Goal: Information Seeking & Learning: Learn about a topic

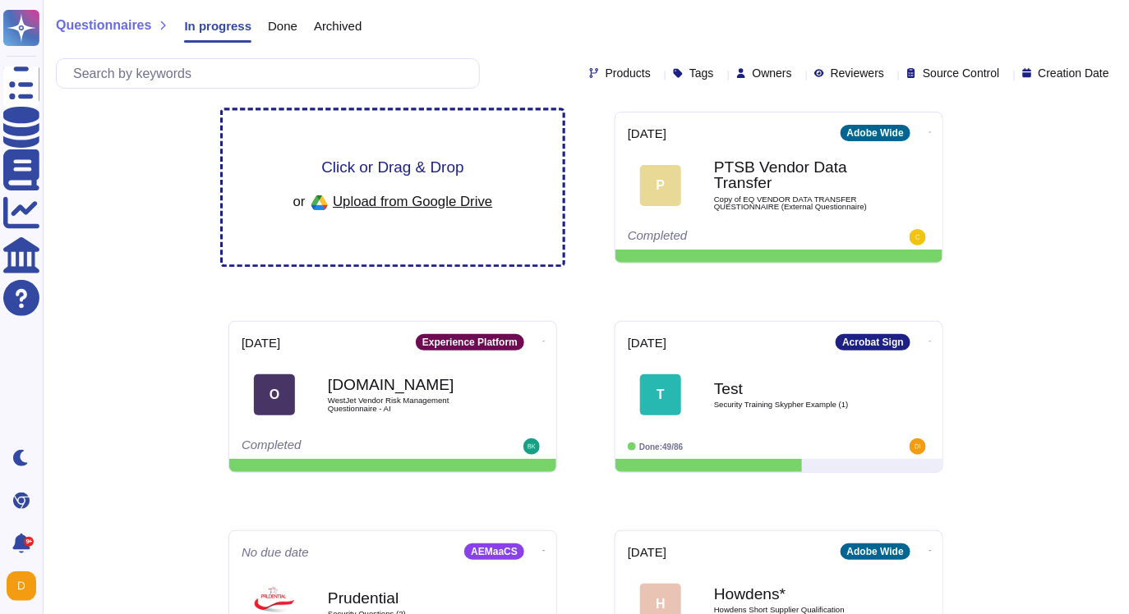
click at [332, 157] on div "Click or Drag & Drop or Upload from Google Drive" at bounding box center [393, 188] width 340 height 154
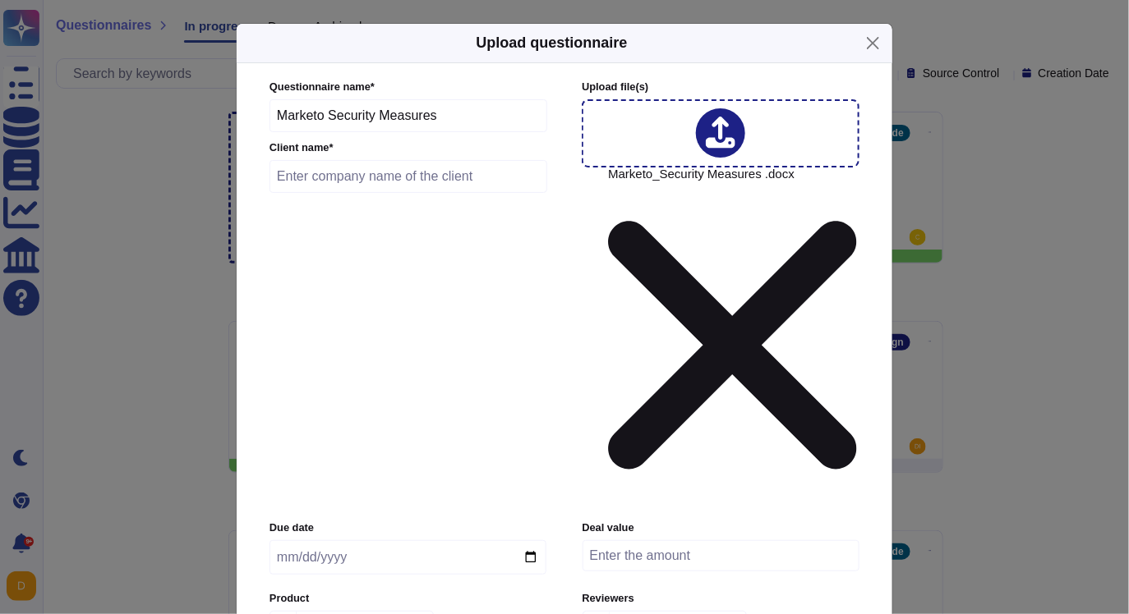
click at [367, 193] on input "text" at bounding box center [408, 176] width 278 height 33
paste input "FINCANTIERI"
type input "FINCANTIERI"
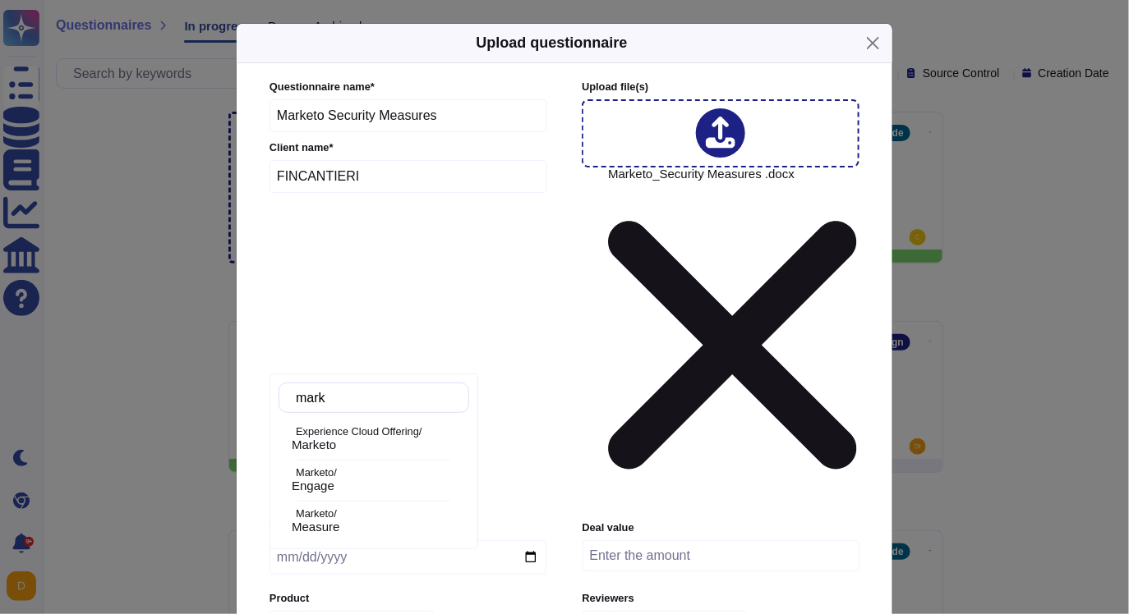
type input "marke"
click at [352, 471] on p "Marketo/" at bounding box center [379, 473] width 167 height 11
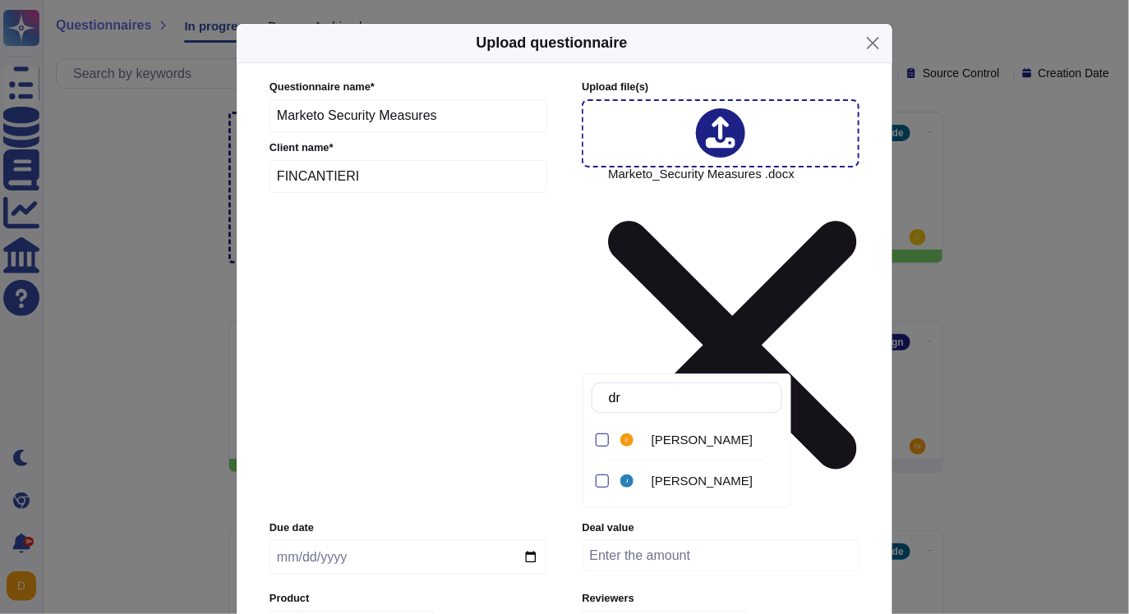
type input "dra"
click at [682, 451] on div "Dragos Sava" at bounding box center [699, 439] width 165 height 37
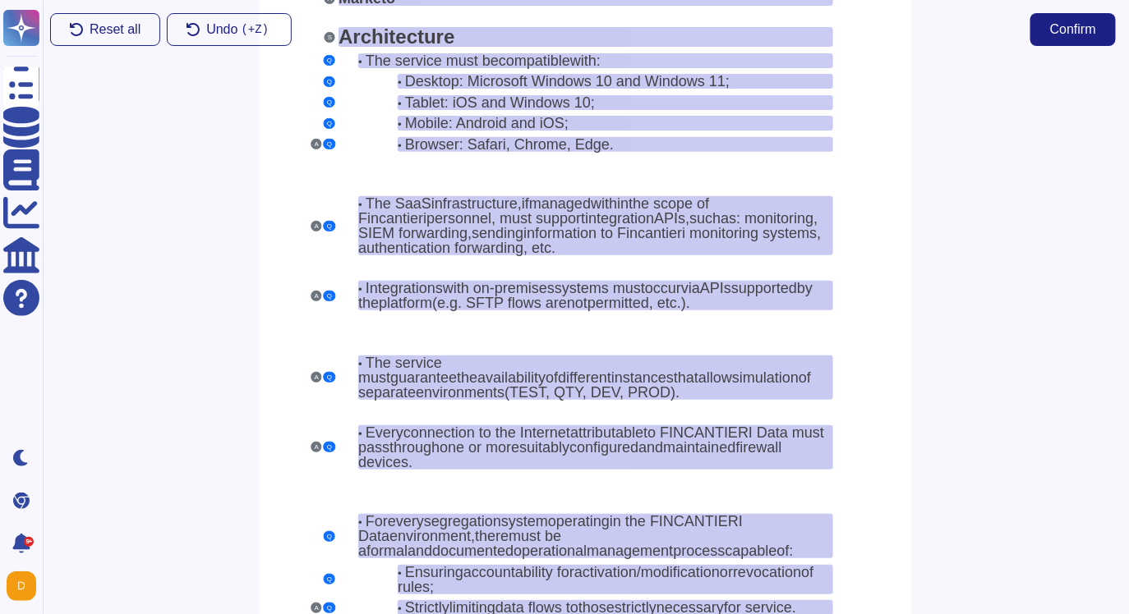
scroll to position [117, 0]
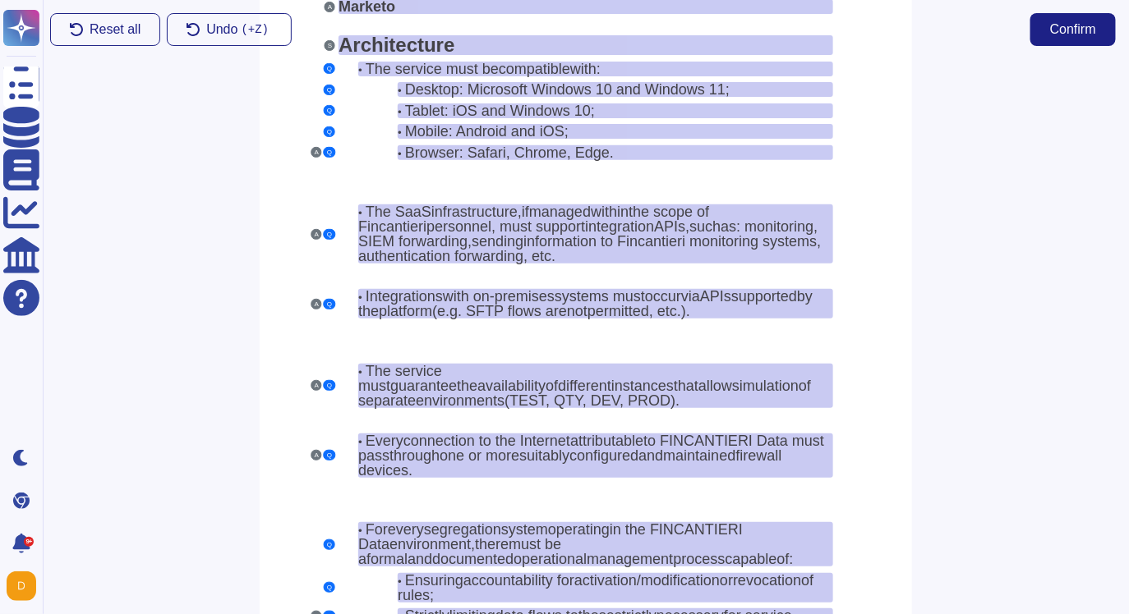
drag, startPoint x: 313, startPoint y: 153, endPoint x: 323, endPoint y: 181, distance: 29.6
click at [317, 154] on button "A" at bounding box center [316, 152] width 11 height 11
click at [366, 172] on div at bounding box center [585, 172] width 494 height 13
click at [314, 154] on button "A" at bounding box center [316, 152] width 11 height 11
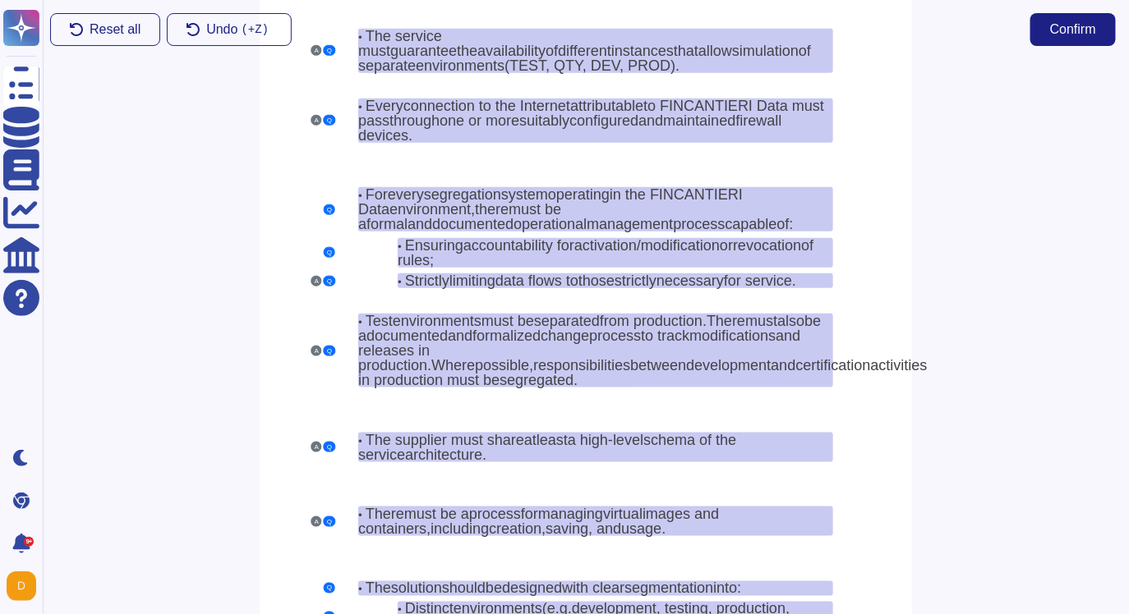
scroll to position [0, 0]
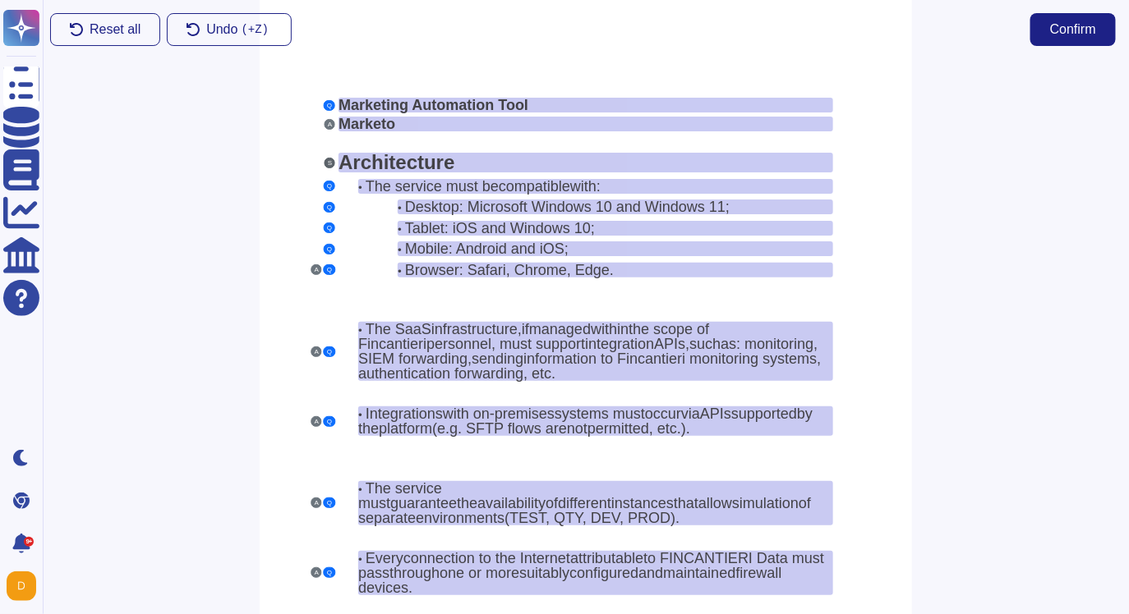
click at [333, 163] on button "S" at bounding box center [329, 163] width 11 height 11
click at [333, 183] on button "Q" at bounding box center [329, 186] width 11 height 11
click at [328, 204] on button "Q" at bounding box center [329, 207] width 11 height 11
click at [122, 40] on button "Reset all" at bounding box center [105, 29] width 110 height 33
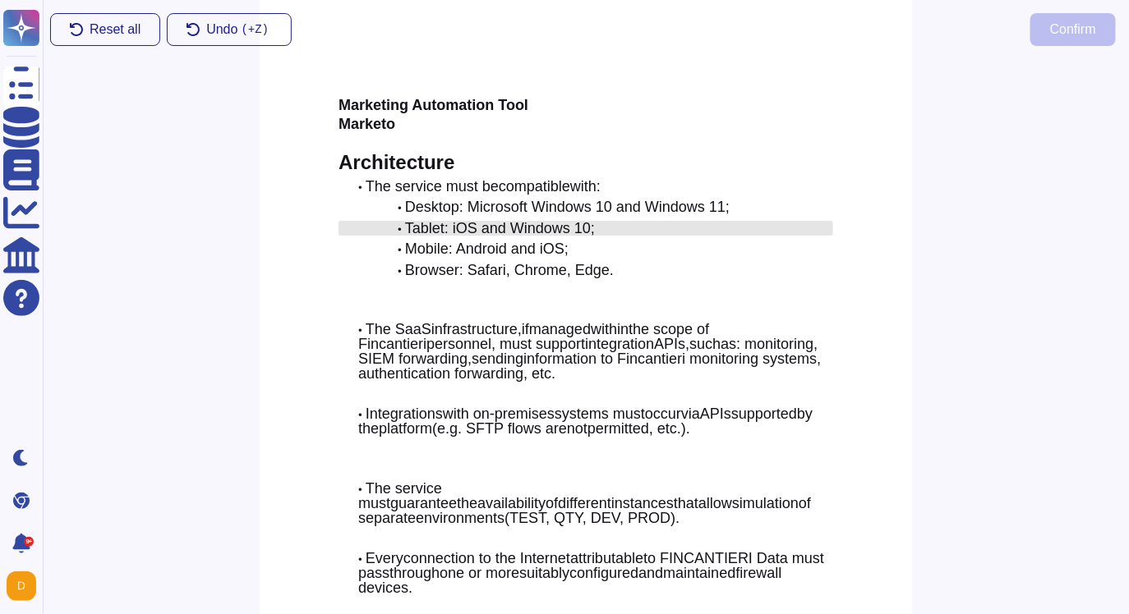
click at [417, 223] on span "Tablet: iOS and Windows 10;" at bounding box center [500, 228] width 190 height 16
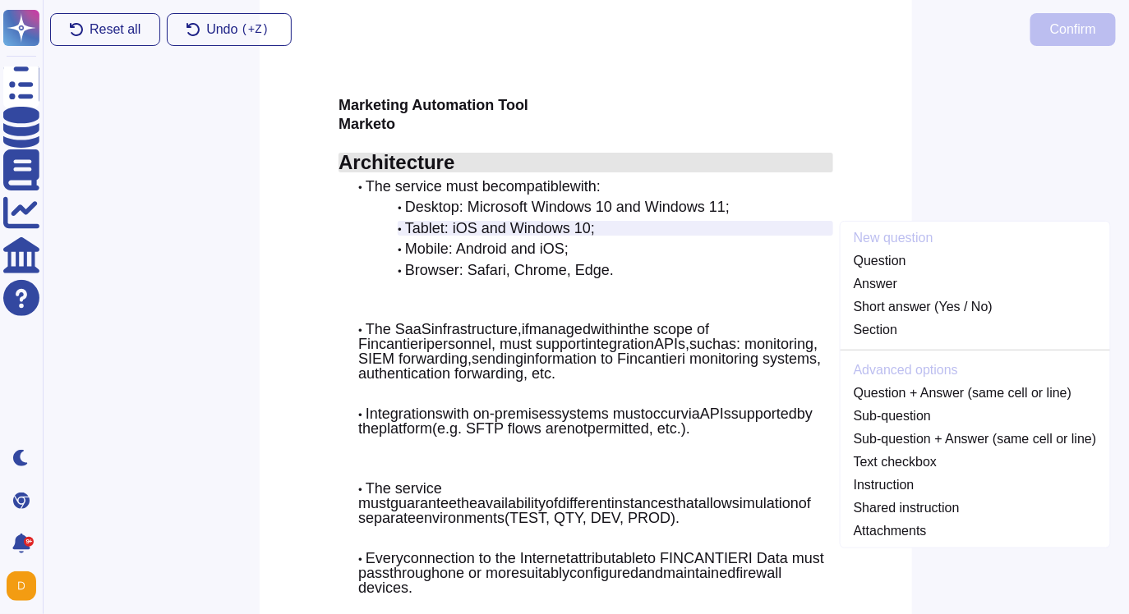
click at [379, 159] on span "Architecture" at bounding box center [396, 162] width 116 height 22
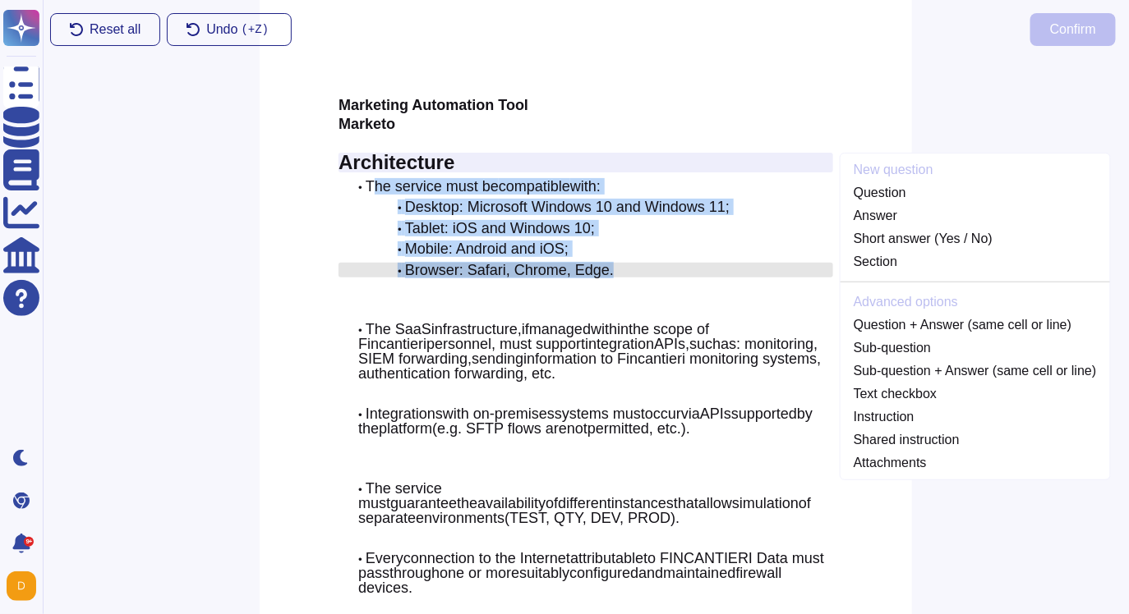
drag, startPoint x: 371, startPoint y: 183, endPoint x: 628, endPoint y: 275, distance: 273.1
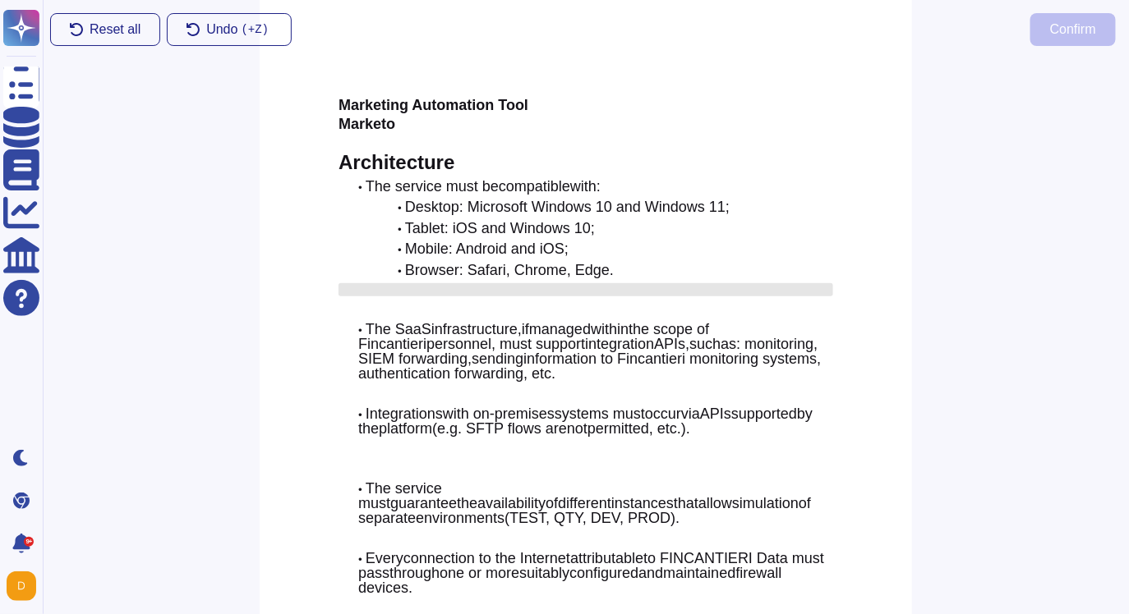
click at [720, 288] on div at bounding box center [605, 289] width 455 height 13
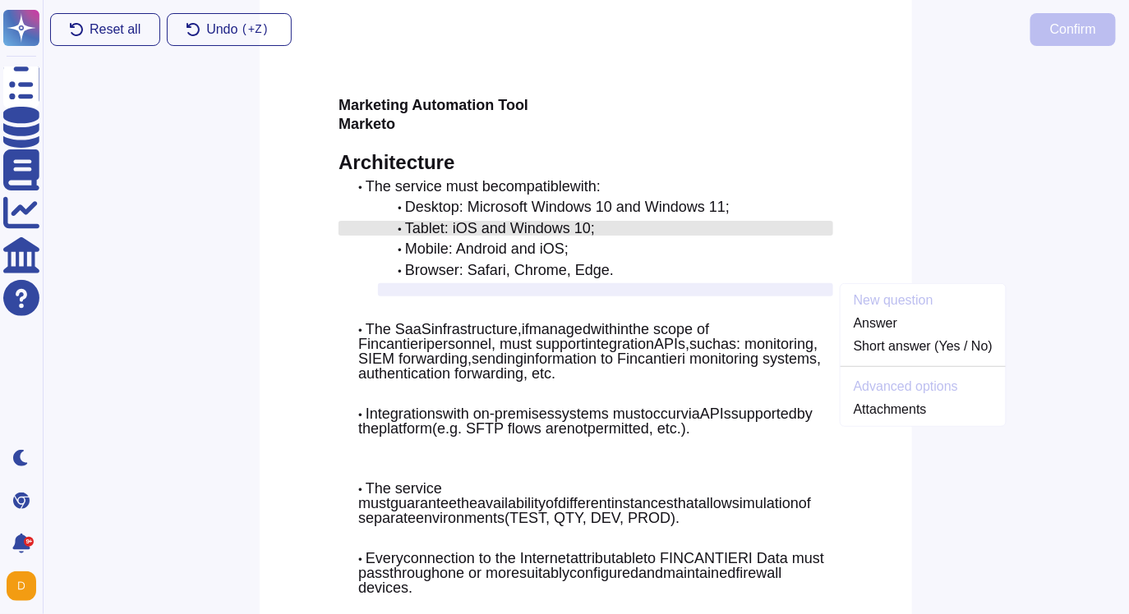
click at [784, 221] on div "• Tablet: iOS and Windows 10;" at bounding box center [615, 228] width 435 height 15
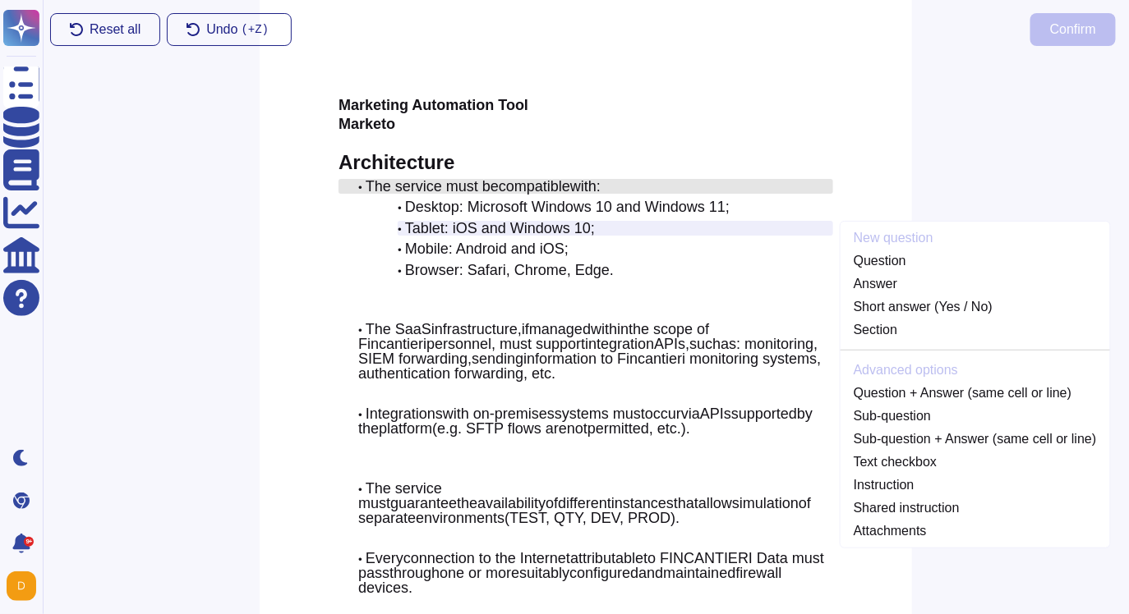
click at [760, 189] on div "• The service must be compatible with:" at bounding box center [595, 186] width 475 height 15
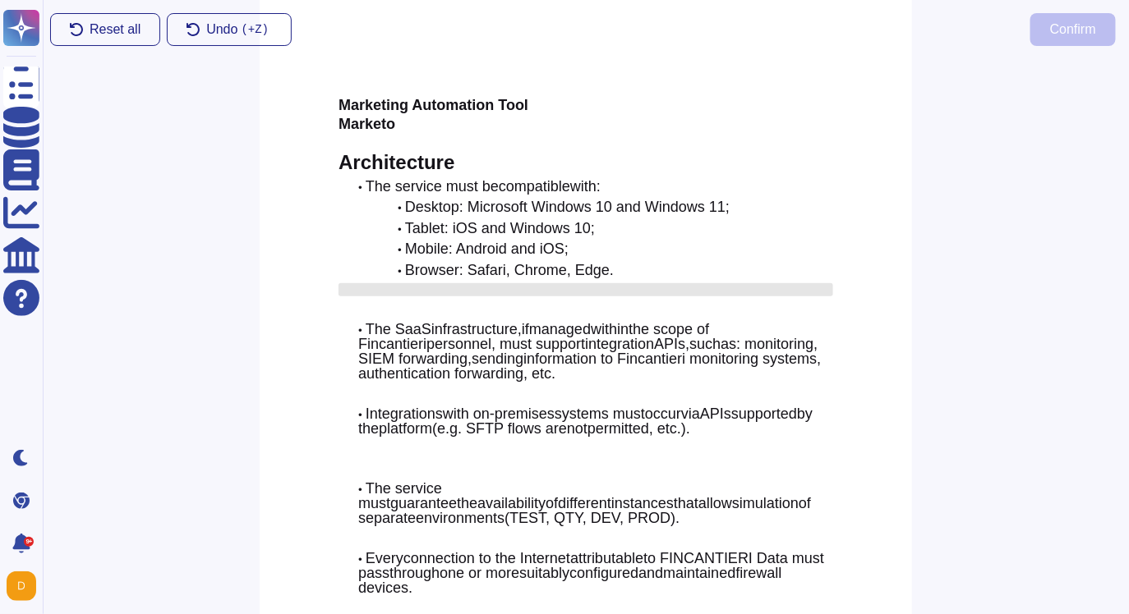
click at [597, 286] on div at bounding box center [605, 289] width 455 height 13
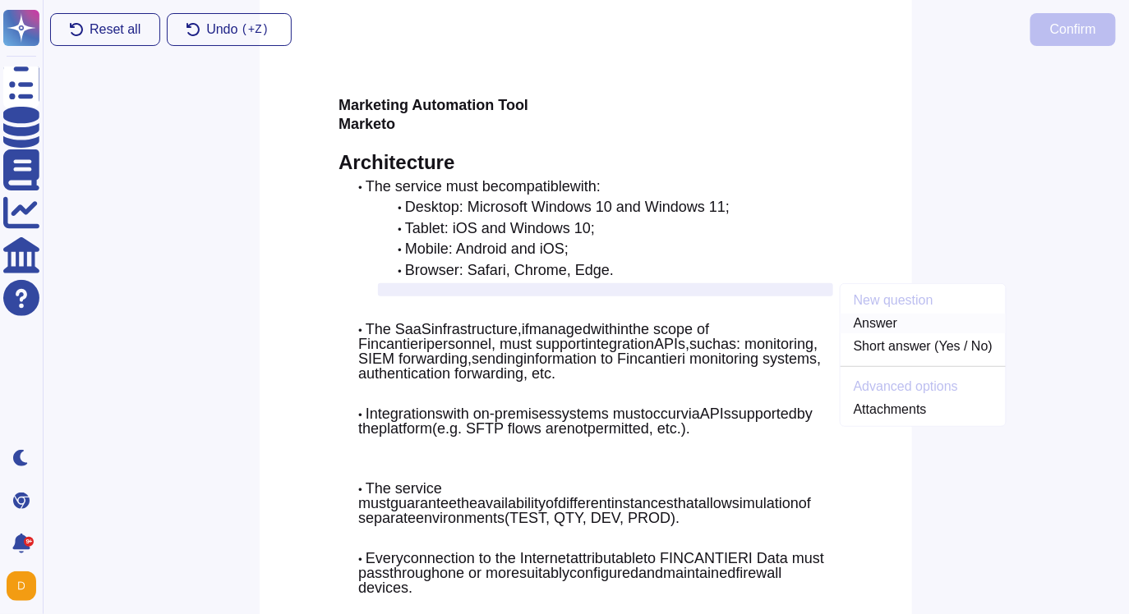
click at [853, 317] on link "Answer" at bounding box center [922, 324] width 165 height 20
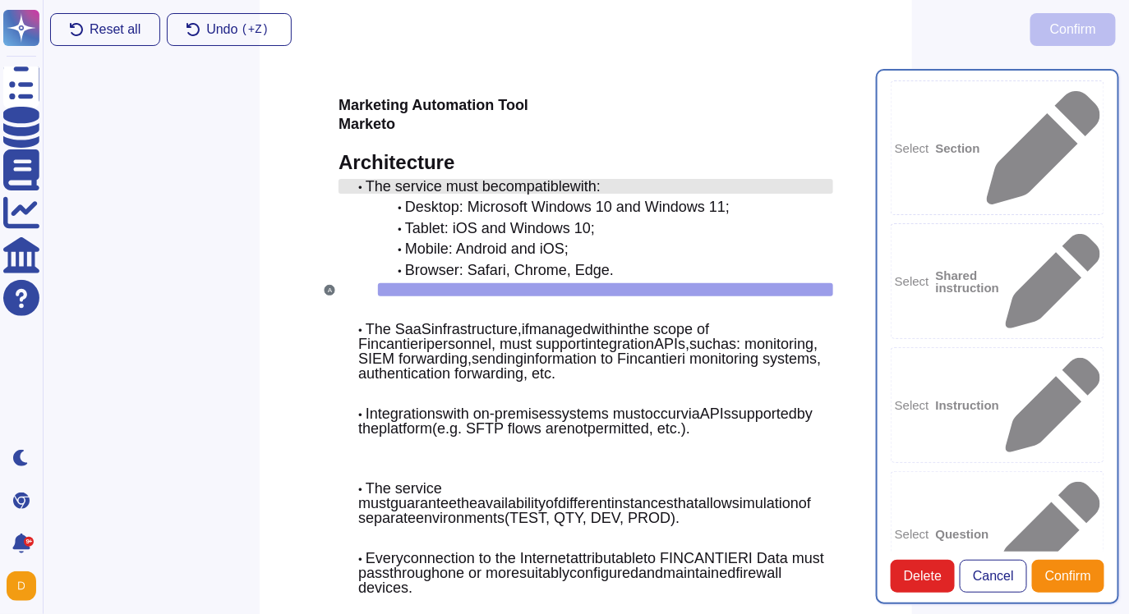
click at [450, 184] on span "The service must be" at bounding box center [432, 186] width 133 height 16
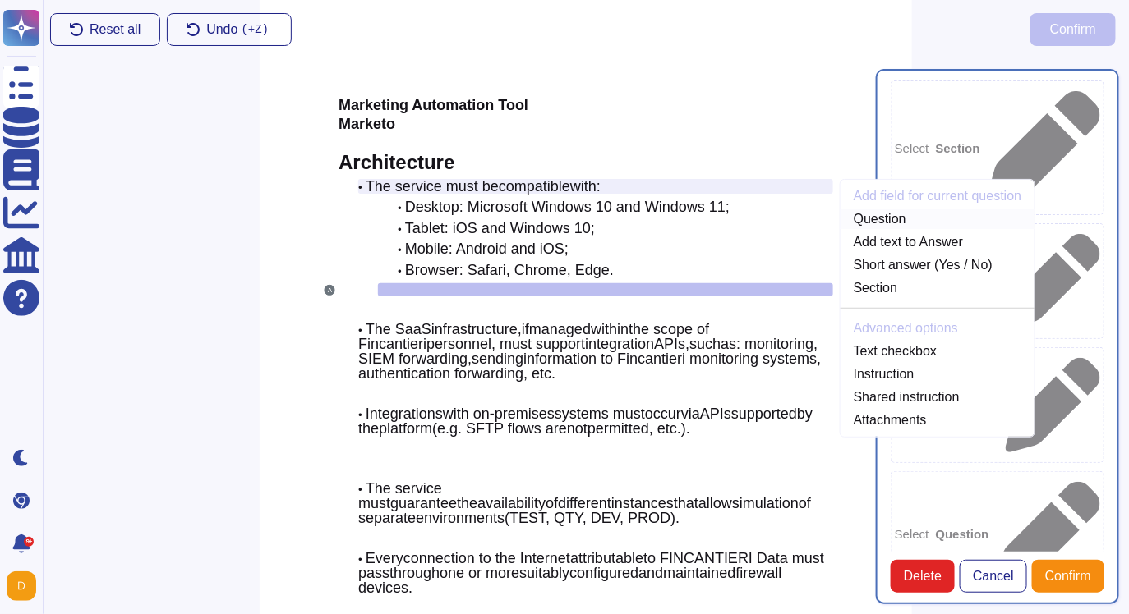
click at [894, 220] on link "Question" at bounding box center [937, 219] width 195 height 20
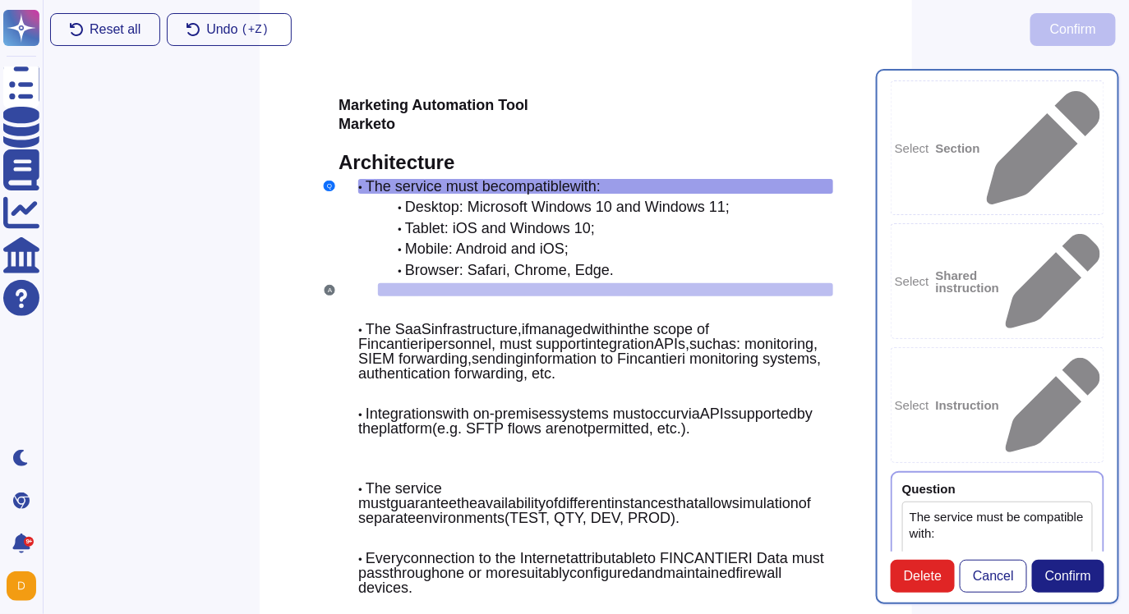
type textarea "The service must be compatible with:"
click at [697, 208] on span "Desktop: Microsoft Windows 10 and Windows 11;" at bounding box center [567, 207] width 324 height 16
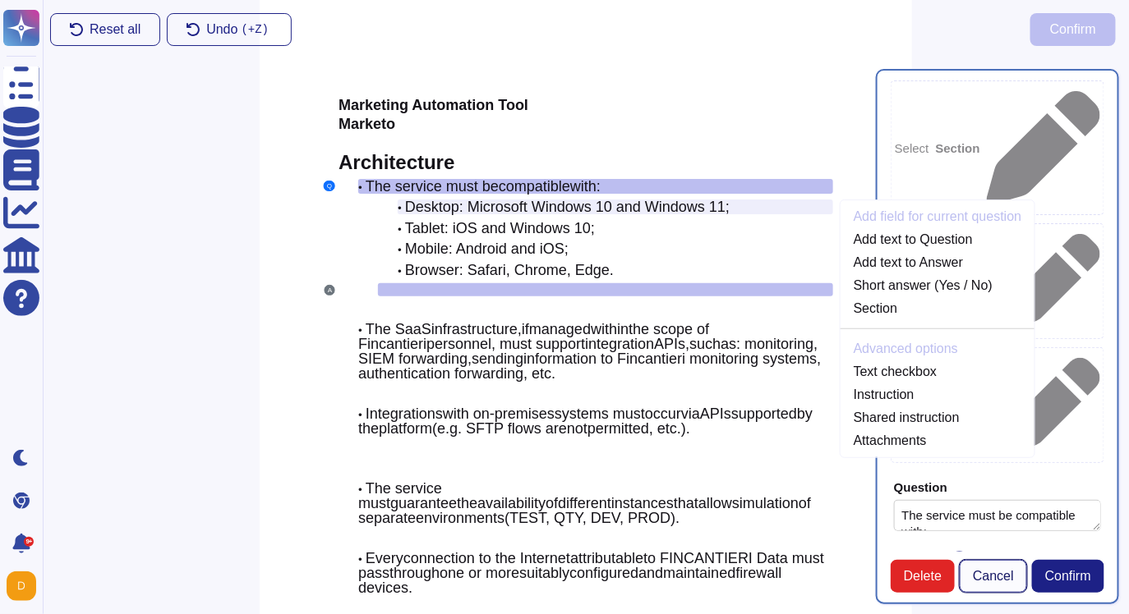
click at [902, 558] on span "Cancel" at bounding box center [992, 576] width 41 height 13
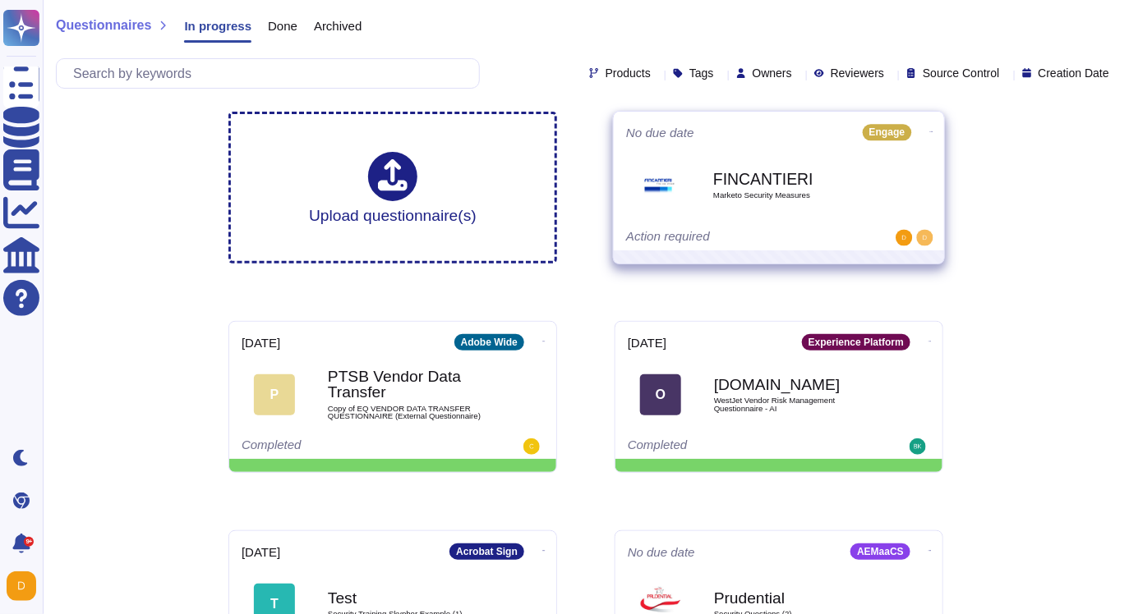
click at [687, 189] on span "FINCANTIERI Marketo Security Measures" at bounding box center [779, 185] width 306 height 67
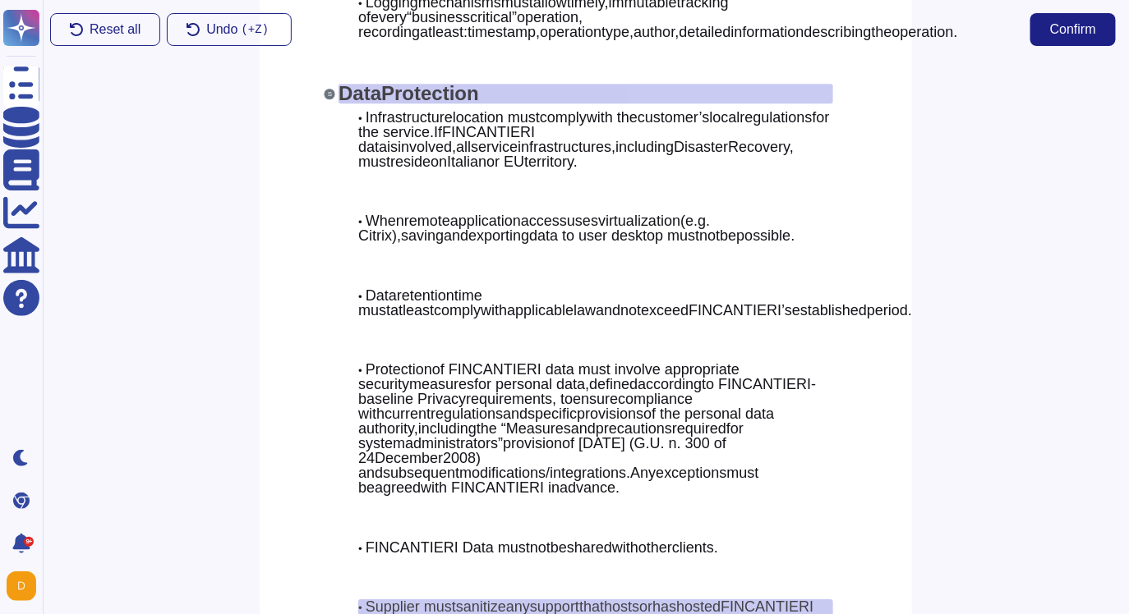
scroll to position [5536, 0]
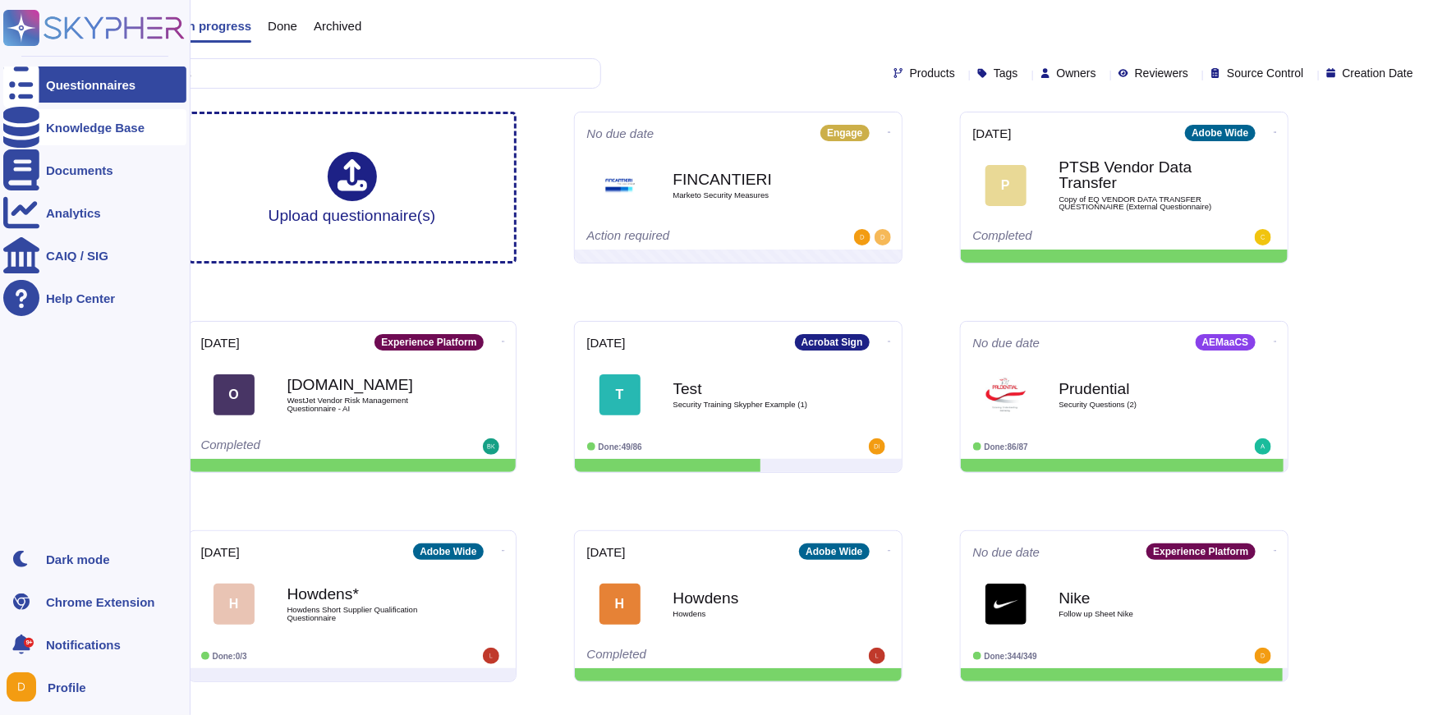
click at [19, 126] on icon at bounding box center [21, 127] width 36 height 41
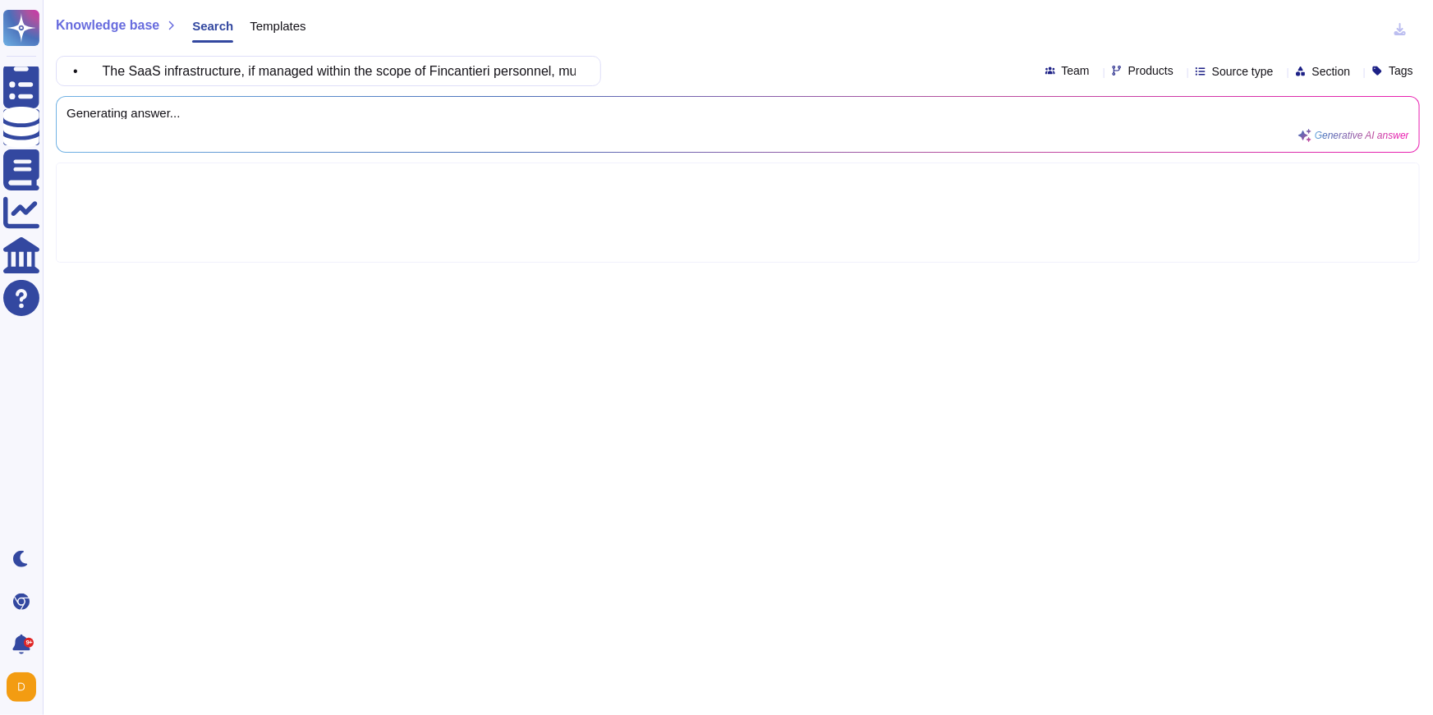
scroll to position [0, 927]
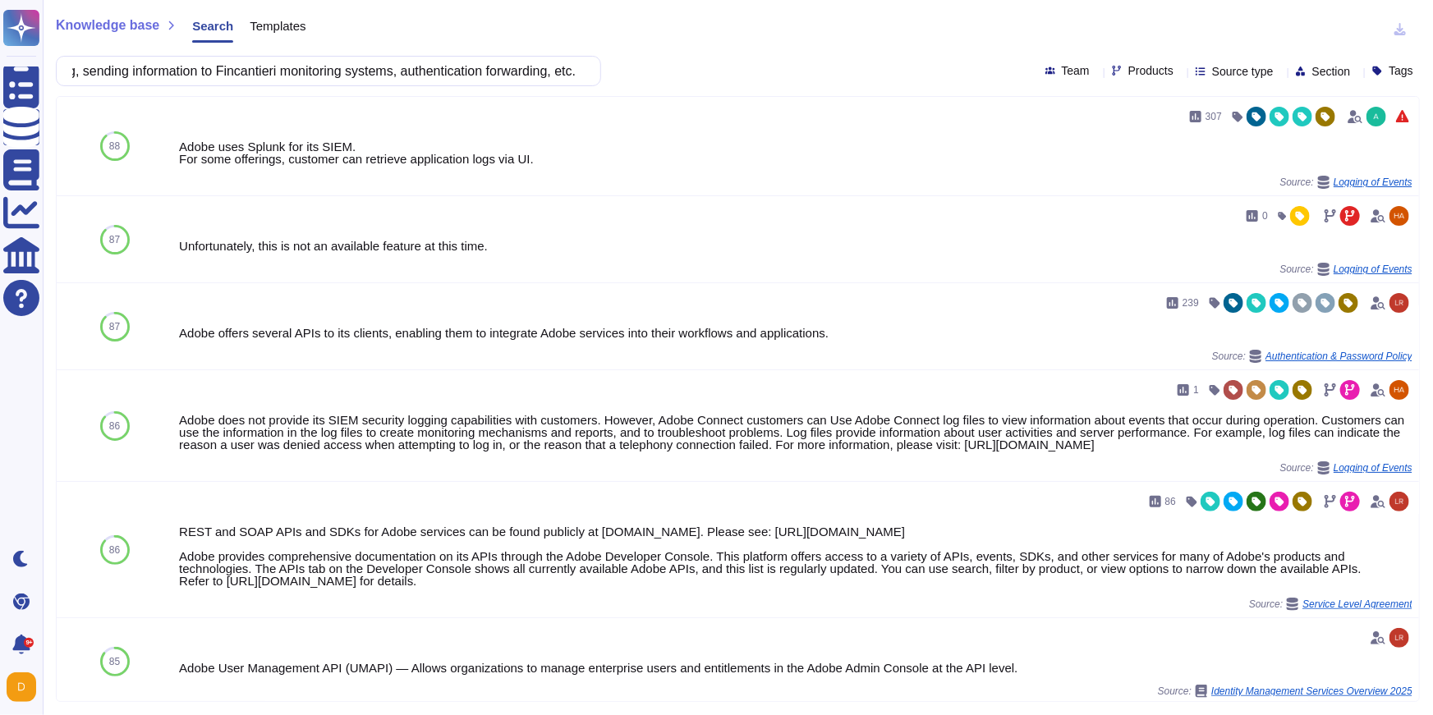
drag, startPoint x: 266, startPoint y: 68, endPoint x: 207, endPoint y: 72, distance: 59.3
click at [207, 72] on input "• The SaaS infrastructure, if managed within the scope of Fincantieri personnel…" at bounding box center [324, 71] width 519 height 29
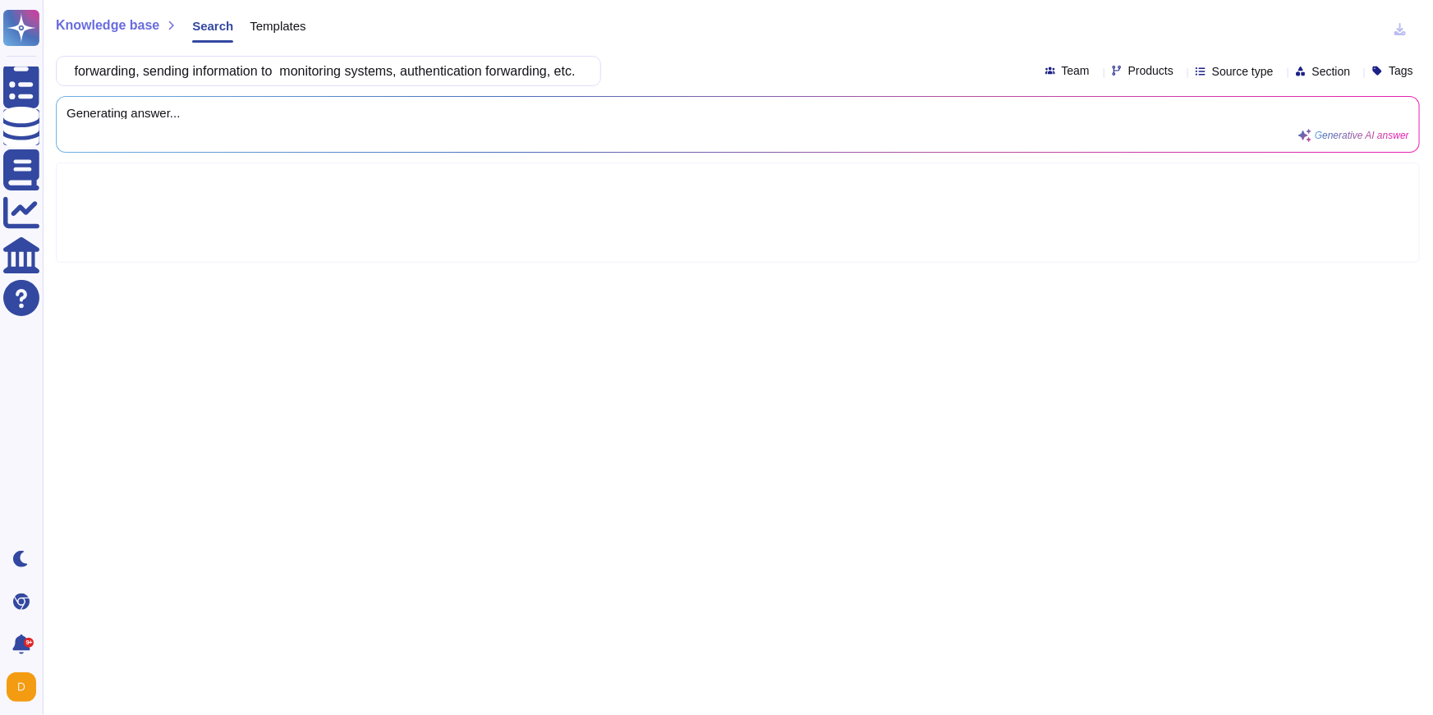
scroll to position [0, 865]
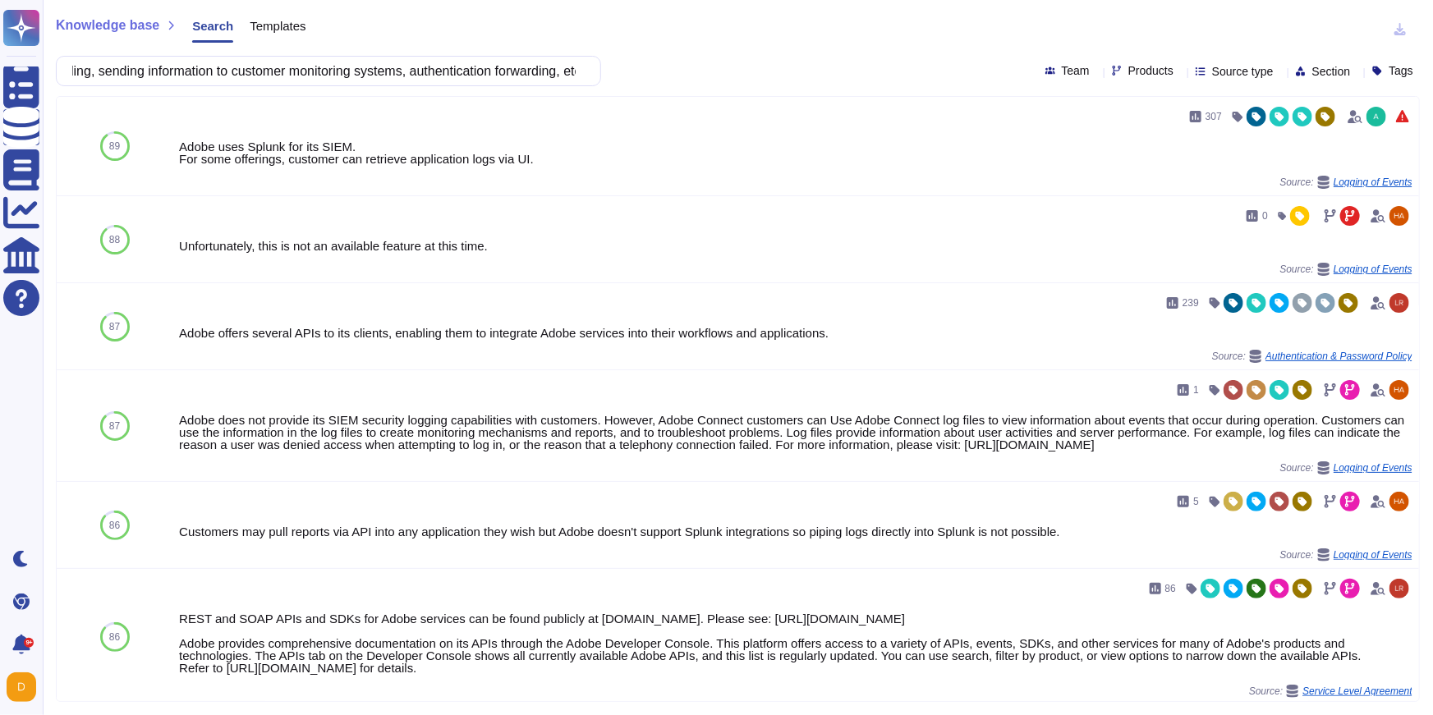
type input "• The SaaS infrastructure, if managed within the scope of Fincantieri personnel…"
click at [902, 65] on span "Products" at bounding box center [1151, 70] width 45 height 11
click at [902, 193] on span "Engage" at bounding box center [1133, 195] width 43 height 15
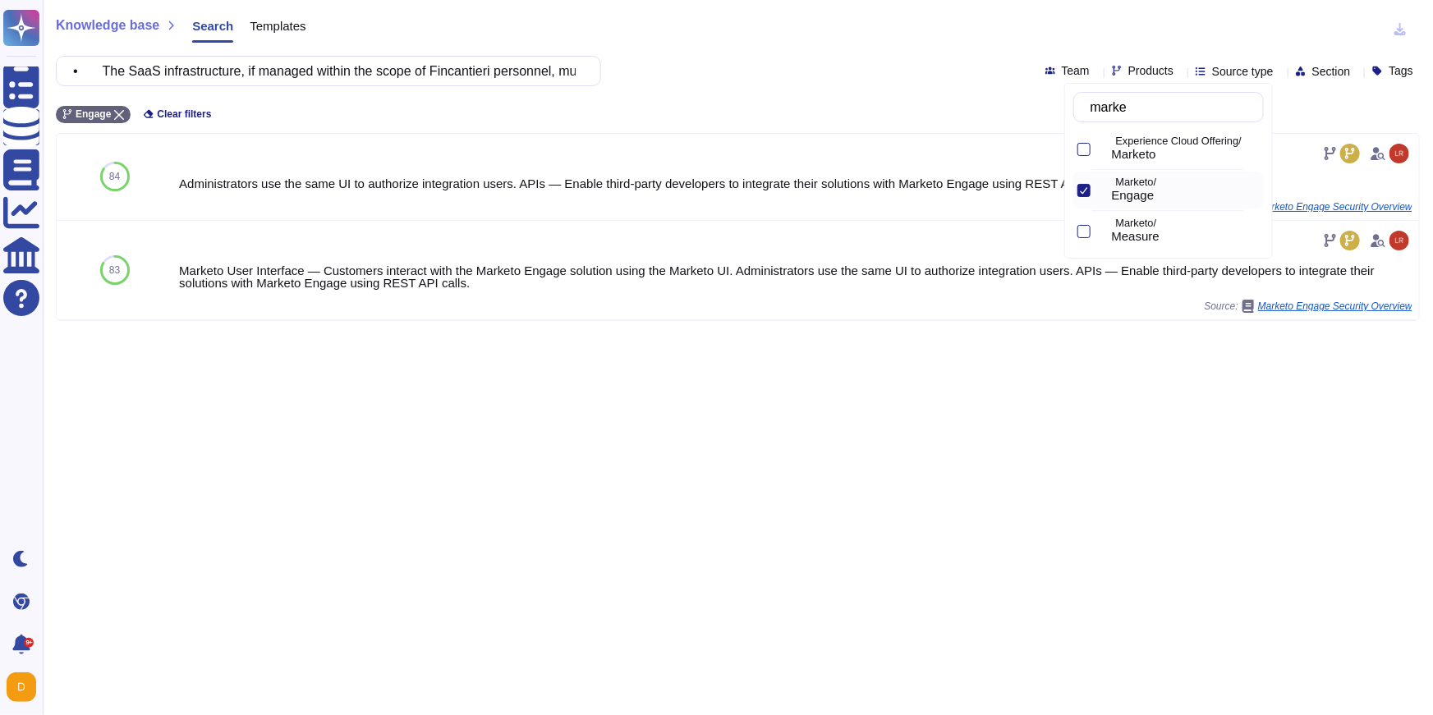
type input "marke"
click at [496, 76] on input "• The SaaS infrastructure, if managed within the scope of Fincantieri personnel…" at bounding box center [324, 71] width 519 height 29
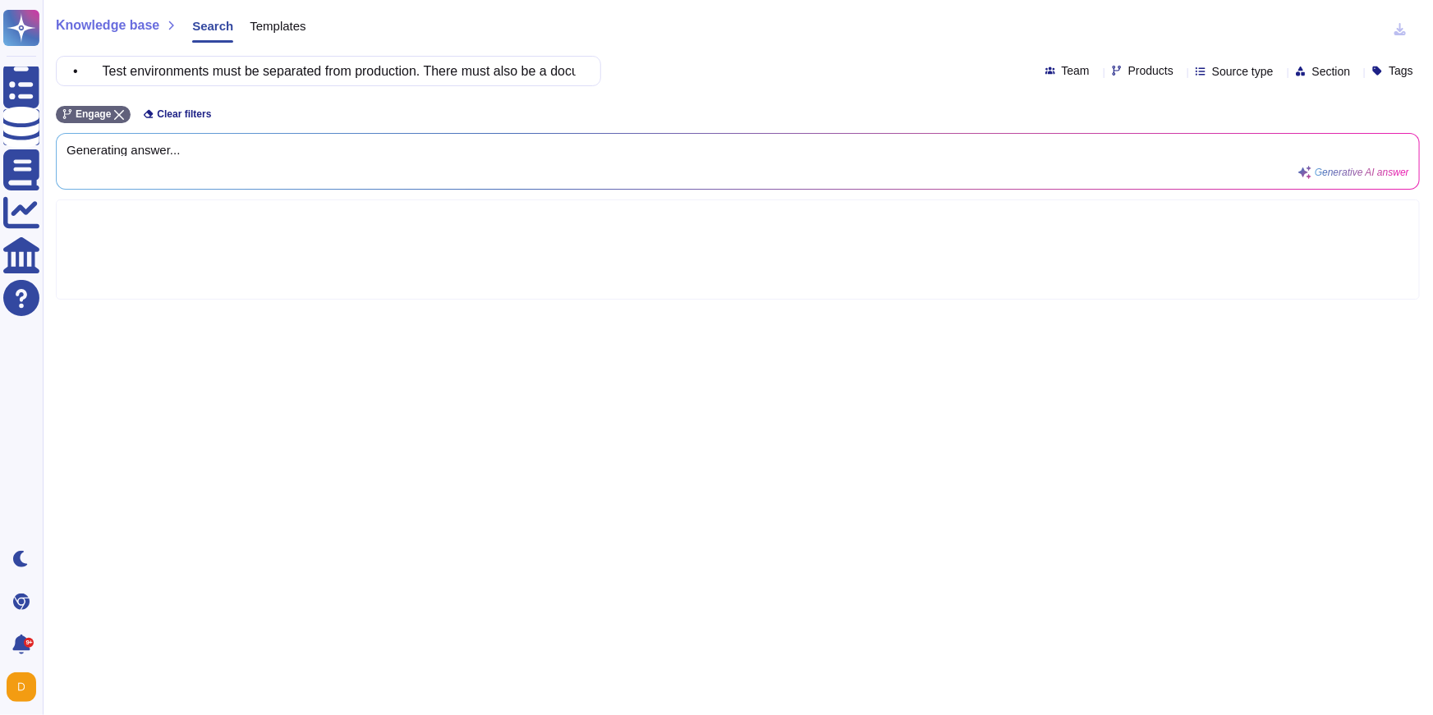
click at [902, 68] on span "Products" at bounding box center [1151, 70] width 45 height 11
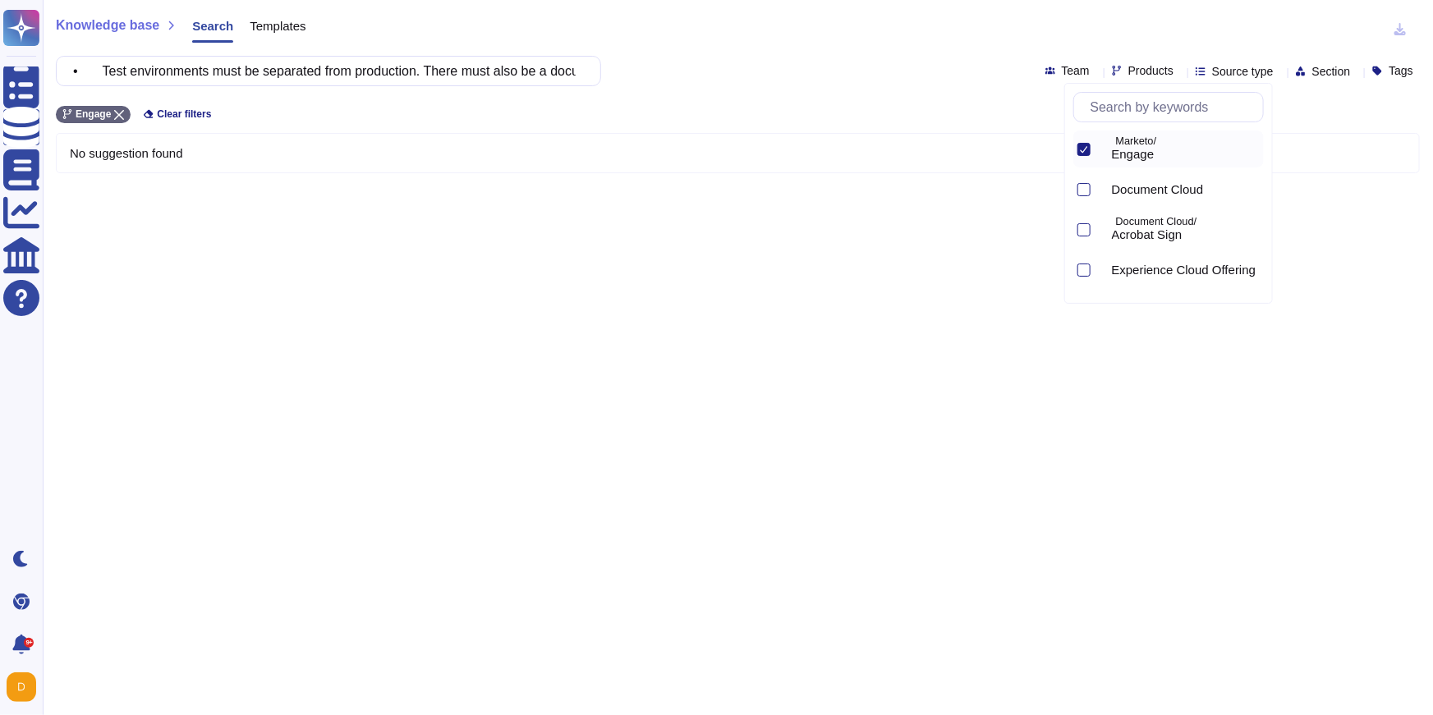
click at [902, 154] on div at bounding box center [1084, 149] width 13 height 13
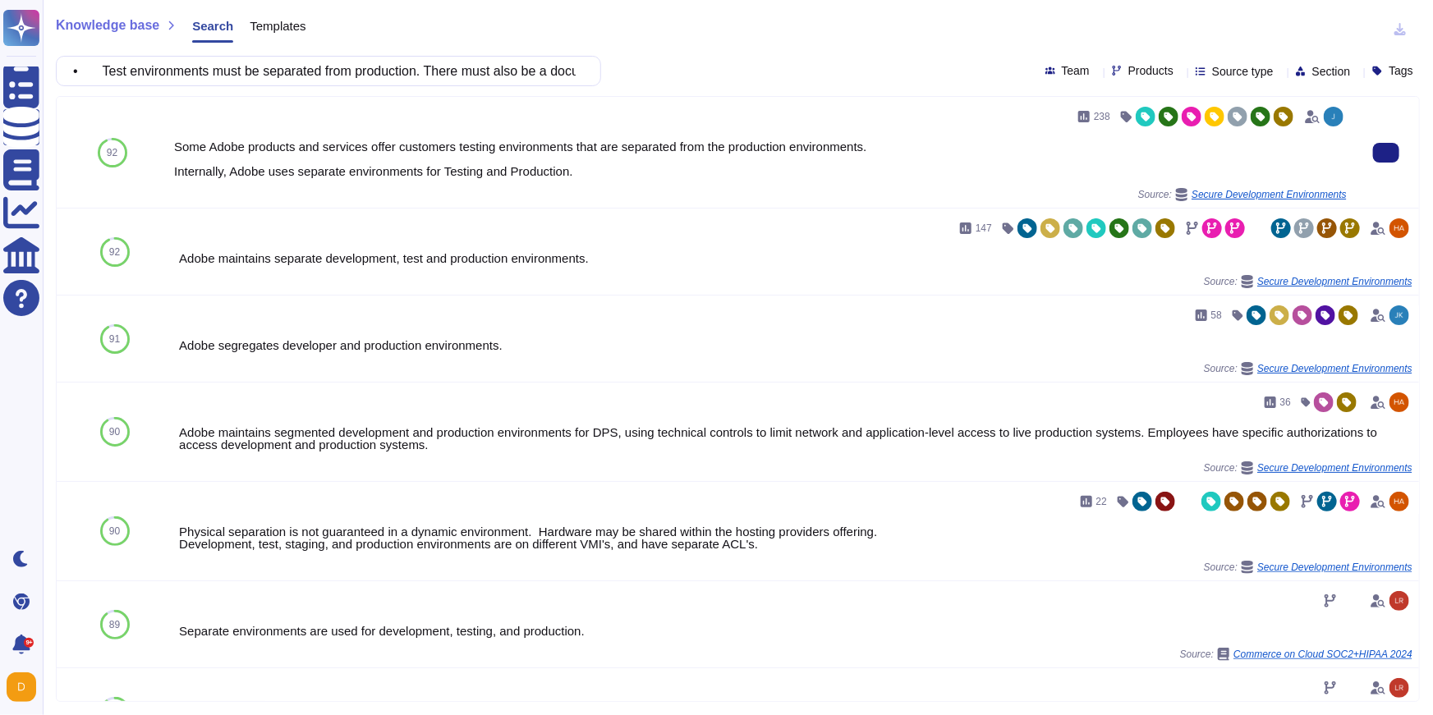
click at [615, 175] on div "Some Adobe products and services offer customers testing environments that are …" at bounding box center [760, 158] width 1173 height 37
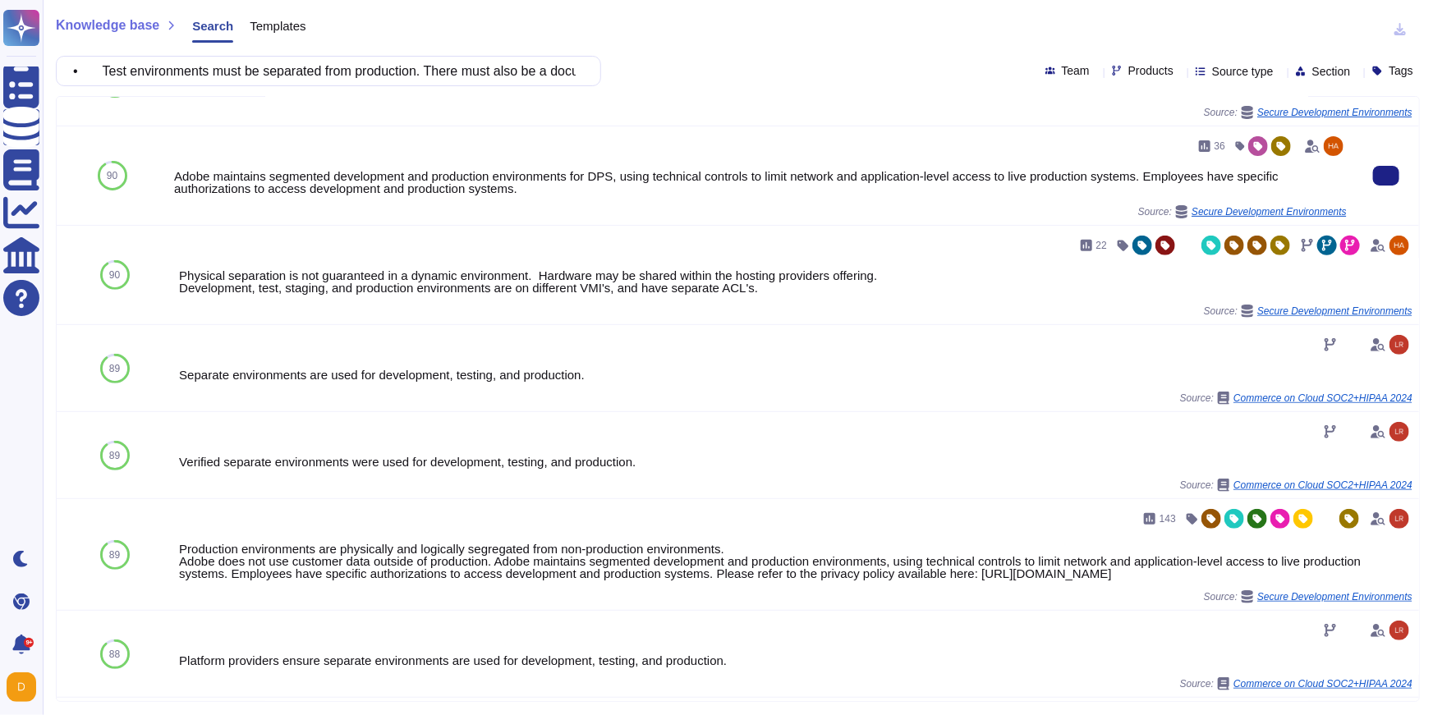
scroll to position [255, 0]
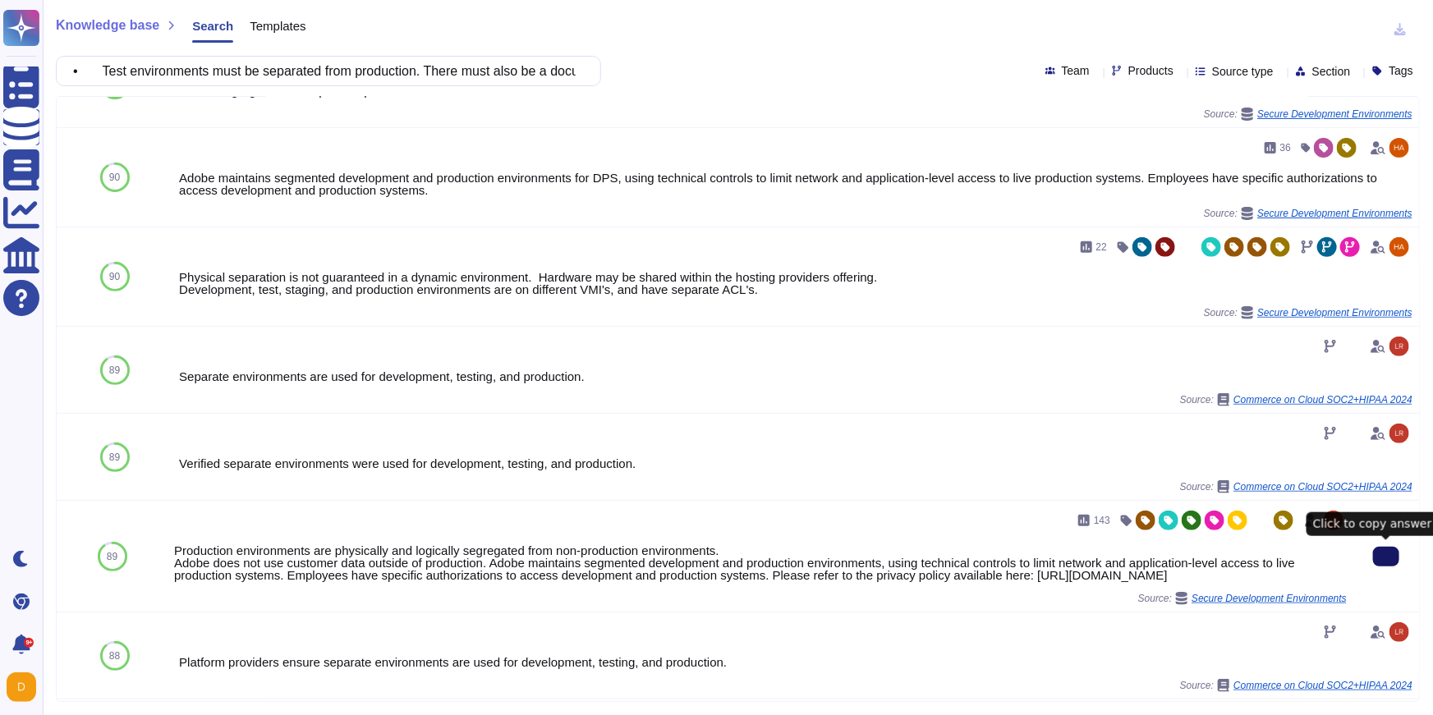
click at [902, 558] on button at bounding box center [1386, 557] width 26 height 20
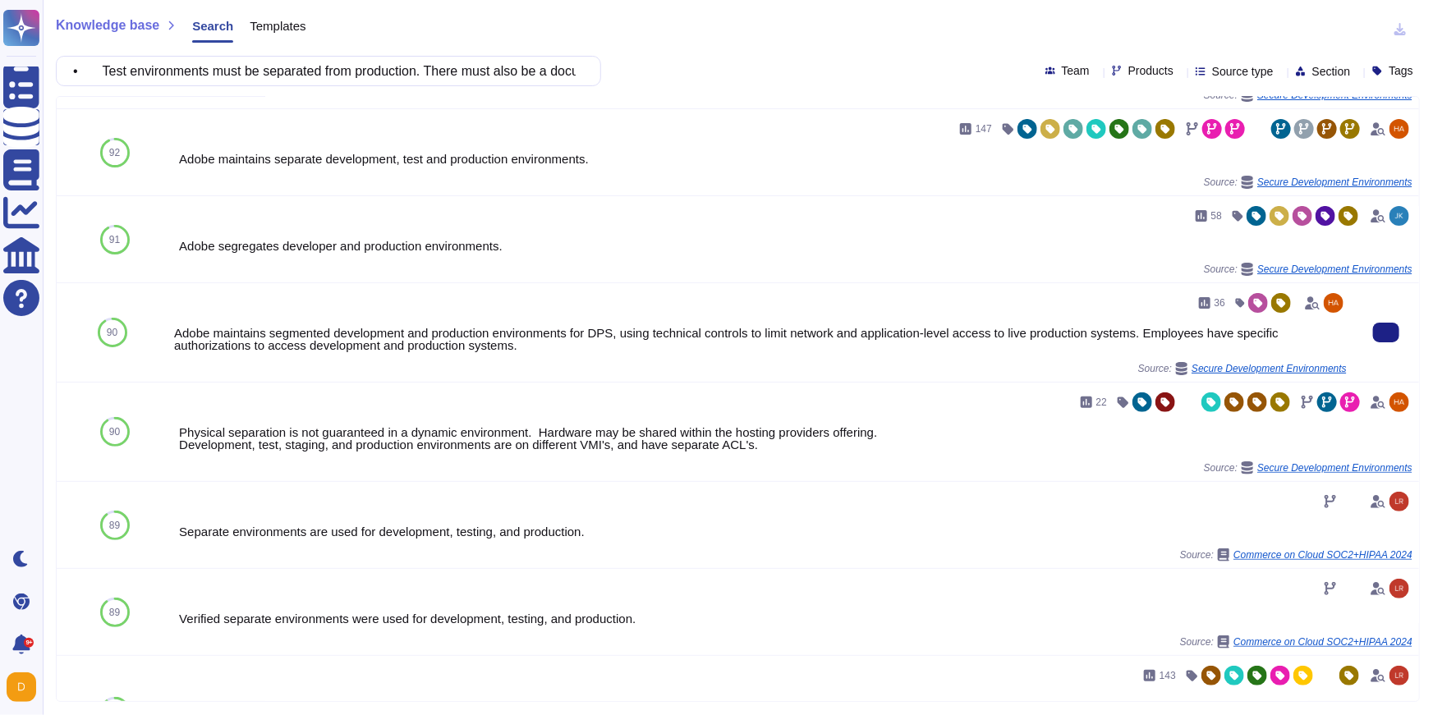
scroll to position [0, 0]
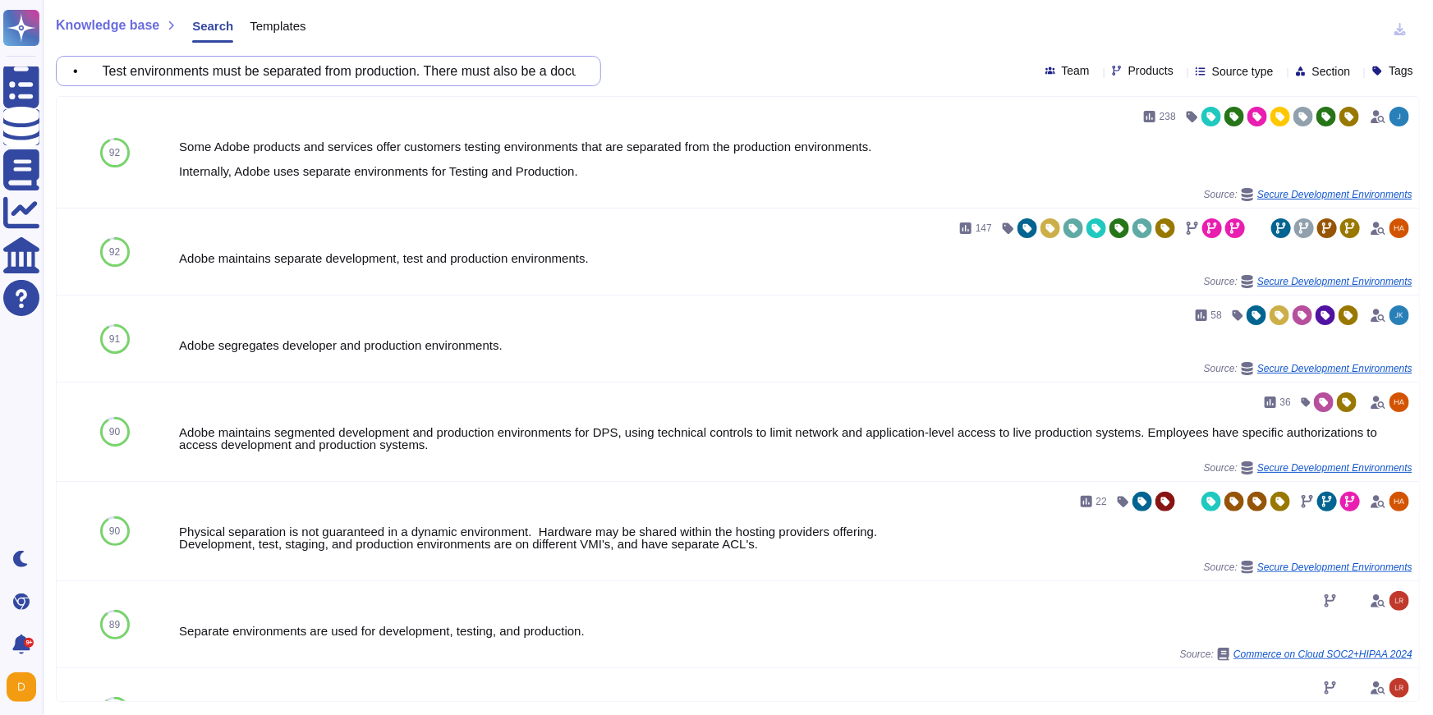
click at [433, 72] on input "• Test environments must be separated from production. There must also be a doc…" at bounding box center [324, 71] width 519 height 29
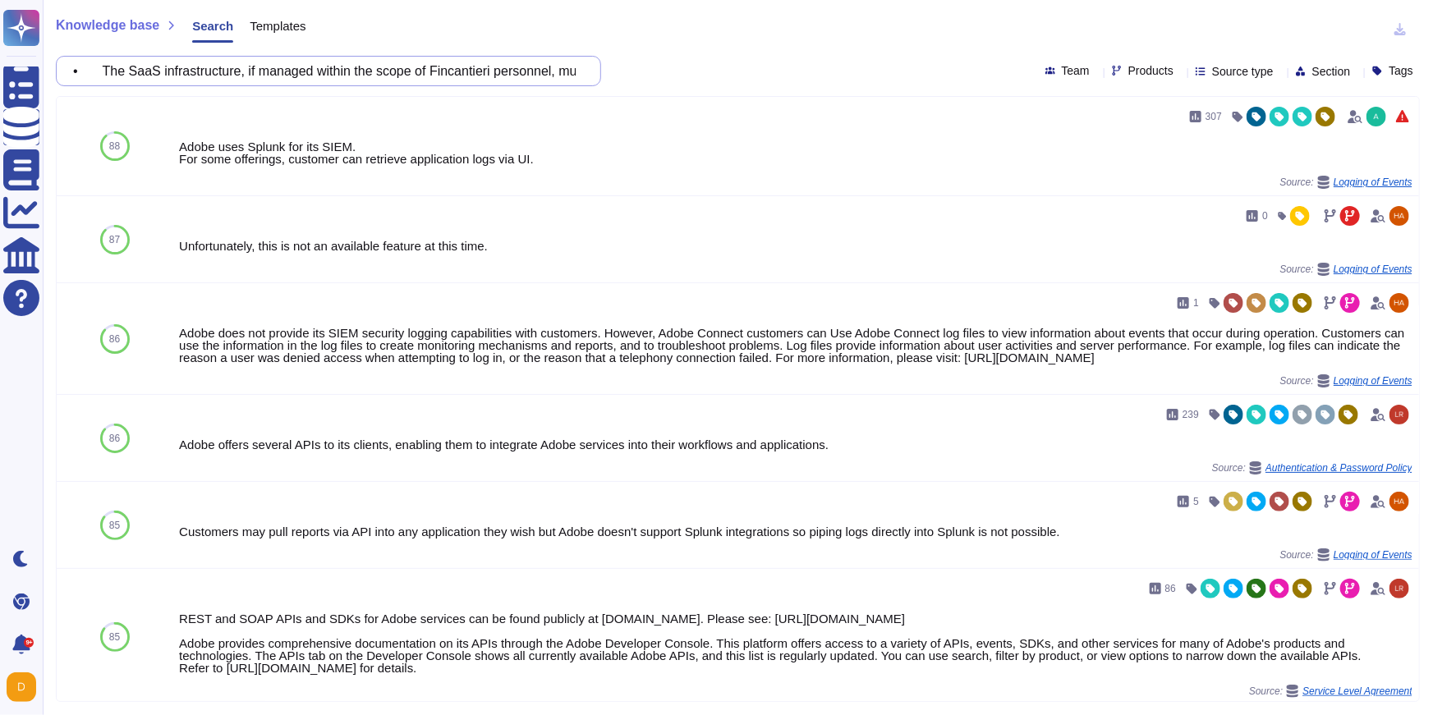
click at [396, 70] on input "• The SaaS infrastructure, if managed within the scope of Fincantieri personnel…" at bounding box center [324, 71] width 519 height 29
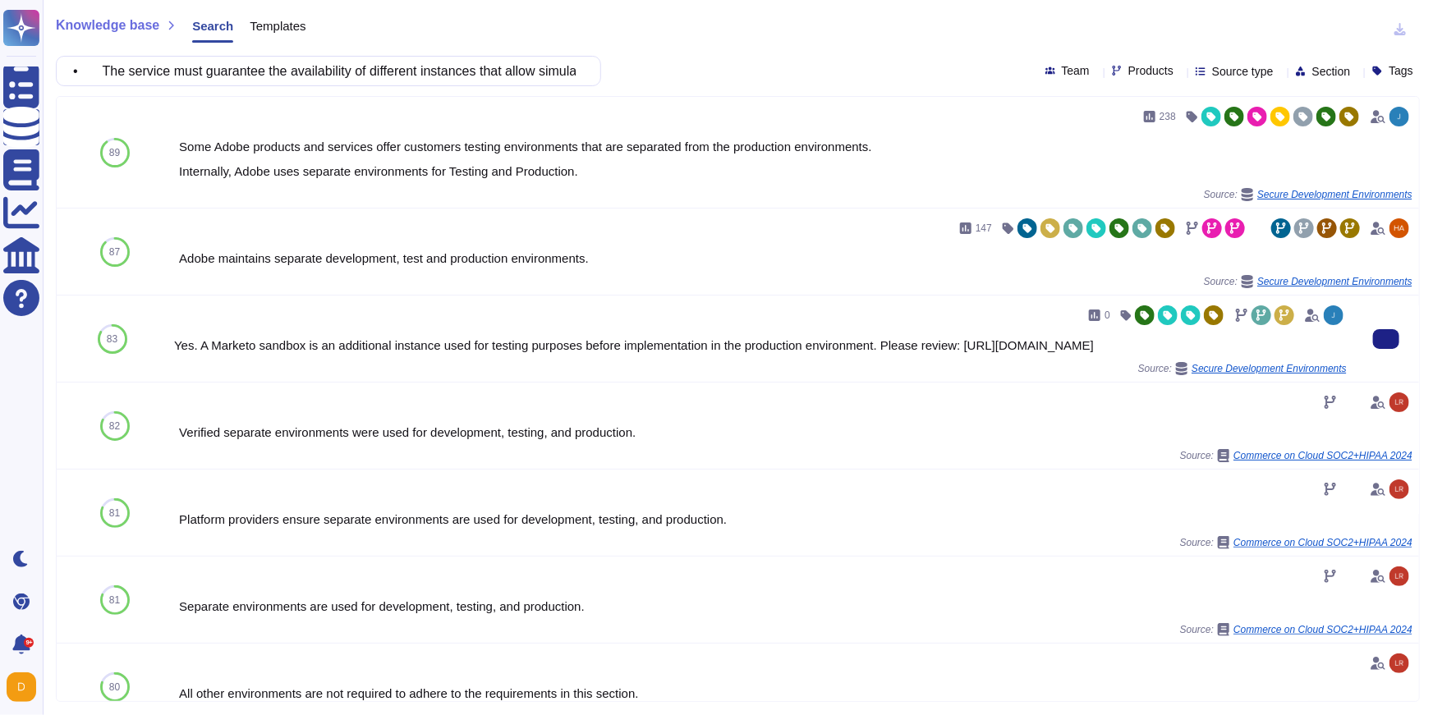
drag, startPoint x: 1000, startPoint y: 356, endPoint x: 624, endPoint y: 383, distance: 377.1
click at [624, 375] on div "0 Yes. A Marketo sandbox is an additional instance used for testing purposes be…" at bounding box center [760, 338] width 1173 height 73
click at [182, 352] on div "Yes. A Marketo sandbox is an additional instance used for testing purposes befo…" at bounding box center [760, 345] width 1173 height 12
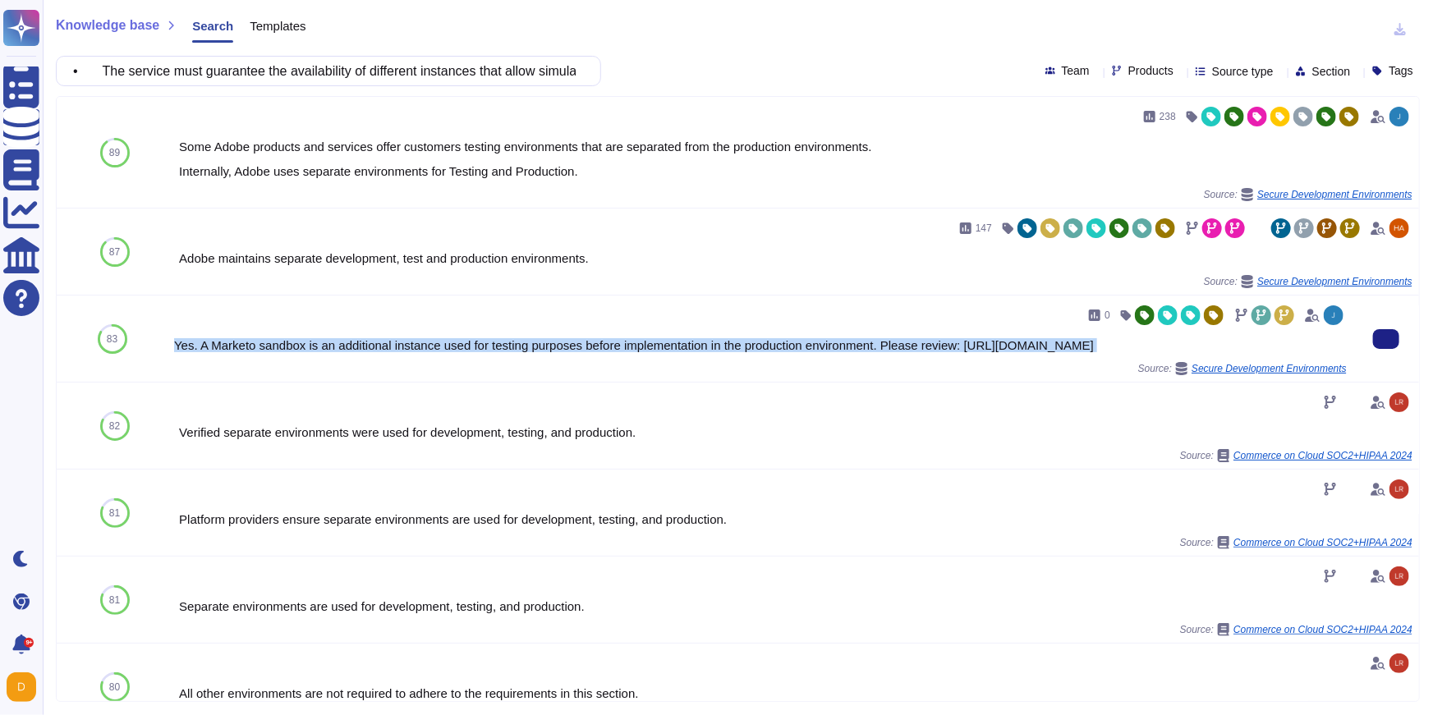
click at [182, 352] on div "Yes. A Marketo sandbox is an additional instance used for testing purposes befo…" at bounding box center [760, 345] width 1173 height 12
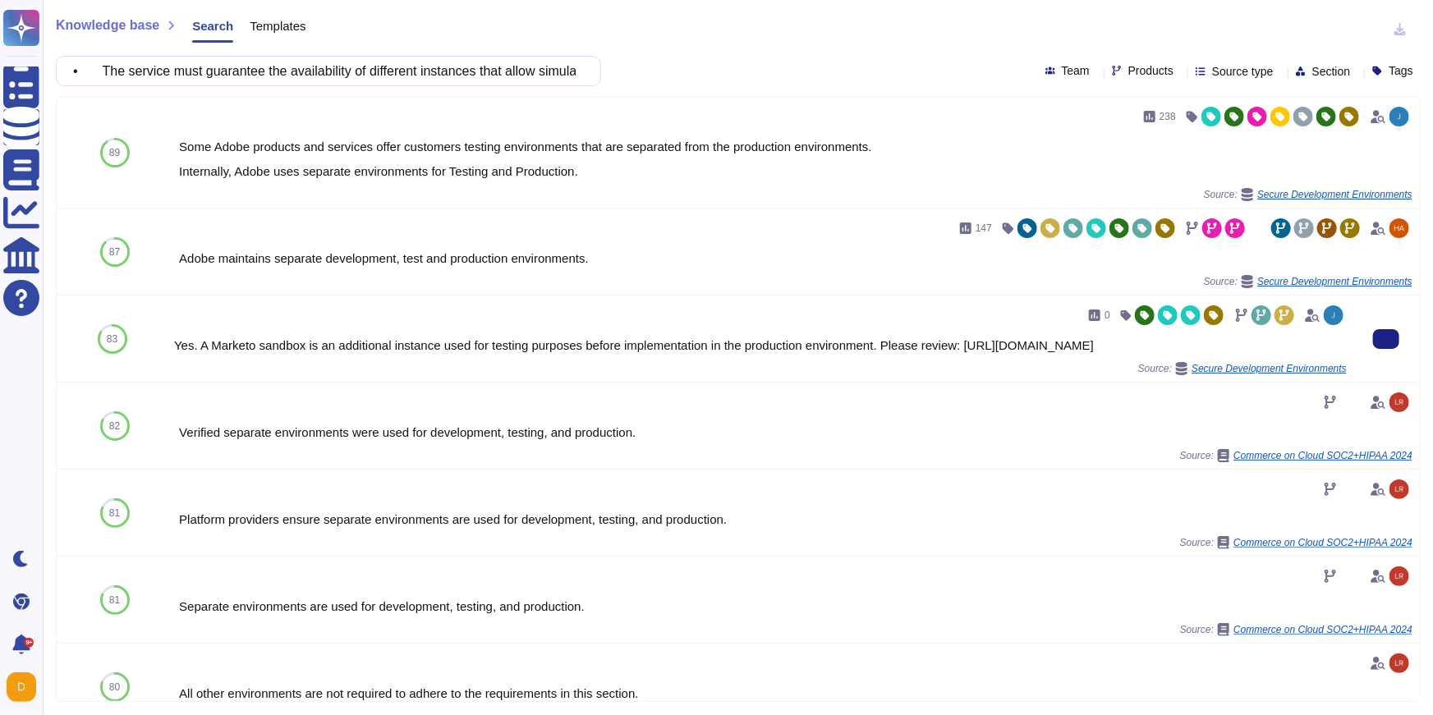
drag, startPoint x: 176, startPoint y: 359, endPoint x: 1003, endPoint y: 359, distance: 827.1
click at [902, 352] on div "Yes. A Marketo sandbox is an additional instance used for testing purposes befo…" at bounding box center [760, 345] width 1173 height 12
copy div "https://experienceleague.adobe.com/docs/marketo/using/product-docs/core-marketo…"
click at [328, 315] on div "0" at bounding box center [760, 315] width 1173 height 26
drag, startPoint x: 218, startPoint y: 347, endPoint x: 756, endPoint y: 343, distance: 538.0
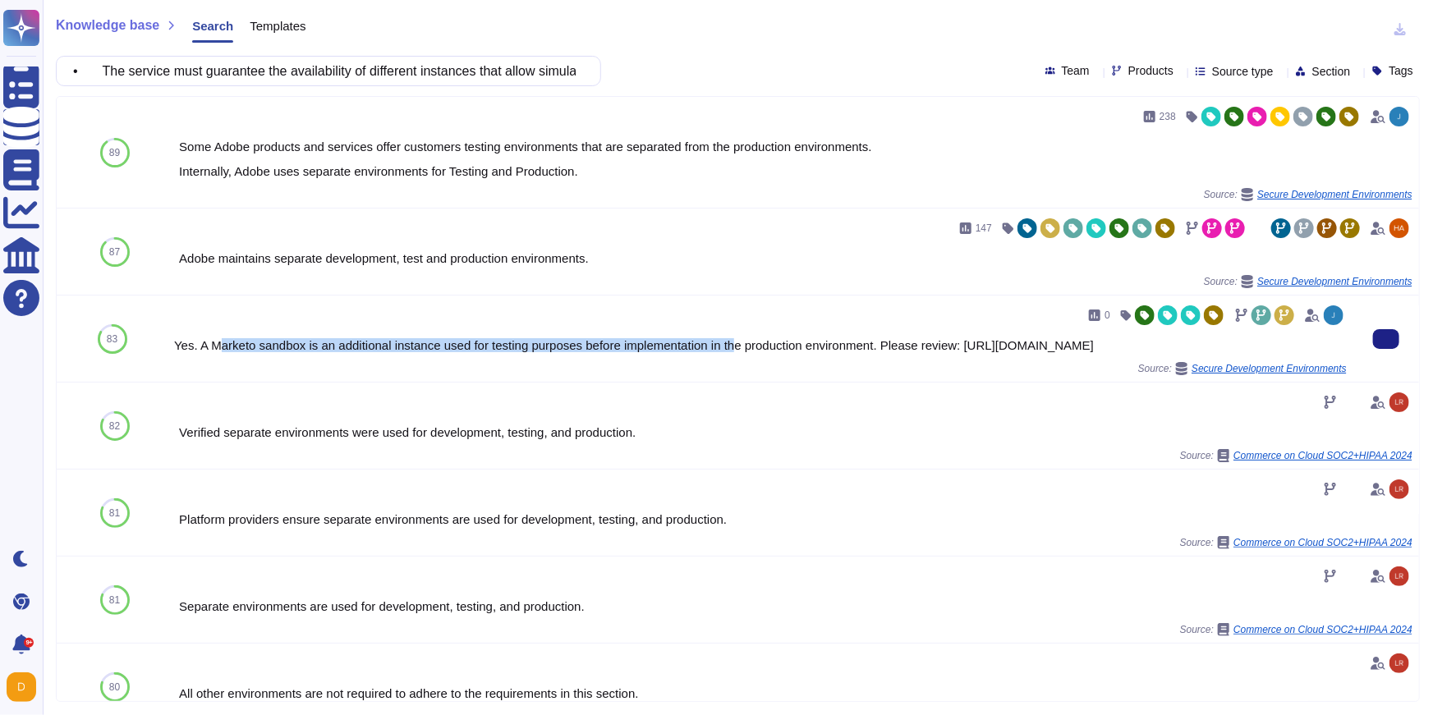
click at [756, 344] on div "Yes. A Marketo sandbox is an additional instance used for testing purposes befo…" at bounding box center [760, 345] width 1173 height 12
click at [902, 349] on button at bounding box center [1386, 339] width 26 height 20
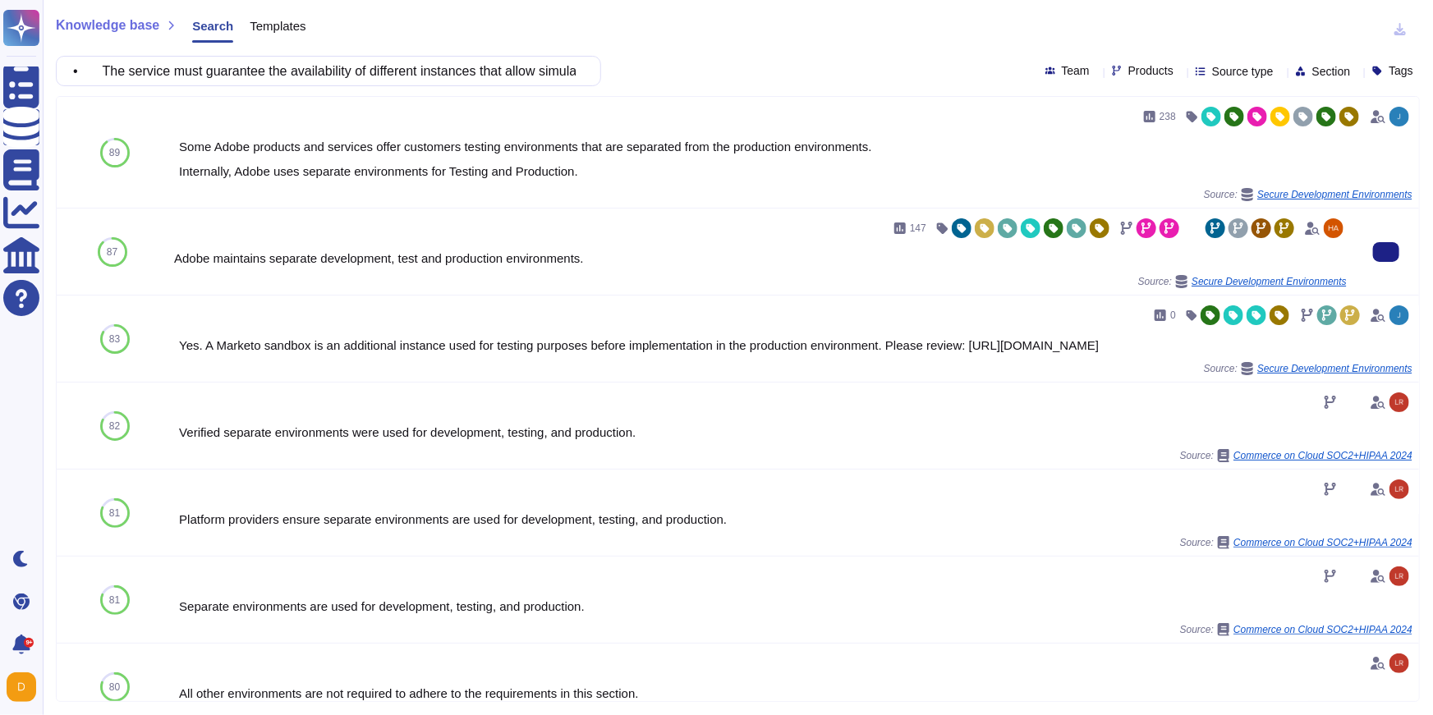
click at [218, 267] on div "147 Adobe maintains separate development, test and production environments. Sou…" at bounding box center [760, 251] width 1173 height 73
click at [227, 260] on div "Adobe maintains separate development, test and production environments." at bounding box center [760, 258] width 1173 height 12
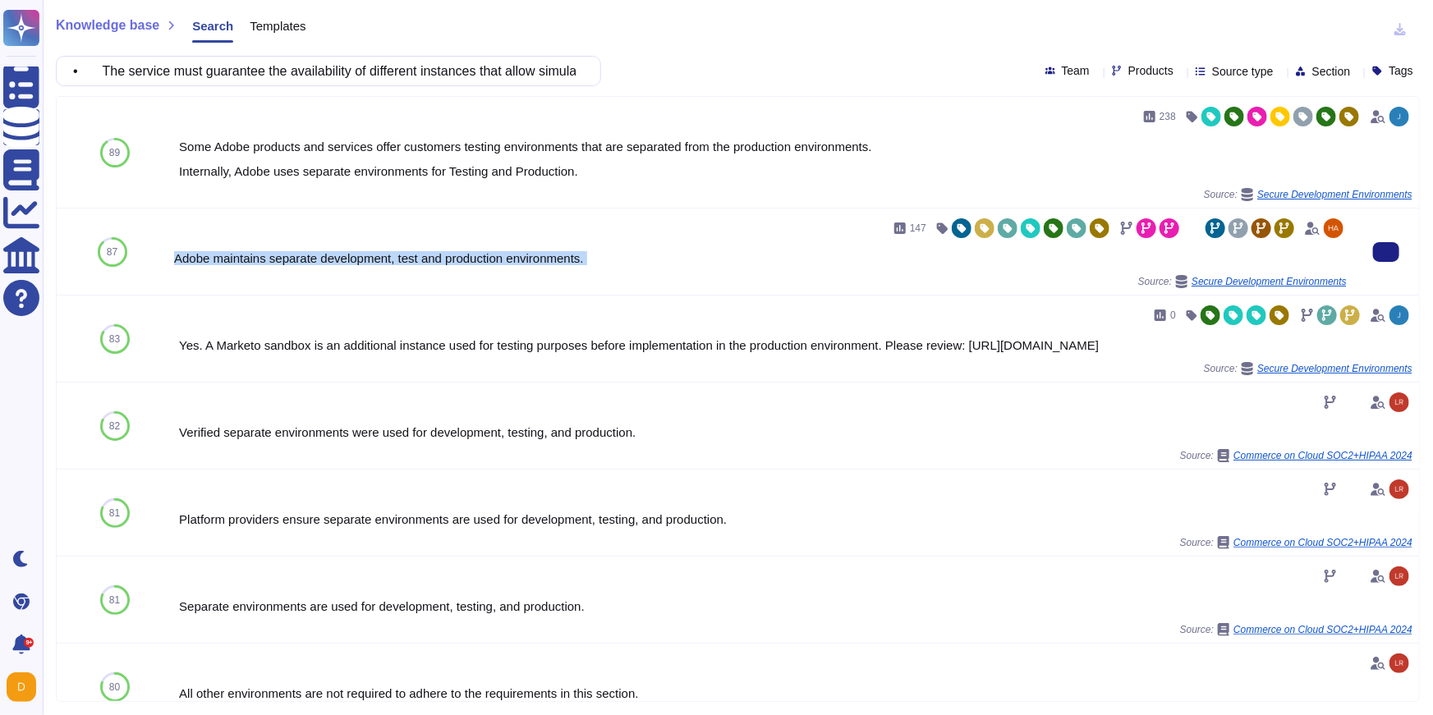
copy div "Adobe maintains separate development, test and production environments."
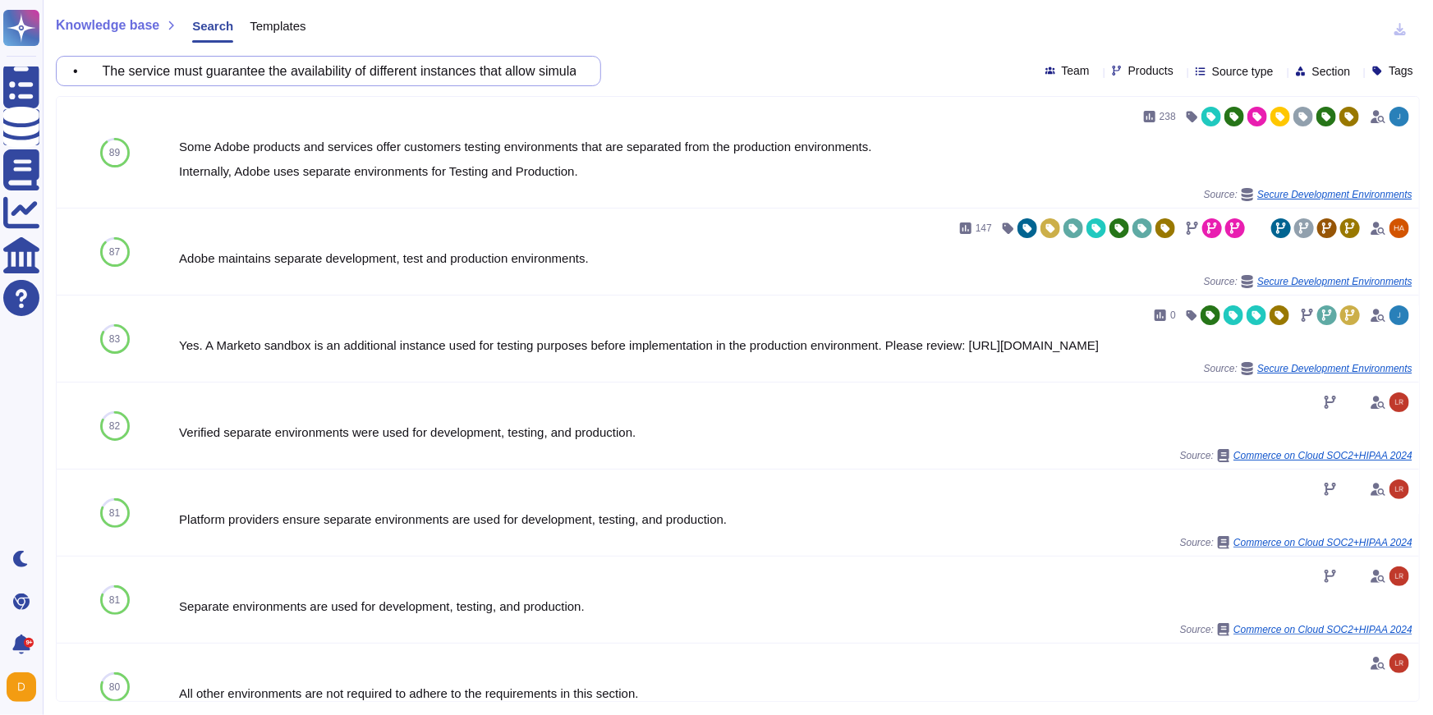
click at [425, 66] on input "• The service must guarantee the availability of different instances that allow…" at bounding box center [324, 71] width 519 height 29
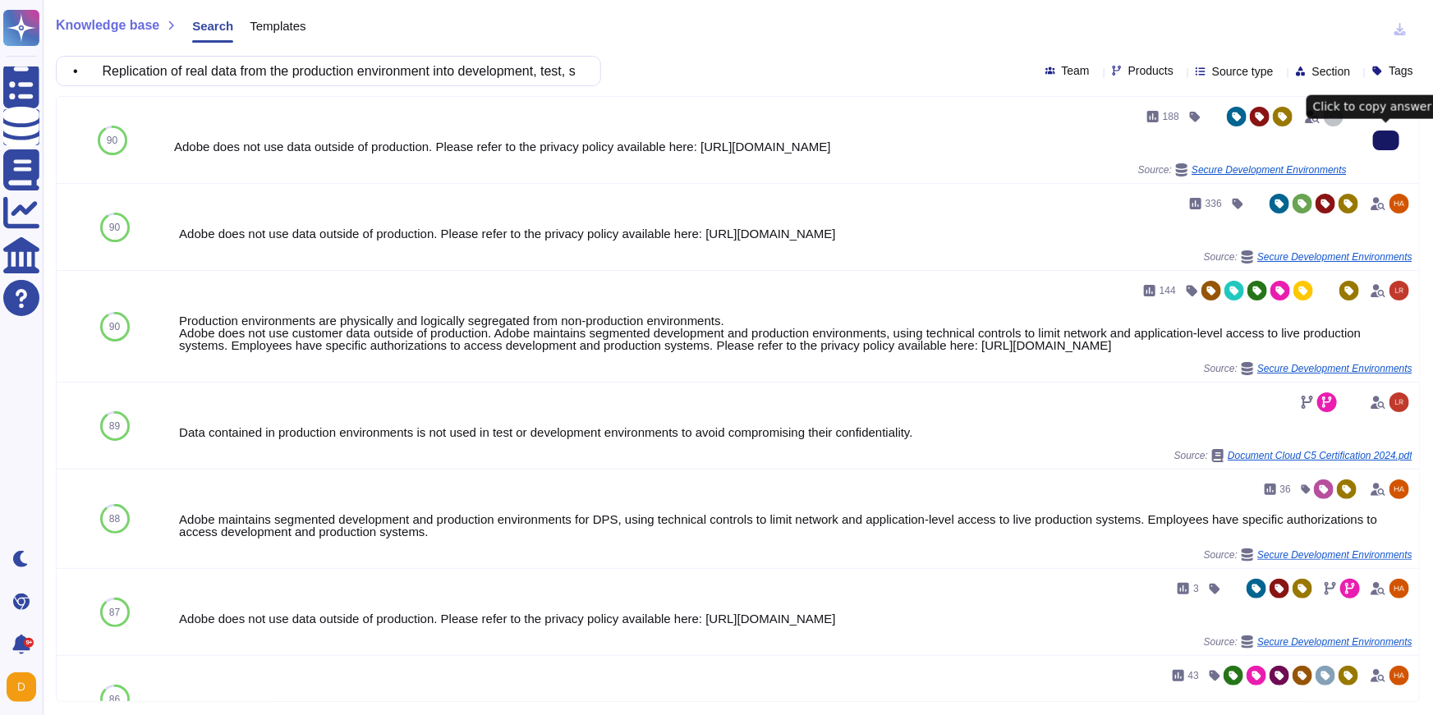
click at [362, 62] on input "• Replication of real data from the production environment into development, te…" at bounding box center [324, 71] width 519 height 29
paste input "The Supplier must design, document, and test a Disaster Recovery solution that …"
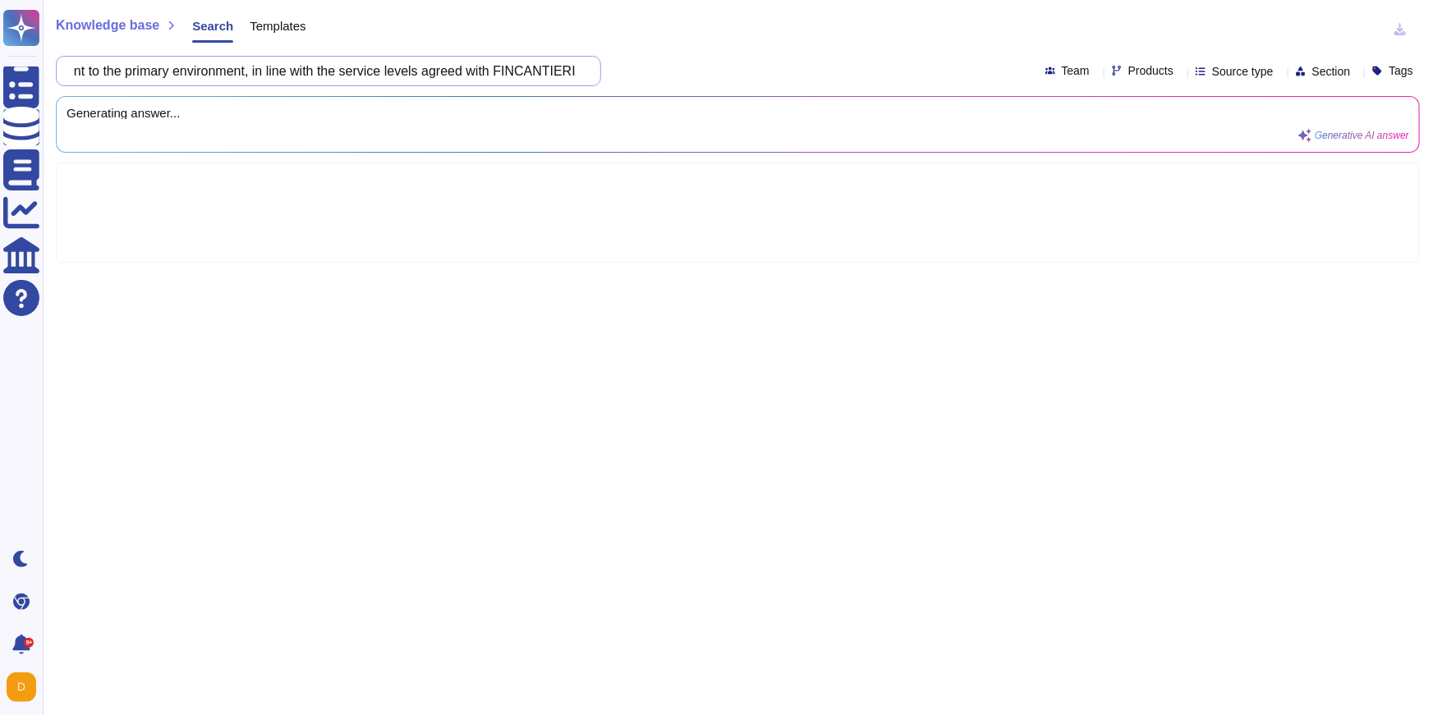
scroll to position [0, 712]
drag, startPoint x: 579, startPoint y: 71, endPoint x: 496, endPoint y: 70, distance: 83.0
click at [496, 70] on input "• The Supplier must design, document, and test a Disaster Recovery solution tha…" at bounding box center [324, 71] width 519 height 29
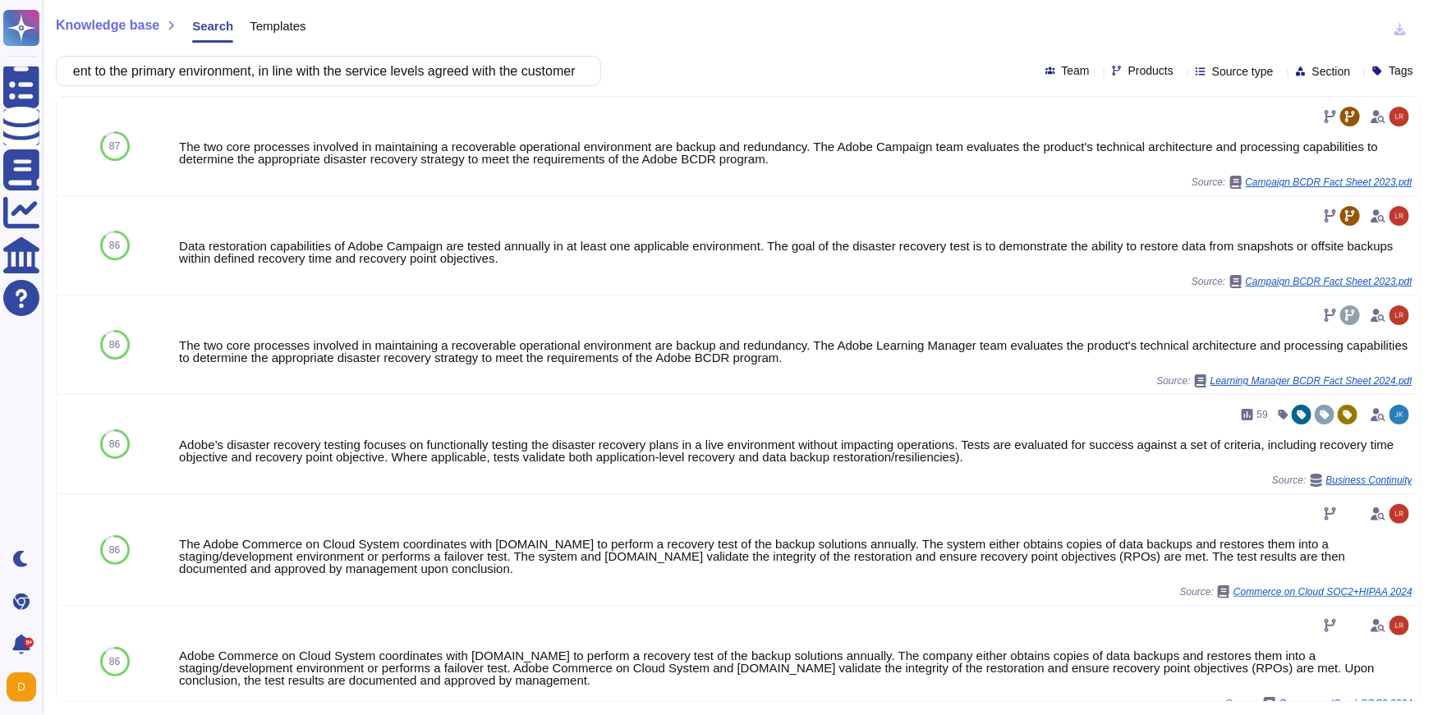
scroll to position [0, 0]
drag, startPoint x: 586, startPoint y: 71, endPoint x: 288, endPoint y: 78, distance: 297.4
click at [287, 78] on div "• The Supplier must design, document, and test a Disaster Recovery solution tha…" at bounding box center [328, 71] width 545 height 30
drag, startPoint x: 352, startPoint y: 67, endPoint x: 724, endPoint y: 70, distance: 372.1
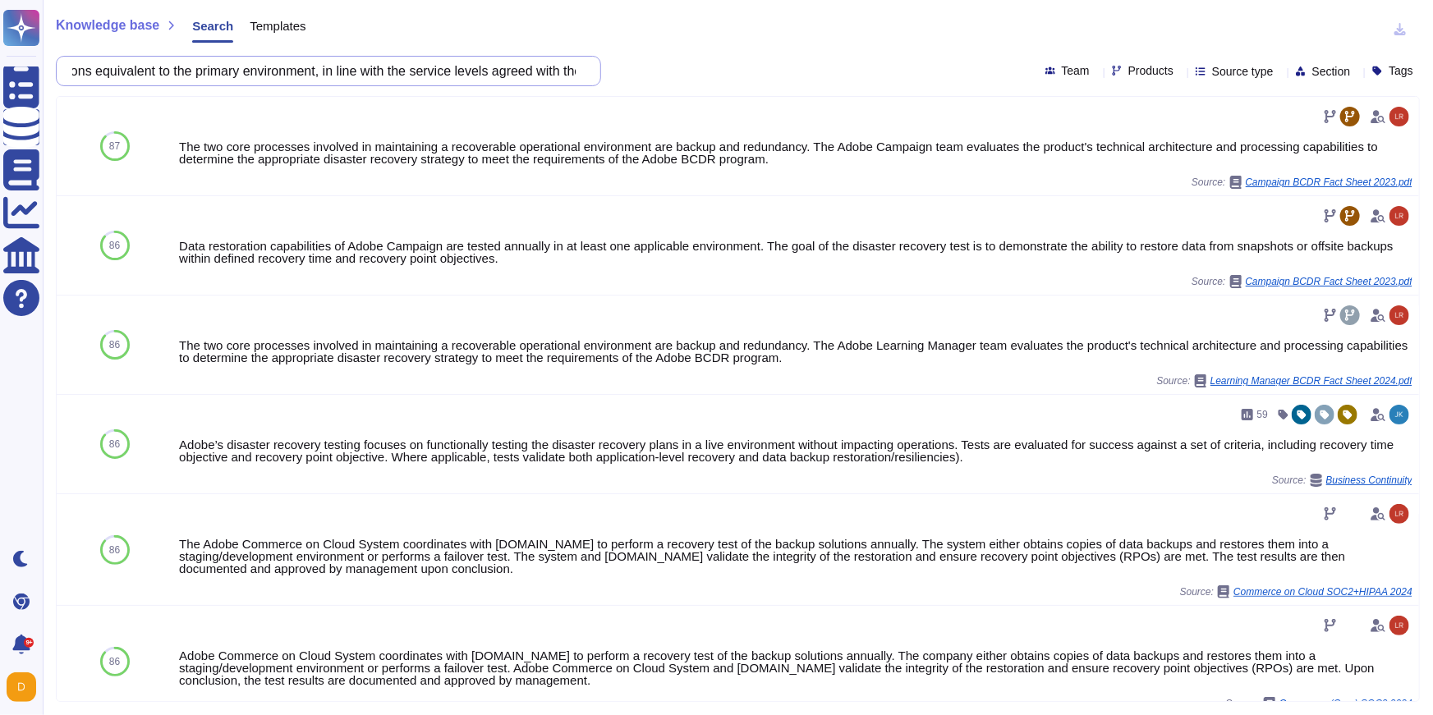
click at [724, 70] on div "• The Supplier must design, document, and test a Disaster Recovery solution tha…" at bounding box center [738, 71] width 1364 height 30
drag, startPoint x: 356, startPoint y: 69, endPoint x: 609, endPoint y: 76, distance: 253.1
click at [623, 76] on div "• The Supplier must design, document, and test a Disaster Recovery solution tha…" at bounding box center [738, 71] width 1364 height 30
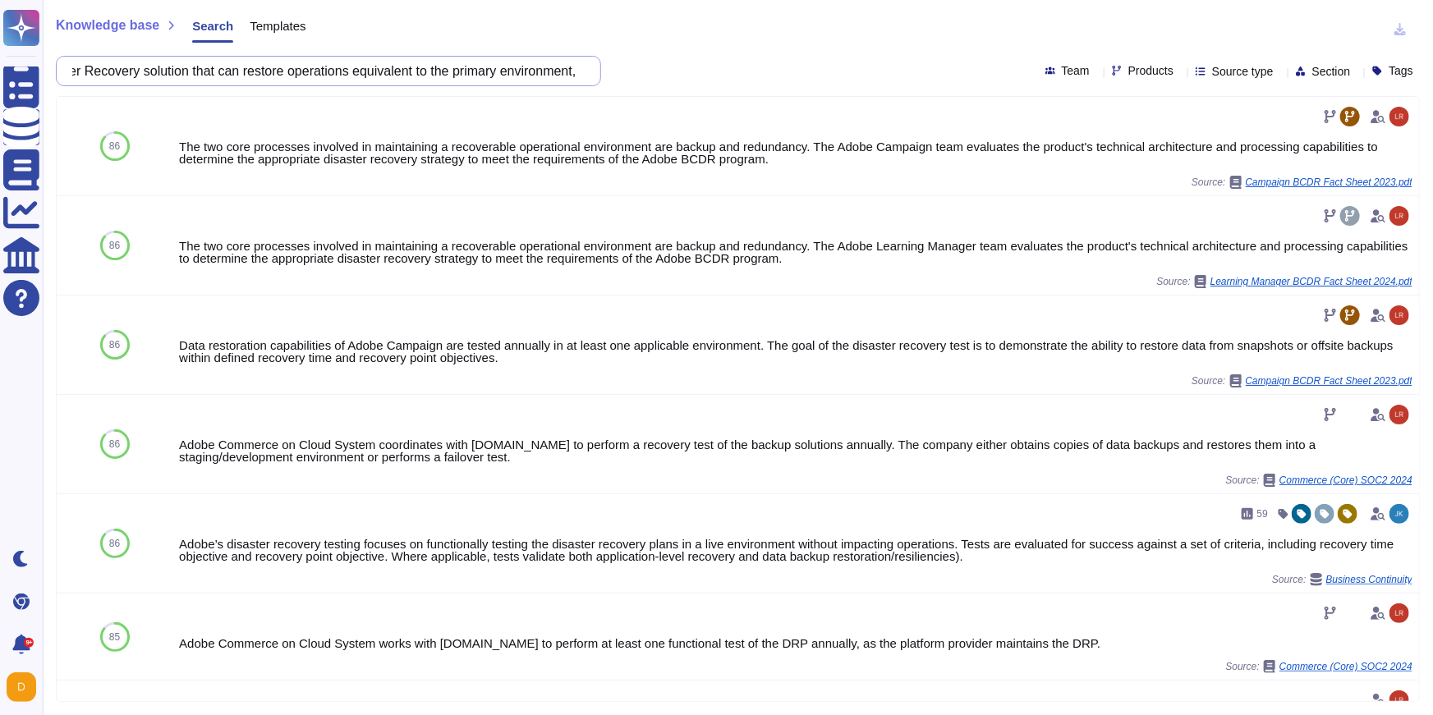
scroll to position [0, 389]
drag, startPoint x: 236, startPoint y: 71, endPoint x: 605, endPoint y: 68, distance: 368.8
click at [605, 68] on div "• The Supplier must design, document, and test a Disaster Recovery solution tha…" at bounding box center [738, 71] width 1364 height 30
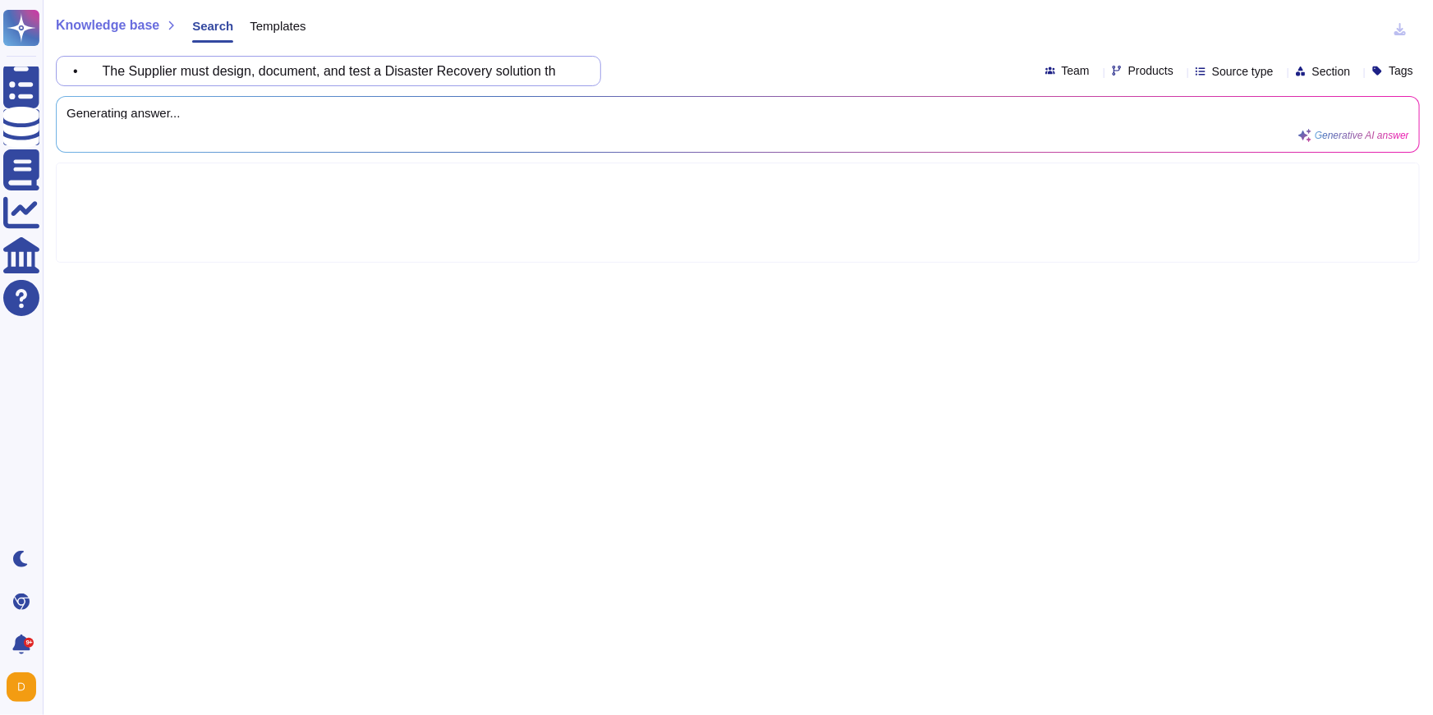
scroll to position [0, 0]
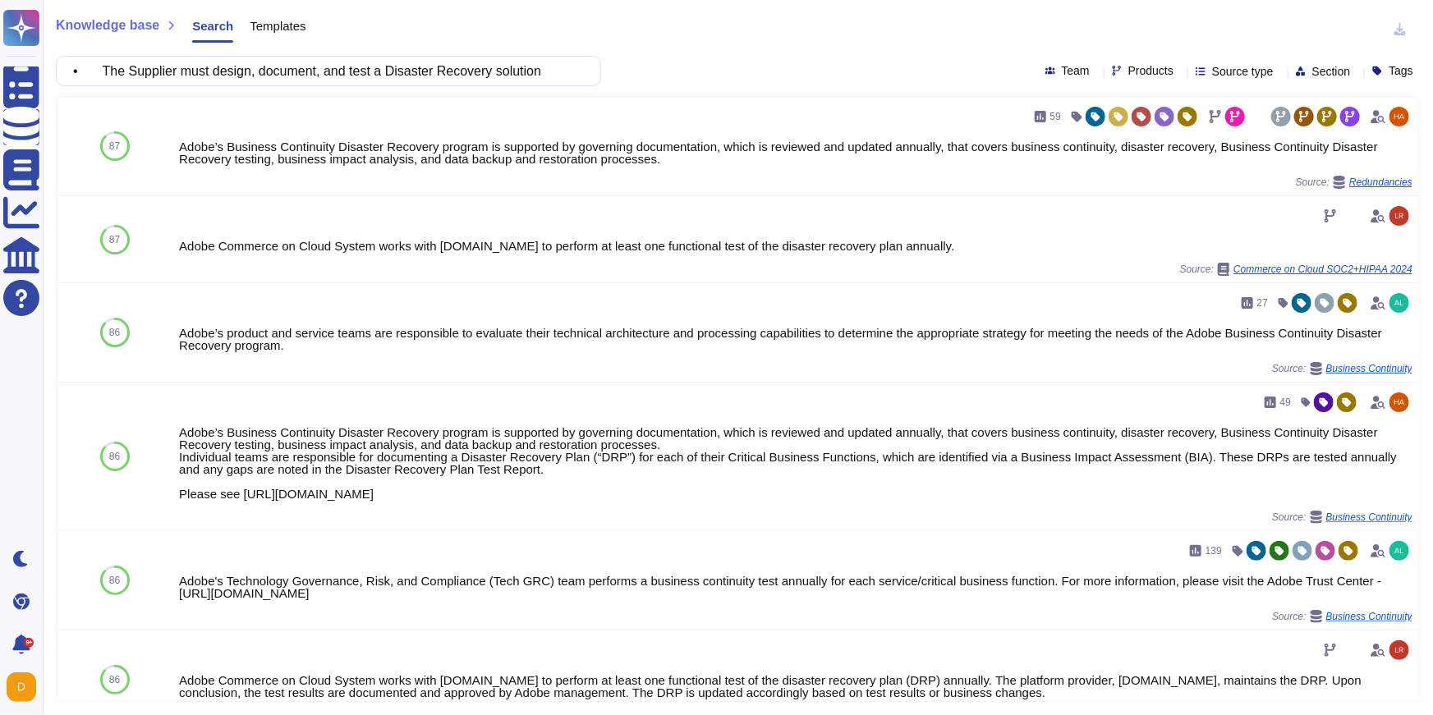
click at [498, 70] on input "• The Supplier must design, document, and test a Disaster Recovery solution" at bounding box center [324, 71] width 519 height 29
paste input "prepare procedures to restore FINCANTIERI data via DR, ensuring a return to the…"
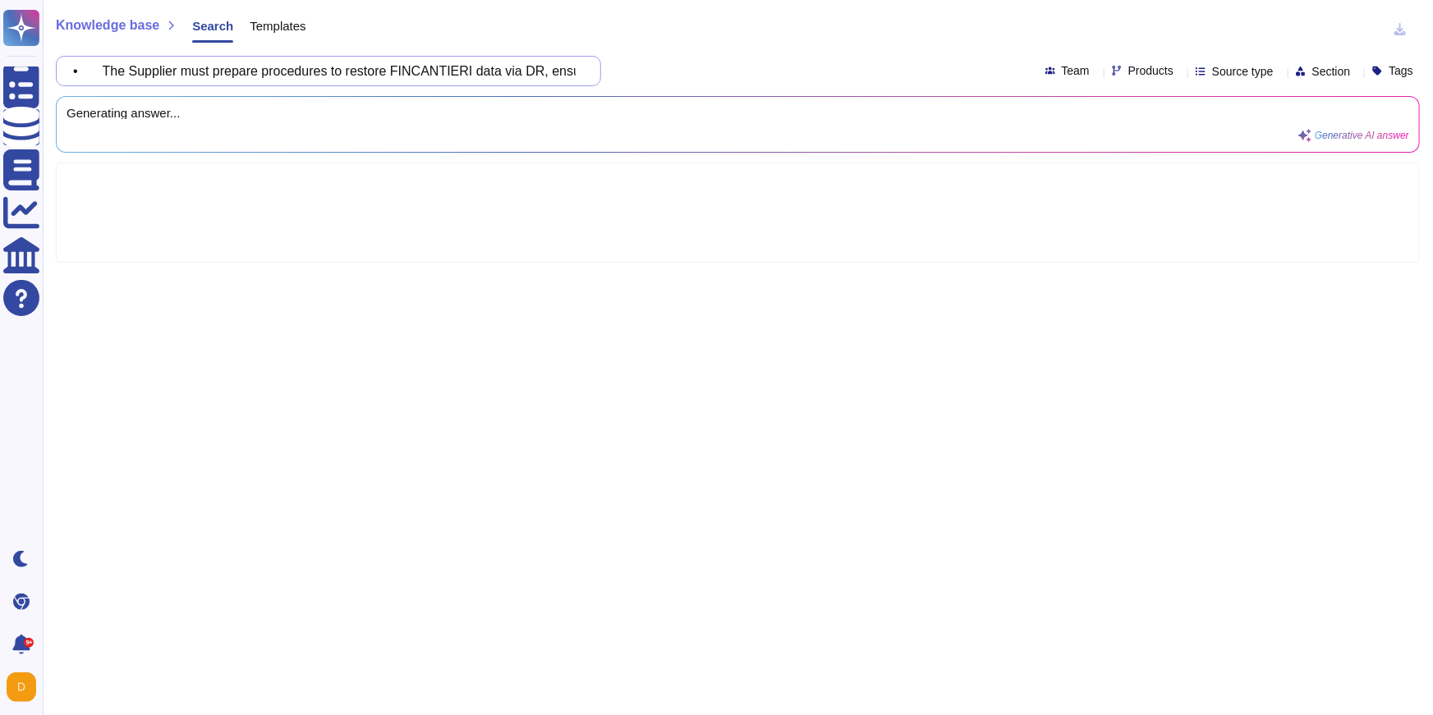
drag, startPoint x: 119, startPoint y: 71, endPoint x: 62, endPoint y: 70, distance: 56.7
click at [62, 70] on div "• The Supplier must prepare procedures to restore FINCANTIERI data via DR, ensu…" at bounding box center [328, 71] width 545 height 30
drag, startPoint x: 460, startPoint y: 69, endPoint x: 382, endPoint y: 67, distance: 78.0
click at [382, 67] on input "The Supplier must prepare procedures to restore FINCANTIERI data via DR, ensuri…" at bounding box center [324, 71] width 519 height 29
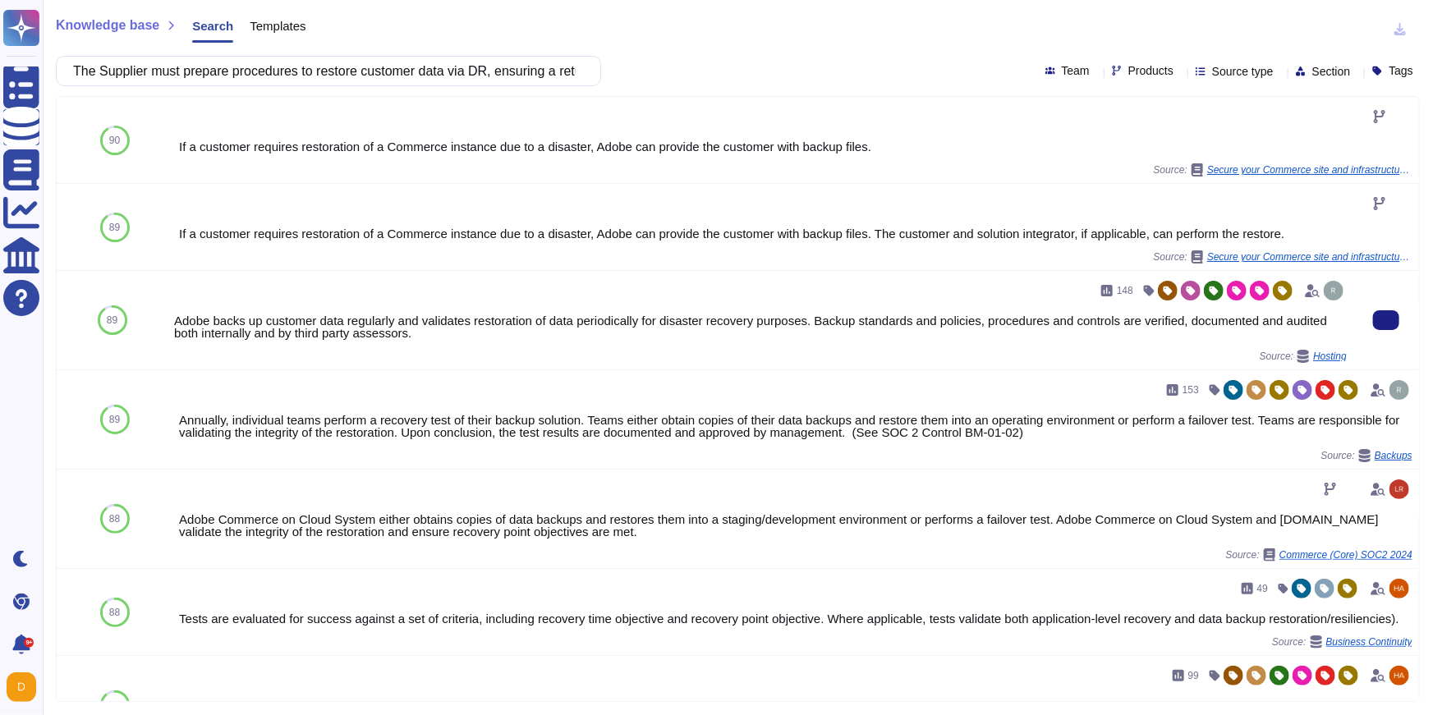
click at [902, 323] on div "Adobe backs up customer data regularly and validates restoration of data period…" at bounding box center [760, 327] width 1173 height 25
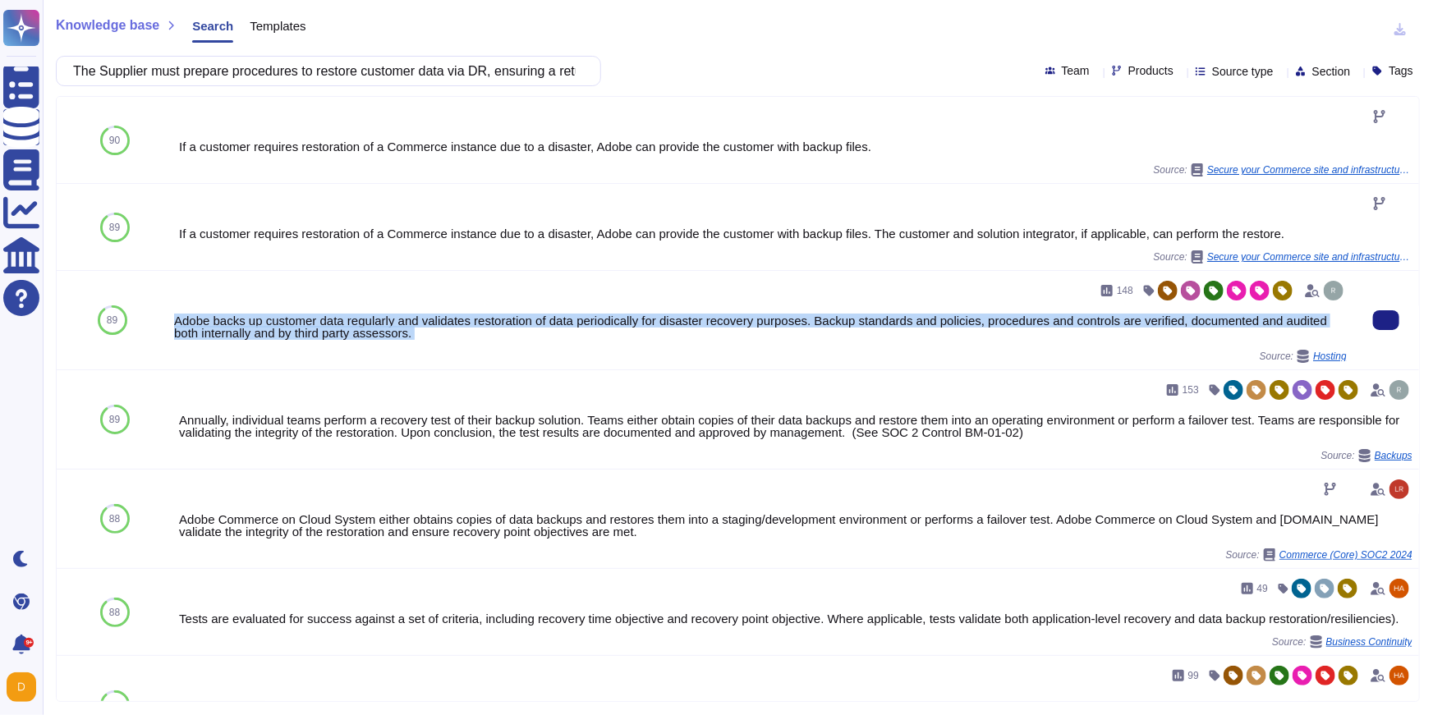
click at [902, 323] on div "Adobe backs up customer data regularly and validates restoration of data period…" at bounding box center [760, 327] width 1173 height 25
copy div "Adobe backs up customer data regularly and validates restoration of data period…"
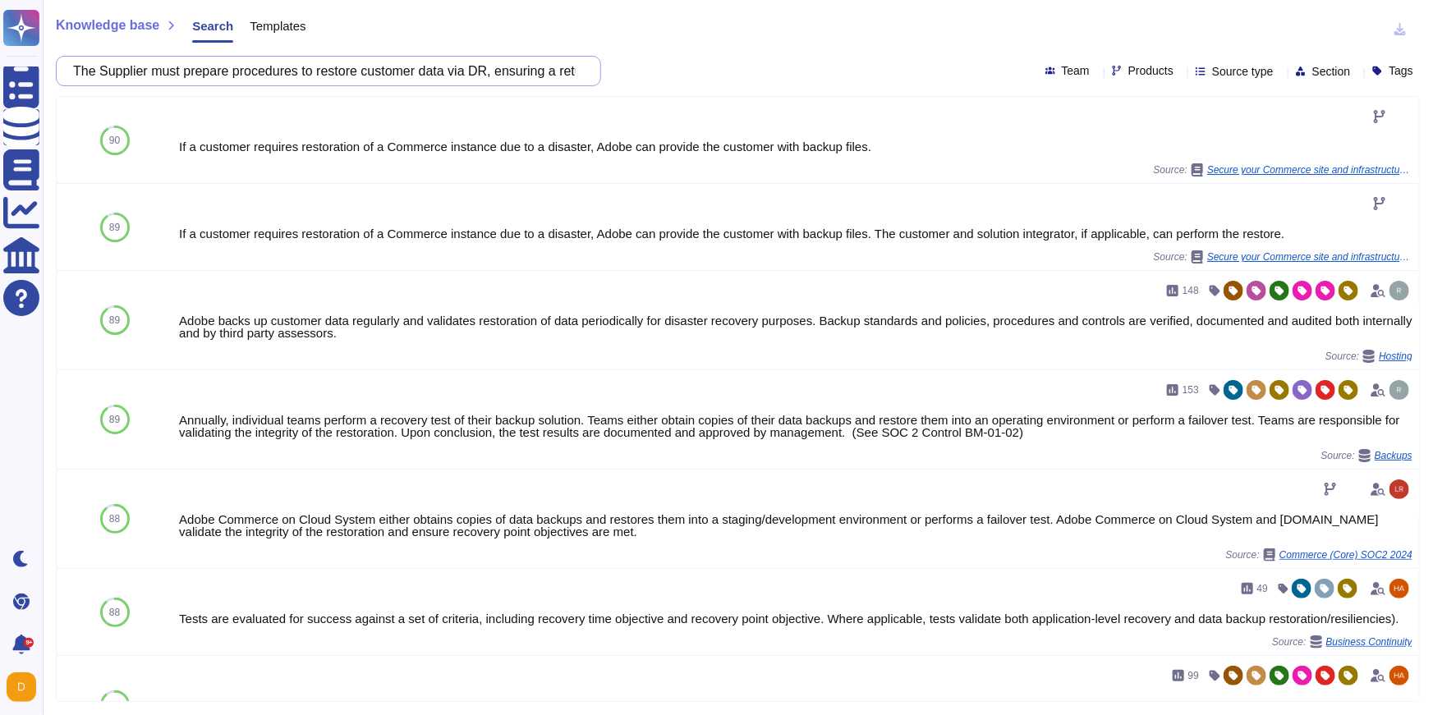
click at [461, 62] on input "The Supplier must prepare procedures to restore customer data via DR, ensuring …" at bounding box center [324, 71] width 519 height 29
paste input "• Encryption keys must be managed via a formalized, documented process and subj…"
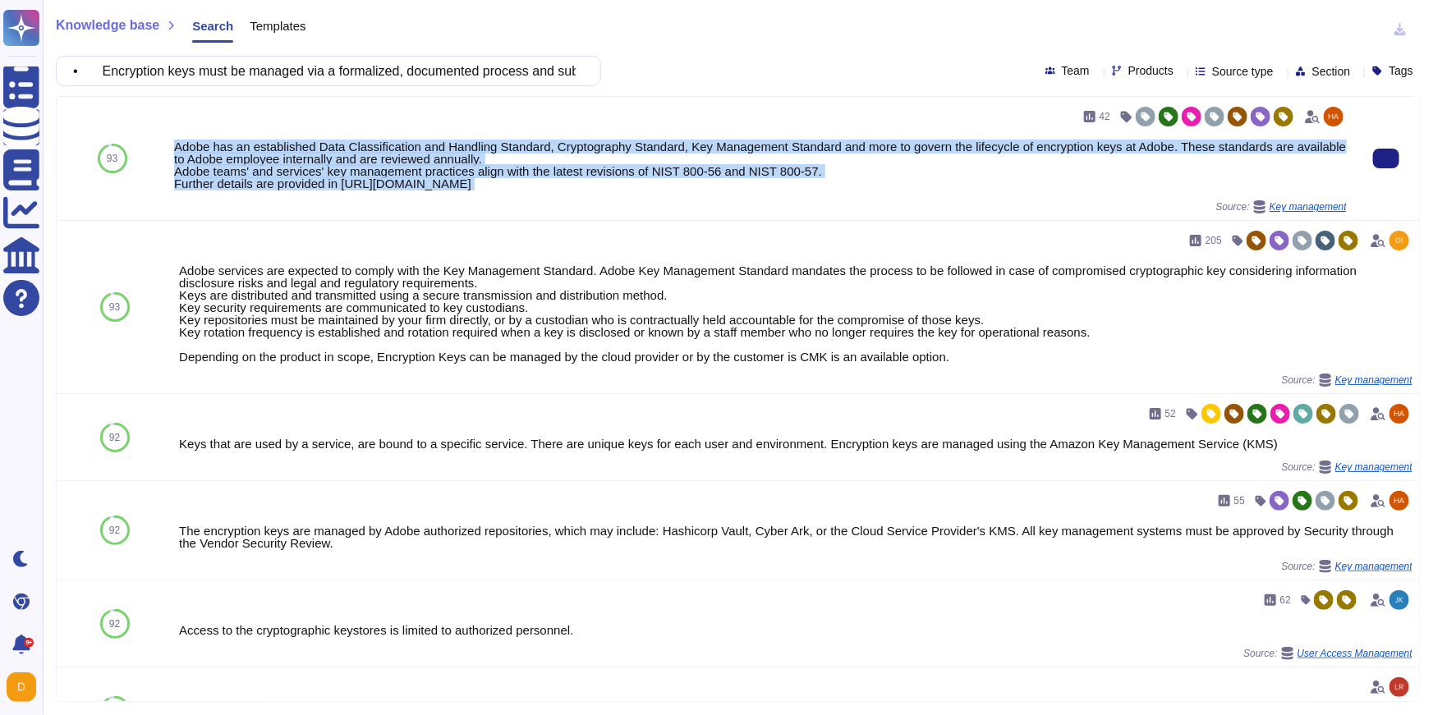
drag, startPoint x: 175, startPoint y: 143, endPoint x: 847, endPoint y: 204, distance: 674.6
click at [847, 204] on div "42 Adobe has an established Data Classification and Handling Standard, Cryptogr…" at bounding box center [760, 158] width 1173 height 110
copy div "Adobe has an established Data Classification and Handling Standard, Cryptograph…"
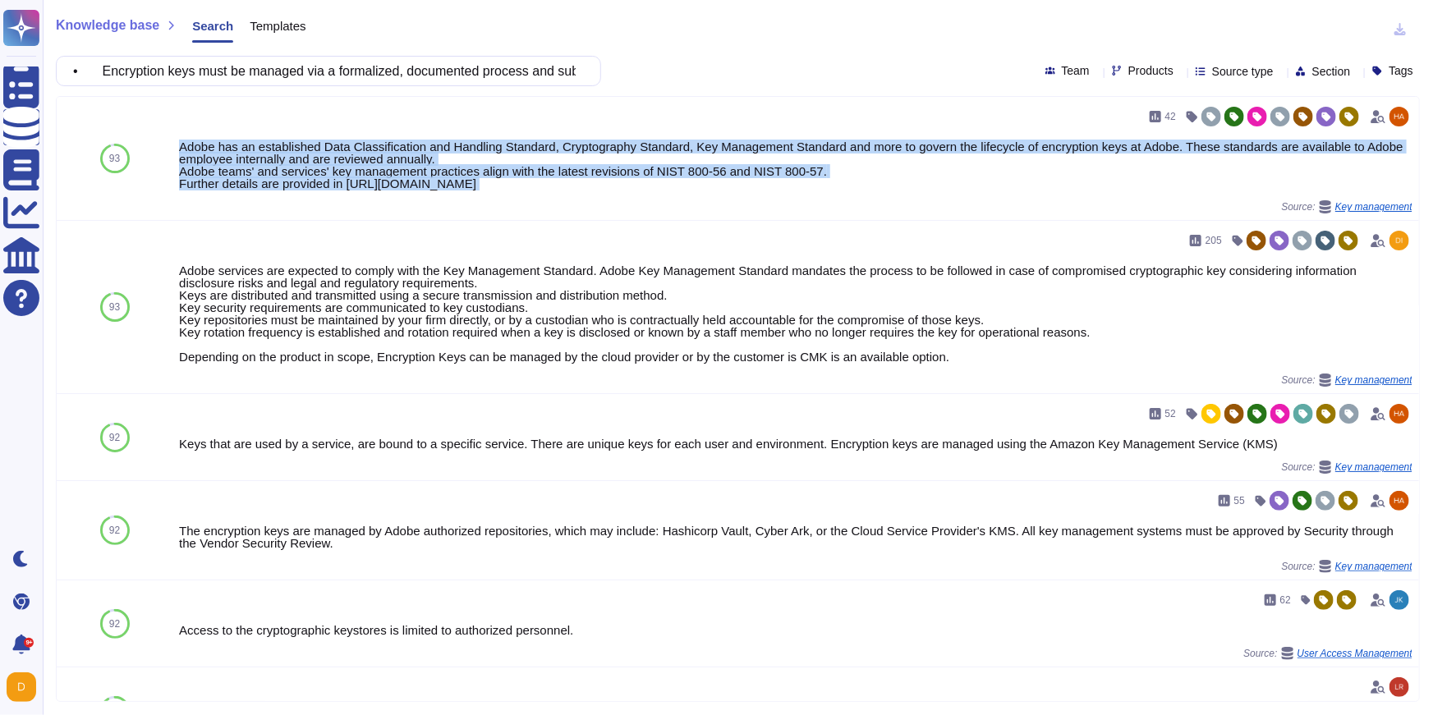
click at [369, 74] on input "• Encryption keys must be managed via a formalized, documented process and subj…" at bounding box center [324, 71] width 519 height 29
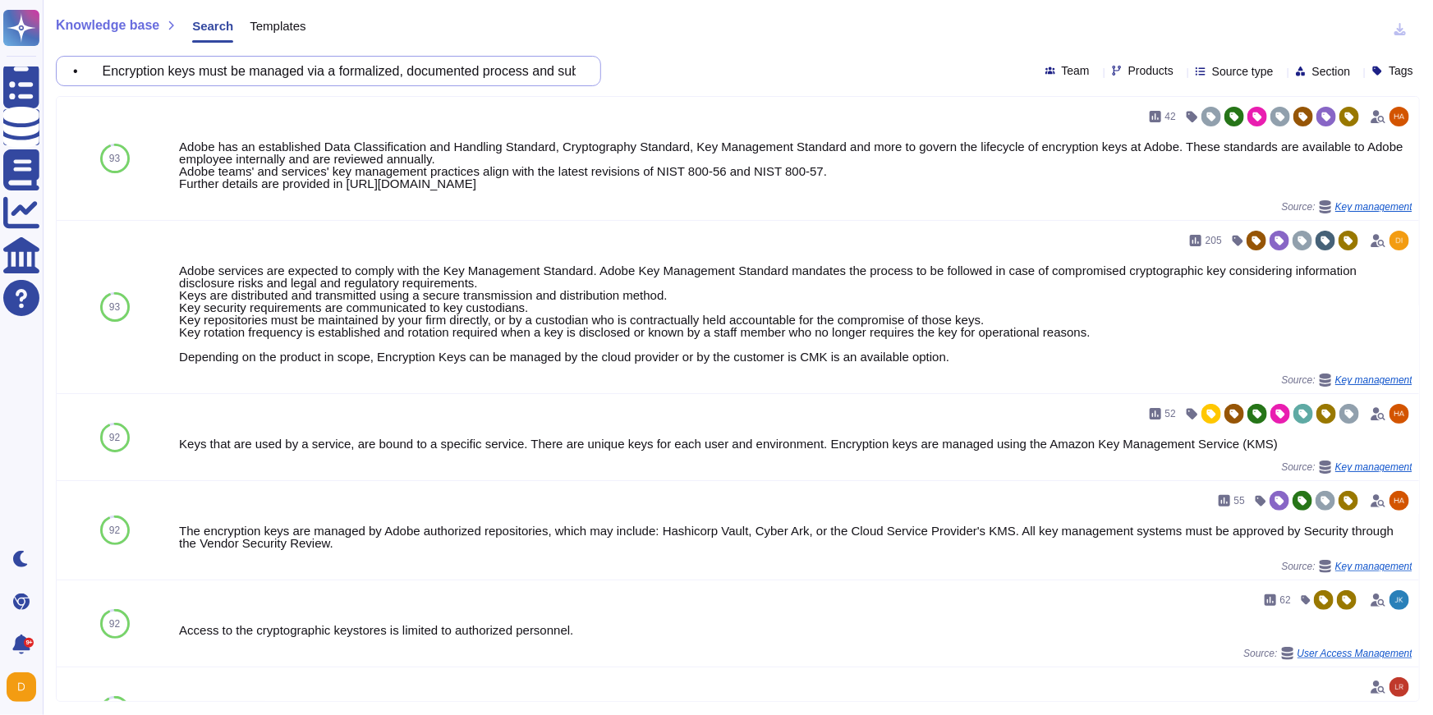
click at [369, 74] on input "• Encryption keys must be managed via a formalized, documented process and subj…" at bounding box center [324, 71] width 519 height 29
paste input "If the service falls within the scope of customer personnel management, integra…"
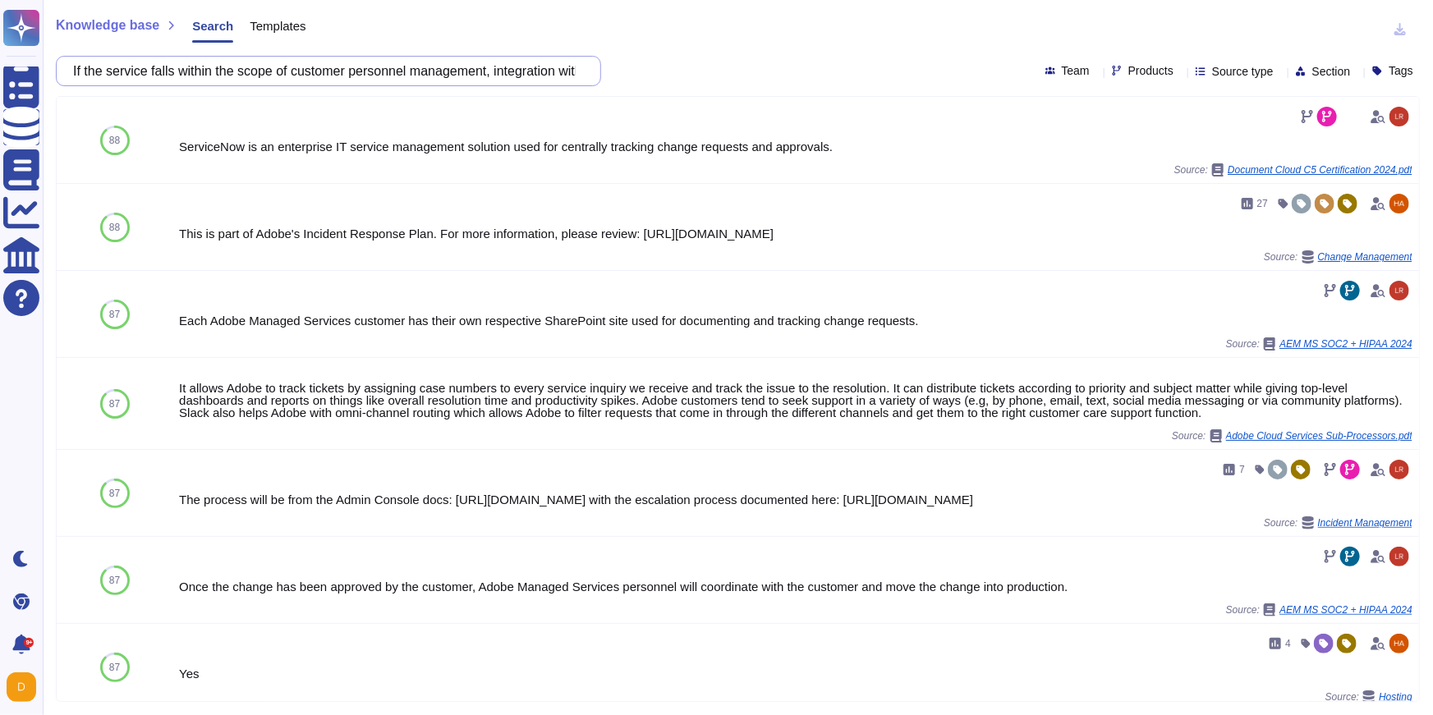
click at [379, 67] on input "If the service falls within the scope of customer personnel management, integra…" at bounding box center [324, 71] width 519 height 29
paste input "• All security incidents, real or suspected, involving Fincantieri must be noti…"
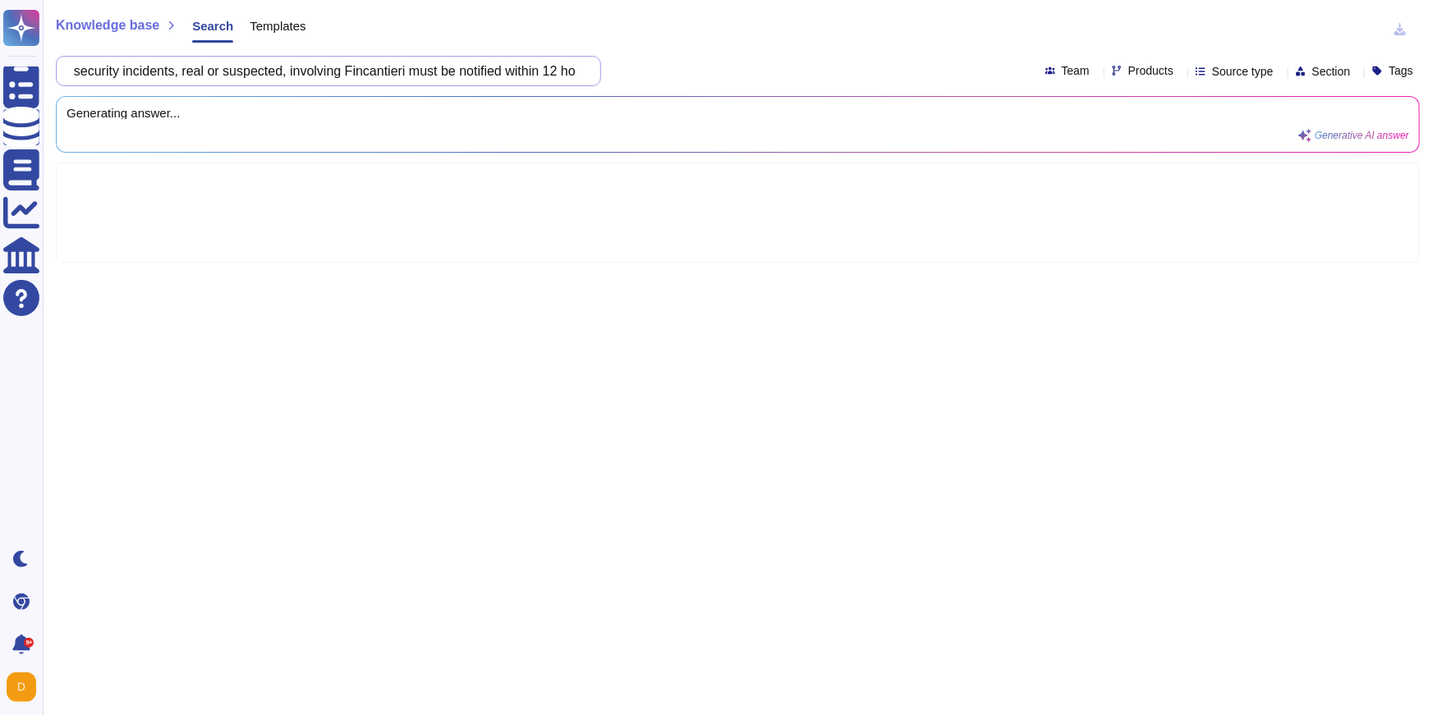
scroll to position [0, 83]
drag, startPoint x: 395, startPoint y: 71, endPoint x: 328, endPoint y: 75, distance: 67.4
click at [328, 75] on input "• All security incidents, real or suspected, involving Fincantieri must be noti…" at bounding box center [324, 71] width 519 height 29
drag, startPoint x: 512, startPoint y: 69, endPoint x: 580, endPoint y: 76, distance: 68.5
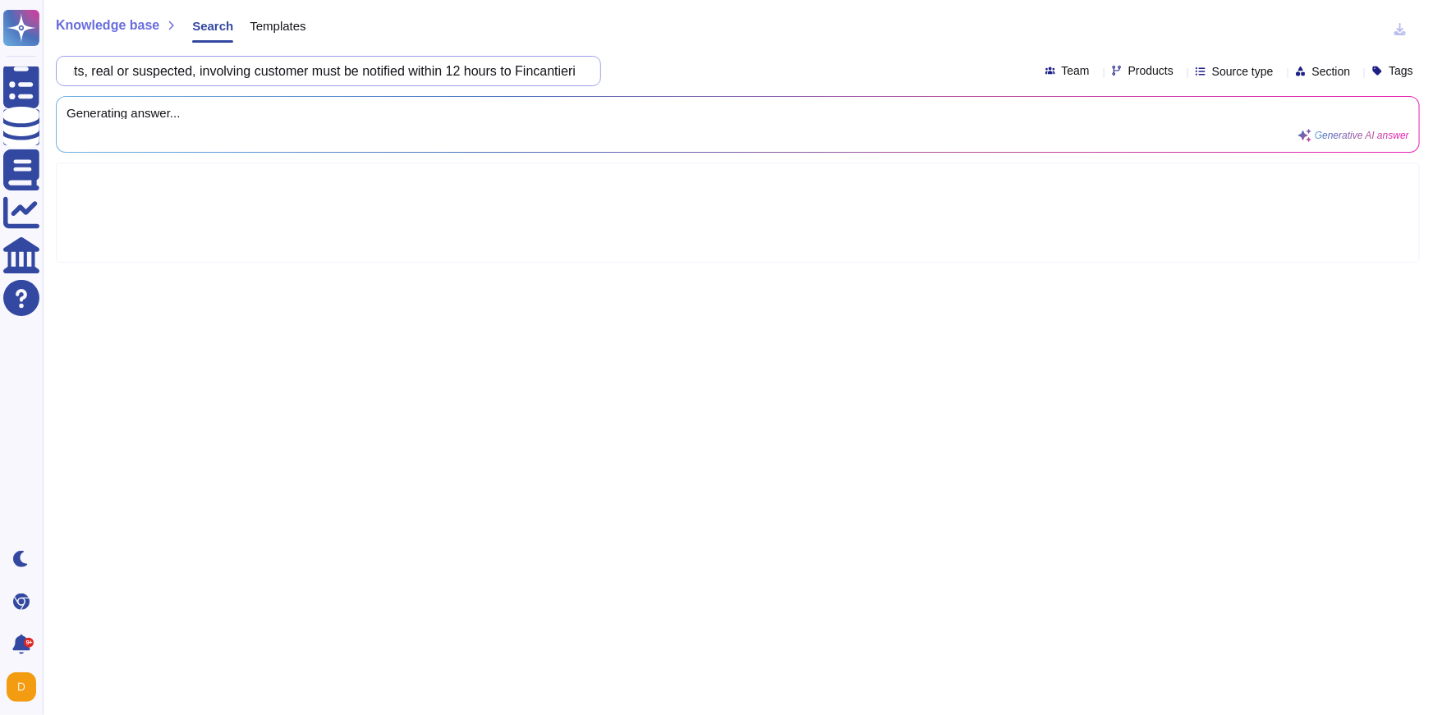
click at [580, 76] on input "• All security incidents, real or suspected, involving customer must be notifie…" at bounding box center [324, 71] width 519 height 29
type input "• All security incidents, real or suspected, involving customer must be notifie…"
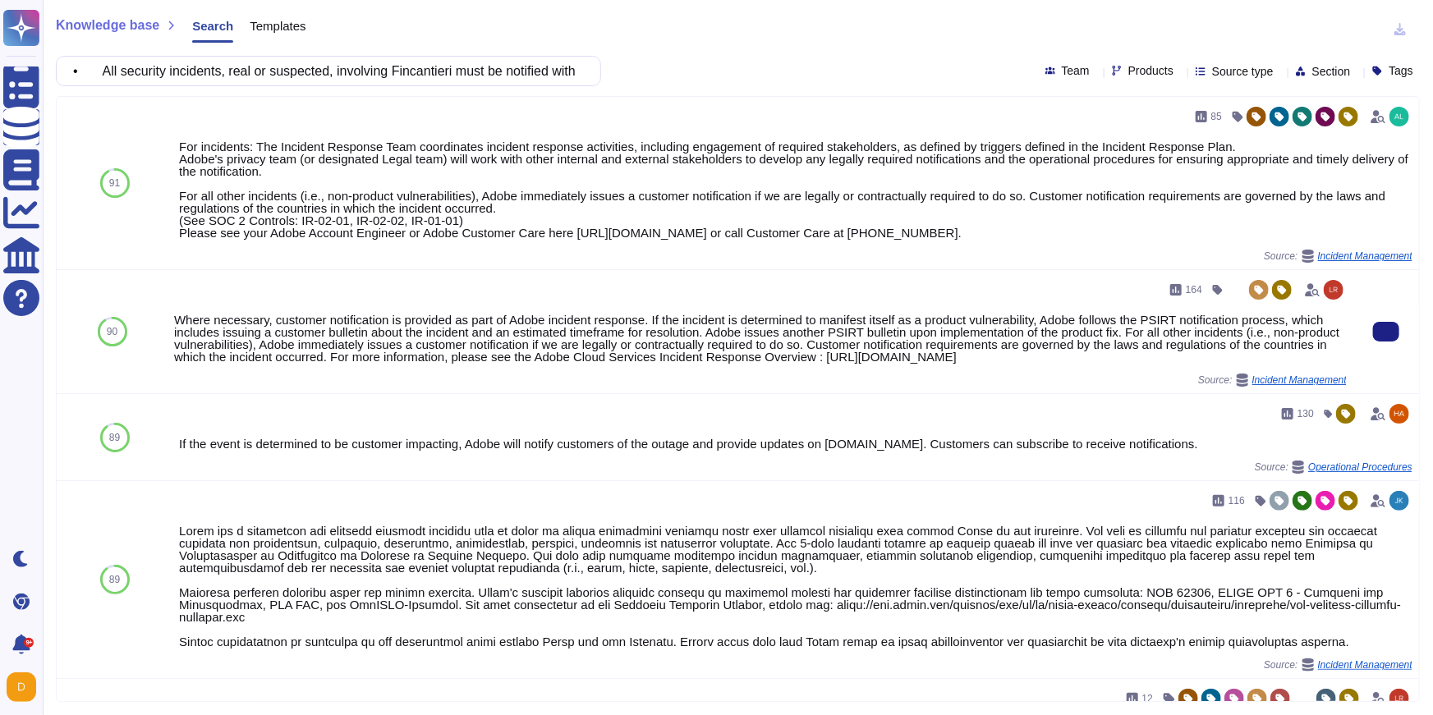
scroll to position [0, 177]
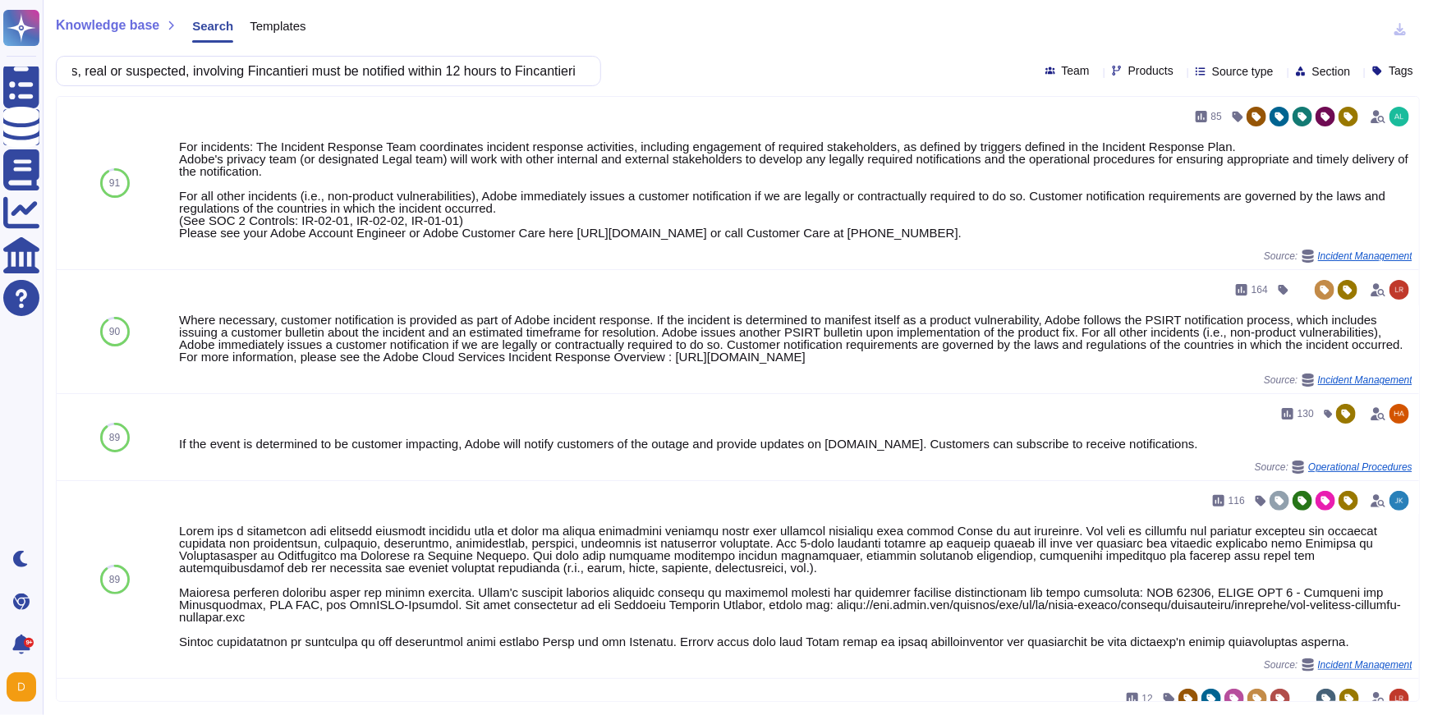
drag, startPoint x: 302, startPoint y: 73, endPoint x: 237, endPoint y: 72, distance: 64.9
click at [237, 72] on input "• All security incidents, real or suspected, involving Fincantieri must be noti…" at bounding box center [324, 71] width 519 height 29
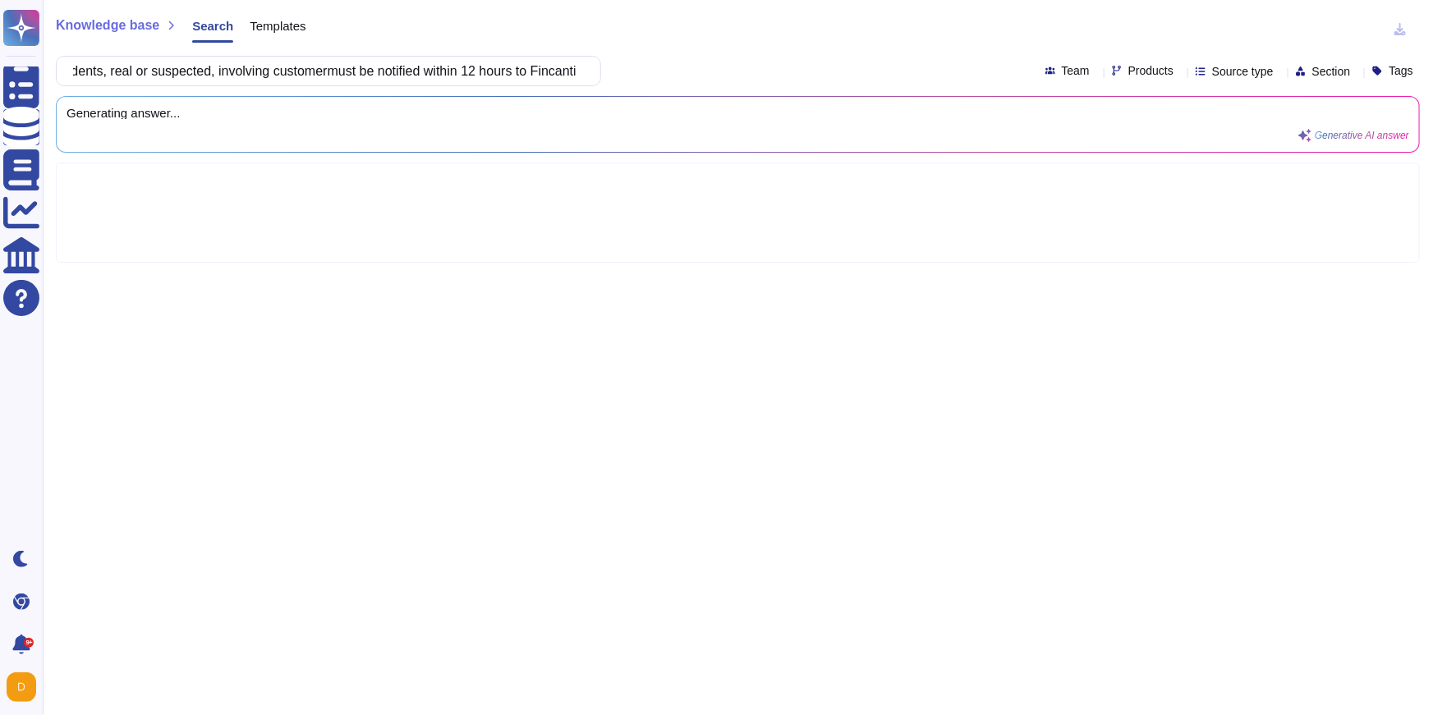
scroll to position [0, 167]
click at [540, 68] on input "• All security incidents, real or suspected, involving customermust be notified…" at bounding box center [324, 71] width 519 height 29
click at [472, 73] on input "• All security incidents, real or suspected, involving customermust be notified…" at bounding box center [324, 71] width 519 height 29
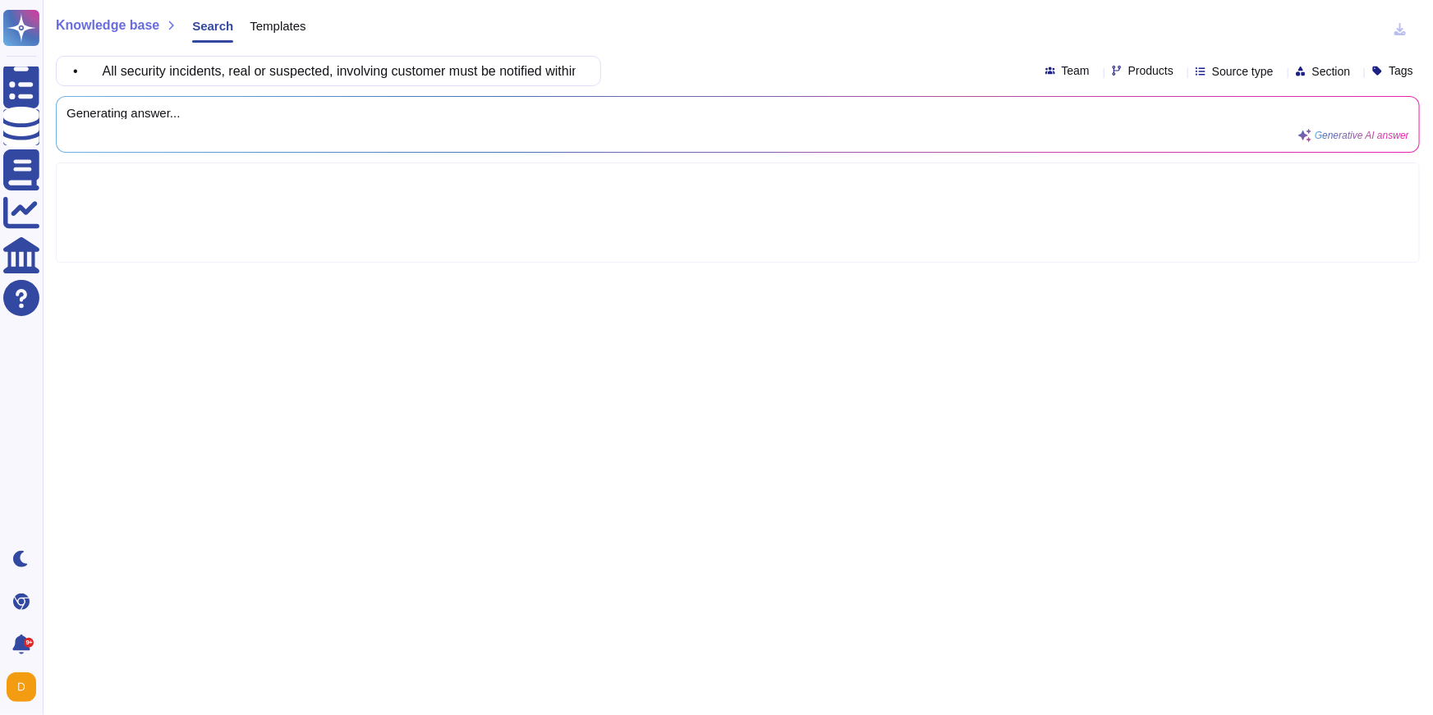
drag, startPoint x: 122, startPoint y: 75, endPoint x: 69, endPoint y: 71, distance: 52.7
click at [69, 71] on div "• All security incidents, real or suspected, involving customer must be notifie…" at bounding box center [328, 71] width 545 height 30
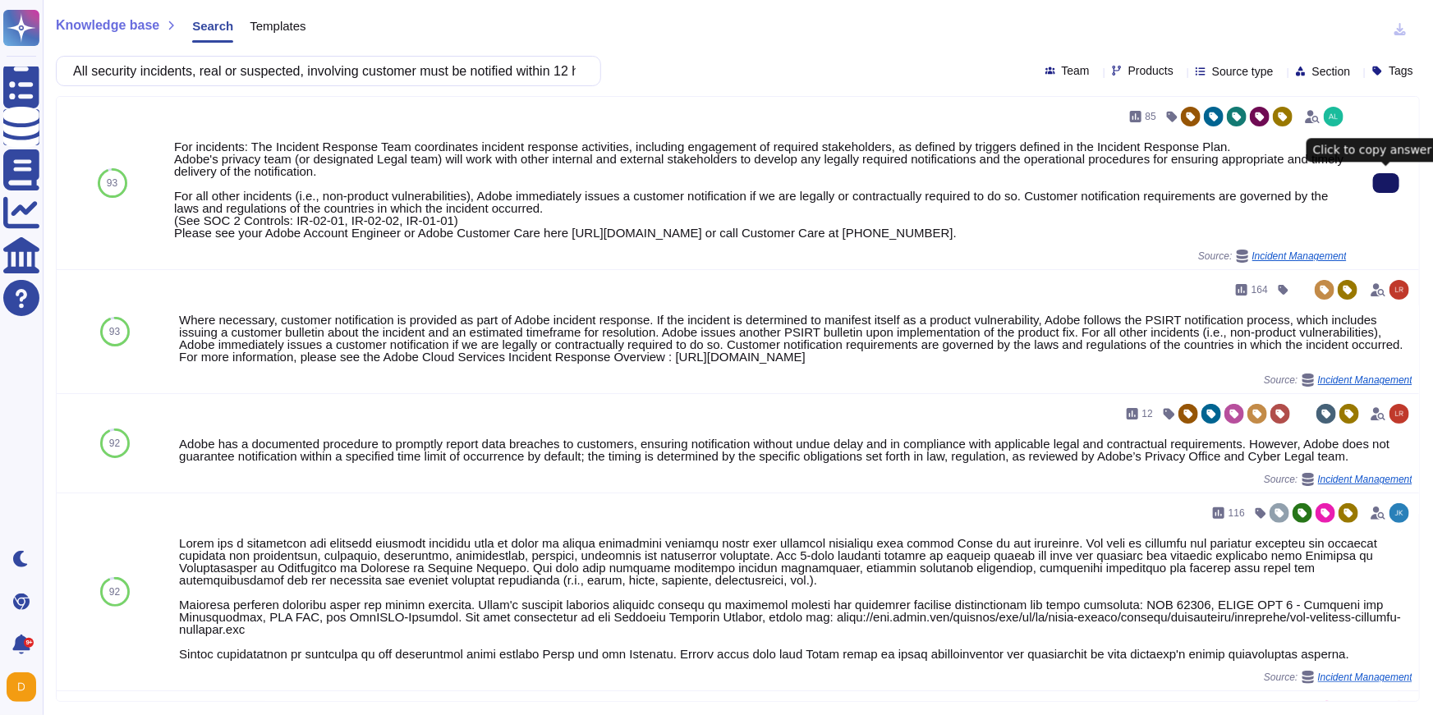
click at [902, 190] on button at bounding box center [1386, 183] width 26 height 20
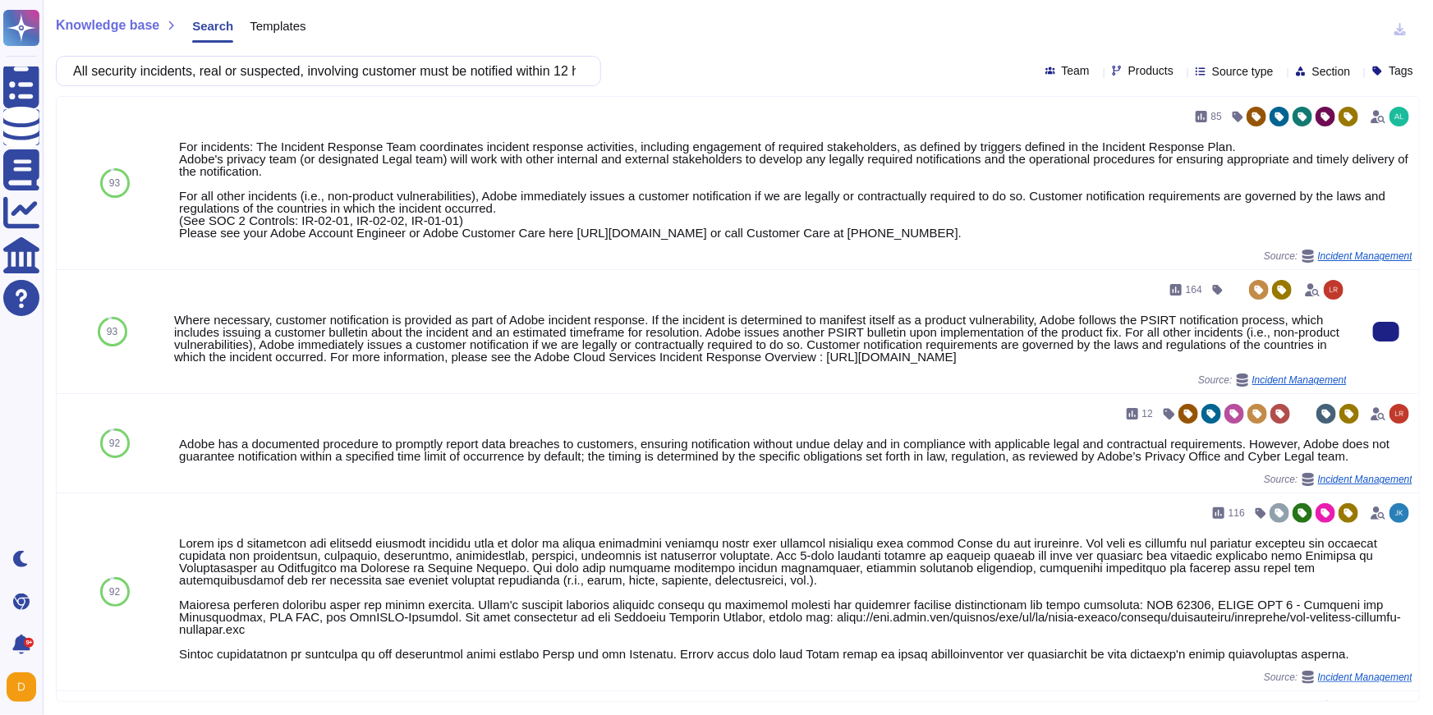
click at [430, 75] on input "All security incidents, real or suspected, involving customer must be notified …" at bounding box center [324, 71] width 519 height 29
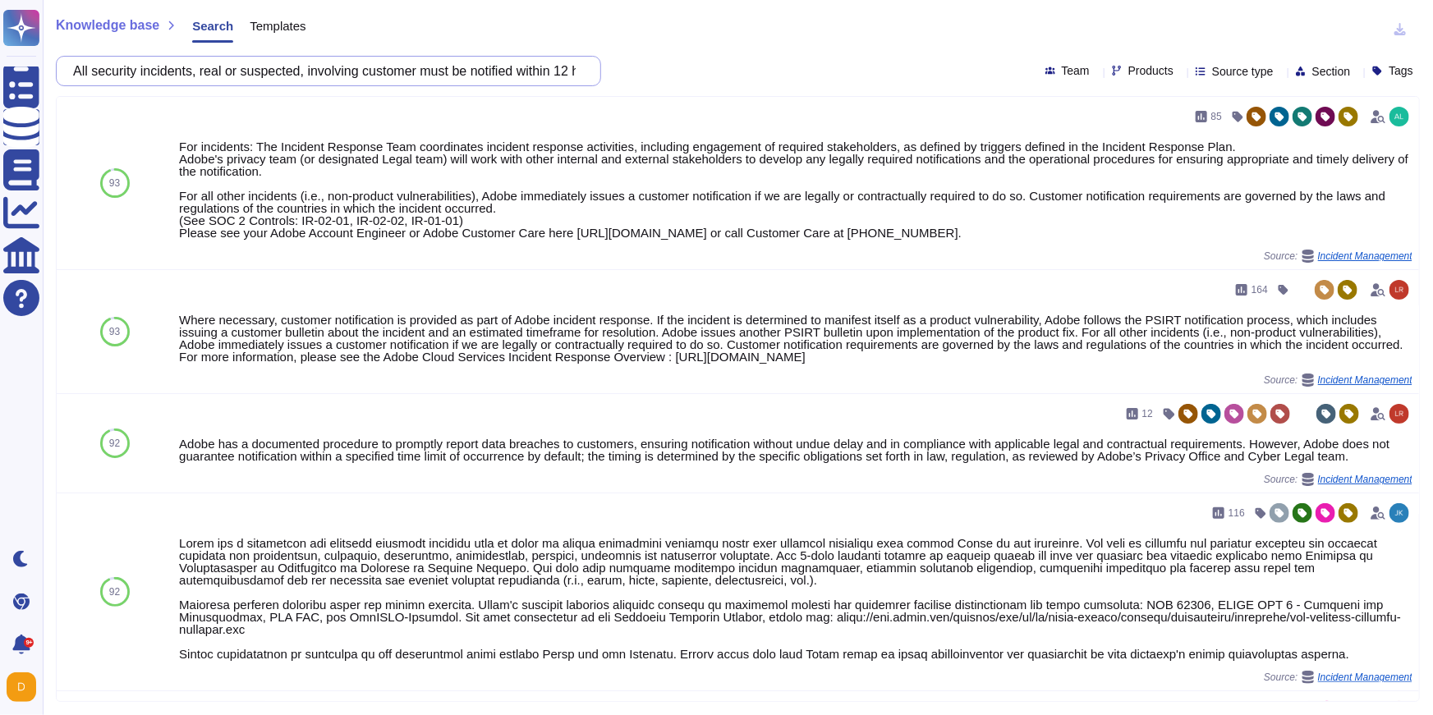
click at [430, 75] on input "All security incidents, real or suspected, involving customer must be notified …" at bounding box center [324, 71] width 519 height 29
paste input "• Training plans for Supplier personnel must be in place to inform them of cons…"
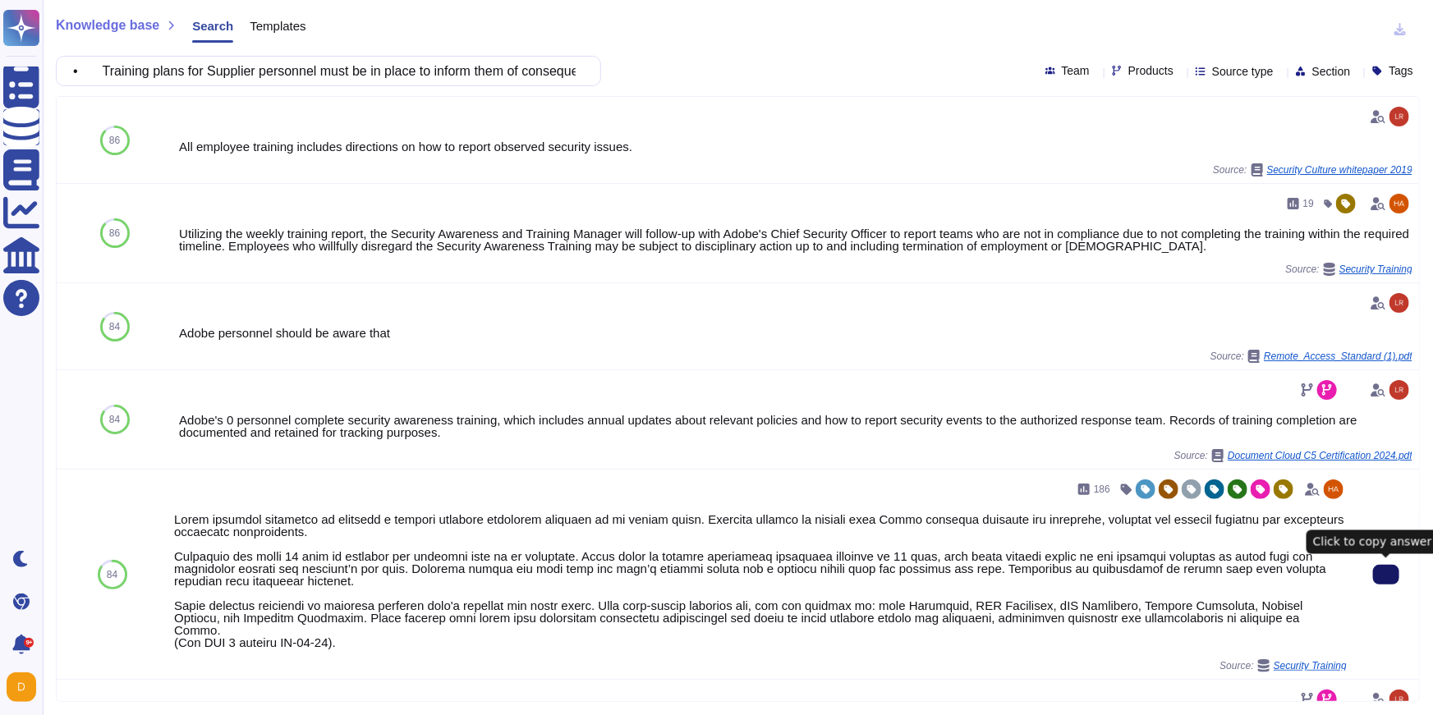
click at [902, 558] on icon at bounding box center [1386, 575] width 0 height 0
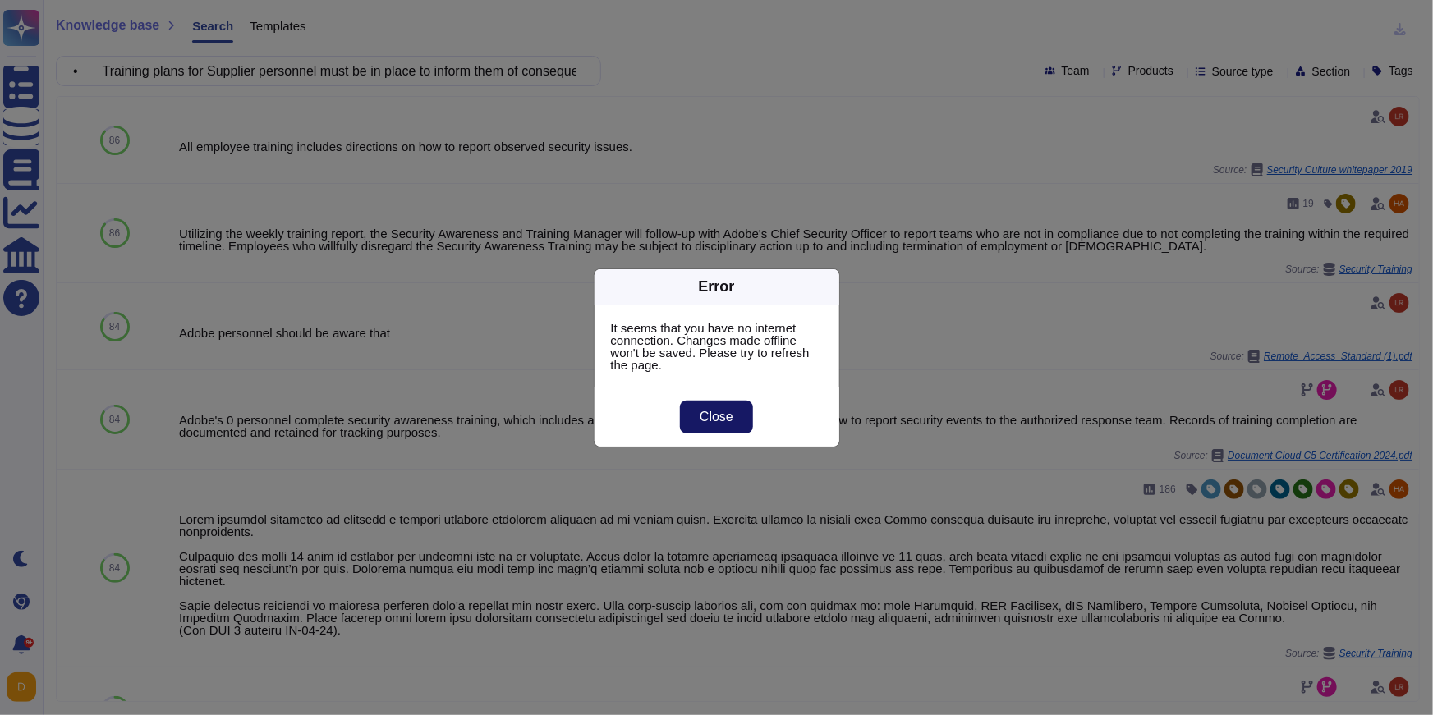
click at [729, 421] on span "Close" at bounding box center [717, 417] width 34 height 13
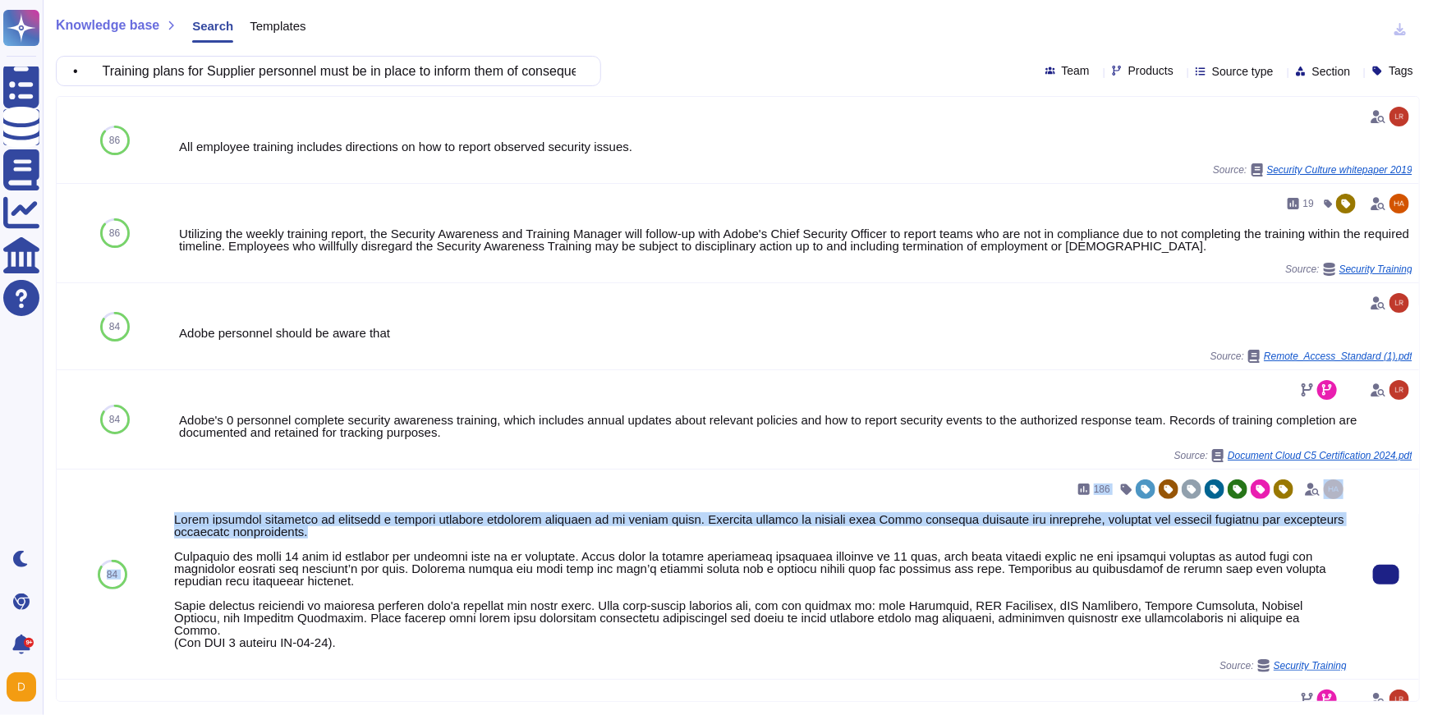
drag, startPoint x: 372, startPoint y: 535, endPoint x: 155, endPoint y: 531, distance: 216.9
click at [155, 531] on div "84 186 Source: Security Training" at bounding box center [738, 575] width 1363 height 210
copy div "84 186 Adobe requires employees to complete a general security awareness traini…"
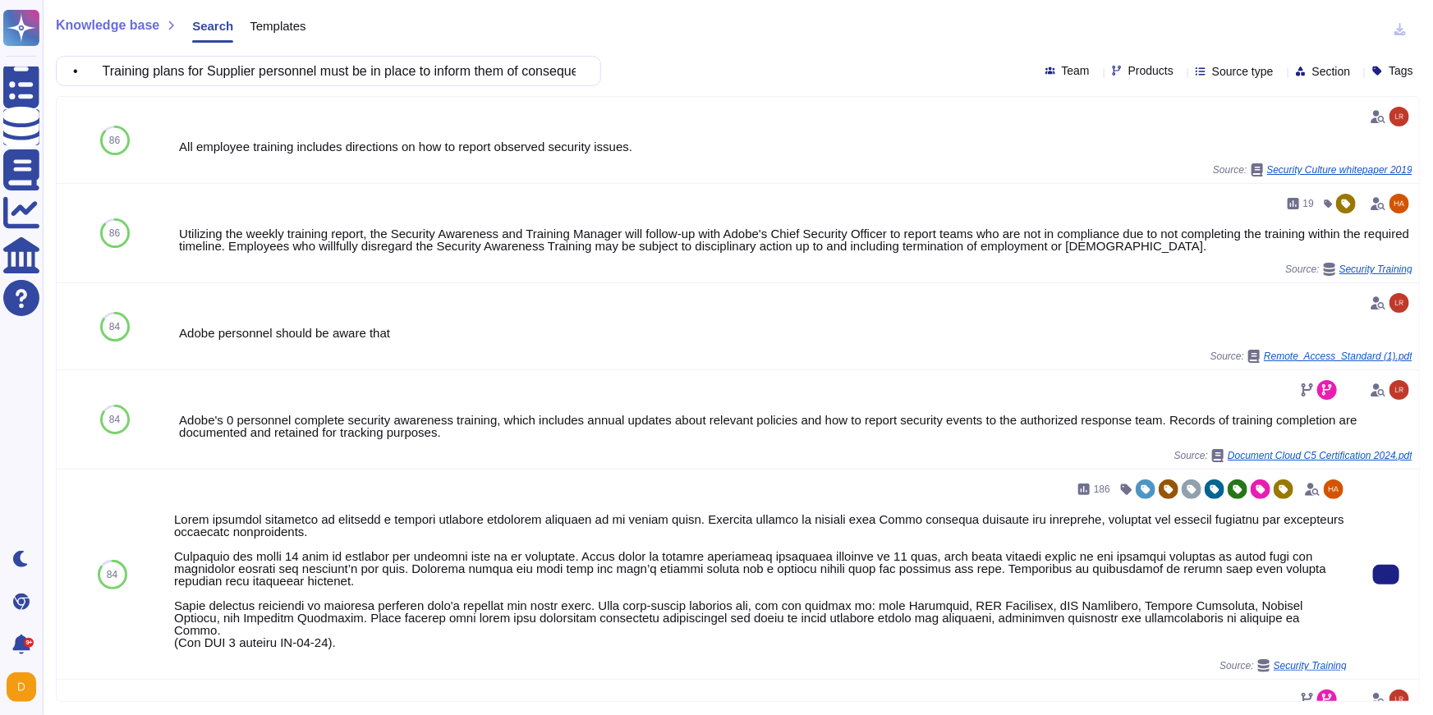
click at [395, 553] on div at bounding box center [760, 581] width 1173 height 136
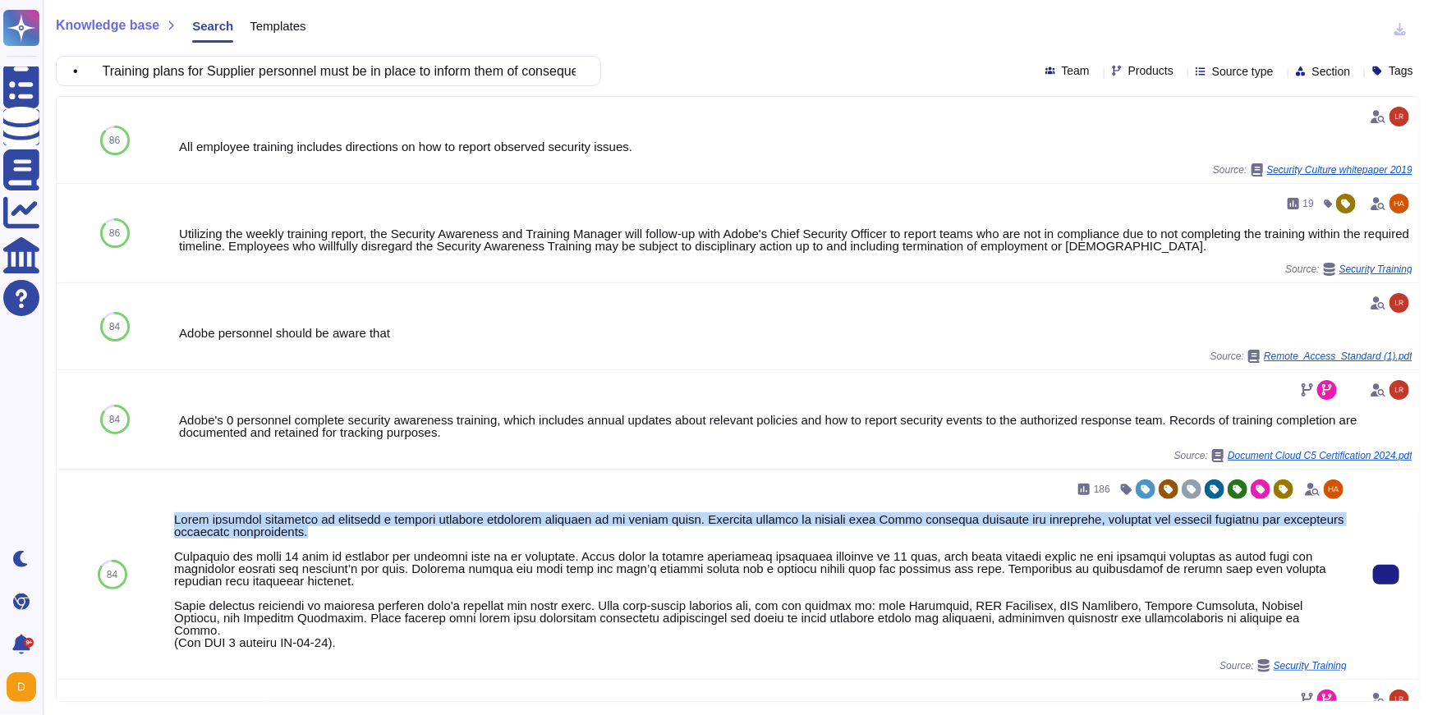
drag, startPoint x: 175, startPoint y: 520, endPoint x: 397, endPoint y: 534, distance: 222.2
click at [397, 534] on div at bounding box center [760, 581] width 1173 height 136
copy div "Adobe requires employees to complete a general security awareness training on a…"
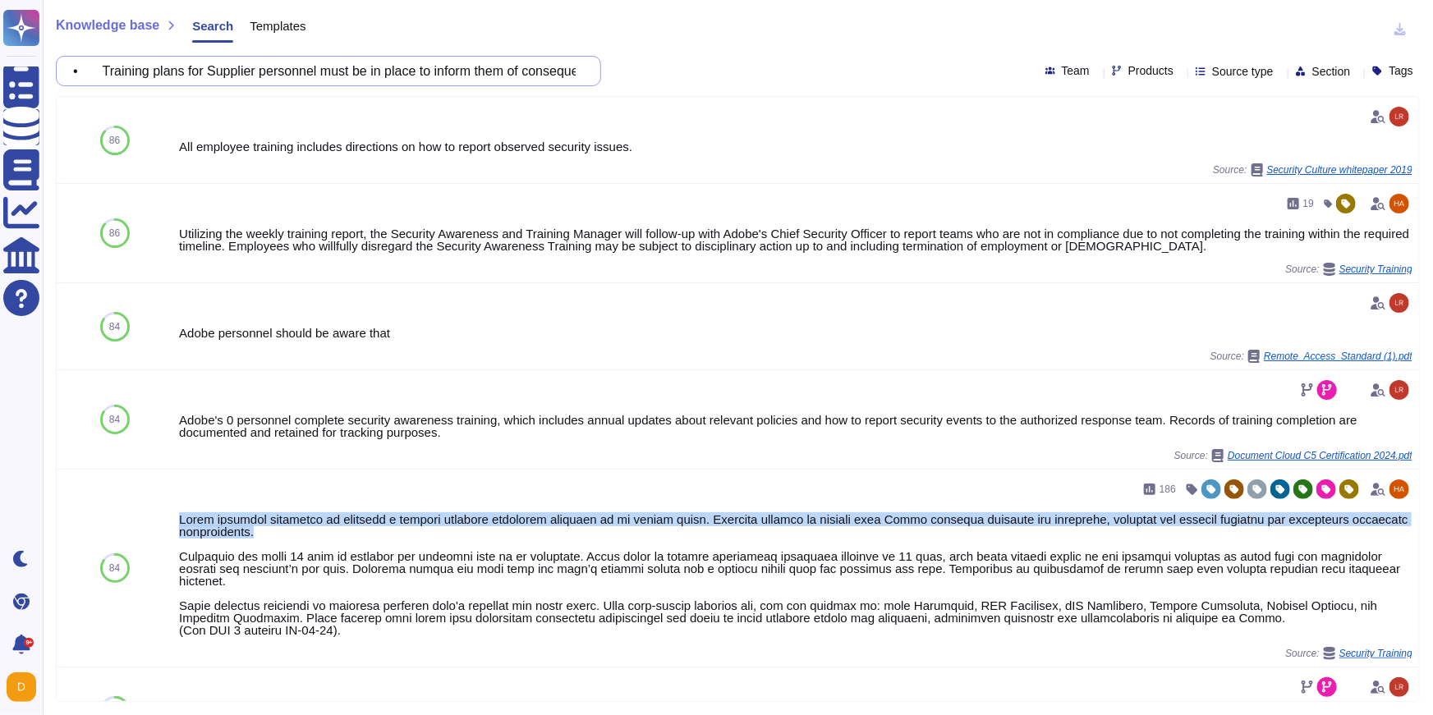
click at [470, 78] on input "• Training plans for Supplier personnel must be in place to inform them of cons…" at bounding box center [324, 71] width 519 height 29
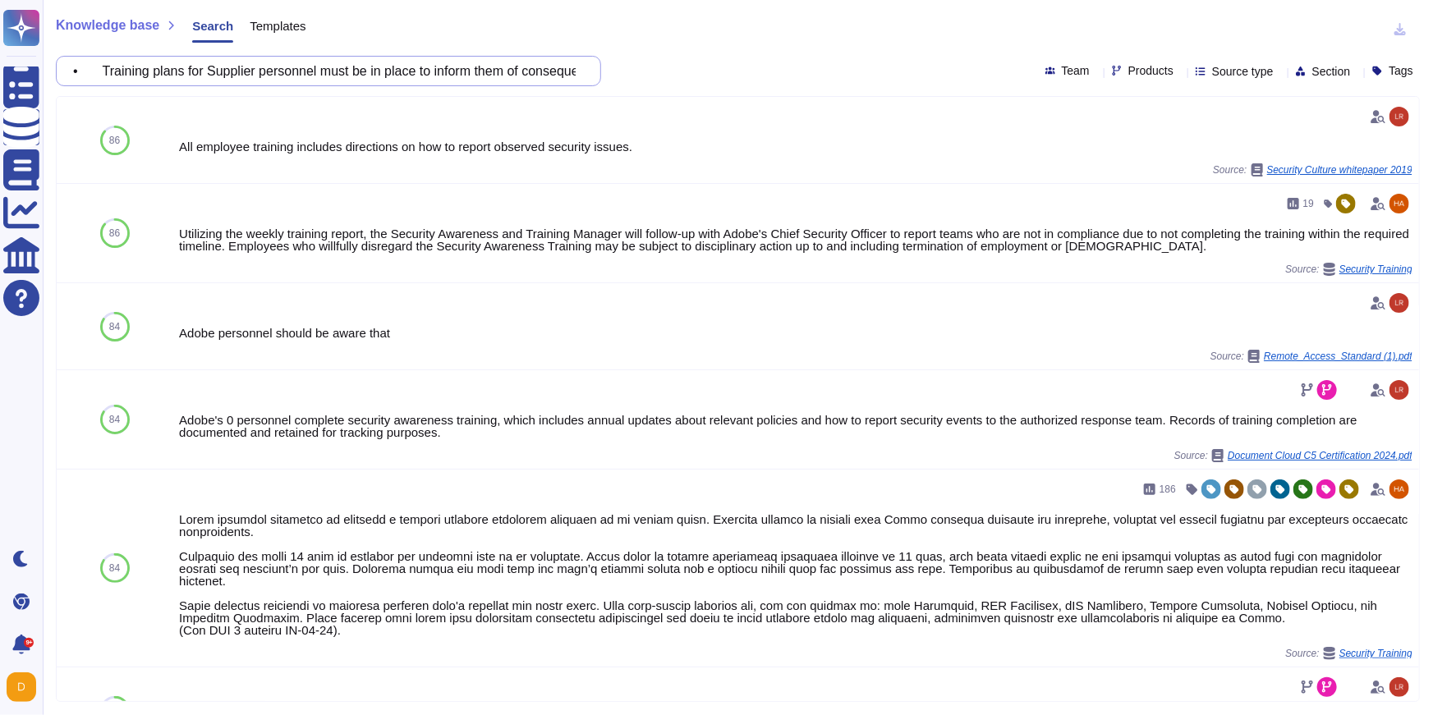
click at [470, 78] on input "• Training plans for Supplier personnel must be in place to inform them of cons…" at bounding box center [324, 71] width 519 height 29
paste input "Accounts authorized to access FINCANTIERI data must integrate with FINCANTIERI’…"
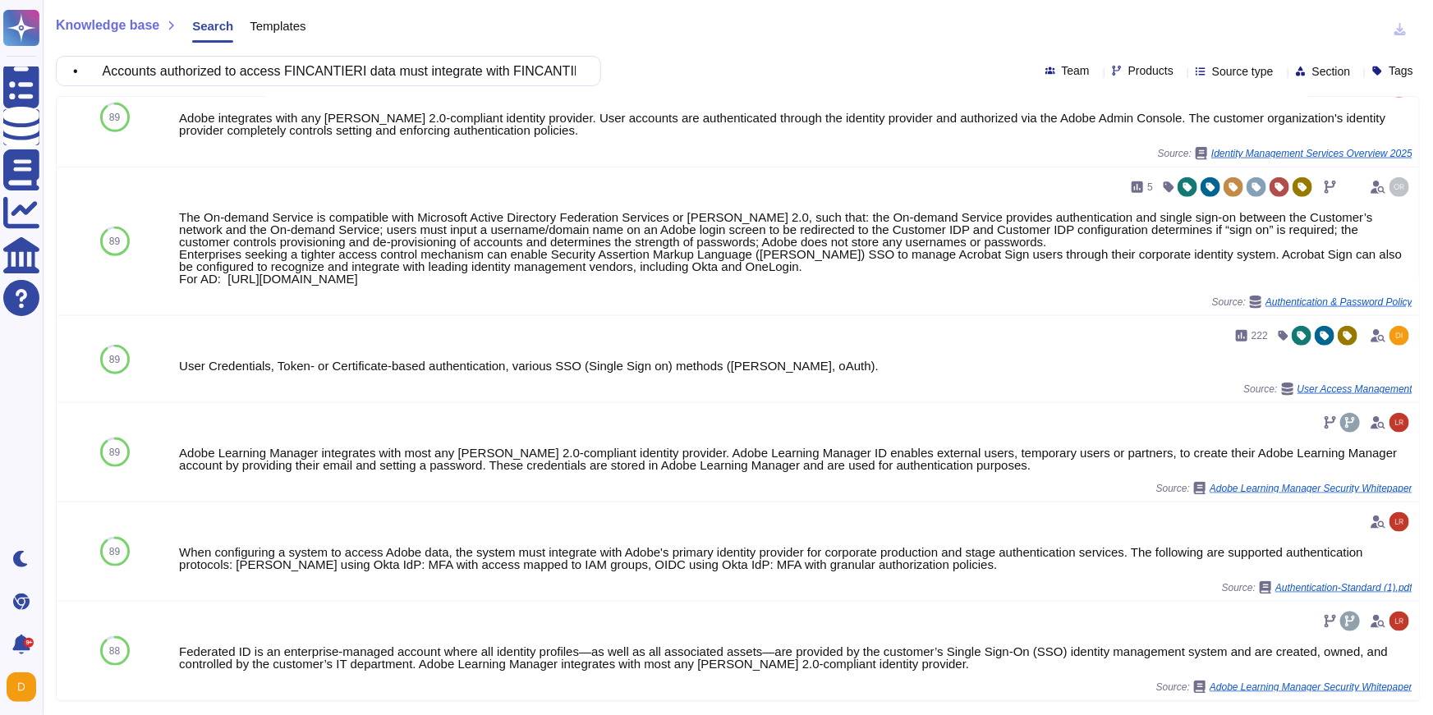
scroll to position [866, 0]
click at [295, 78] on input "• Accounts authorized to access FINCANTIERI data must integrate with FINCANTIER…" at bounding box center [324, 71] width 519 height 29
click at [293, 75] on input "• Accounts authorized to access FINCANTIERI data must integrate with FINCANTIER…" at bounding box center [324, 71] width 519 height 29
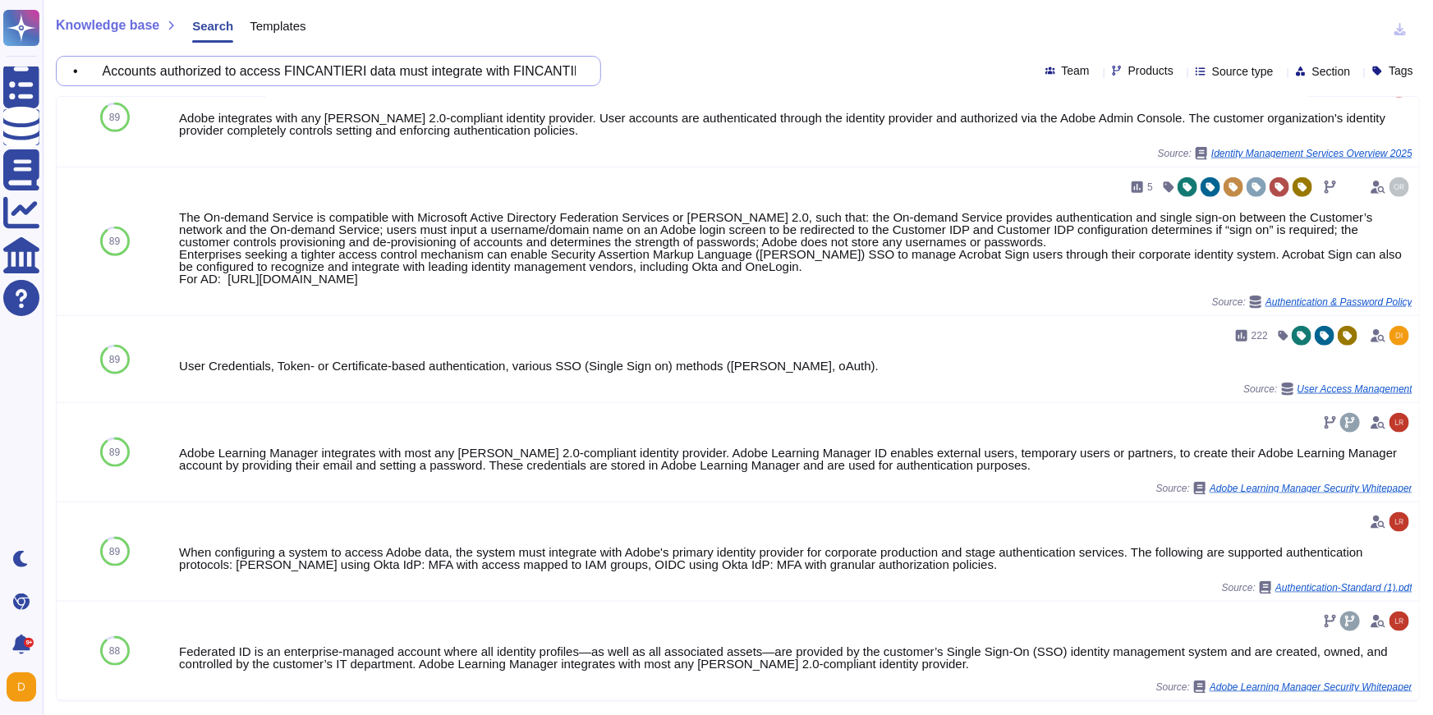
click at [293, 75] on input "• Accounts authorized to access FINCANTIERI data must integrate with FINCANTIER…" at bounding box center [324, 71] width 519 height 29
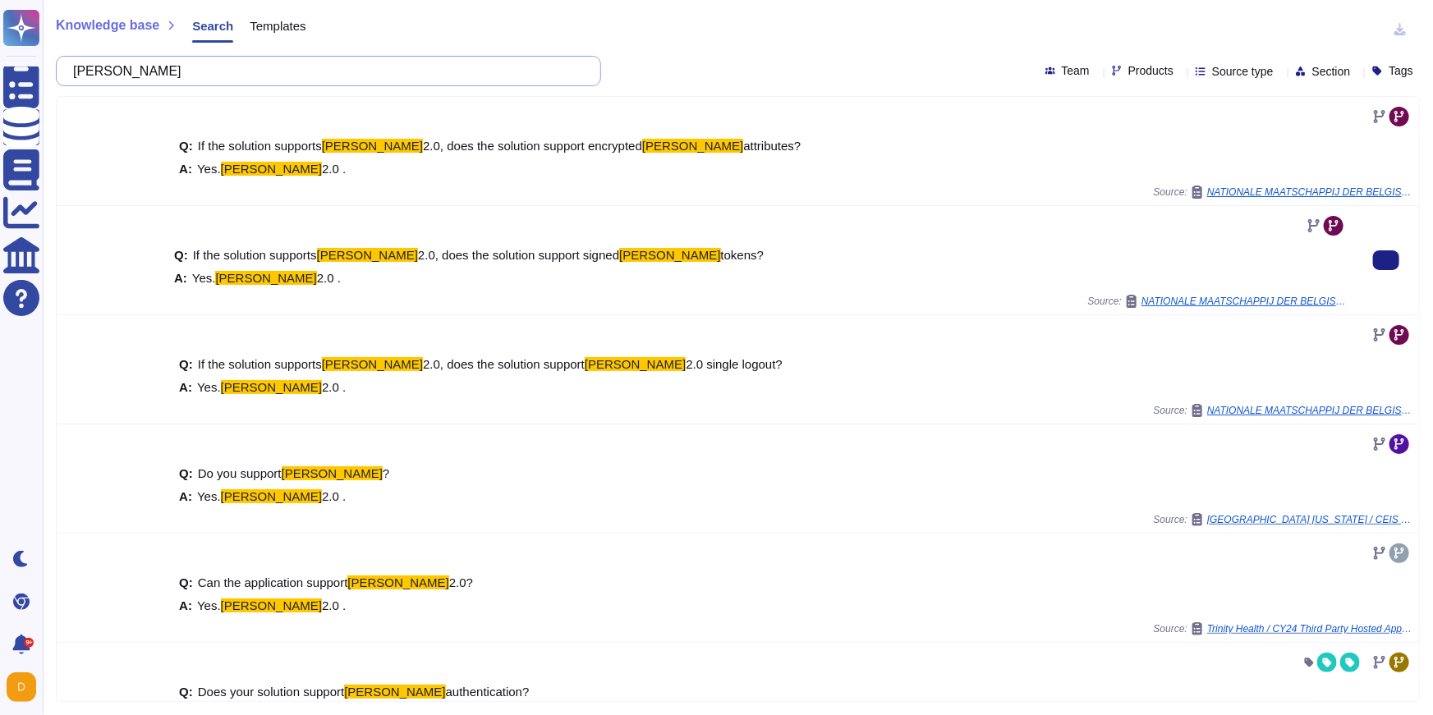
scroll to position [271, 0]
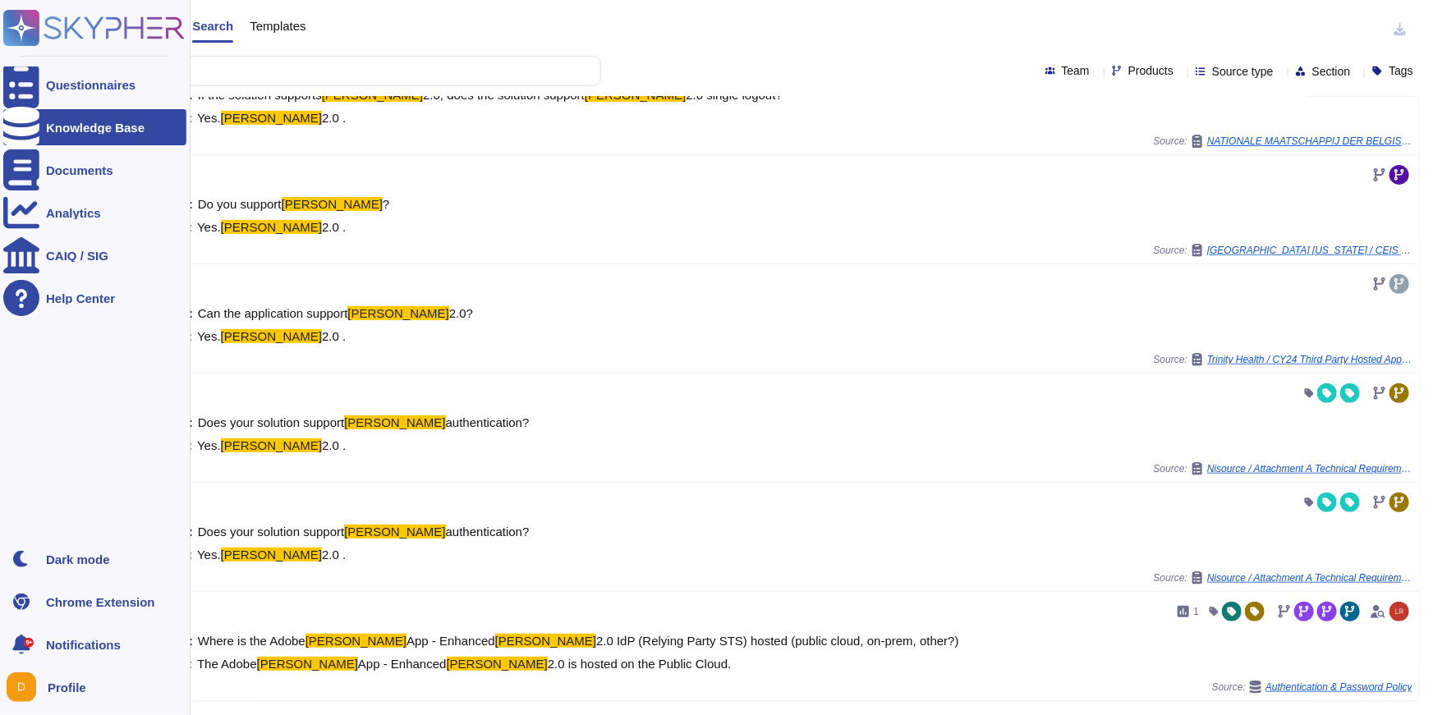
type input "[PERSON_NAME]"
click at [30, 123] on icon at bounding box center [21, 127] width 36 height 41
click at [68, 122] on div "Knowledge Base" at bounding box center [95, 128] width 99 height 12
click at [34, 25] on rect at bounding box center [21, 28] width 36 height 36
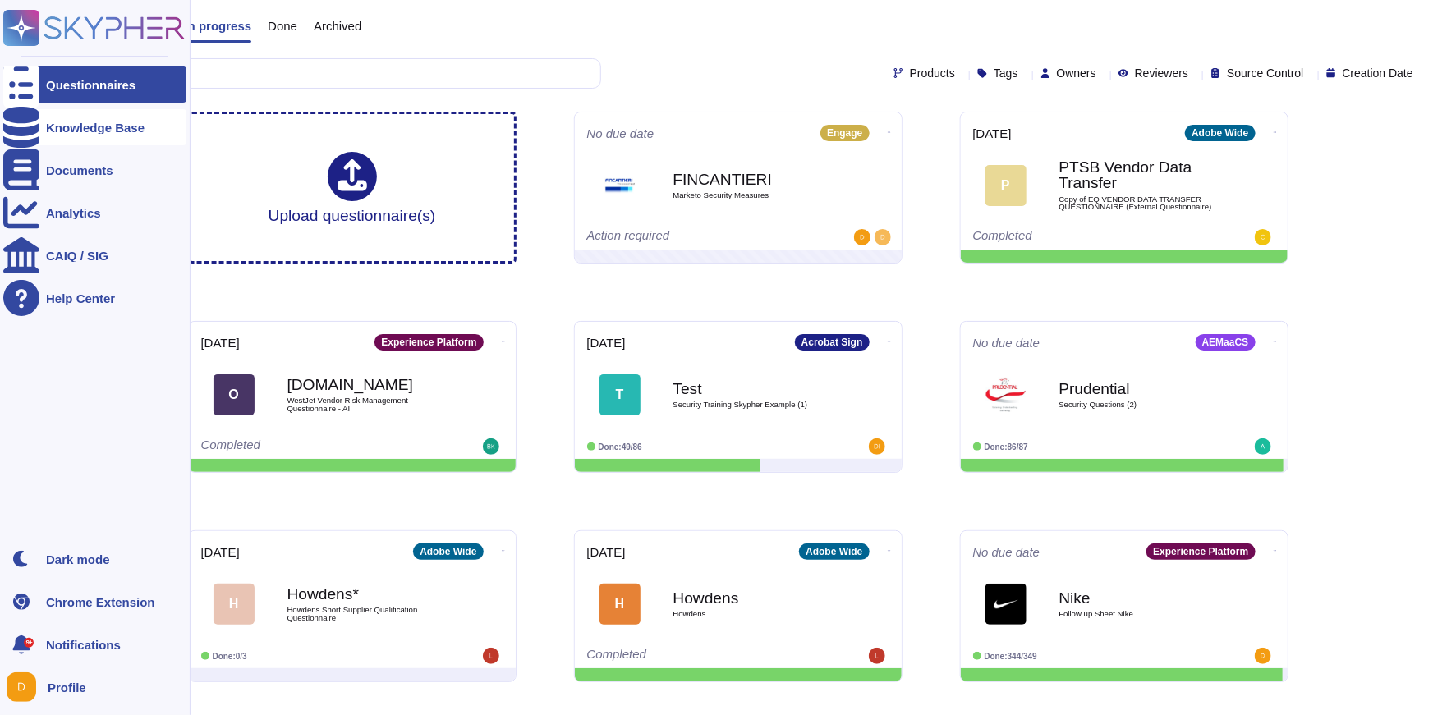
click at [88, 131] on div "Knowledge Base" at bounding box center [95, 128] width 99 height 12
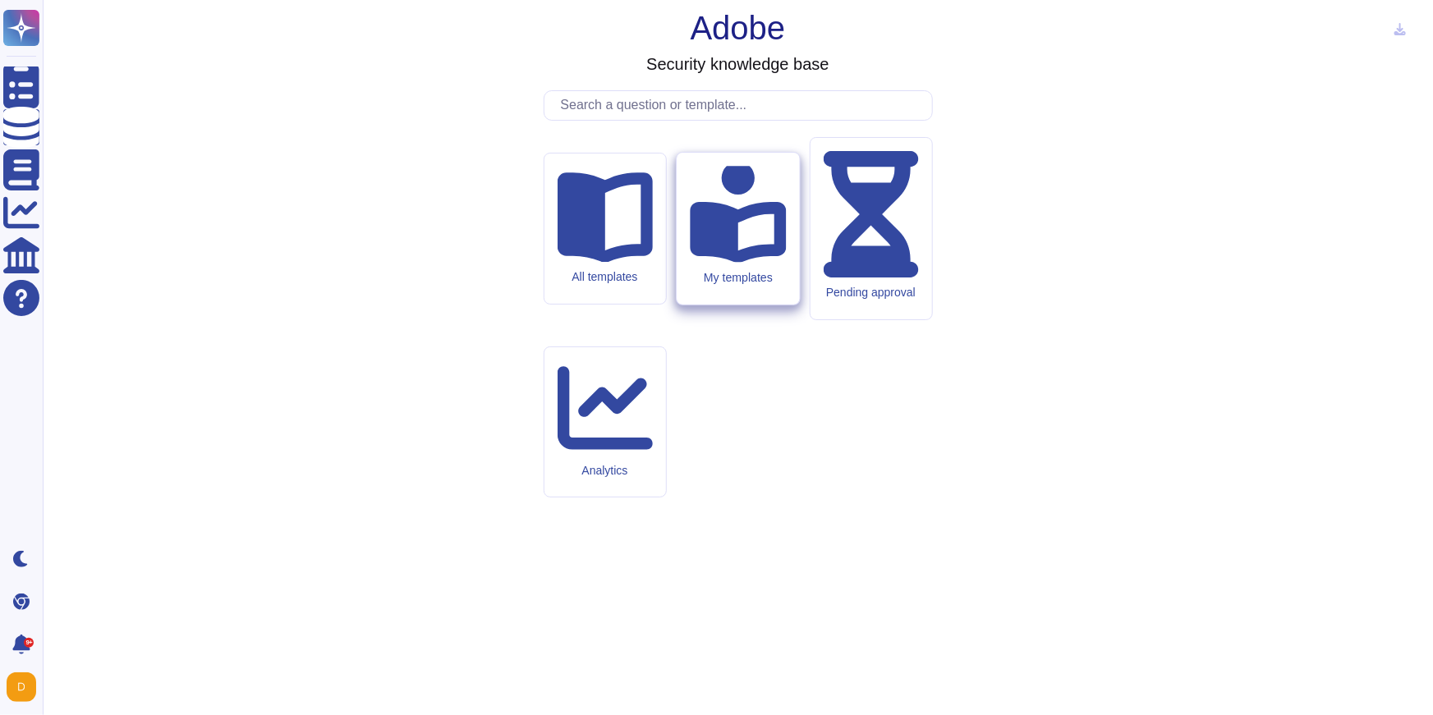
click at [701, 305] on div "My templates" at bounding box center [738, 229] width 122 height 152
click at [586, 262] on icon at bounding box center [605, 214] width 96 height 96
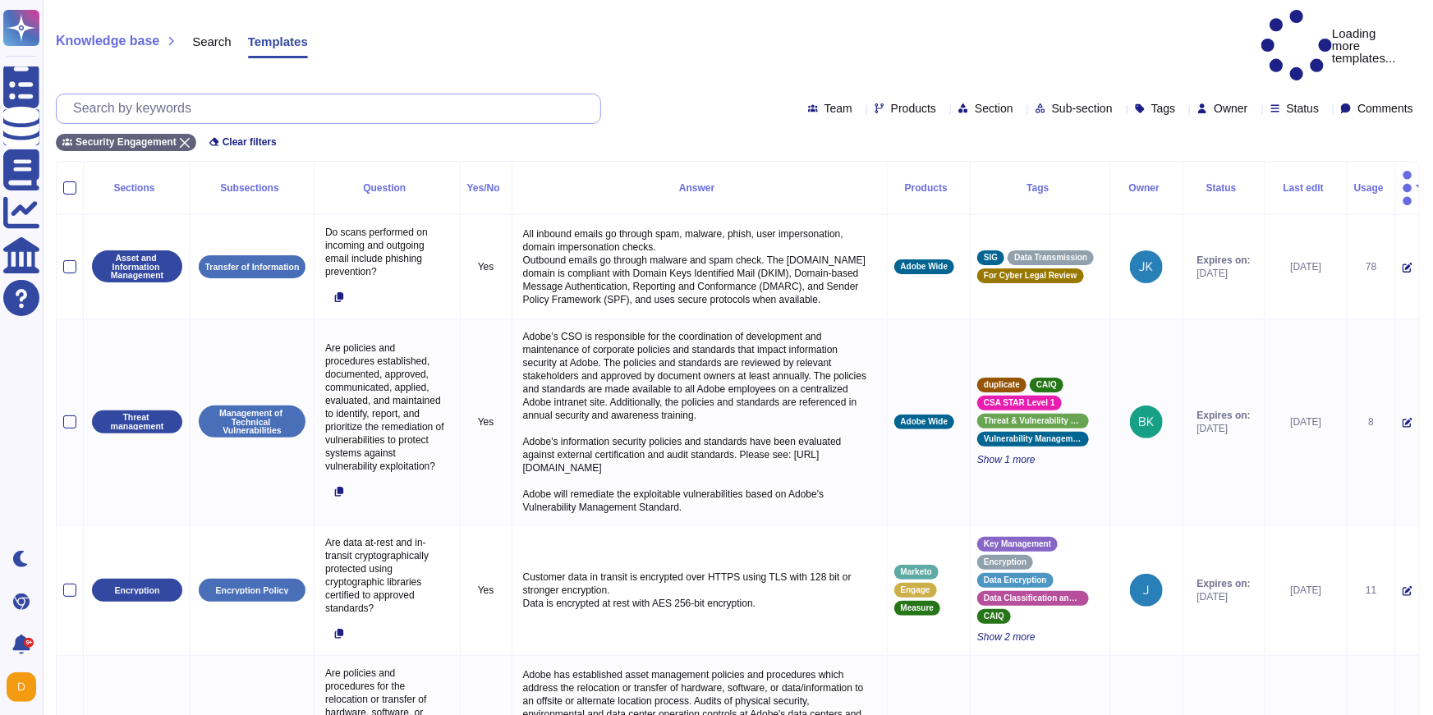
click at [387, 94] on input "text" at bounding box center [333, 108] width 536 height 29
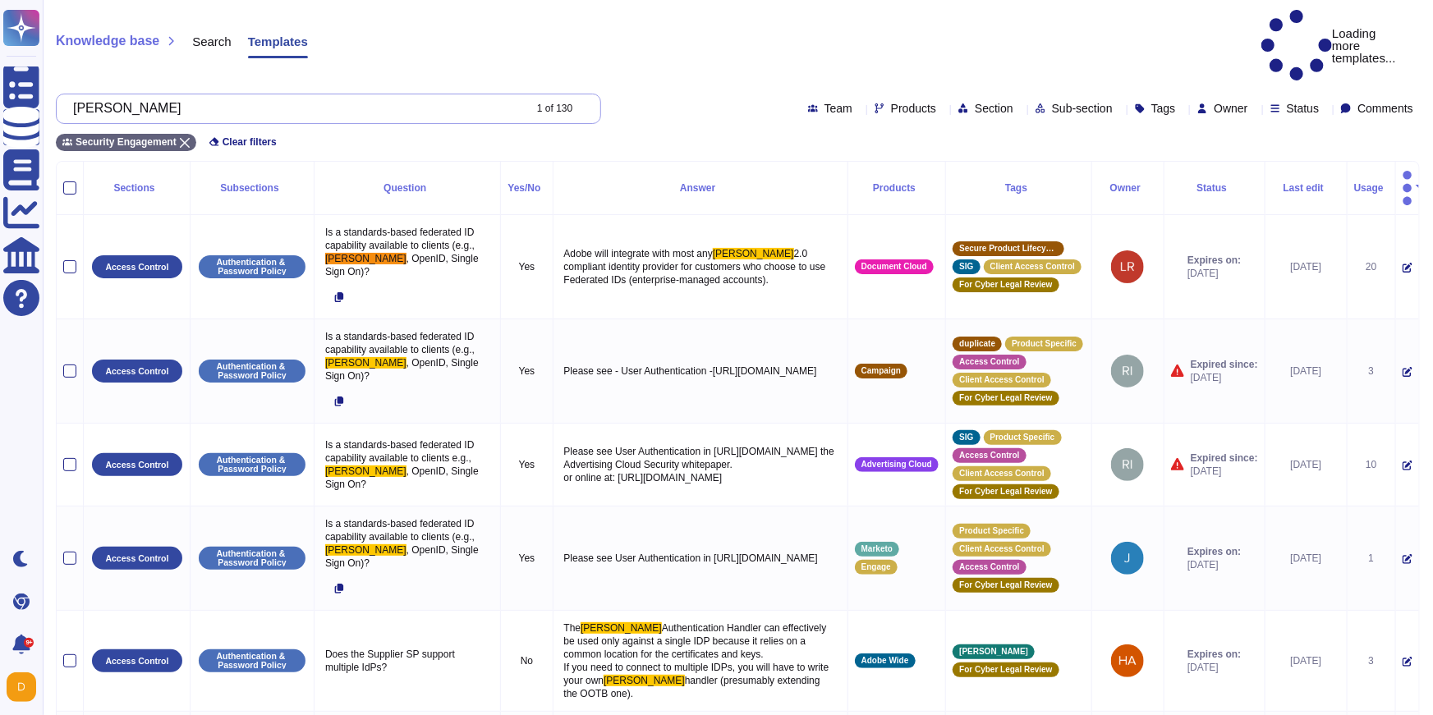
click at [401, 94] on input "[PERSON_NAME]" at bounding box center [294, 108] width 458 height 29
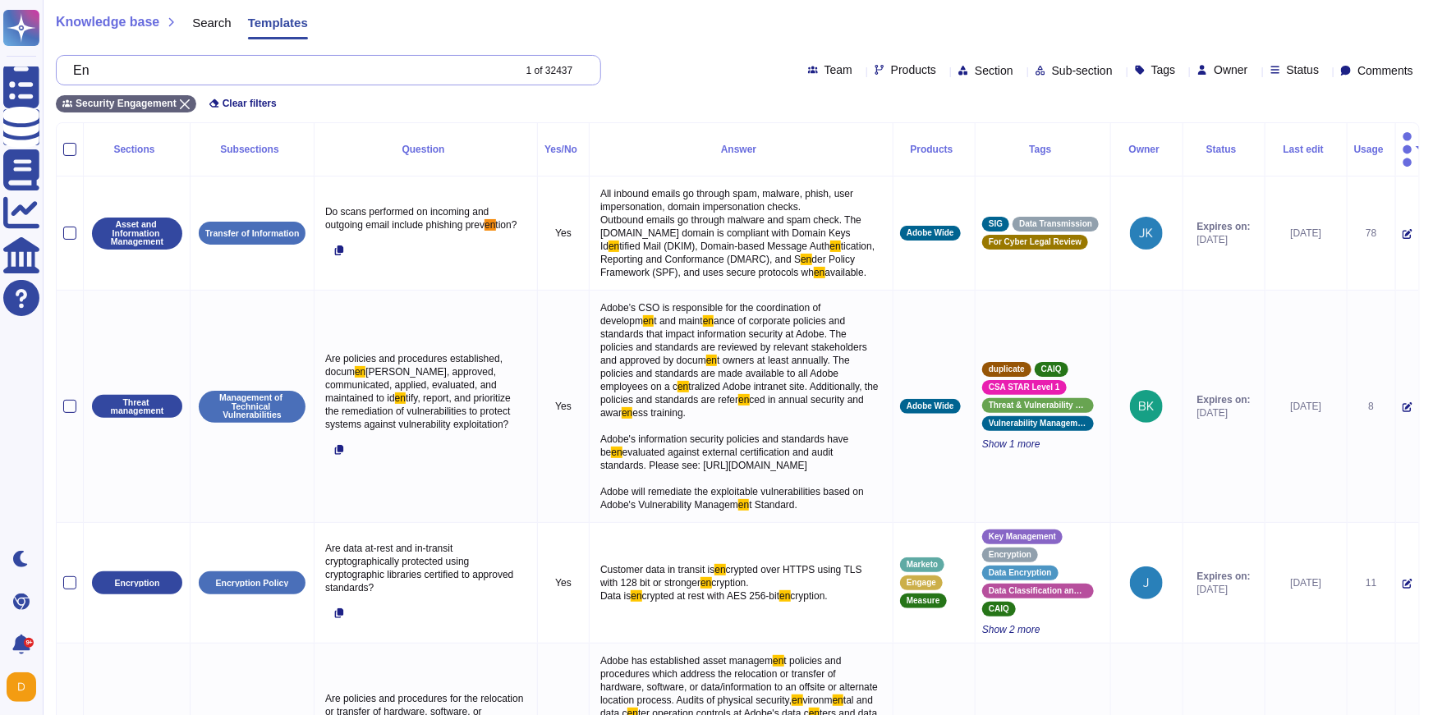
type input "E"
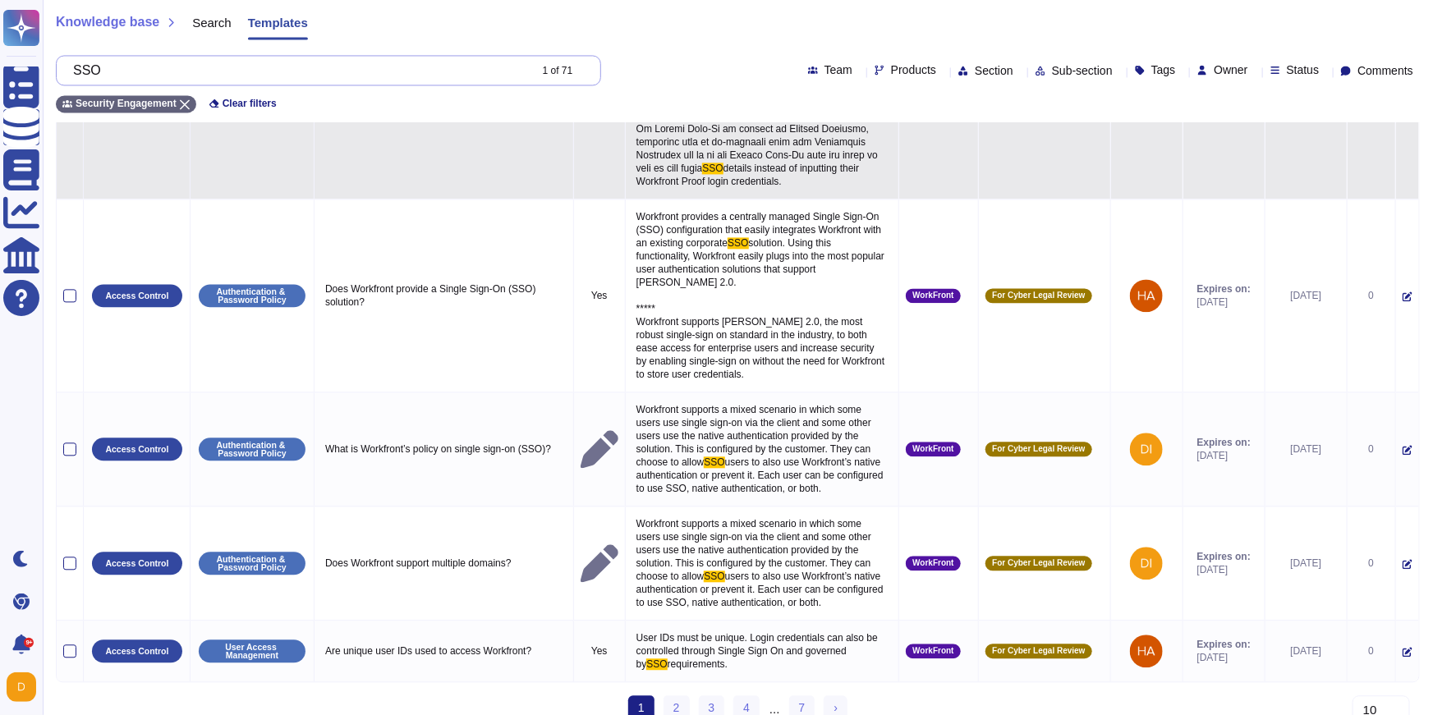
scroll to position [1684, 0]
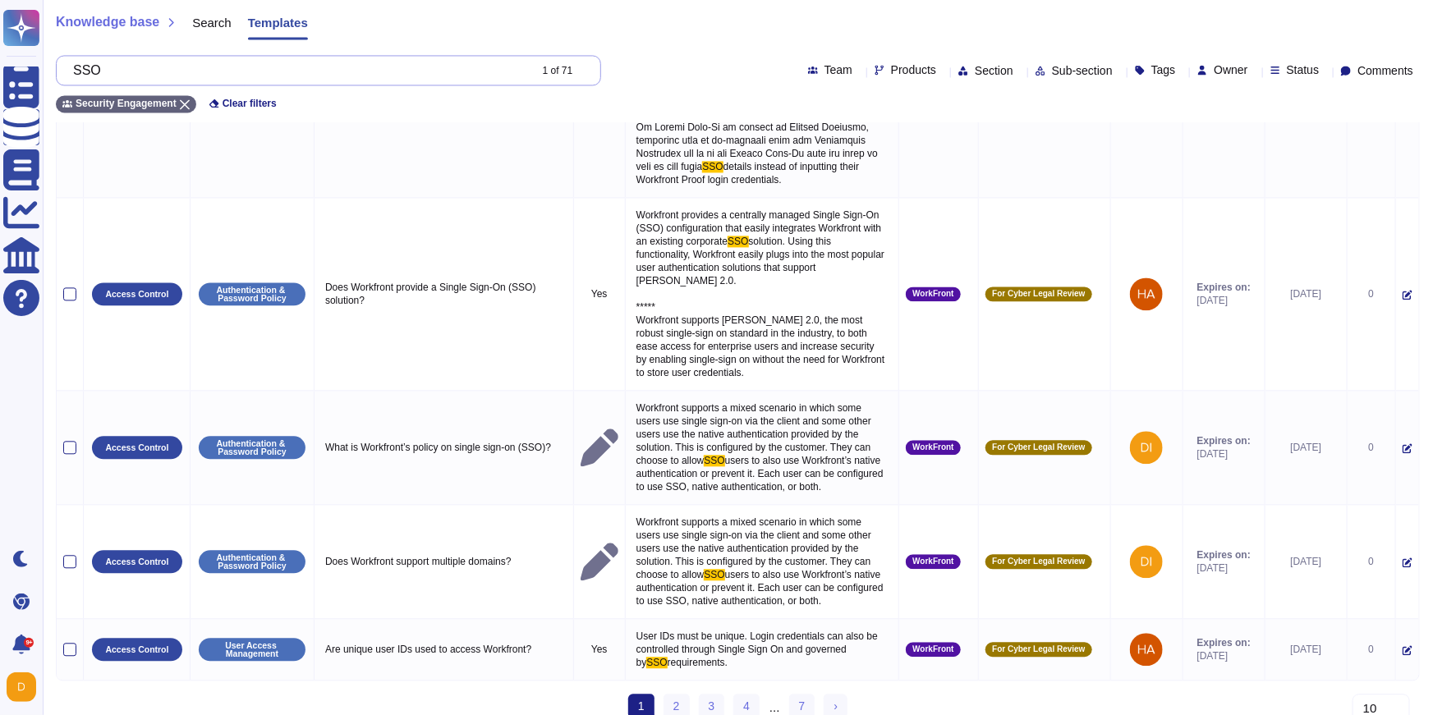
click at [210, 77] on input "SSO" at bounding box center [296, 70] width 463 height 29
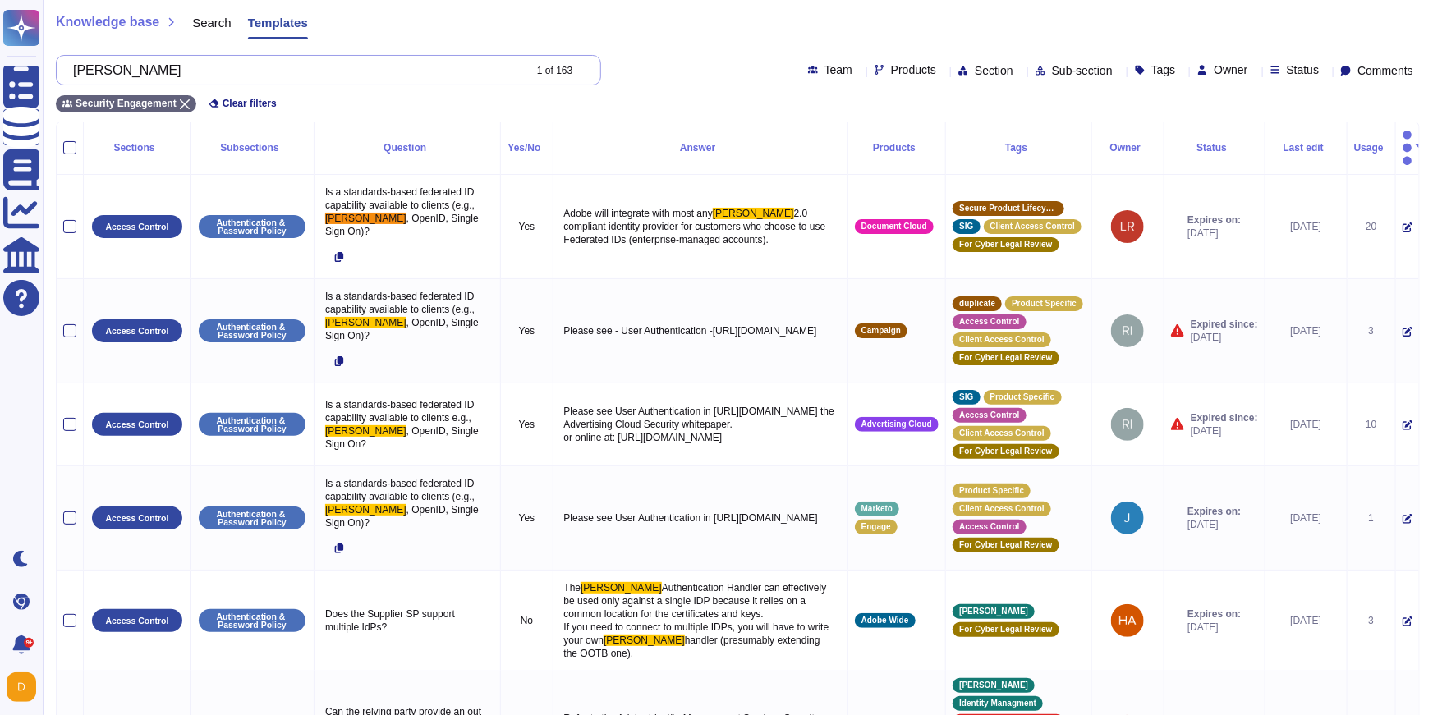
scroll to position [0, 0]
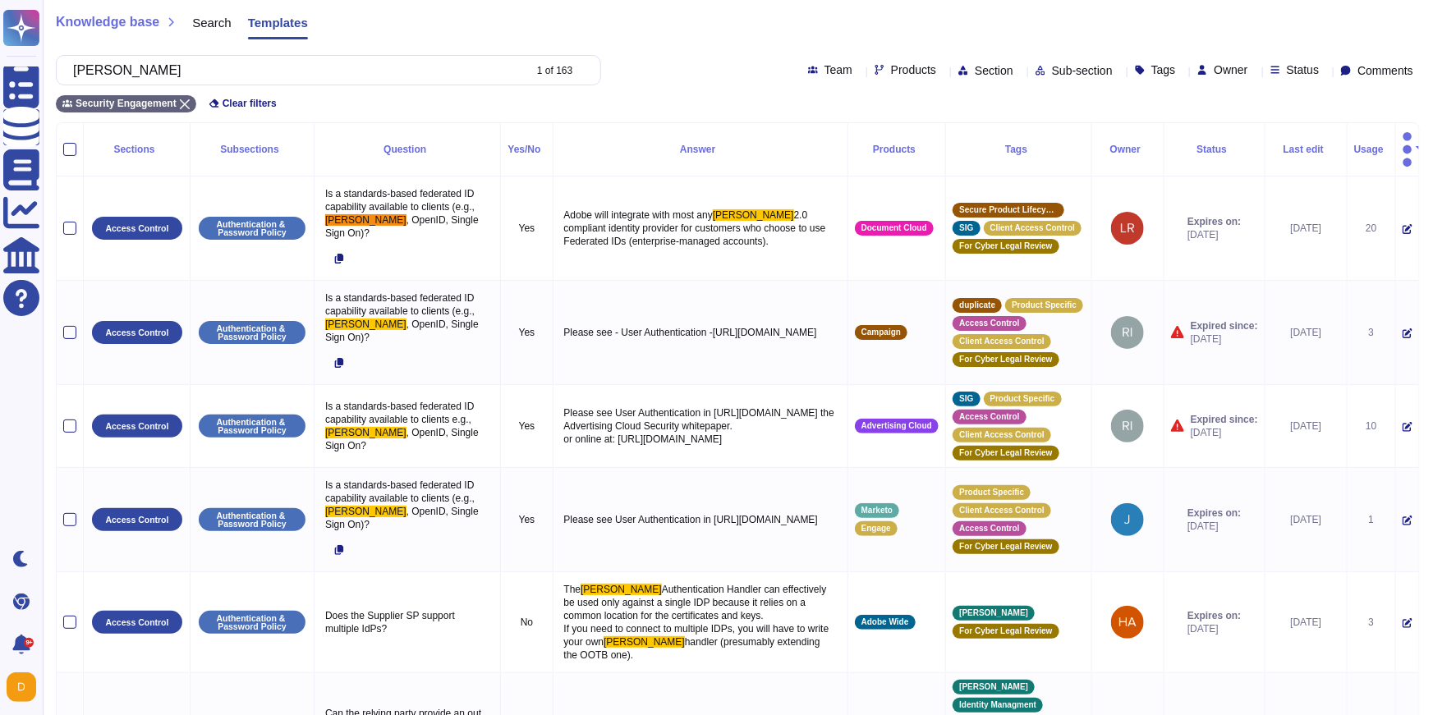
type input "[PERSON_NAME]"
click at [891, 67] on span "Products" at bounding box center [913, 69] width 45 height 11
type input "enga"
click at [902, 149] on div "Engage" at bounding box center [911, 153] width 145 height 15
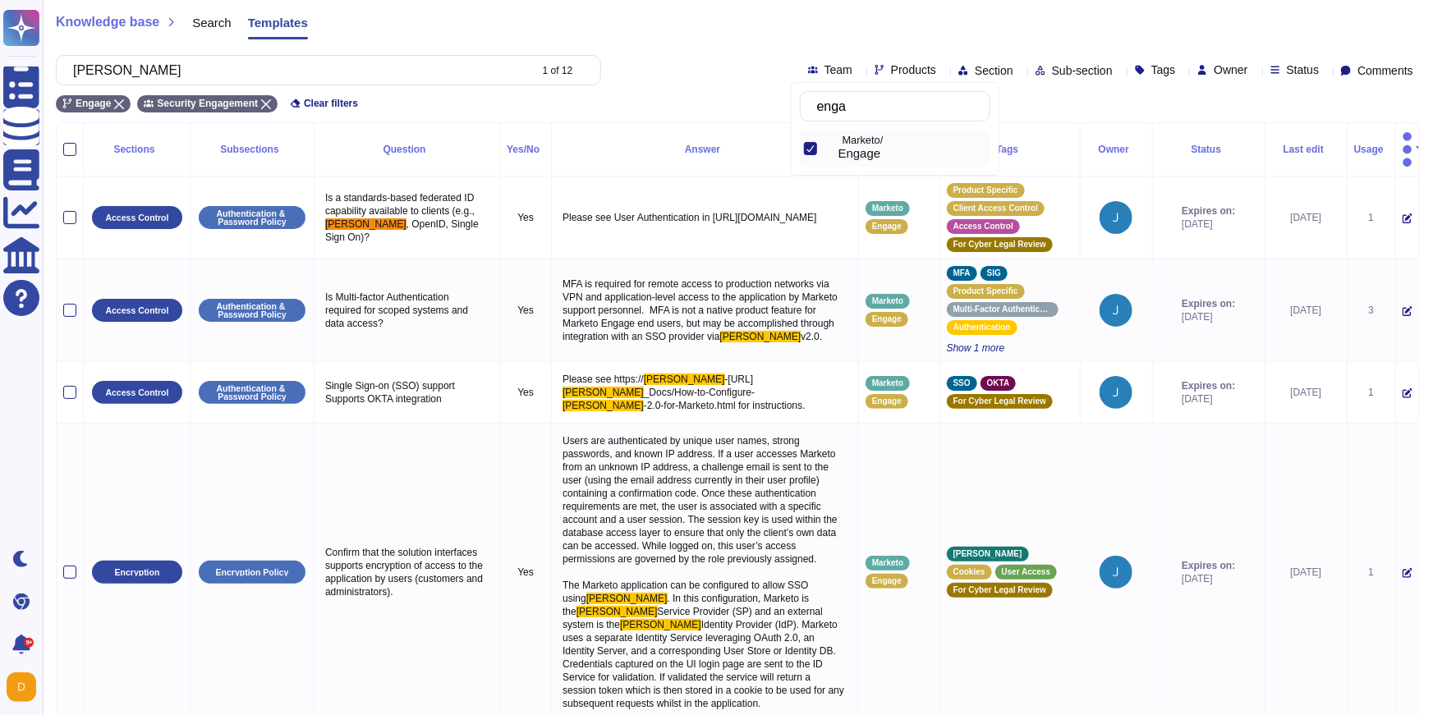
click at [684, 93] on div "Engage Security Engagement Clear filters" at bounding box center [738, 98] width 1364 height 27
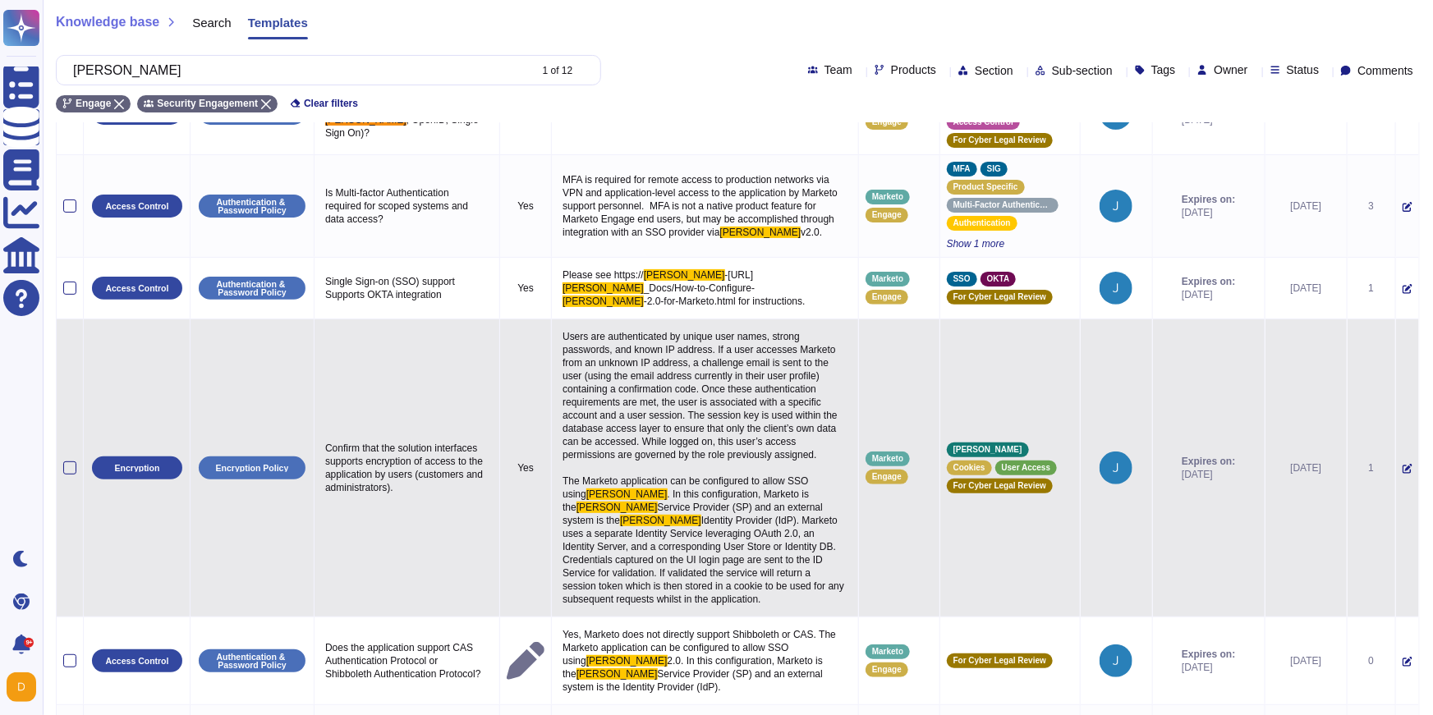
scroll to position [107, 0]
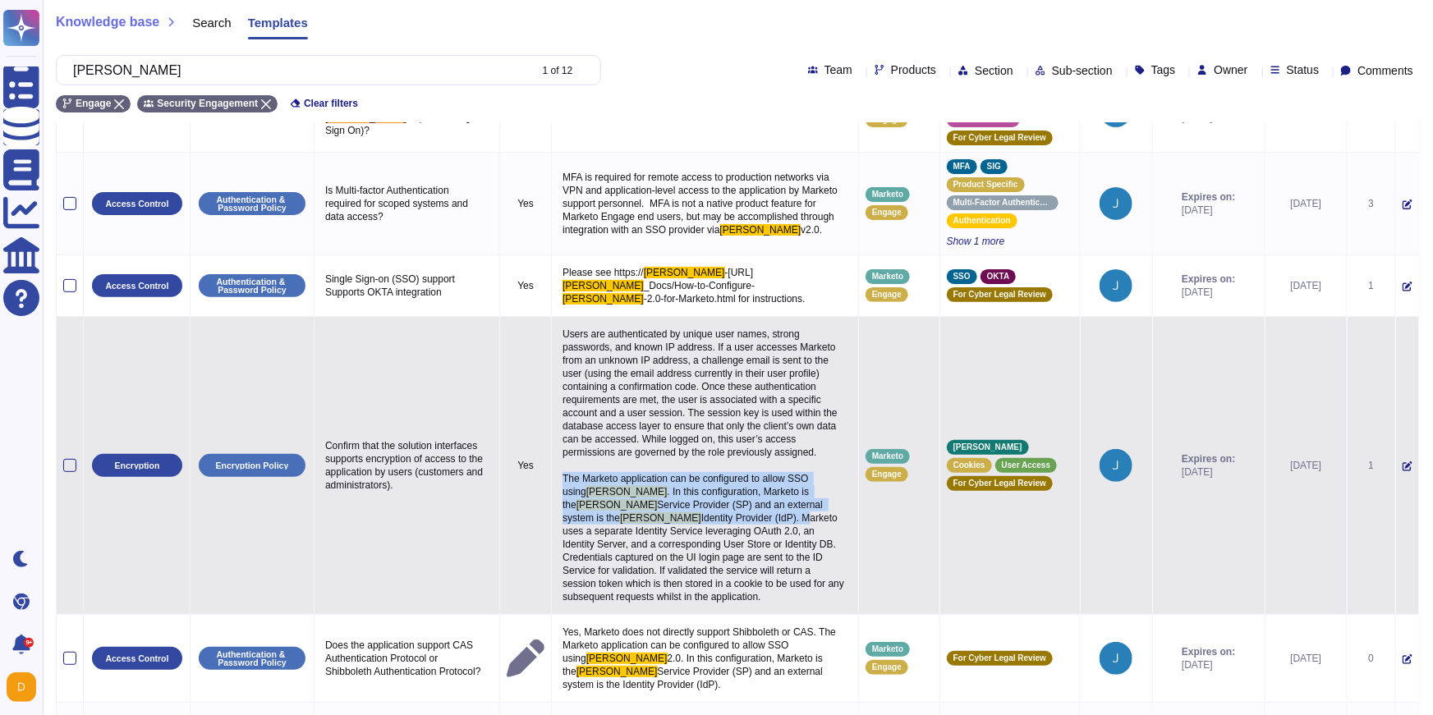
drag, startPoint x: 553, startPoint y: 471, endPoint x: 659, endPoint y: 511, distance: 113.3
click at [659, 511] on p "Users are authenticated by unique user names, strong passwords, and known IP ad…" at bounding box center [705, 466] width 293 height 284
copy p "The Marketo application can be configured to allow SSO using SAML . In this con…"
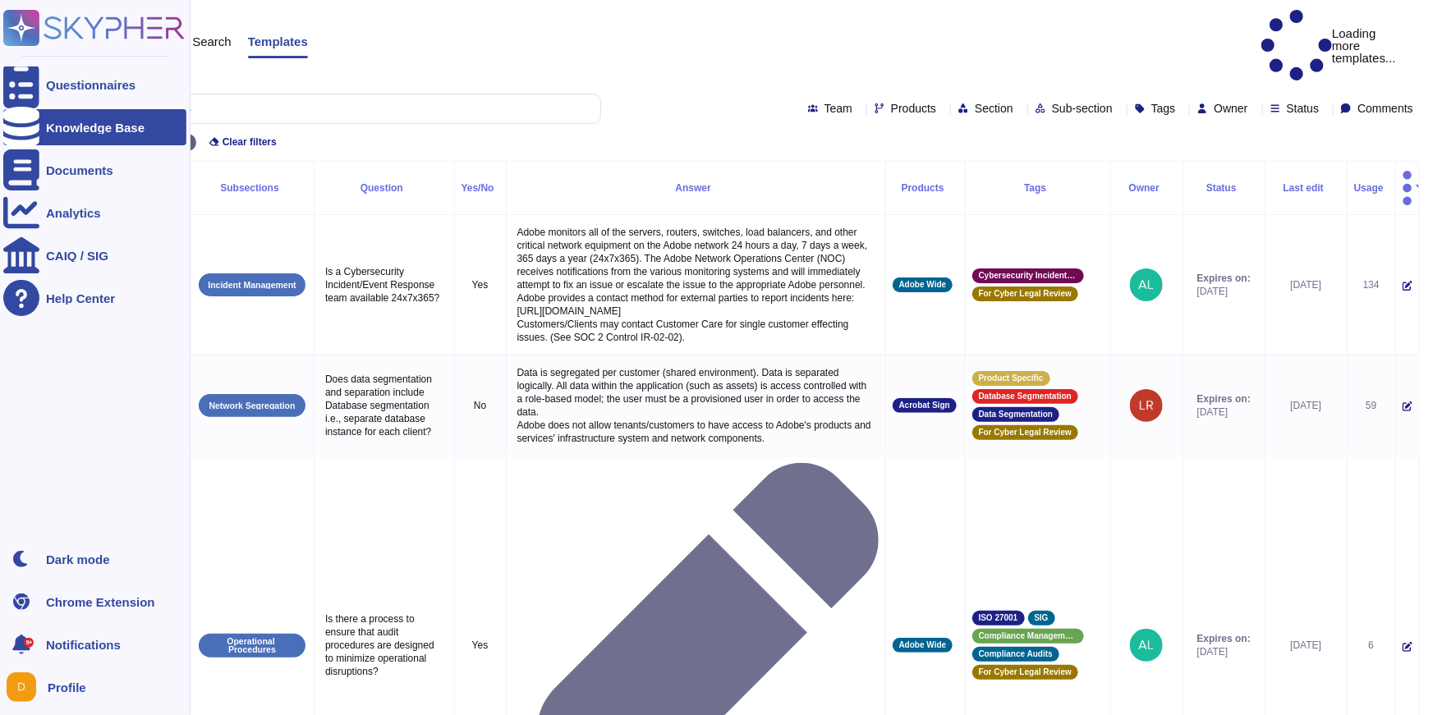
click at [24, 30] on rect at bounding box center [21, 28] width 36 height 36
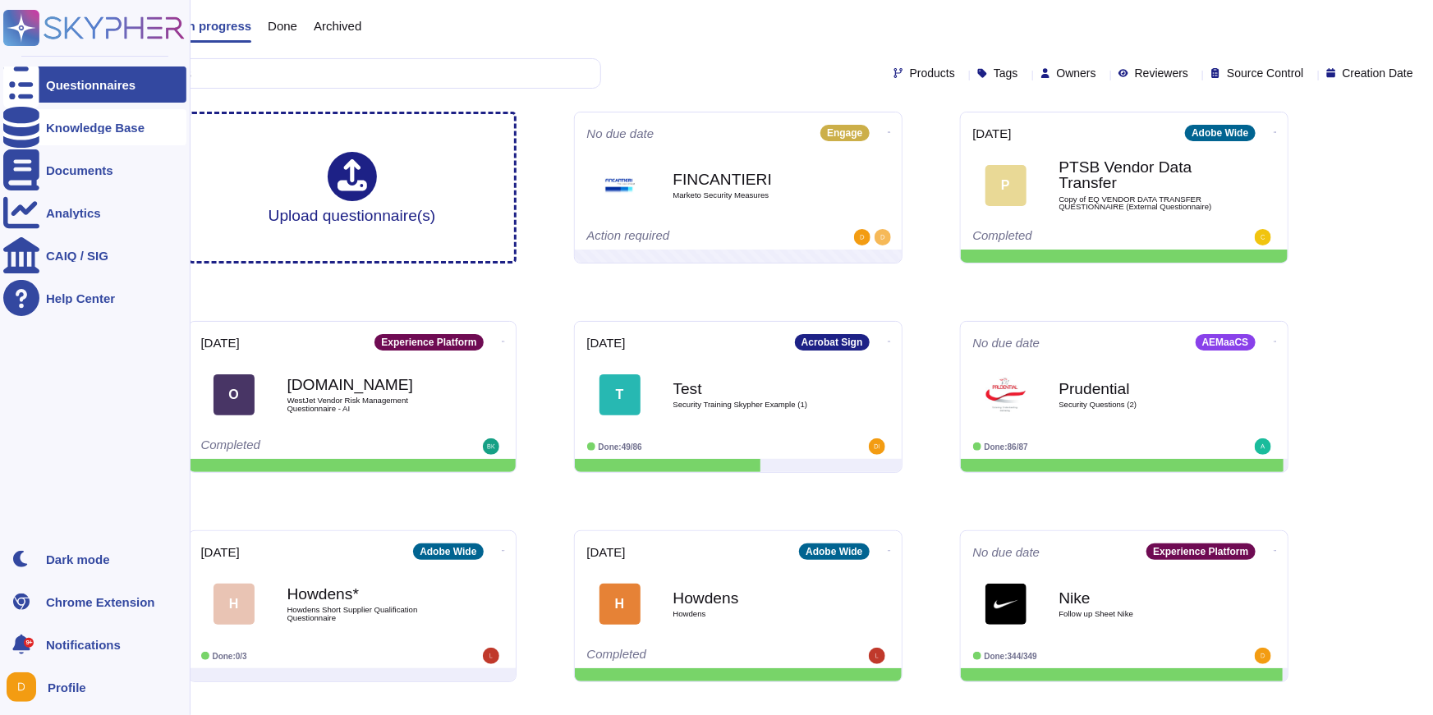
click at [23, 135] on div at bounding box center [21, 127] width 36 height 36
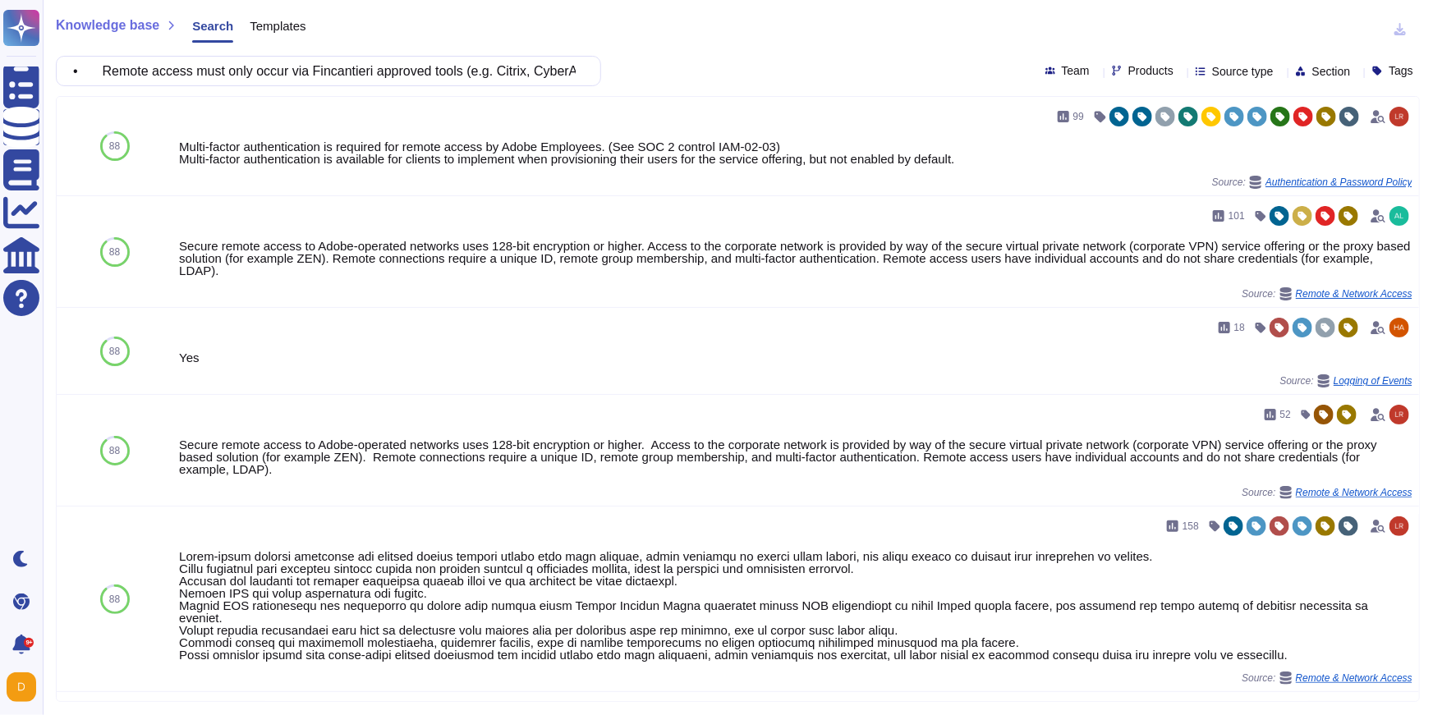
click at [370, 76] on input "• Remote access must only occur via Fincantieri approved tools (e.g. Citrix, Cy…" at bounding box center [324, 71] width 519 height 29
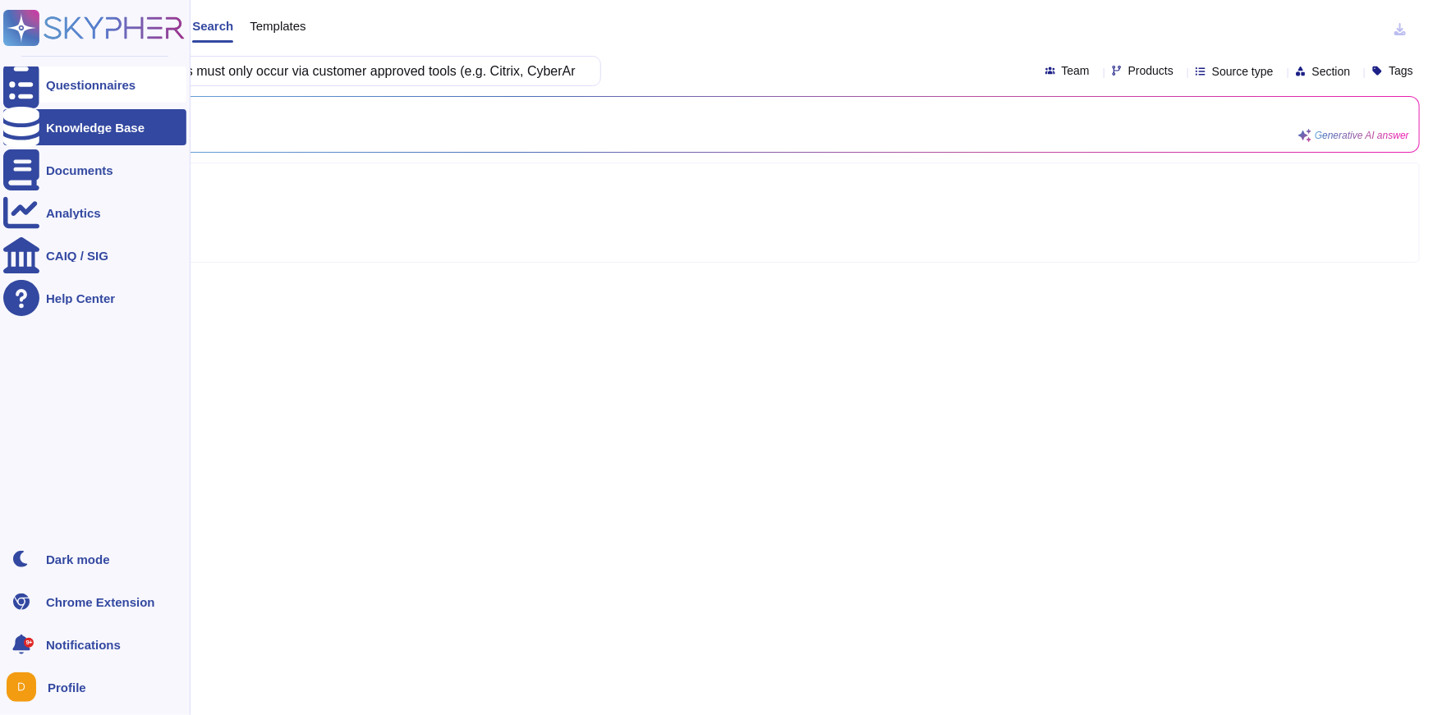
drag, startPoint x: 117, startPoint y: 72, endPoint x: 38, endPoint y: 73, distance: 78.9
click at [38, 73] on div "Questionnaires Knowledge Base Documents Analytics CAIQ / SIG Help Center Dark m…" at bounding box center [716, 357] width 1433 height 715
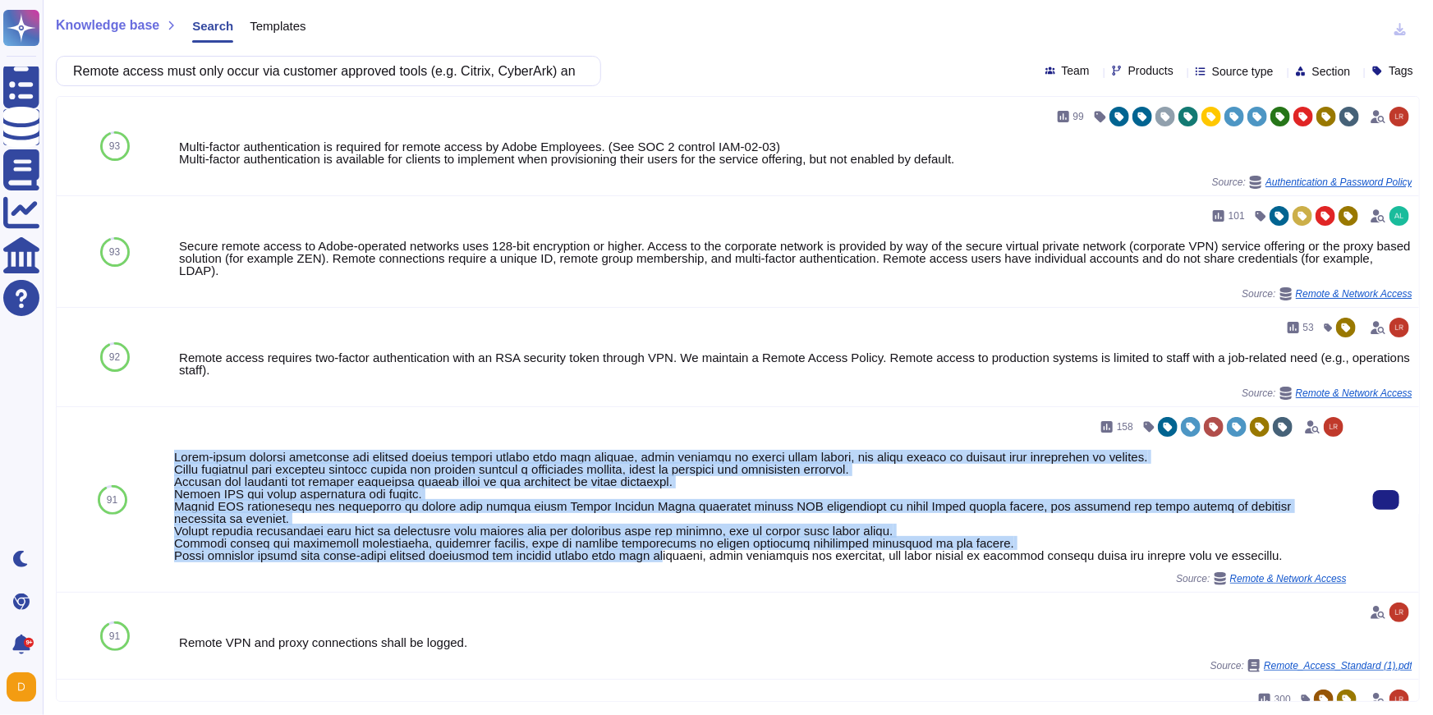
drag, startPoint x: 175, startPoint y: 452, endPoint x: 689, endPoint y: 551, distance: 523.7
click at [689, 551] on div at bounding box center [760, 506] width 1173 height 111
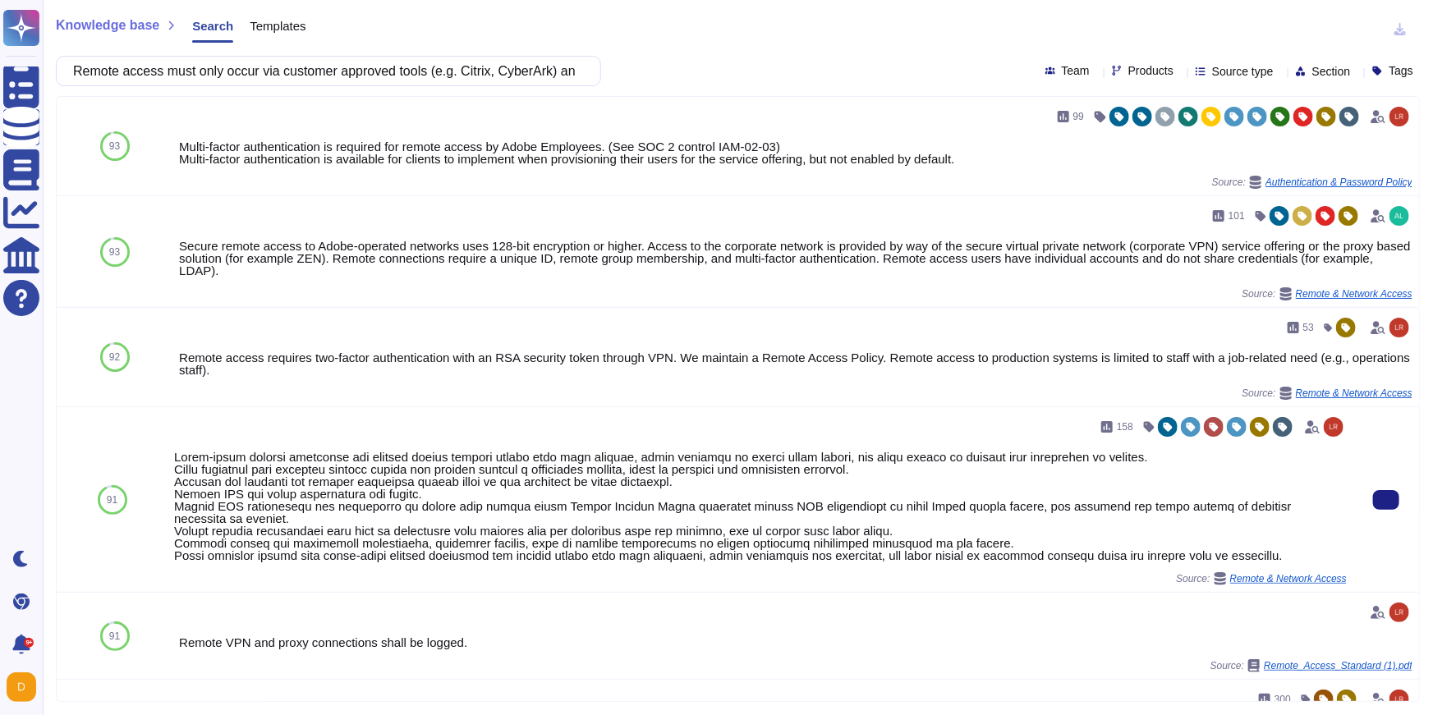
click at [1364, 496] on div at bounding box center [1387, 499] width 66 height 185
click at [1400, 508] on button at bounding box center [1386, 500] width 26 height 20
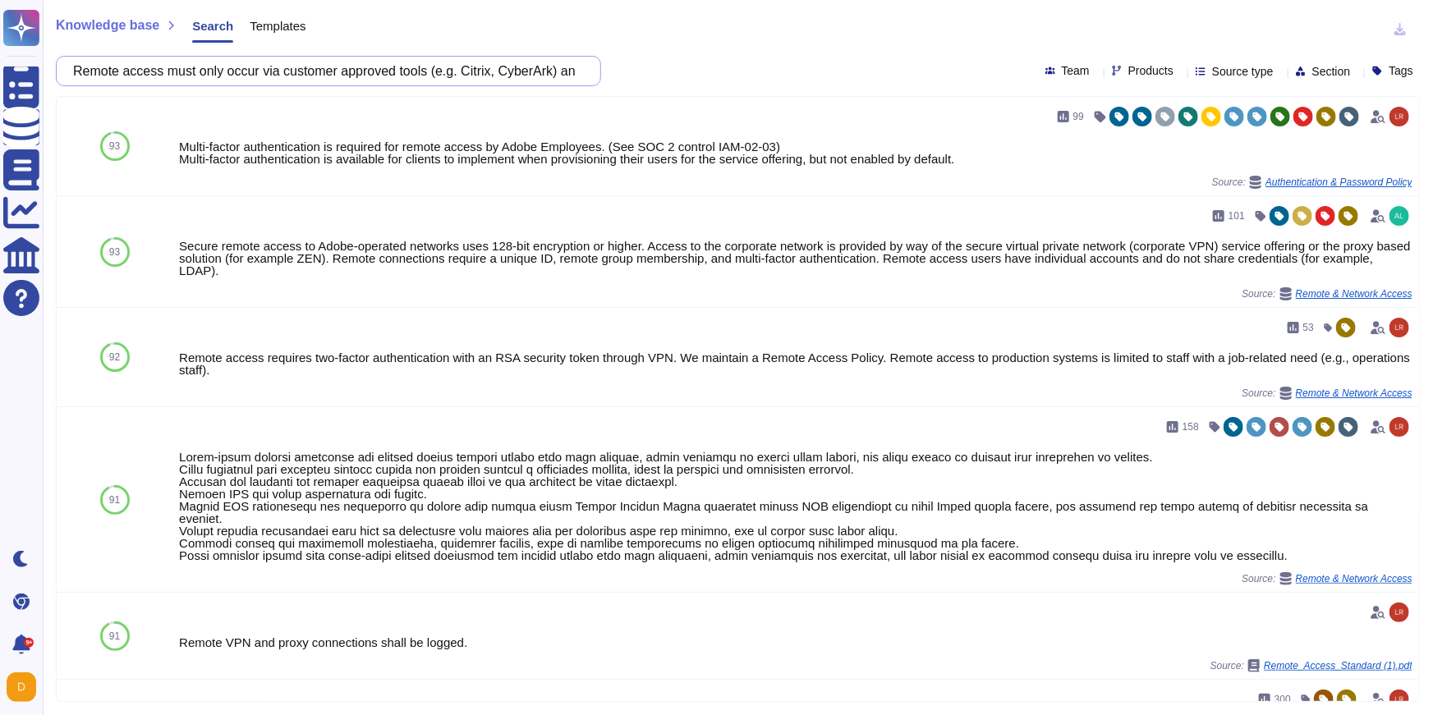
click at [452, 70] on input "Remote access must only occur via customer approved tools (e.g. Citrix, CyberAr…" at bounding box center [324, 71] width 519 height 29
paste input "• Passwords must only be stored in encrypted form, following FIPS 140 or equiva…"
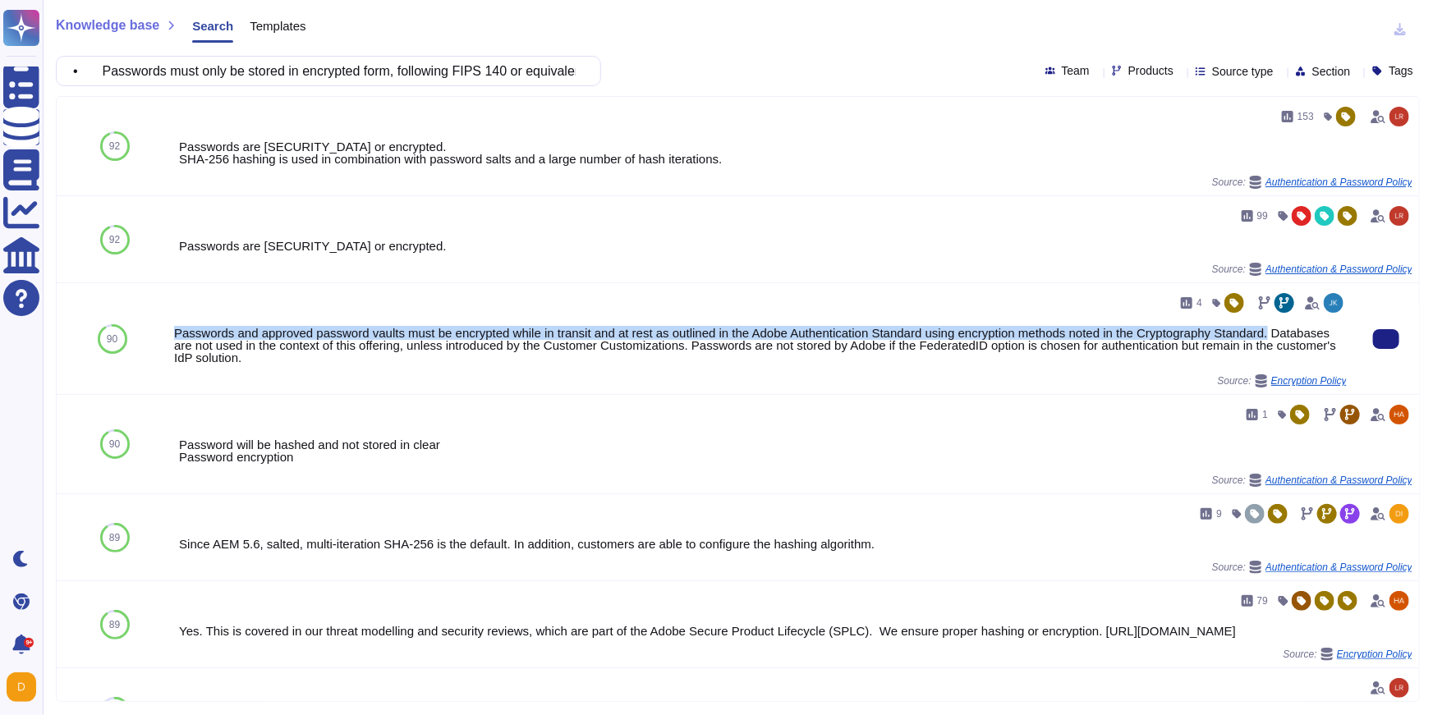
drag, startPoint x: 175, startPoint y: 334, endPoint x: 1304, endPoint y: 330, distance: 1128.6
click at [1304, 330] on div "Passwords and approved password vaults must be encrypted while in transit and a…" at bounding box center [760, 345] width 1173 height 37
copy div "Passwords and approved password vaults must be encrypted while in transit and a…"
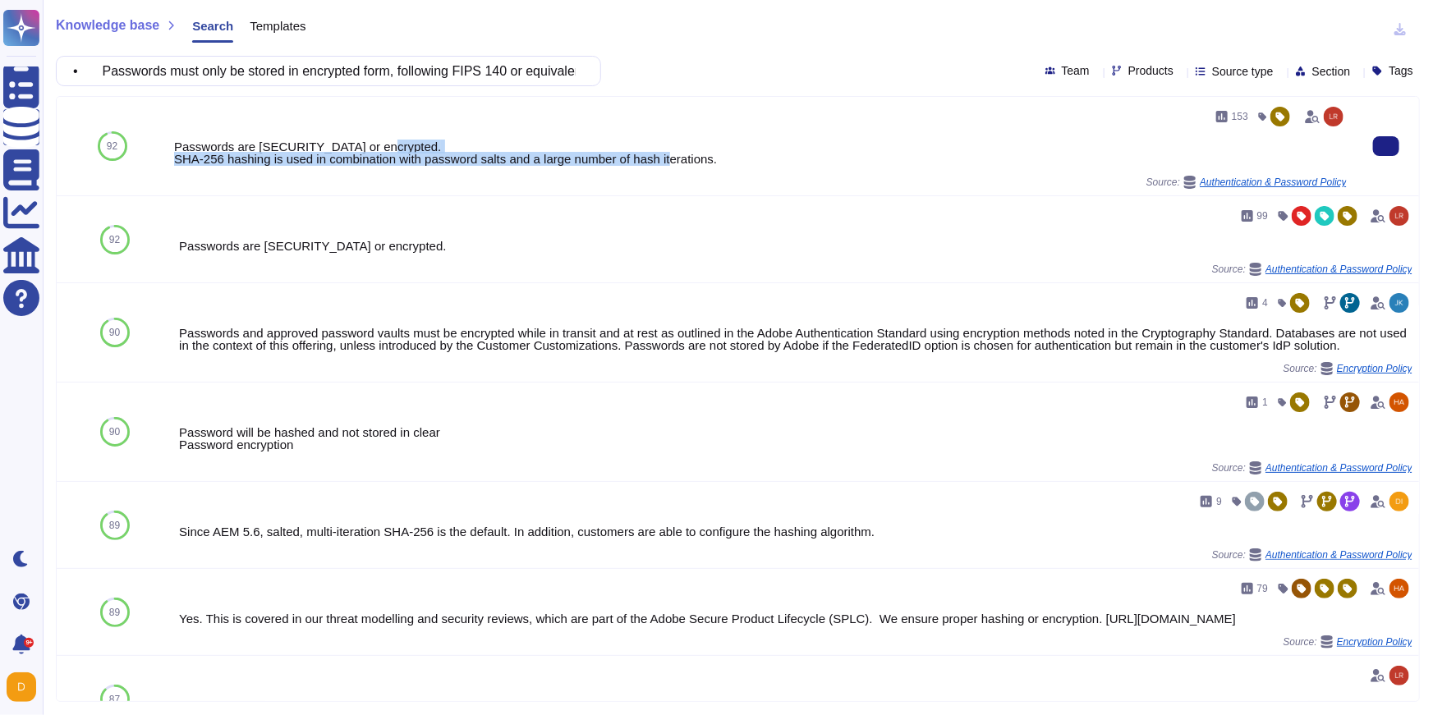
drag, startPoint x: 176, startPoint y: 159, endPoint x: 743, endPoint y: 163, distance: 566.8
click at [743, 163] on div "Passwords are hashed or encrypted. SHA-256 hashing is used in combination with …" at bounding box center [760, 152] width 1173 height 25
copy div "SHA-256 hashing is used in combination with password salts and a large number o…"
click at [485, 74] on input "• Passwords must only be stored in encrypted form, following FIPS 140 or equiva…" at bounding box center [324, 71] width 519 height 29
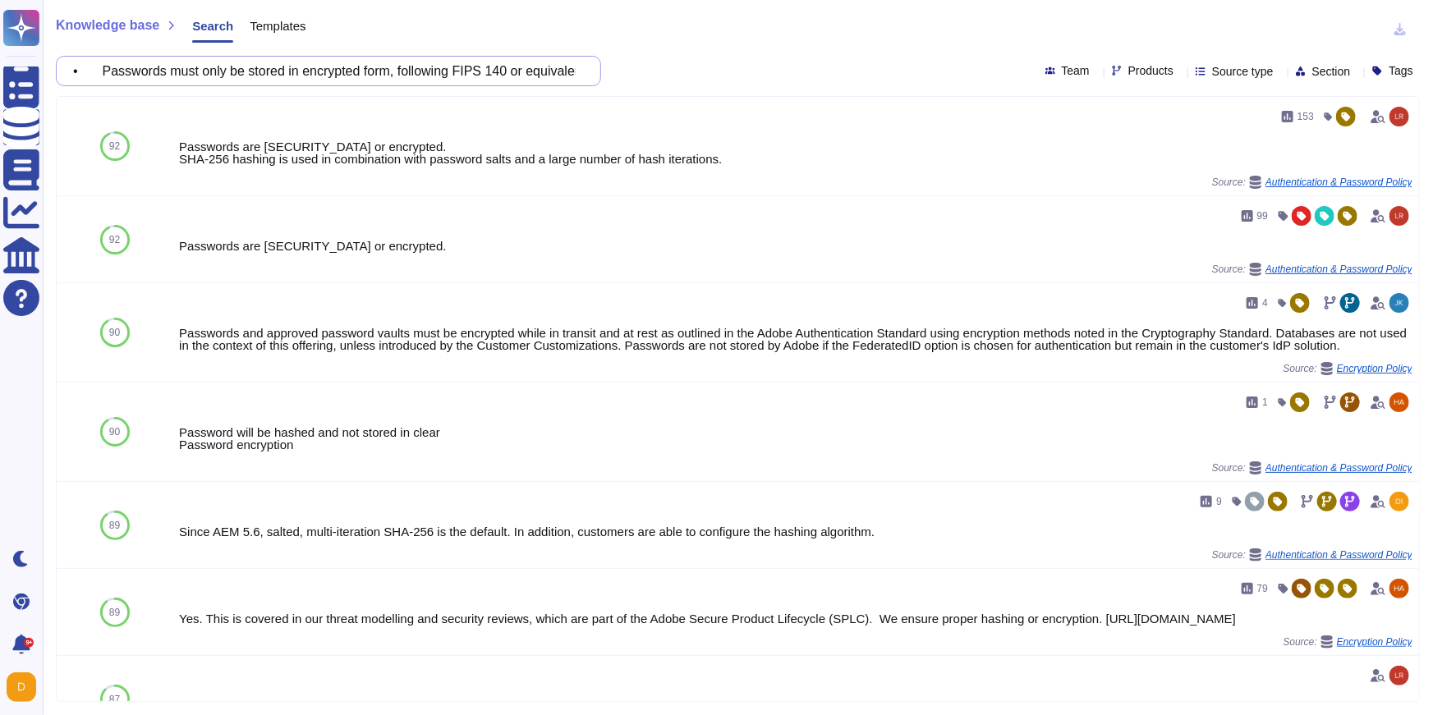
click at [485, 74] on input "• Passwords must only be stored in encrypted form, following FIPS 140 or equiva…" at bounding box center [324, 71] width 519 height 29
paste input "System access must only be granted to individuals with documented operational n…"
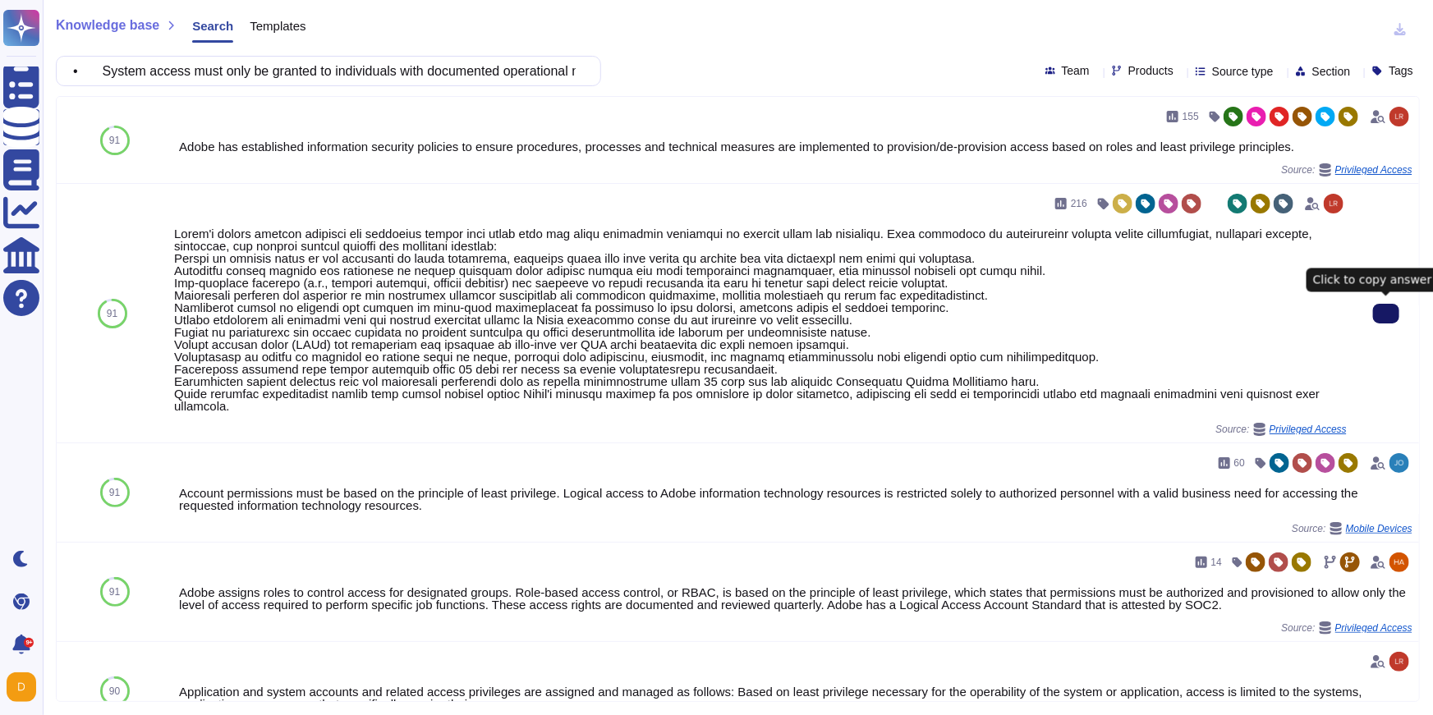
click at [1373, 309] on button at bounding box center [1386, 314] width 26 height 20
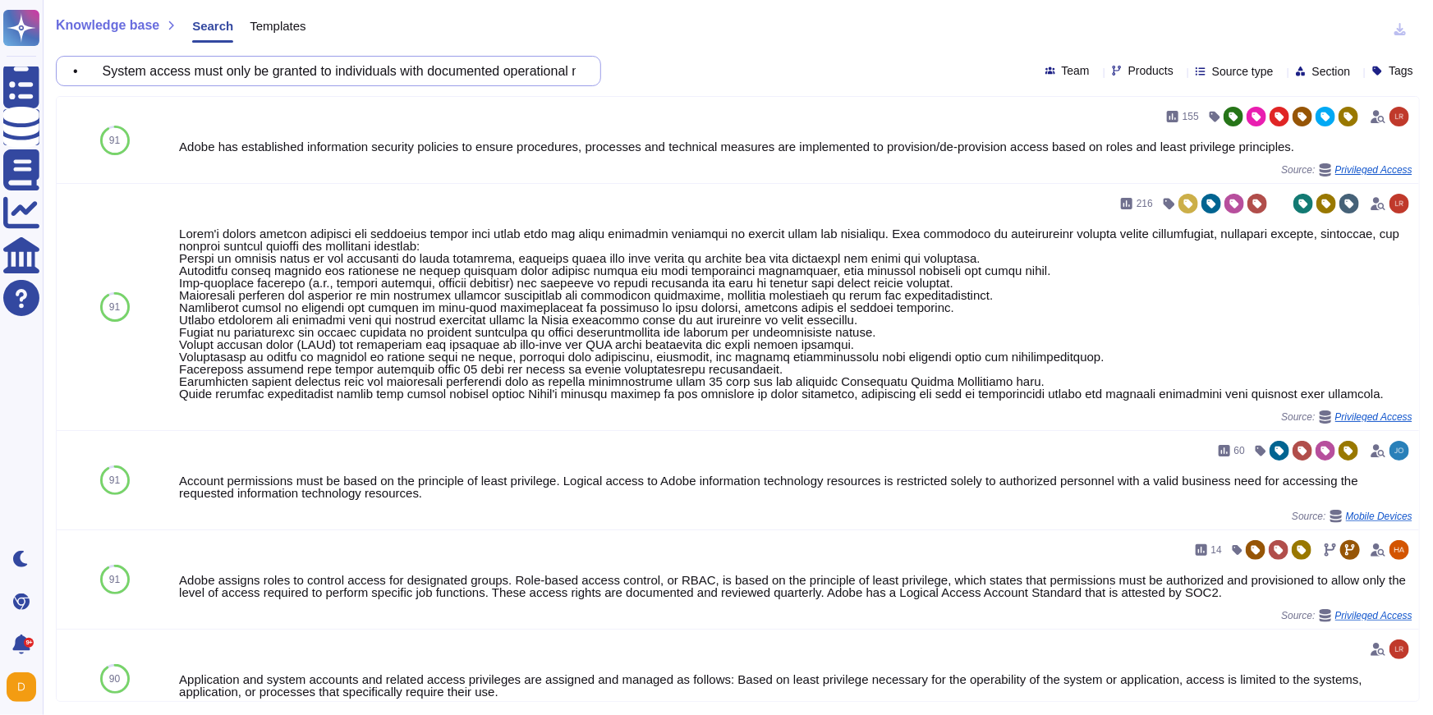
click at [480, 66] on input "• System access must only be granted to individuals with documented operational…" at bounding box center [324, 71] width 519 height 29
paste input "A2A/M2M accounts must: o Use complex passwords: min. 8 characters (least privil…"
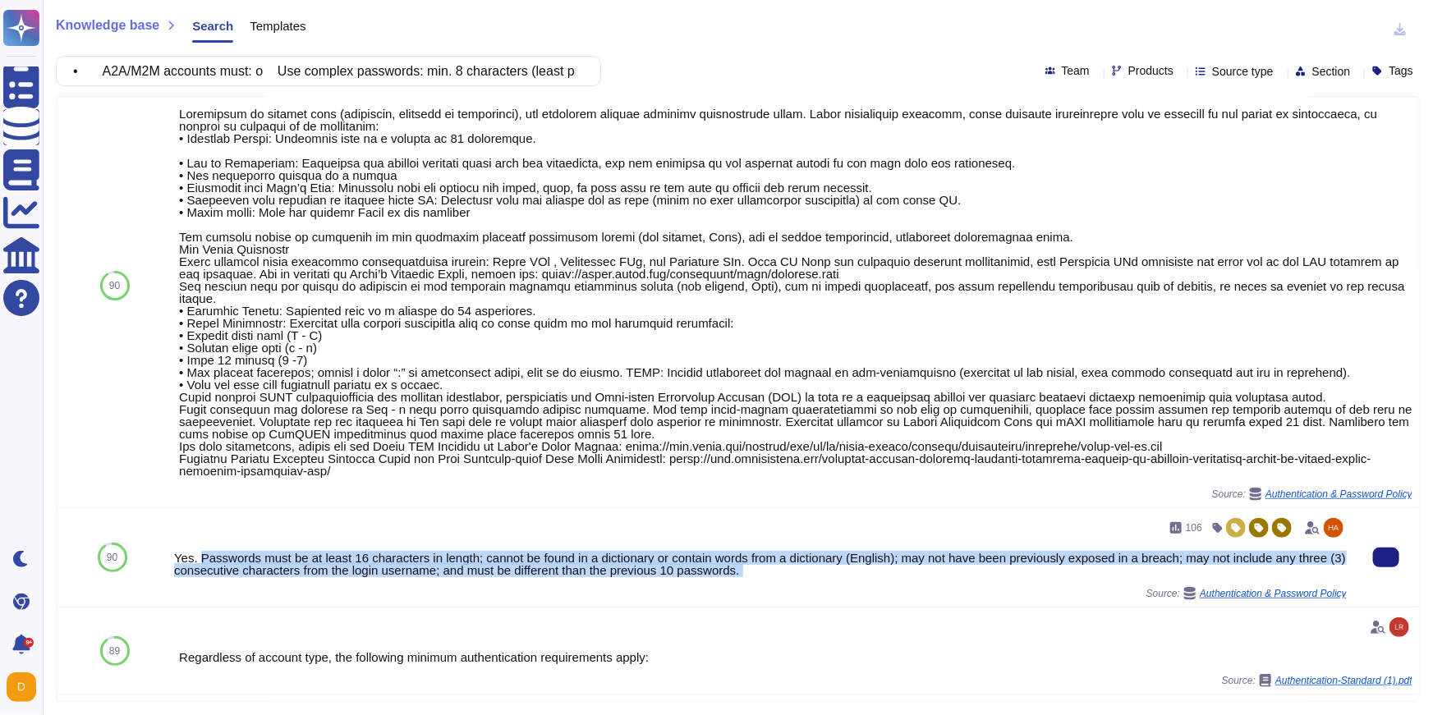
drag, startPoint x: 203, startPoint y: 558, endPoint x: 959, endPoint y: 596, distance: 756.6
click at [961, 596] on div "106 Yes. Passwords must be at least 16 characters in length; cannot be found in…" at bounding box center [760, 557] width 1173 height 85
copy div "Passwords must be at least 16 characters in length; cannot be found in a dictio…"
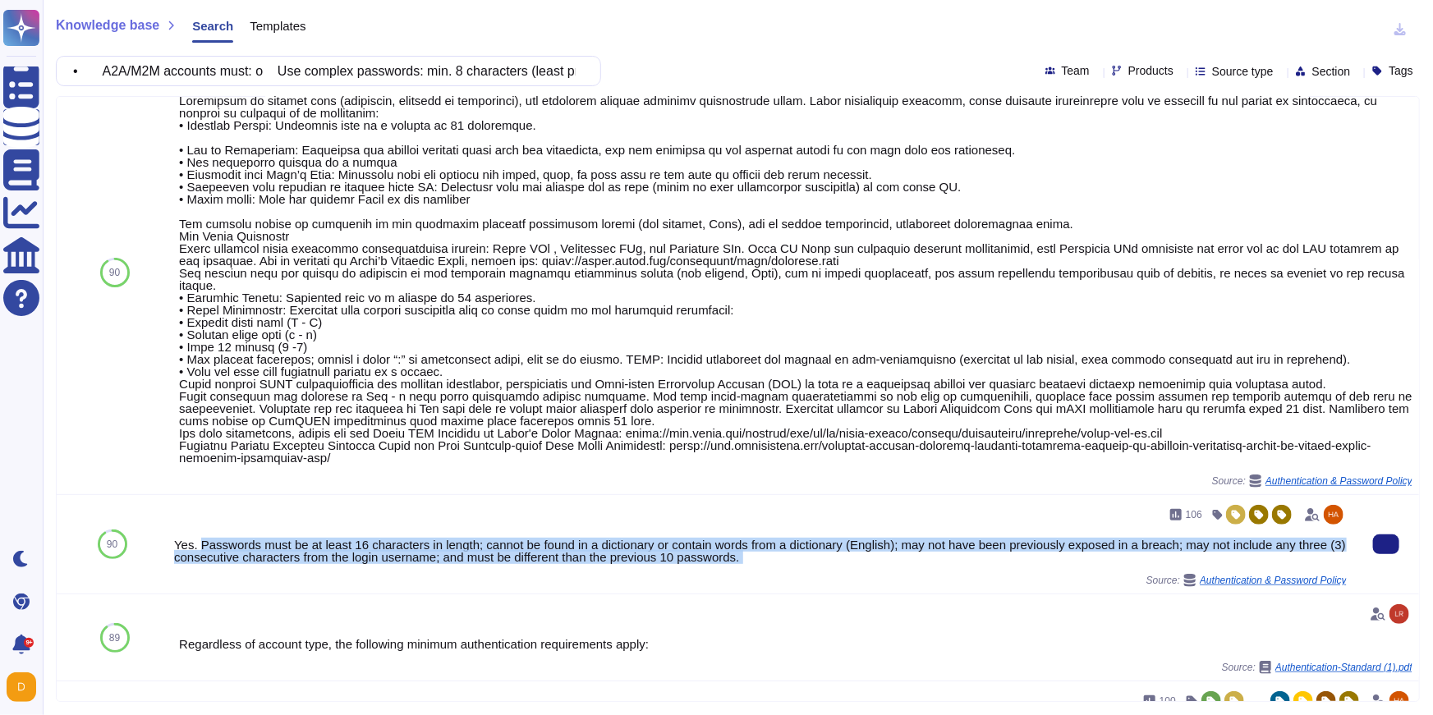
scroll to position [33, 0]
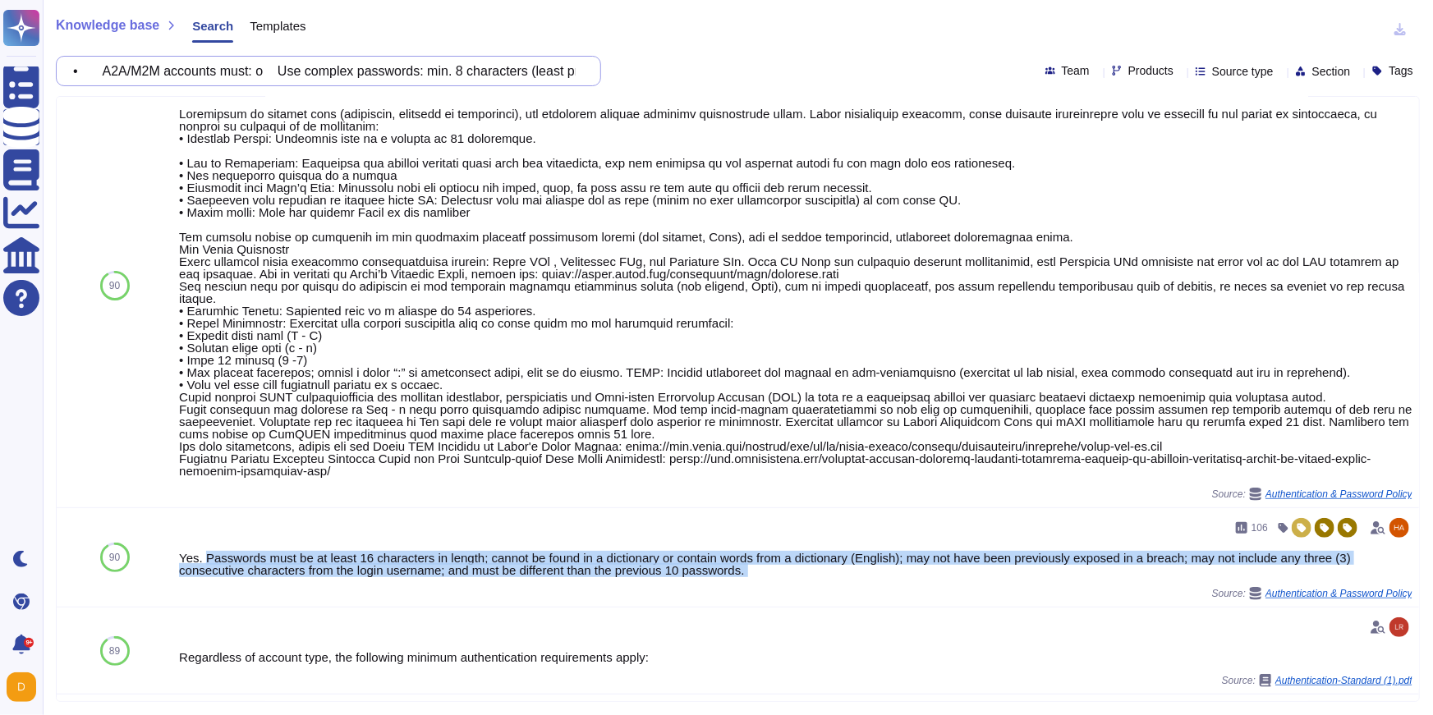
click at [352, 76] on input "• A2A/M2M accounts must: o Use complex passwords: min. 8 characters (least priv…" at bounding box center [324, 71] width 519 height 29
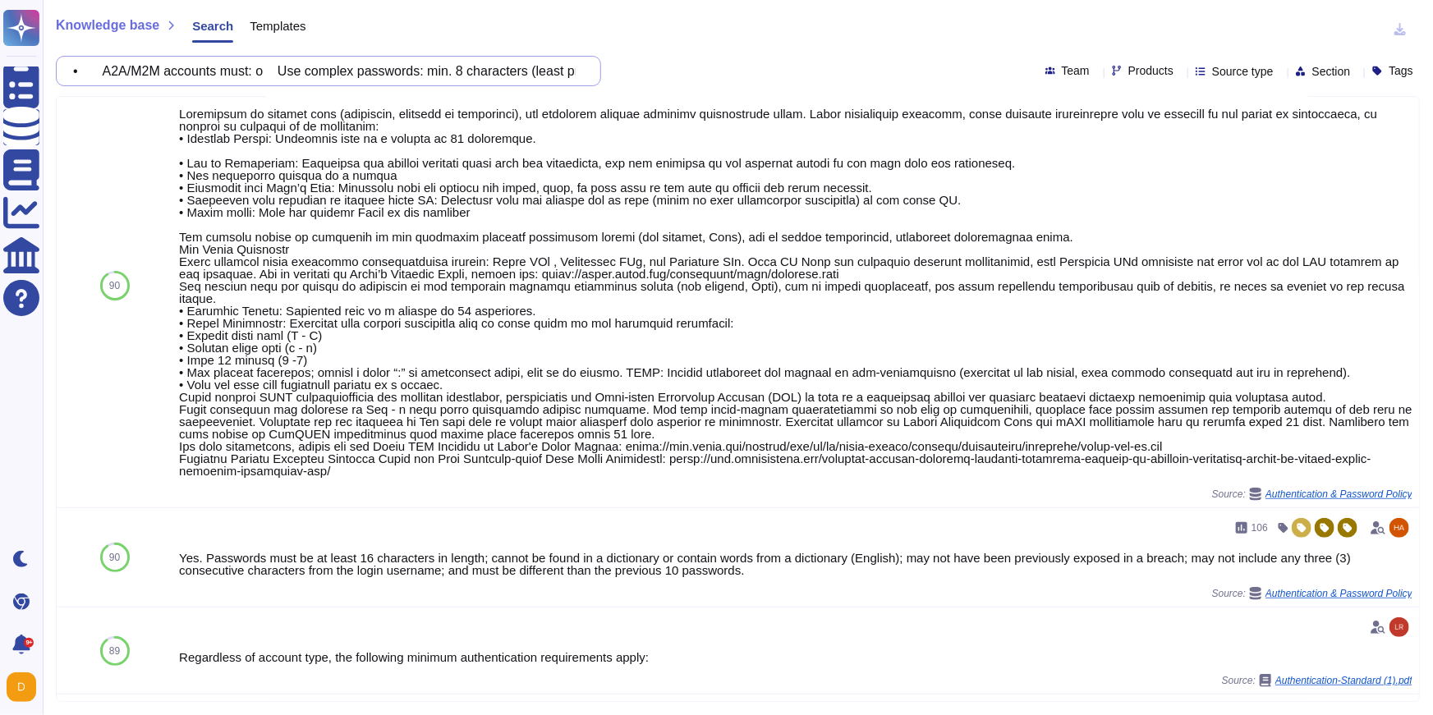
click at [352, 76] on input "• A2A/M2M accounts must: o Use complex passwords: min. 8 characters (least priv…" at bounding box center [324, 71] width 519 height 29
click at [488, 80] on input "• A2A/M2M accounts must: o Use complex passwords: min. 8 characters (least priv…" at bounding box center [324, 71] width 519 height 29
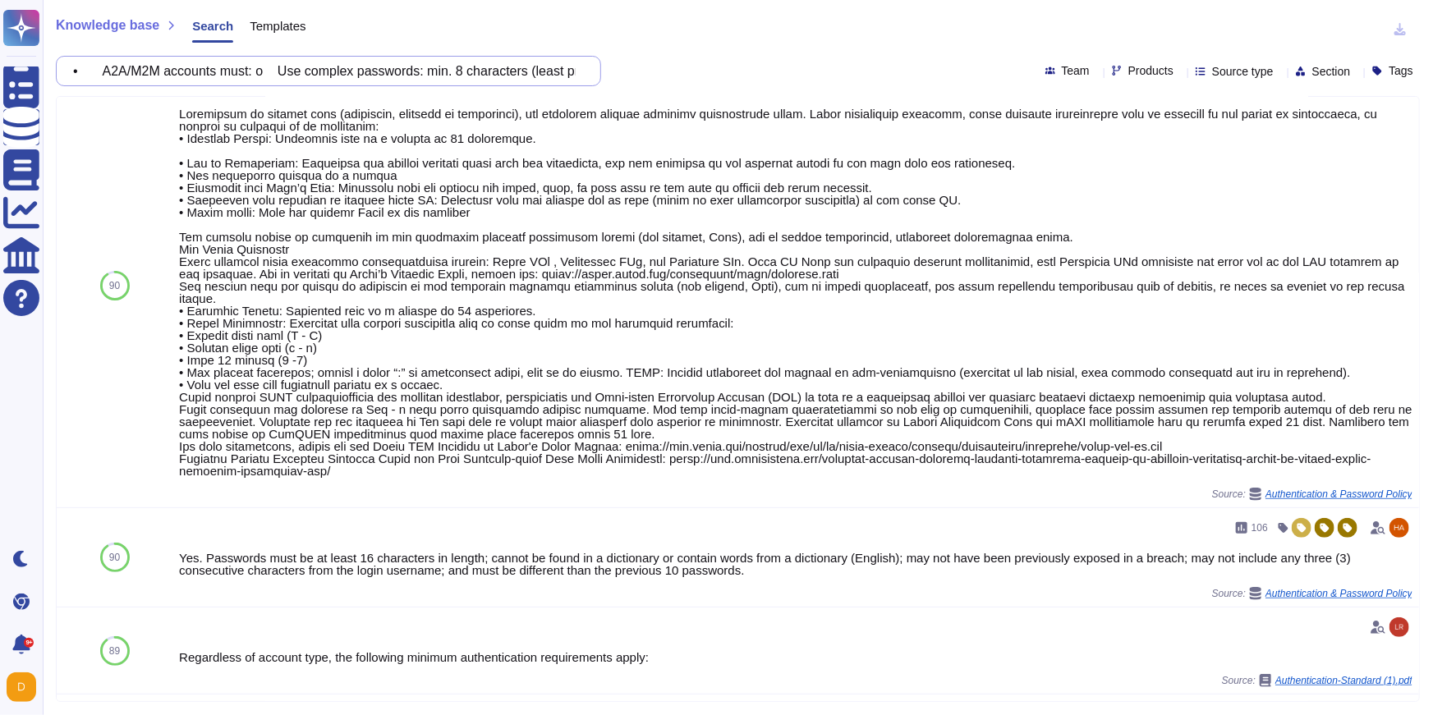
paste input "ll privileged access (e.g. admin, development) must be protected by MFA. Suppli…"
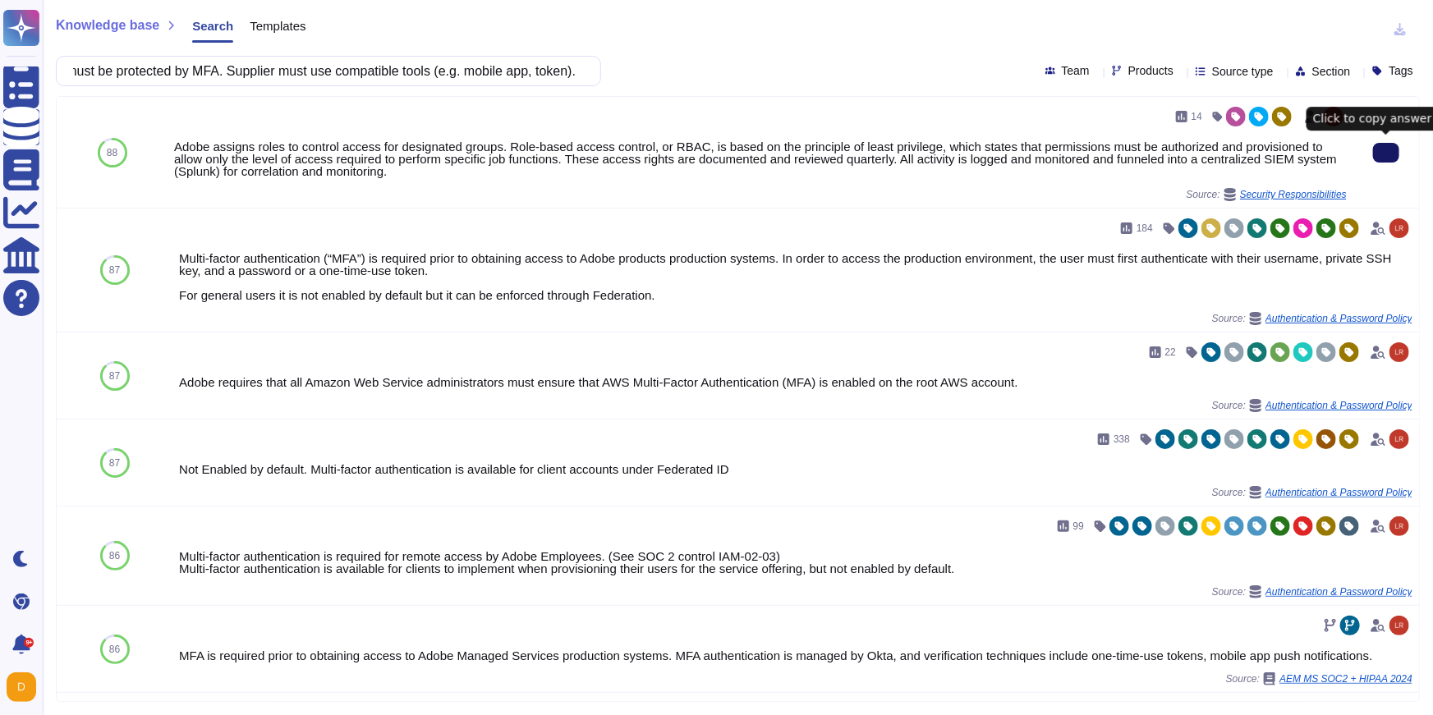
scroll to position [0, 0]
click at [1373, 151] on button at bounding box center [1386, 153] width 26 height 20
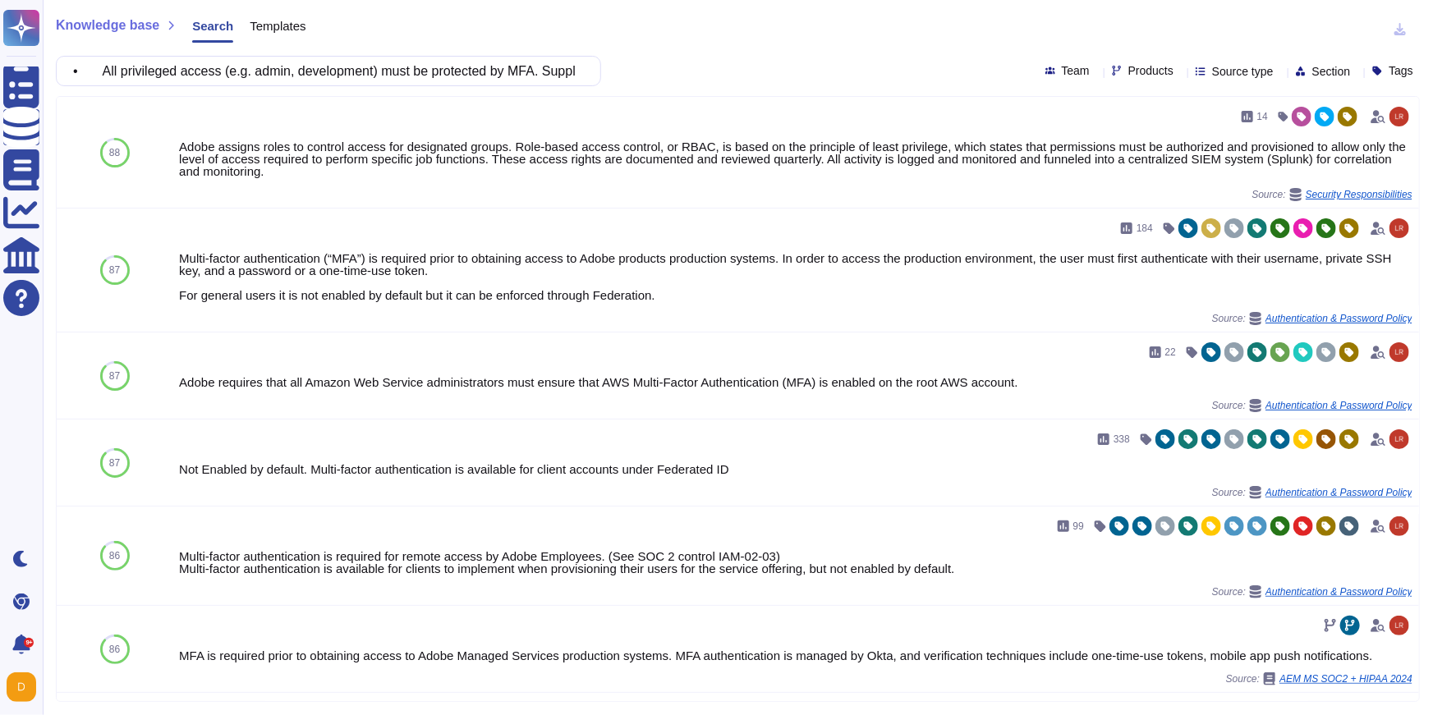
click at [373, 72] on input "• All privileged access (e.g. admin, development) must be protected by MFA. Sup…" at bounding box center [324, 71] width 519 height 29
paste input "For SAP BTP, authentication and authorization must use Principal Propagation mo…"
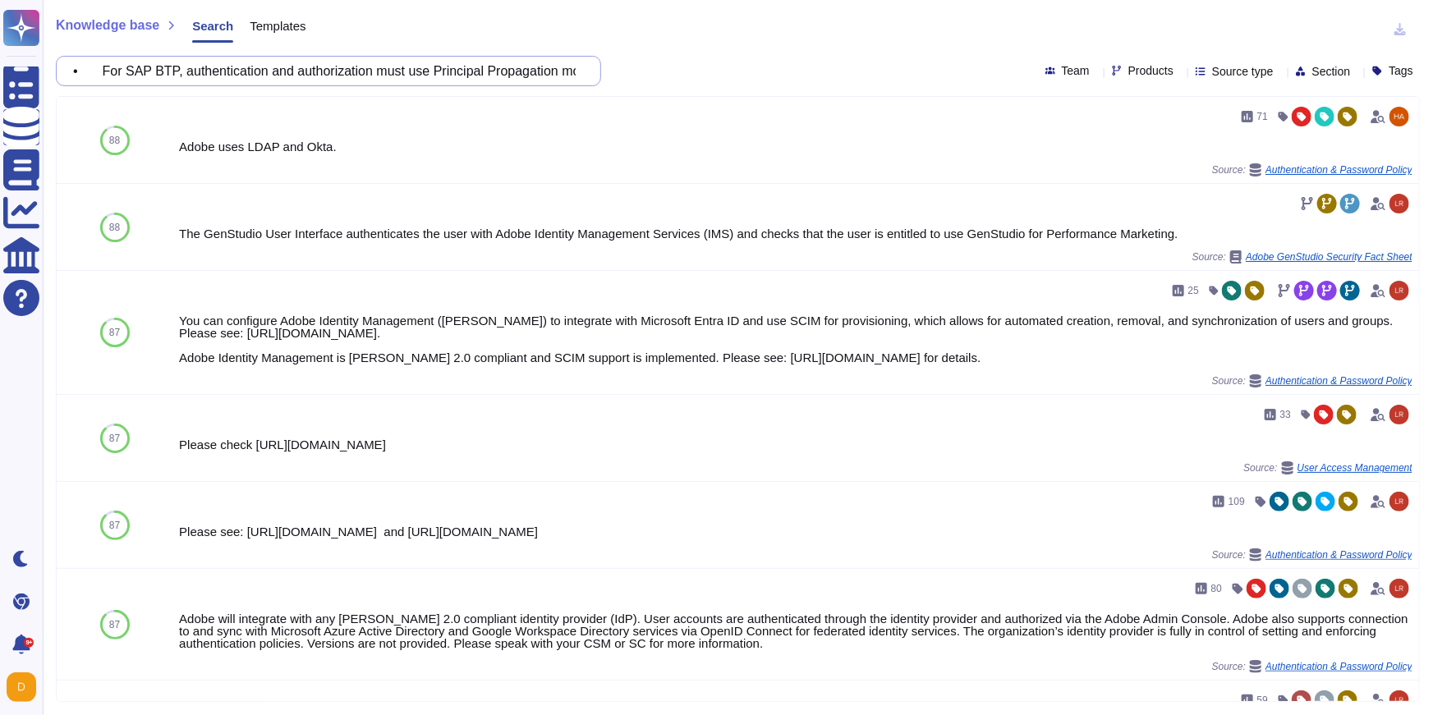
click at [347, 63] on input "• For SAP BTP, authentication and authorization must use Principal Propagation …" at bounding box center [324, 71] width 519 height 29
click at [453, 60] on input "• For SAP BTP, authentication and authorization must use Principal Propagation …" at bounding box center [324, 71] width 519 height 29
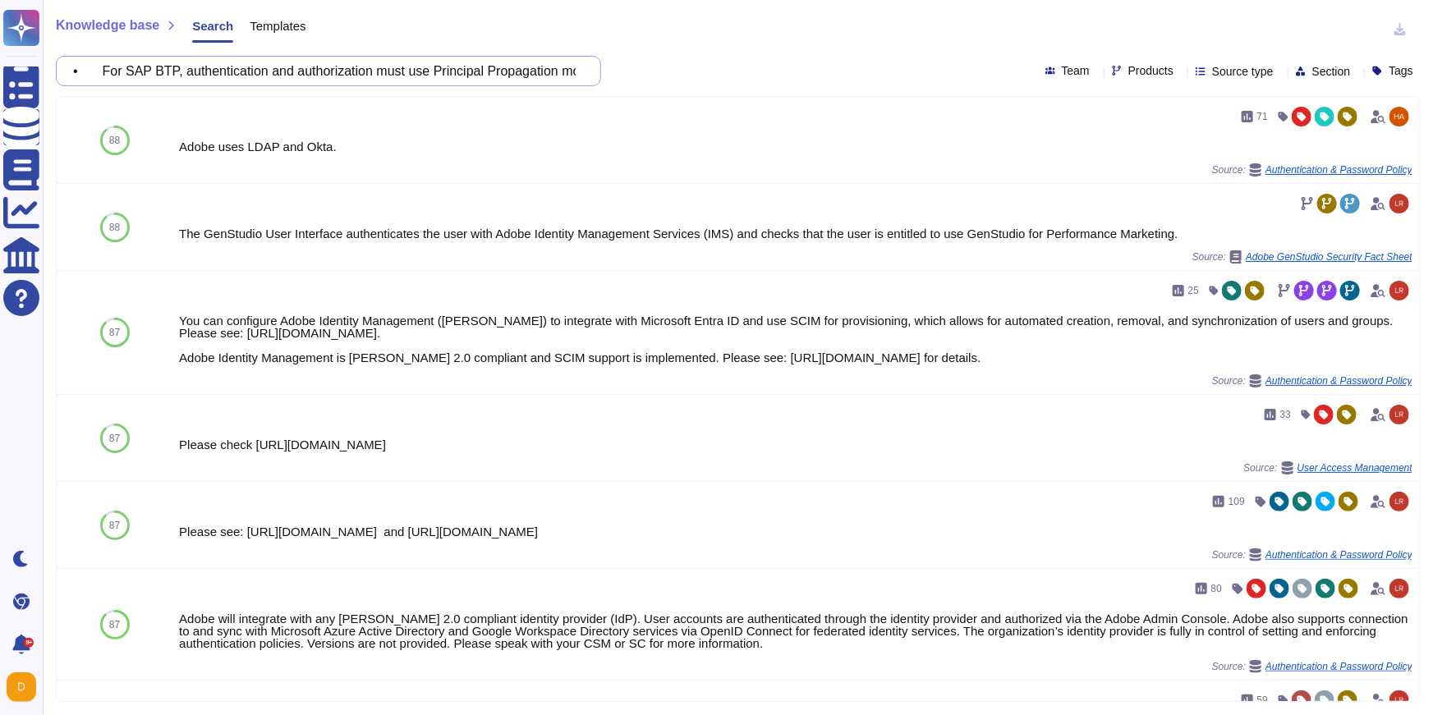
click at [453, 60] on input "• For SAP BTP, authentication and authorization must use Principal Propagation …" at bounding box center [324, 71] width 519 height 29
paste input "Supplier must provide Fincantieri with evidence of hardening activities perform…"
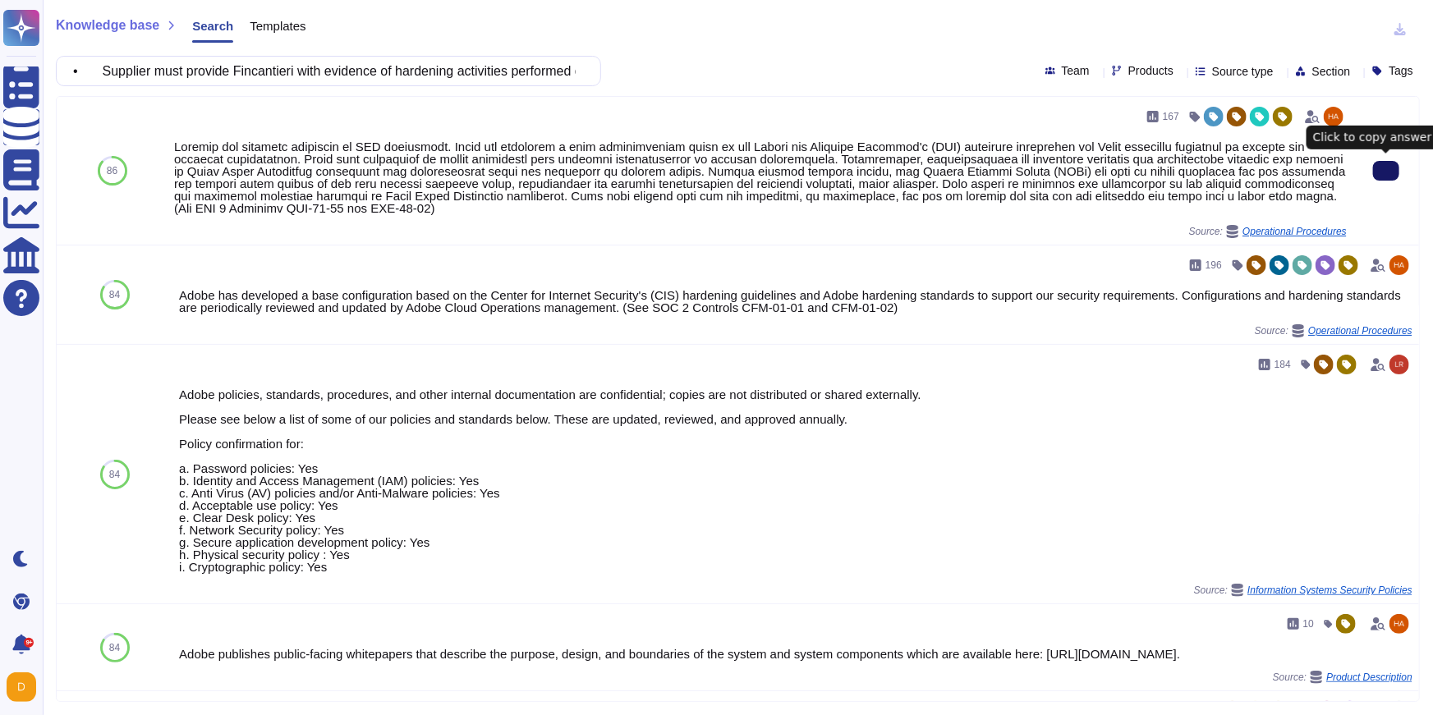
click at [1386, 171] on icon at bounding box center [1386, 171] width 0 height 0
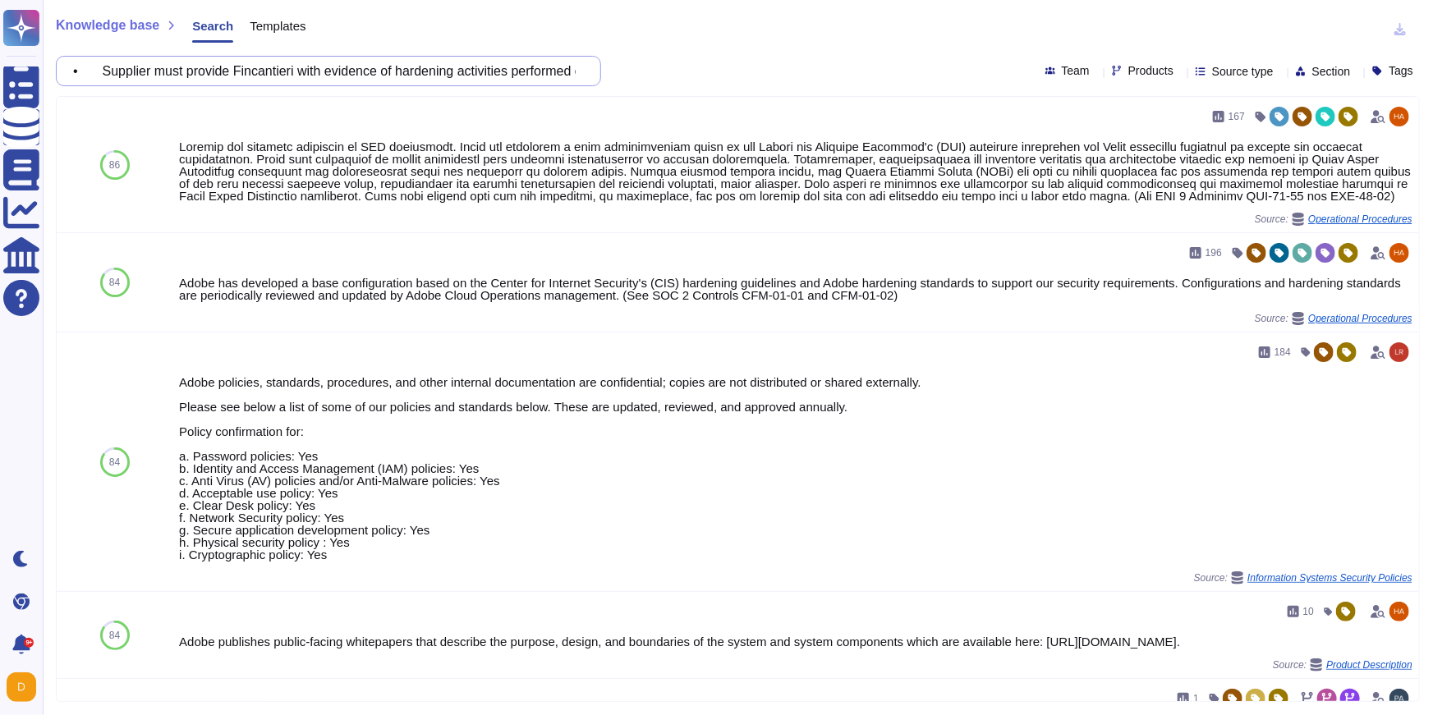
click at [482, 67] on input "• Supplier must provide Fincantieri with evidence of hardening activities perfo…" at bounding box center [324, 71] width 519 height 29
paste input "The system must generate, store, and transmit logs related to access and operat…"
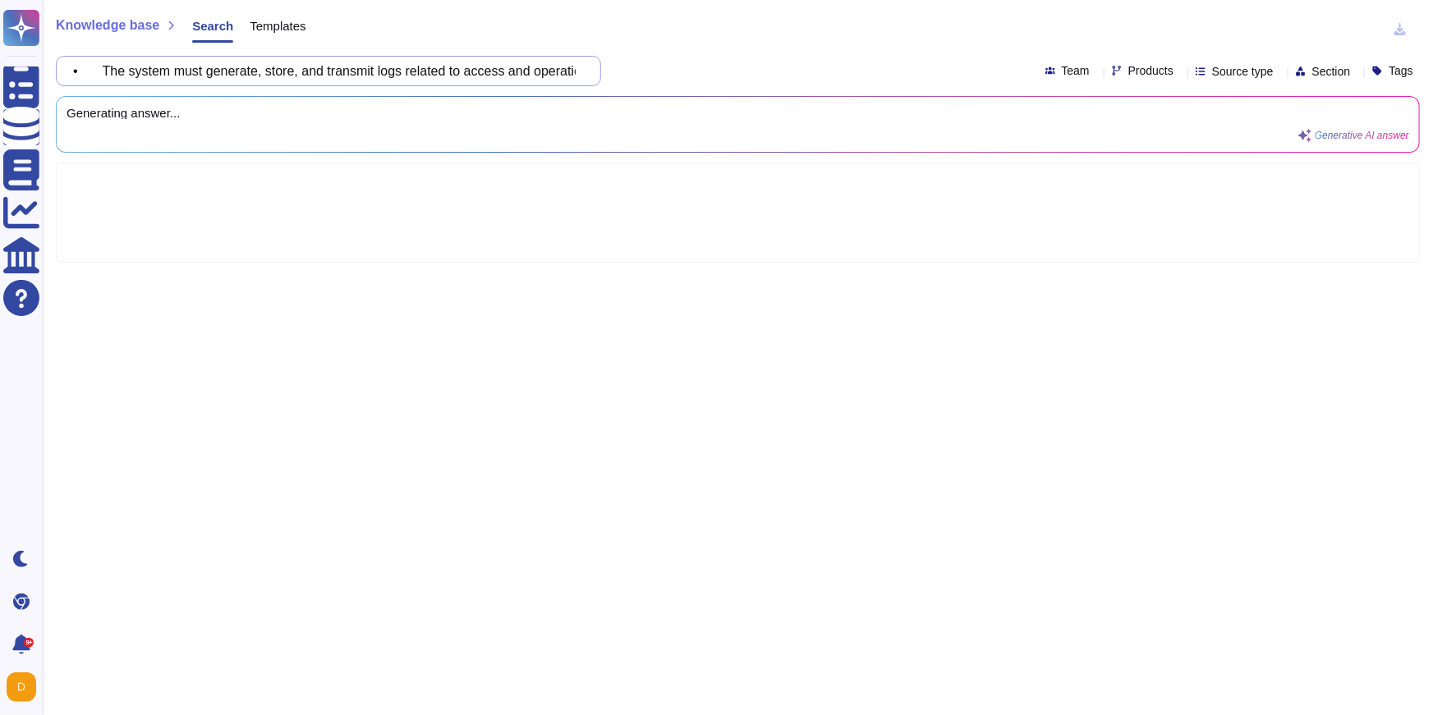
scroll to position [0, 963]
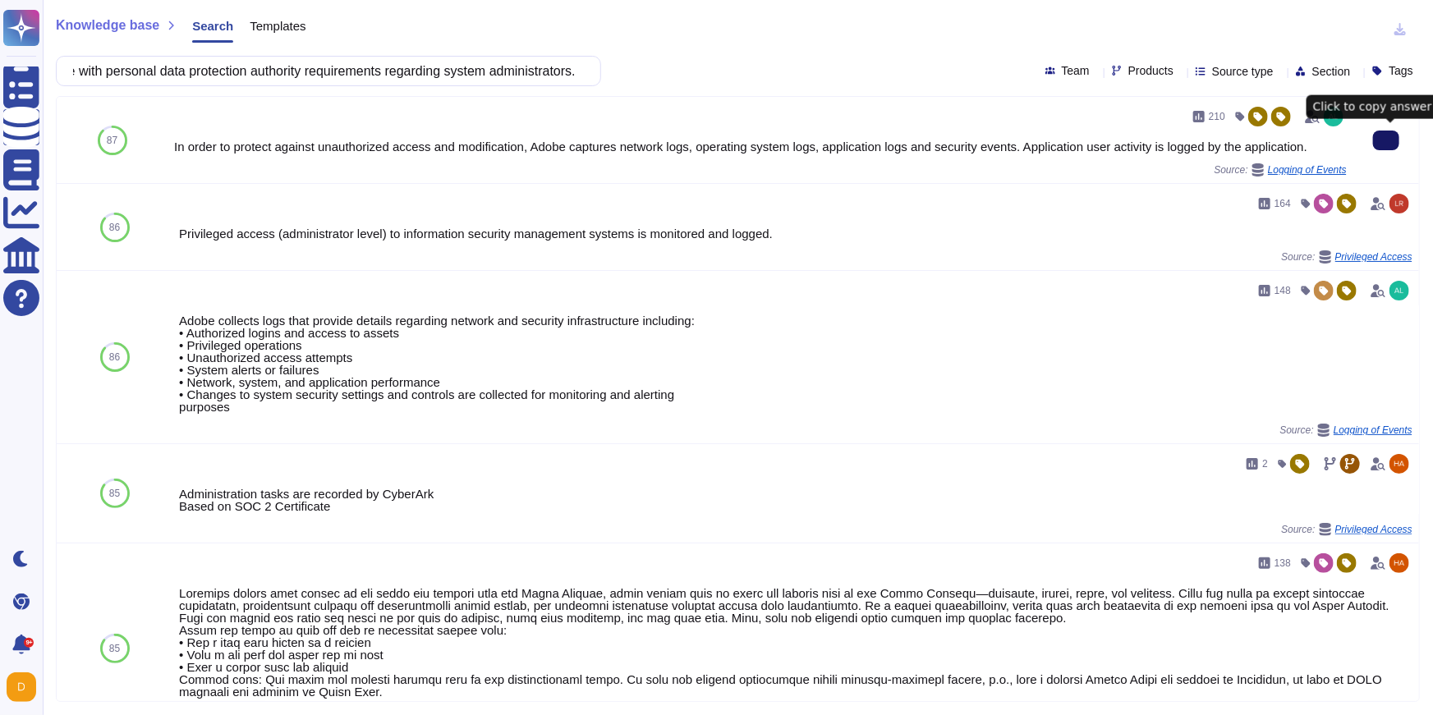
type input "• The system must generate, store, and transmit logs related to access and oper…"
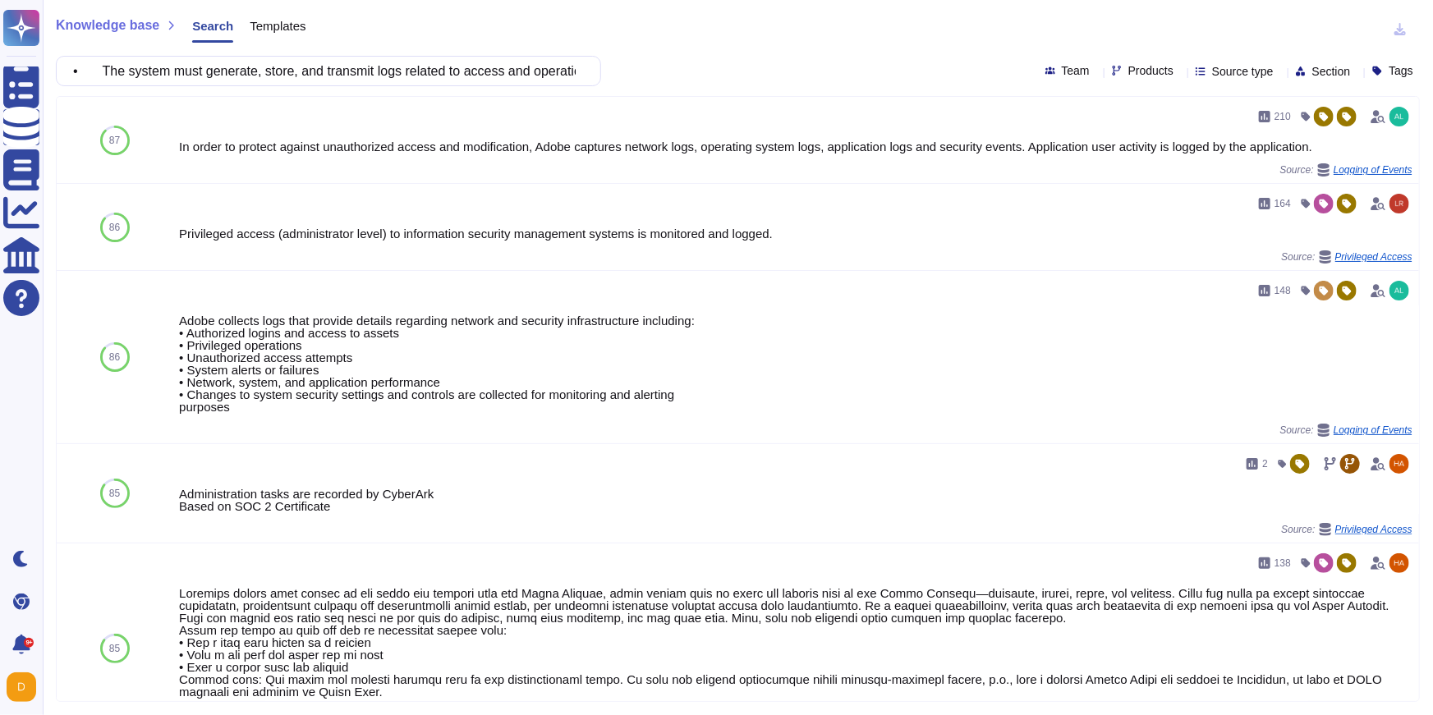
click at [1129, 67] on span "Products" at bounding box center [1151, 70] width 45 height 11
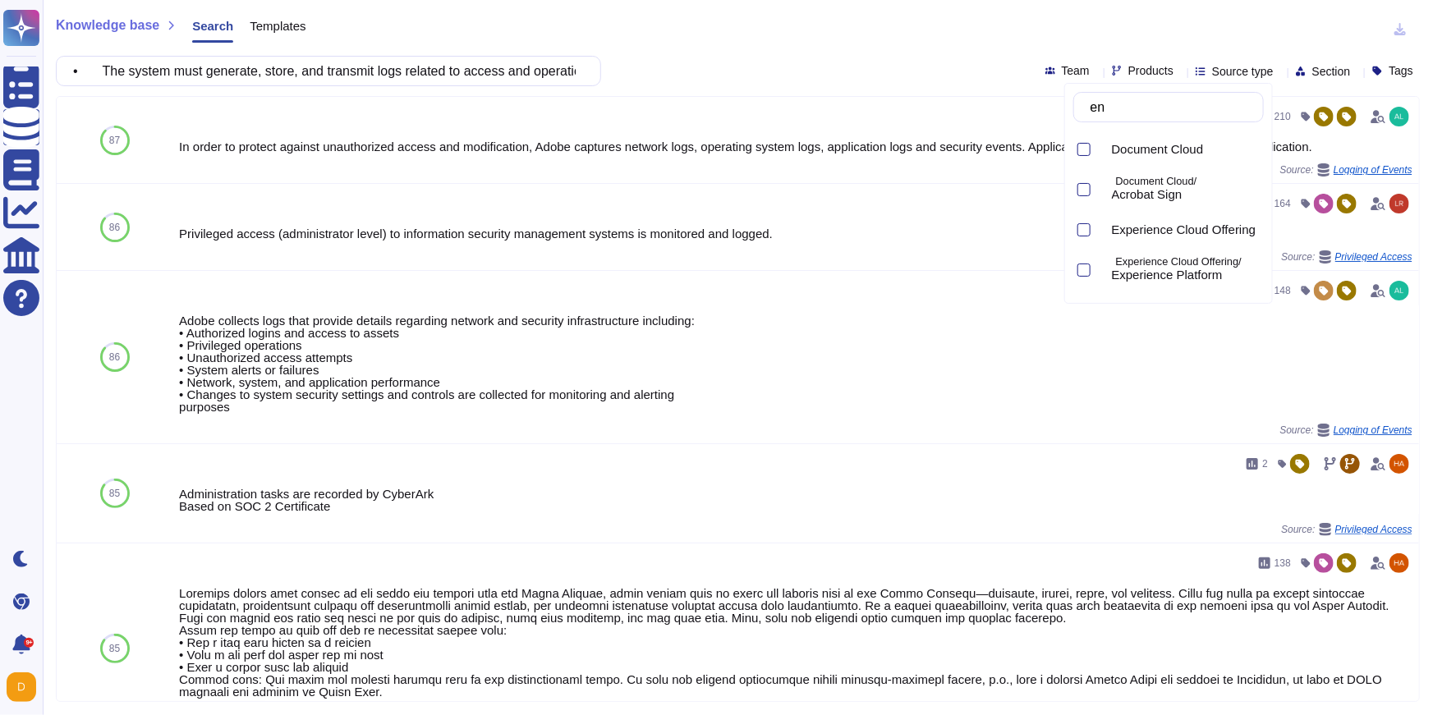
type input "eng"
click at [1167, 163] on div "Marketo/ Engage" at bounding box center [1181, 149] width 165 height 37
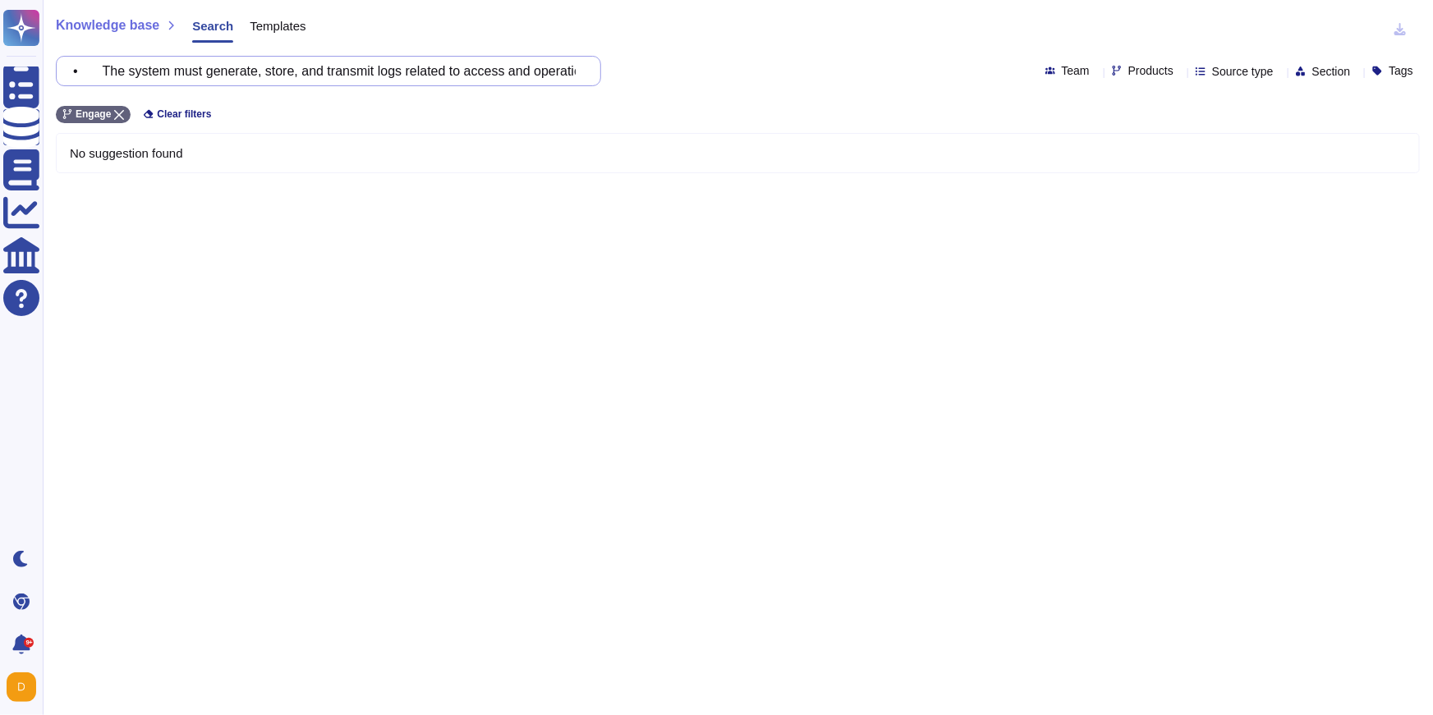
click at [419, 72] on input "• The system must generate, store, and transmit logs related to access and oper…" at bounding box center [324, 71] width 519 height 29
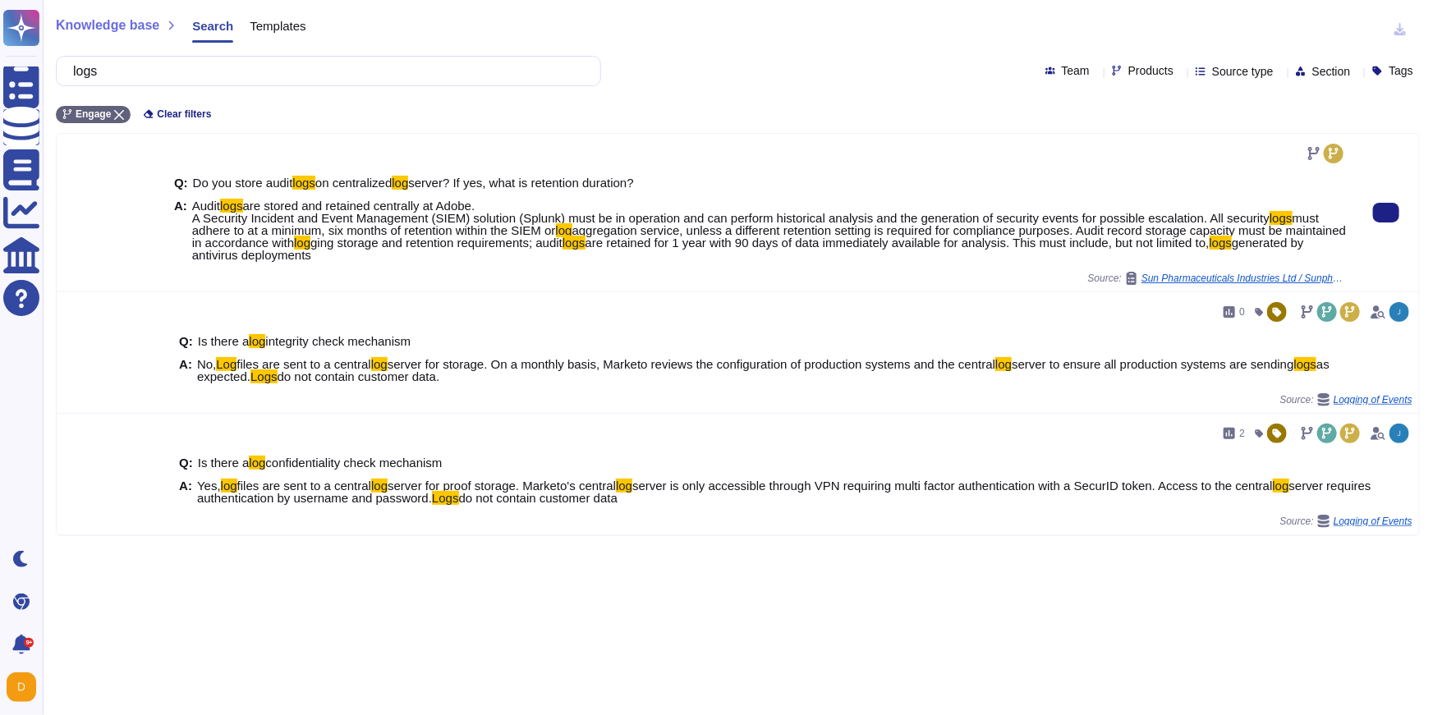
drag, startPoint x: 193, startPoint y: 205, endPoint x: 460, endPoint y: 266, distance: 273.8
click at [460, 266] on div "Q: Do you store audit logs on centralized log server? If yes, what is retention…" at bounding box center [760, 219] width 1173 height 105
copy span "Audit logs are stored and retained centrally at Adobe. A Security Incident and …"
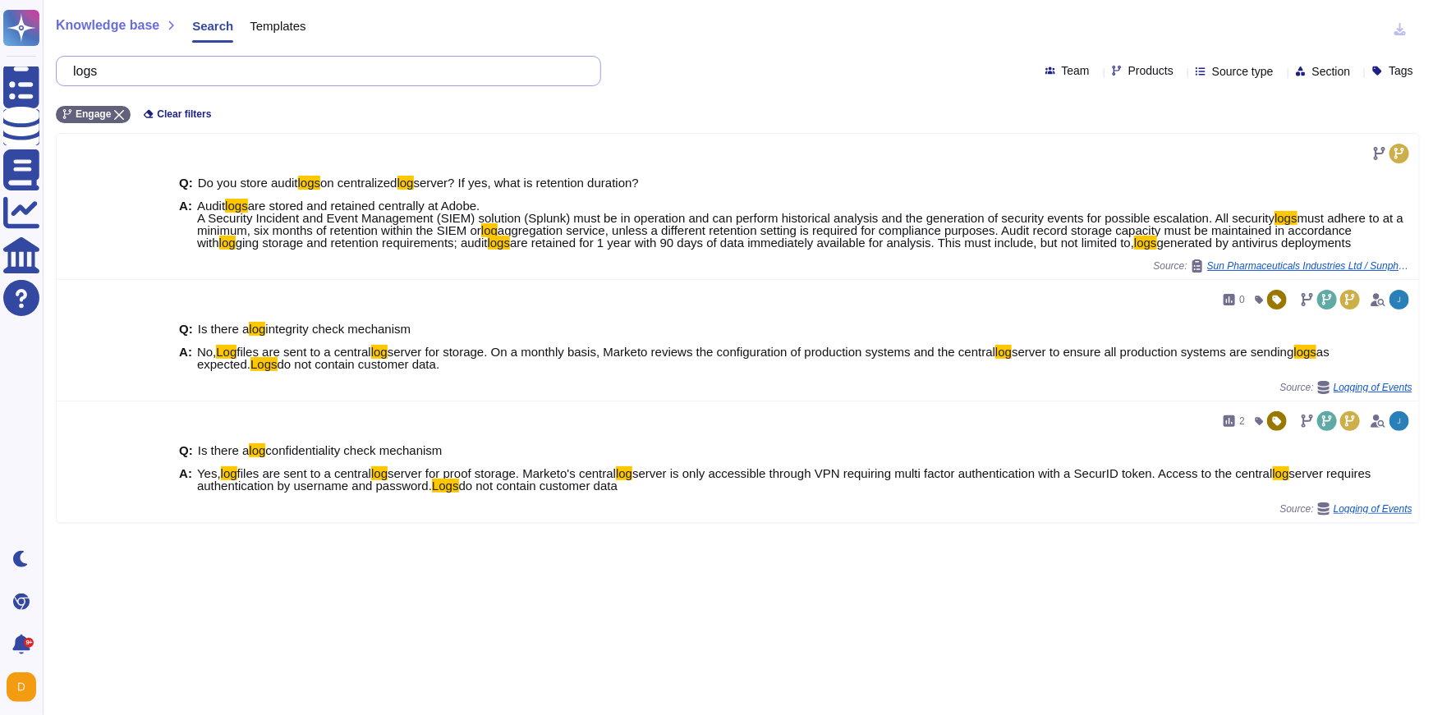
click at [455, 71] on input "logs" at bounding box center [324, 71] width 519 height 29
paste input "• Network, system, and application logs must be enabled to show at least tracki…"
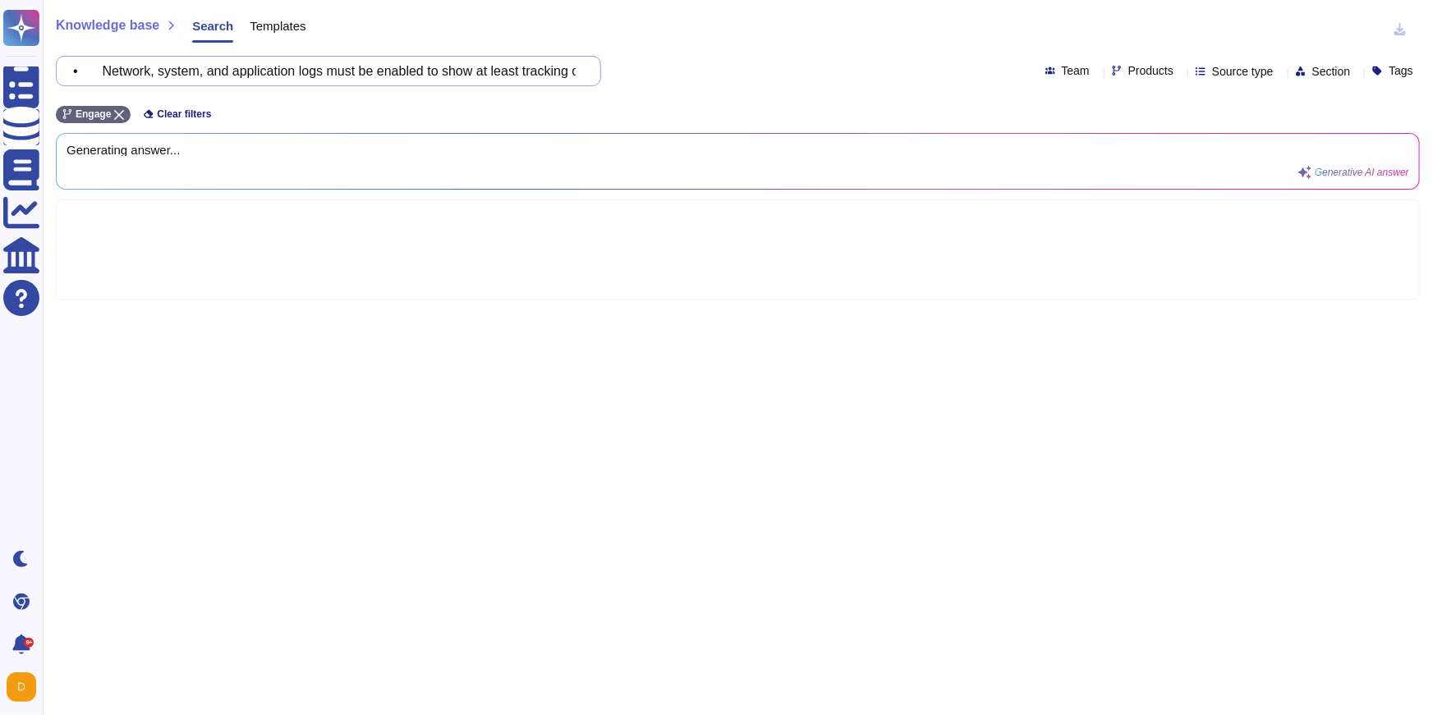
scroll to position [0, 806]
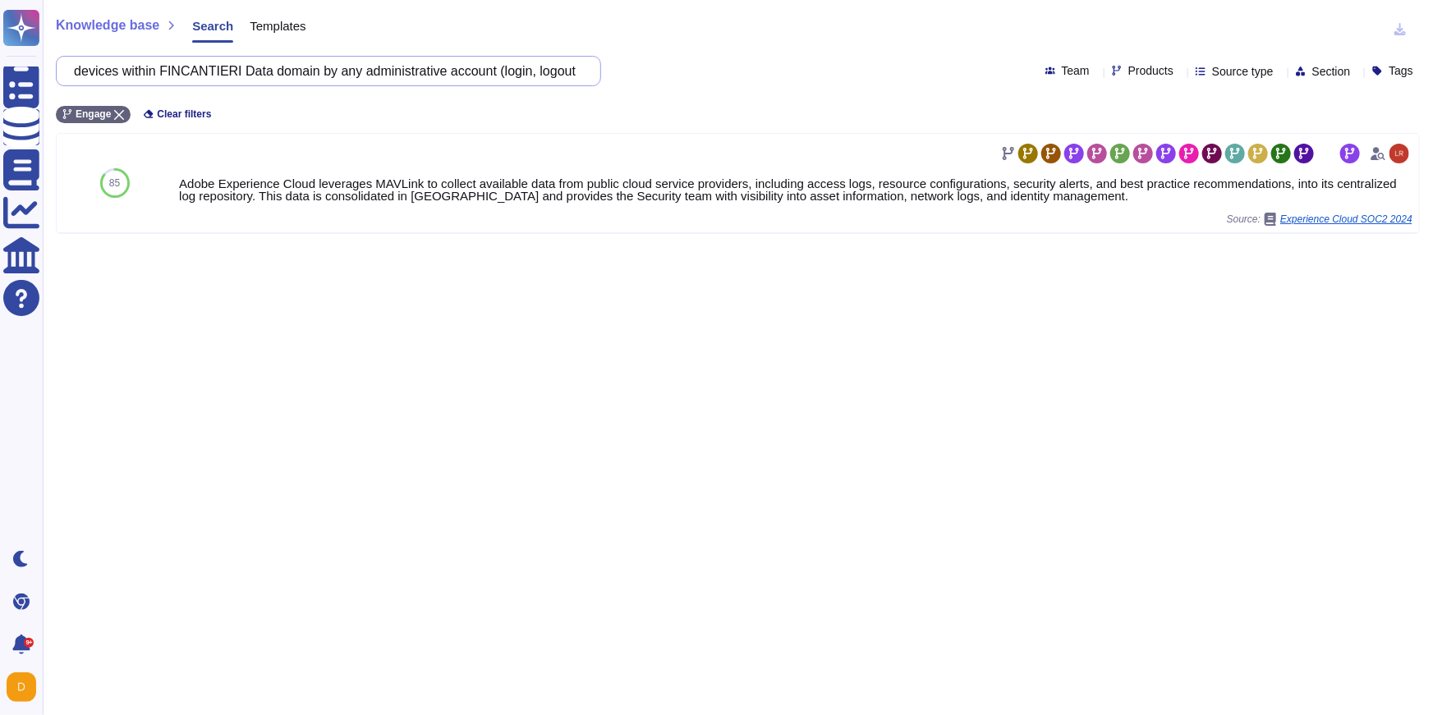
click at [216, 73] on input "• Network, system, and application logs must be enabled to show at least tracki…" at bounding box center [324, 71] width 519 height 29
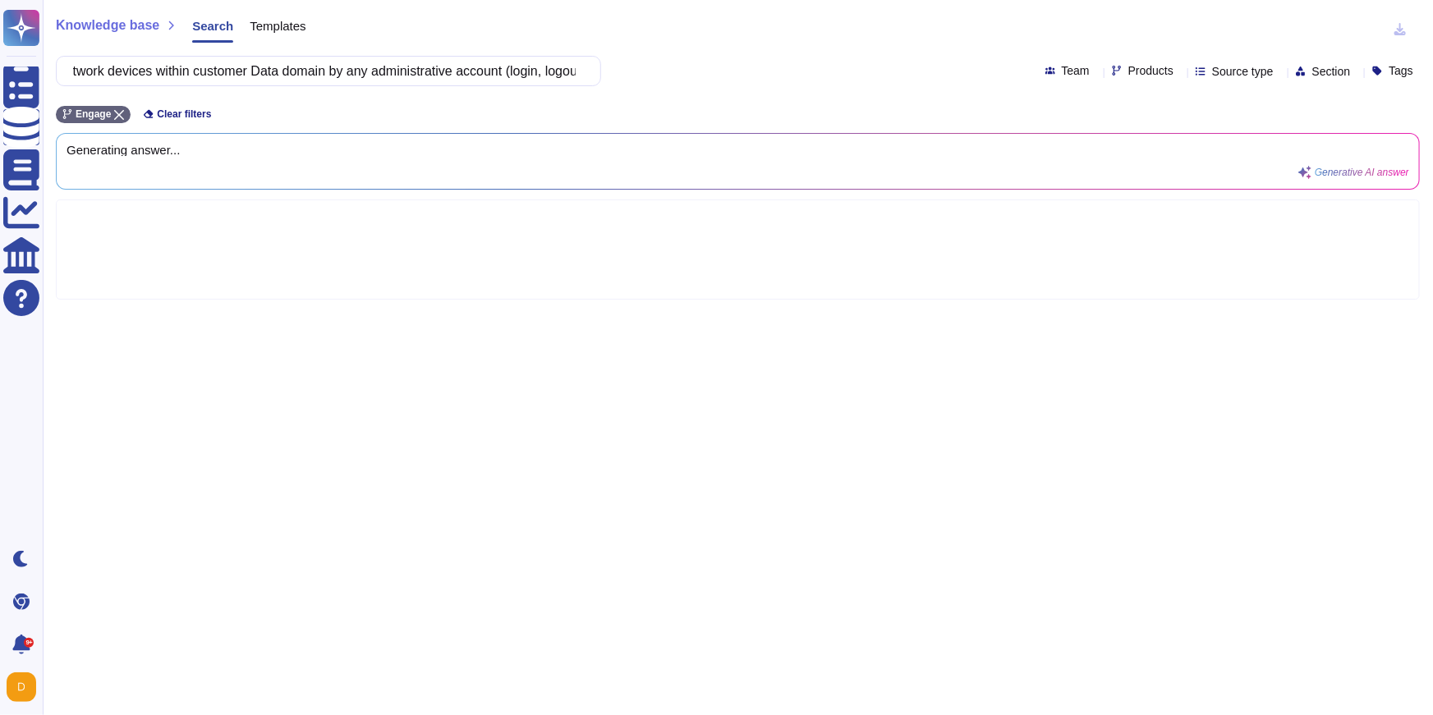
scroll to position [0, 0]
click at [1129, 65] on span "Products" at bounding box center [1151, 70] width 45 height 11
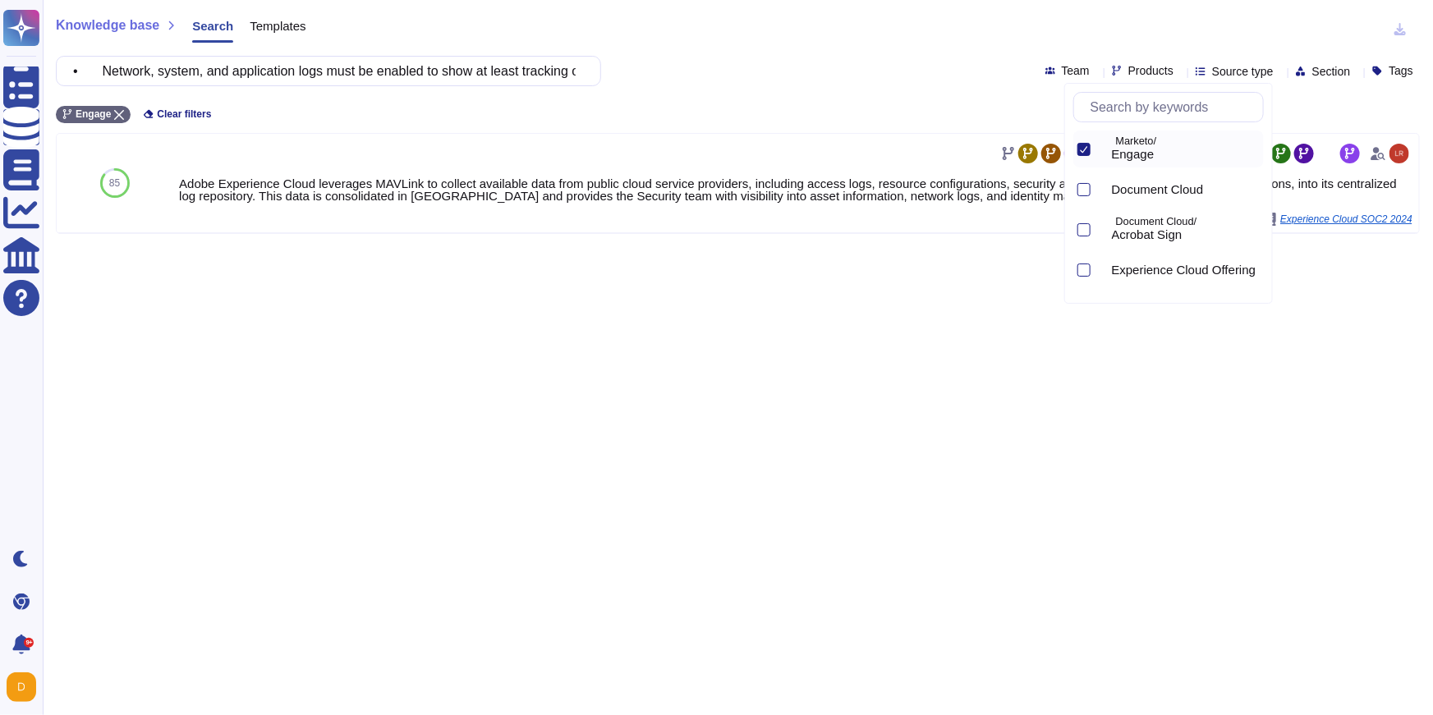
click at [1087, 153] on icon at bounding box center [1084, 149] width 8 height 8
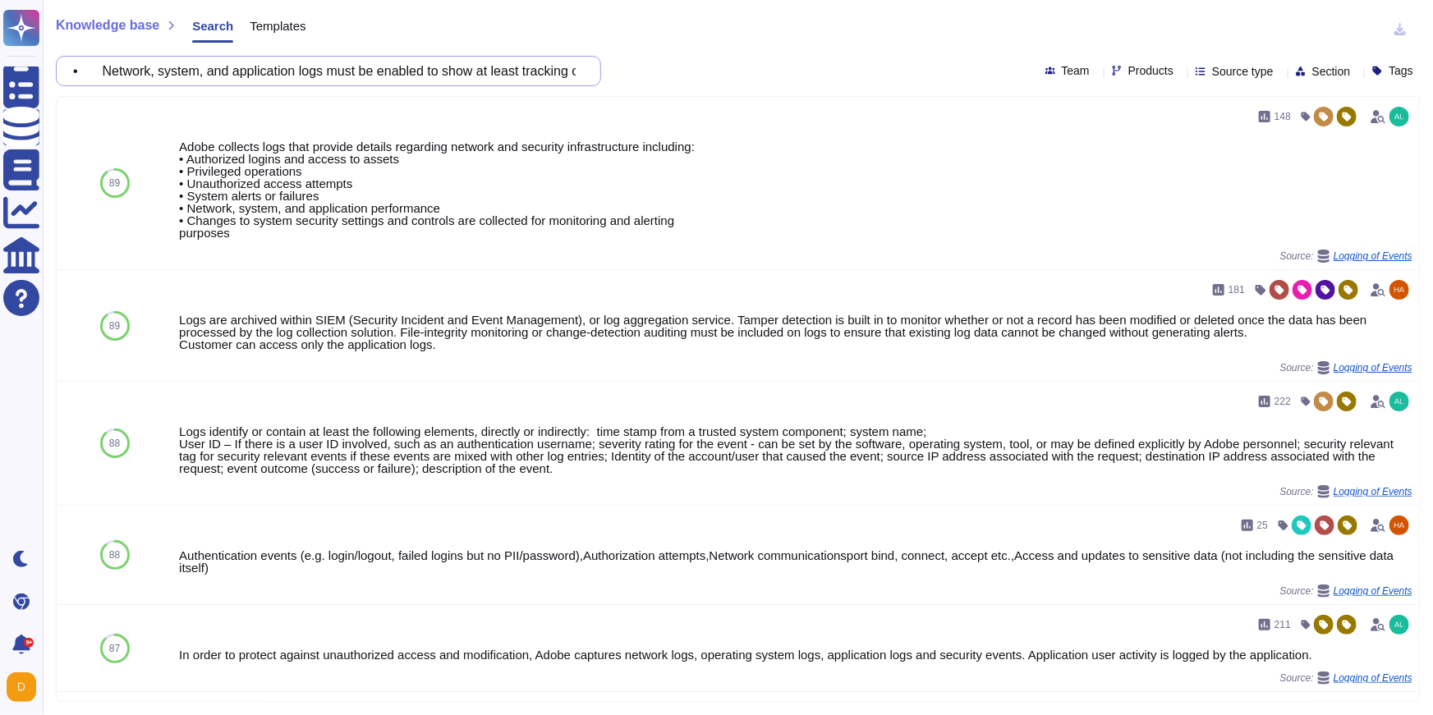
click at [430, 76] on input "• Network, system, and application logs must be enabled to show at least tracki…" at bounding box center [324, 71] width 519 height 29
paste input "Technologies must be used on resources to check content integrity (e.g. access …"
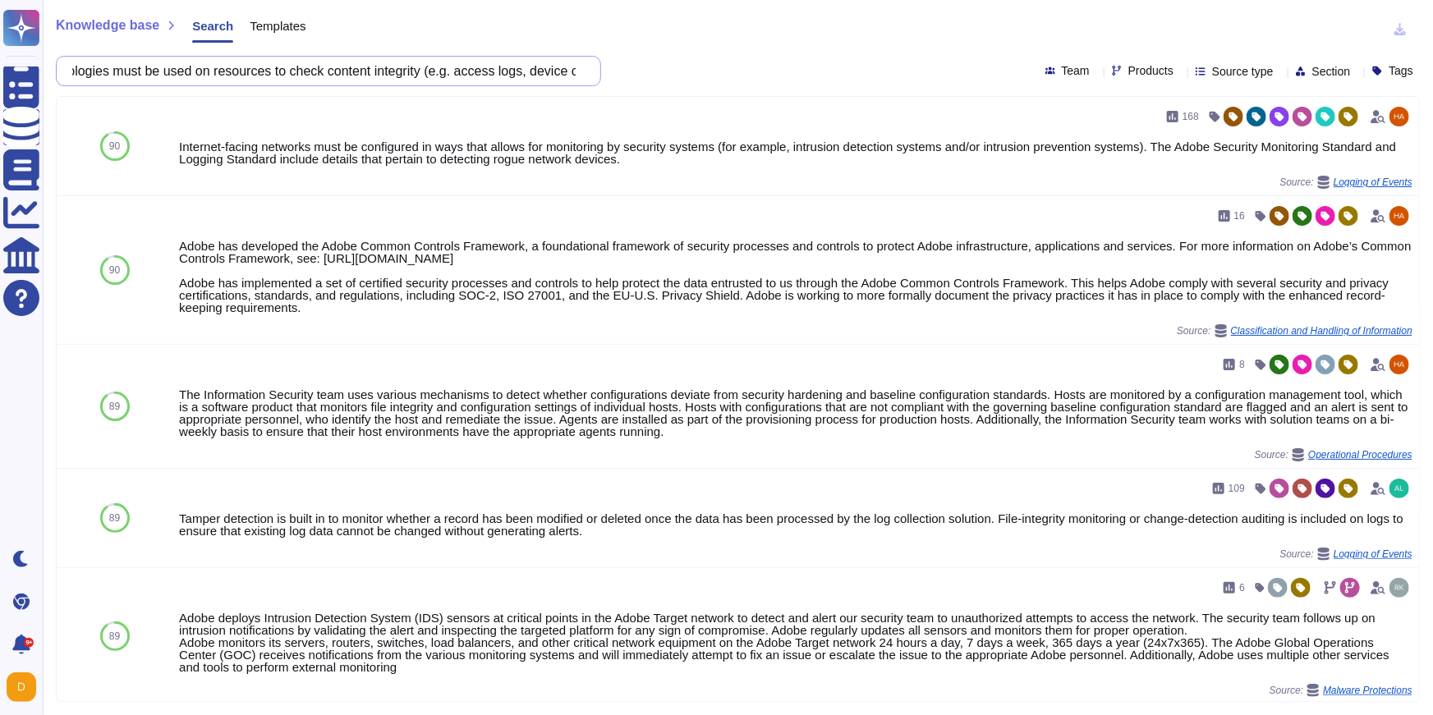
scroll to position [0, 73]
click at [207, 68] on input "• Technologies must be used on resources to check content integrity (e.g. acces…" at bounding box center [324, 71] width 519 height 29
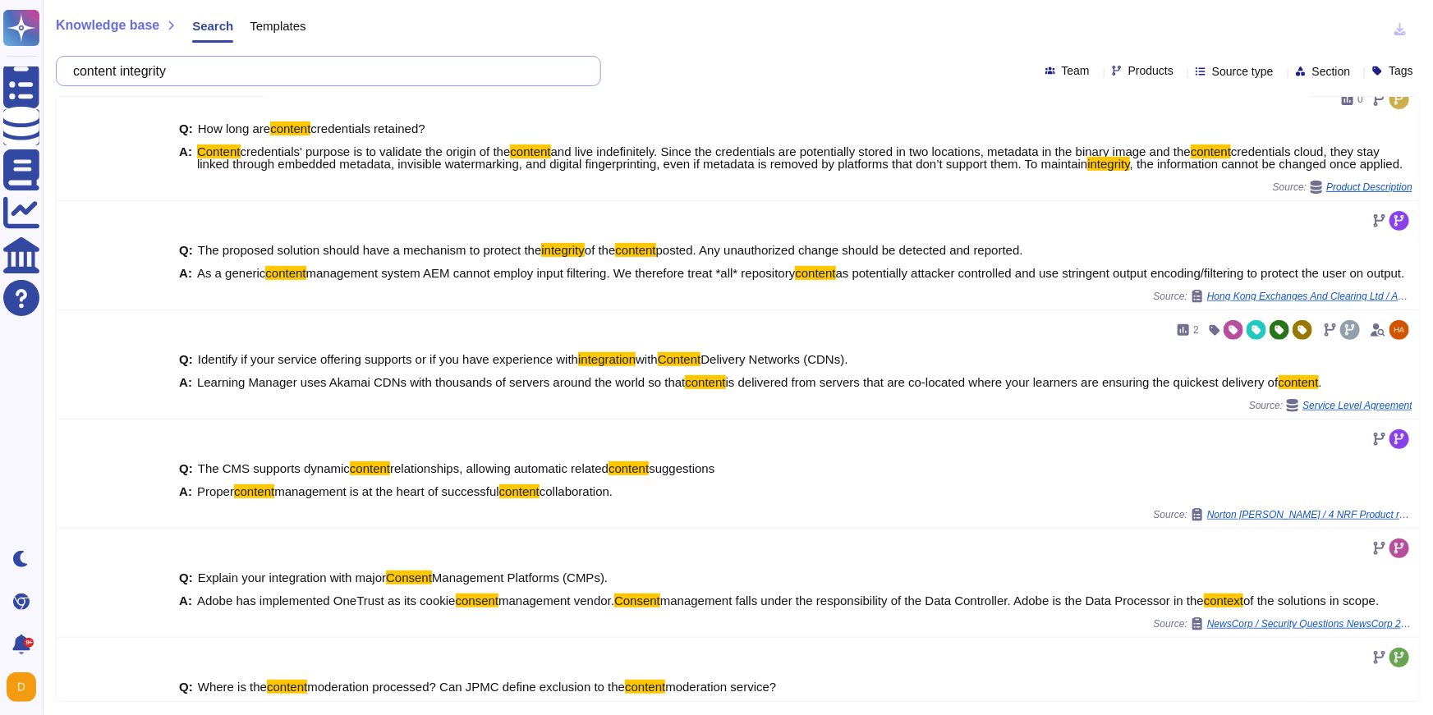
scroll to position [272, 0]
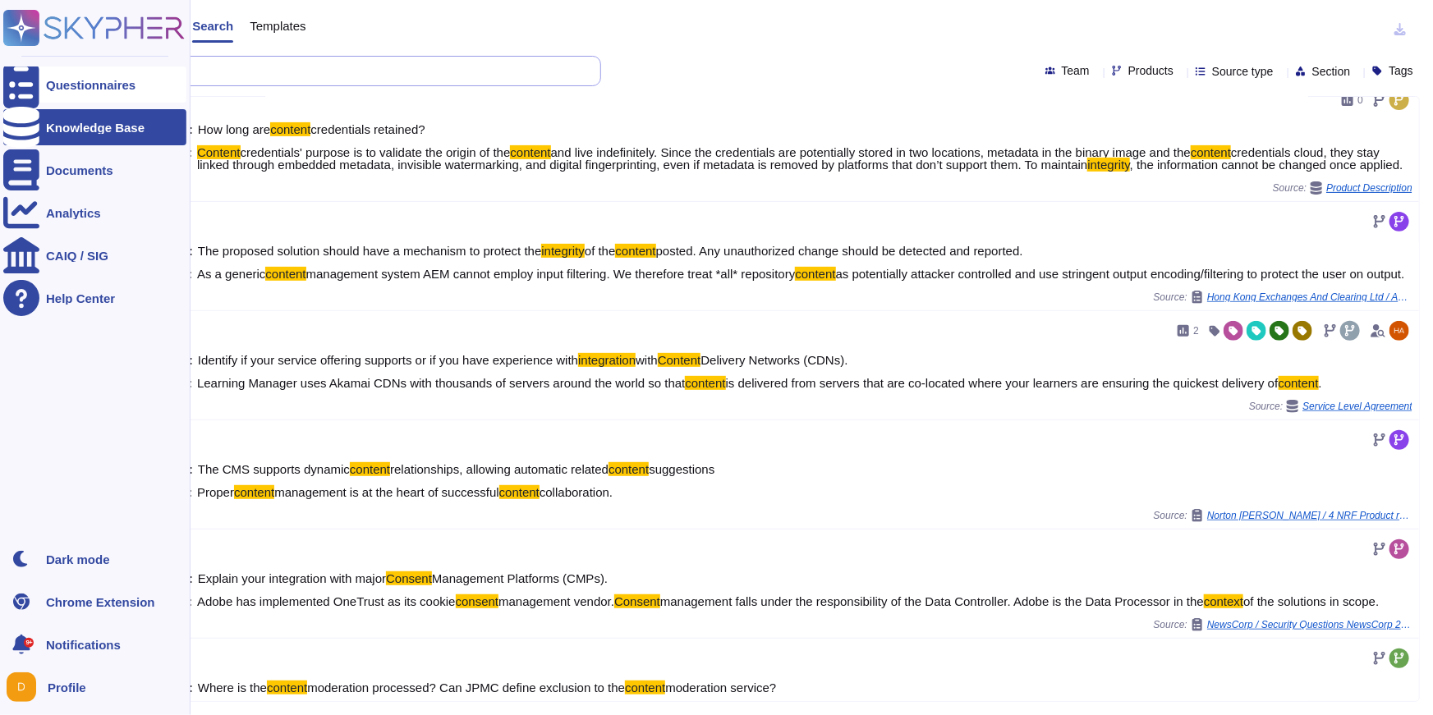
drag, startPoint x: 193, startPoint y: 77, endPoint x: 40, endPoint y: 69, distance: 153.0
click at [40, 69] on div "Questionnaires Knowledge Base Documents Analytics CAIQ / SIG Help Center Dark m…" at bounding box center [716, 357] width 1433 height 715
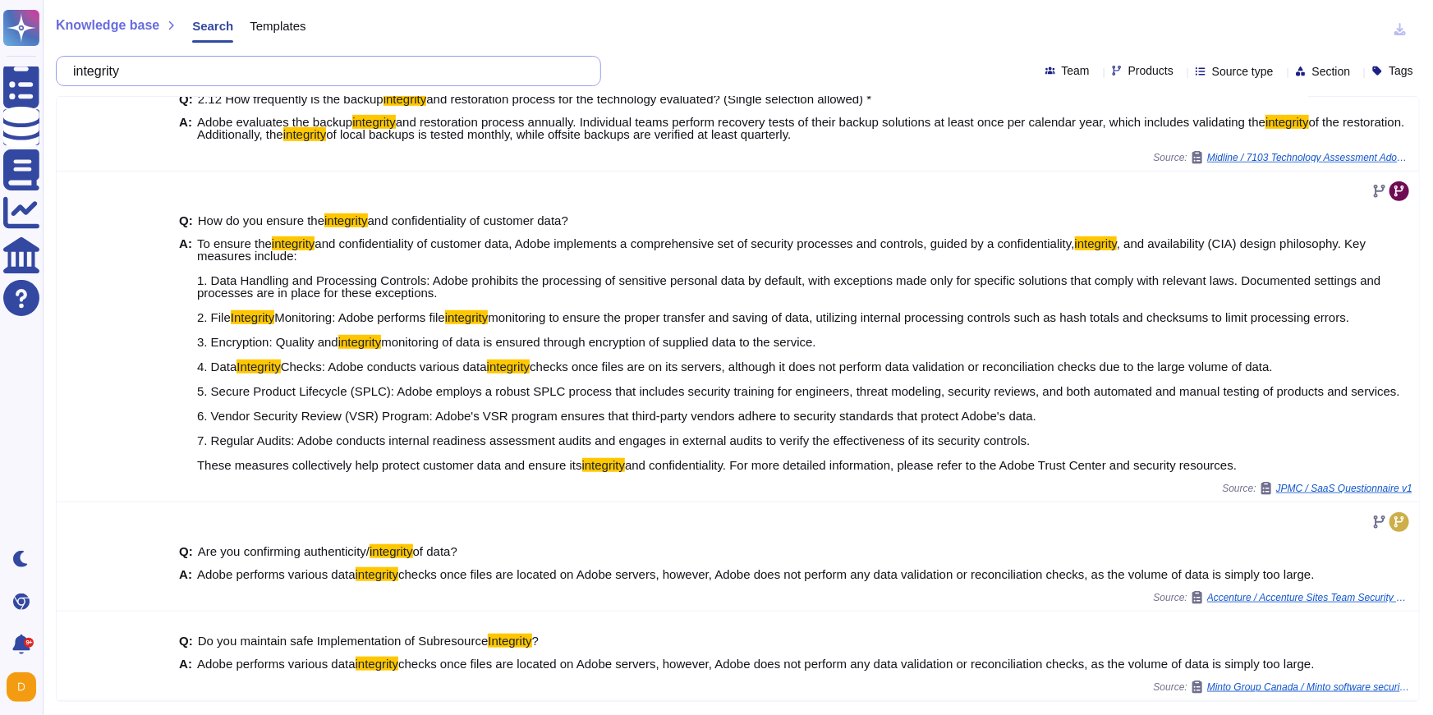
scroll to position [559, 0]
click at [389, 67] on input "integrity" at bounding box center [324, 71] width 519 height 29
paste input "• Log manipulation and exporting must not be possible except by authorized users"
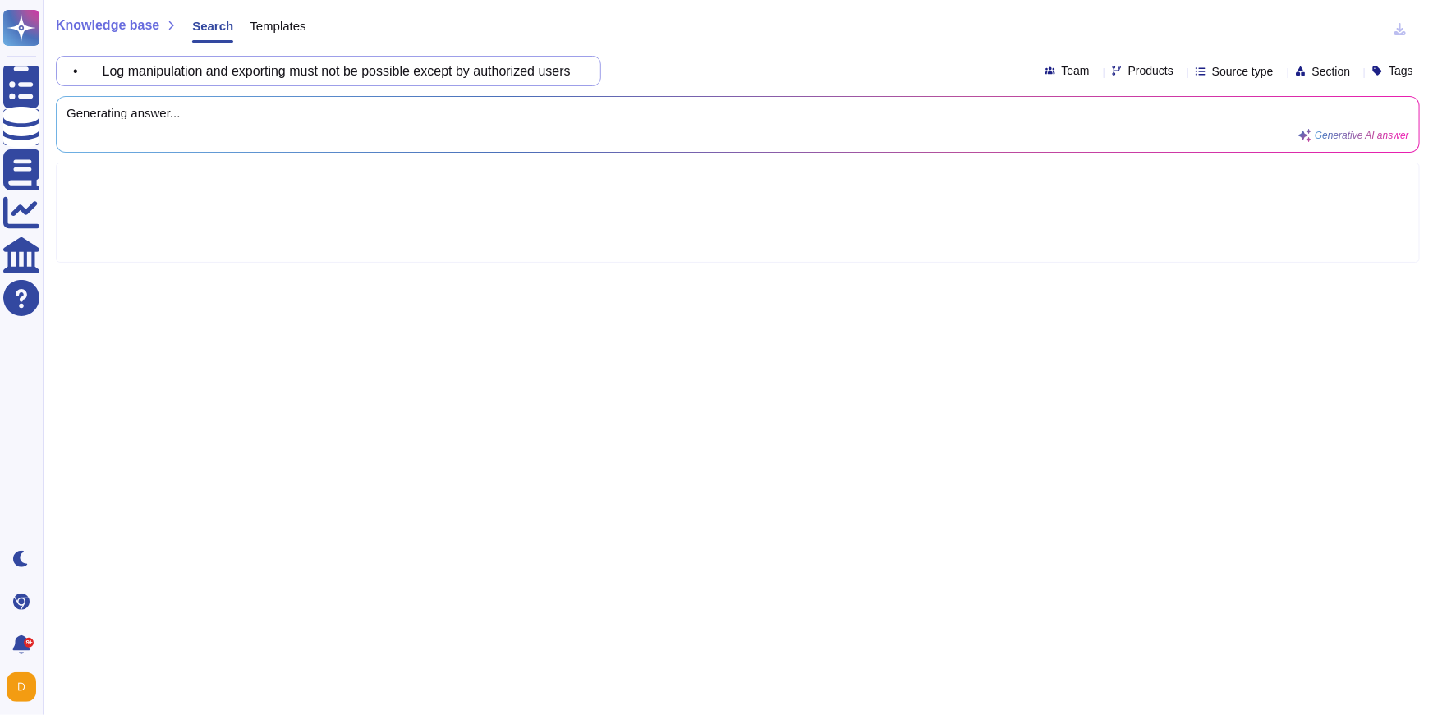
scroll to position [0, 0]
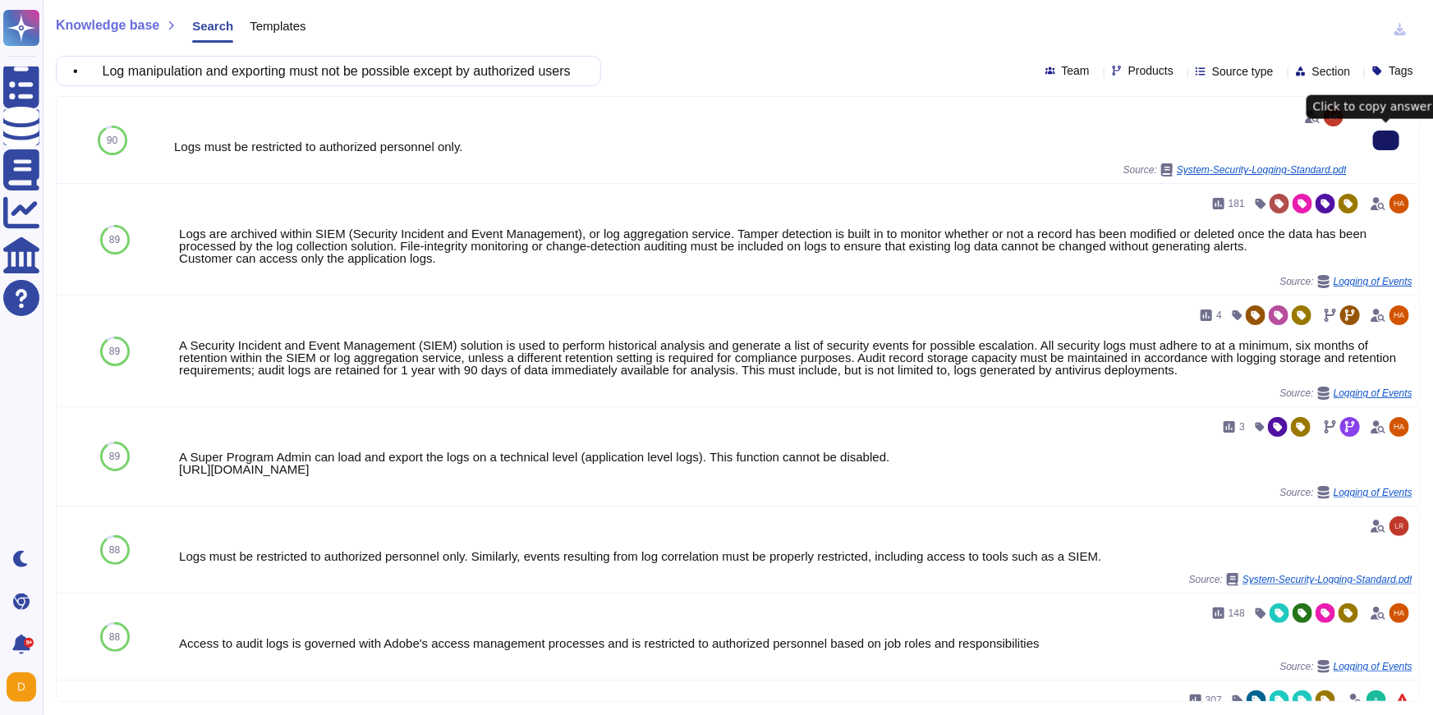
type input "• Log manipulation and exporting must not be possible except by authorized users"
click at [1395, 149] on button at bounding box center [1386, 141] width 26 height 20
click at [500, 71] on input "• Log manipulation and exporting must not be possible except by authorized users" at bounding box center [324, 71] width 519 height 29
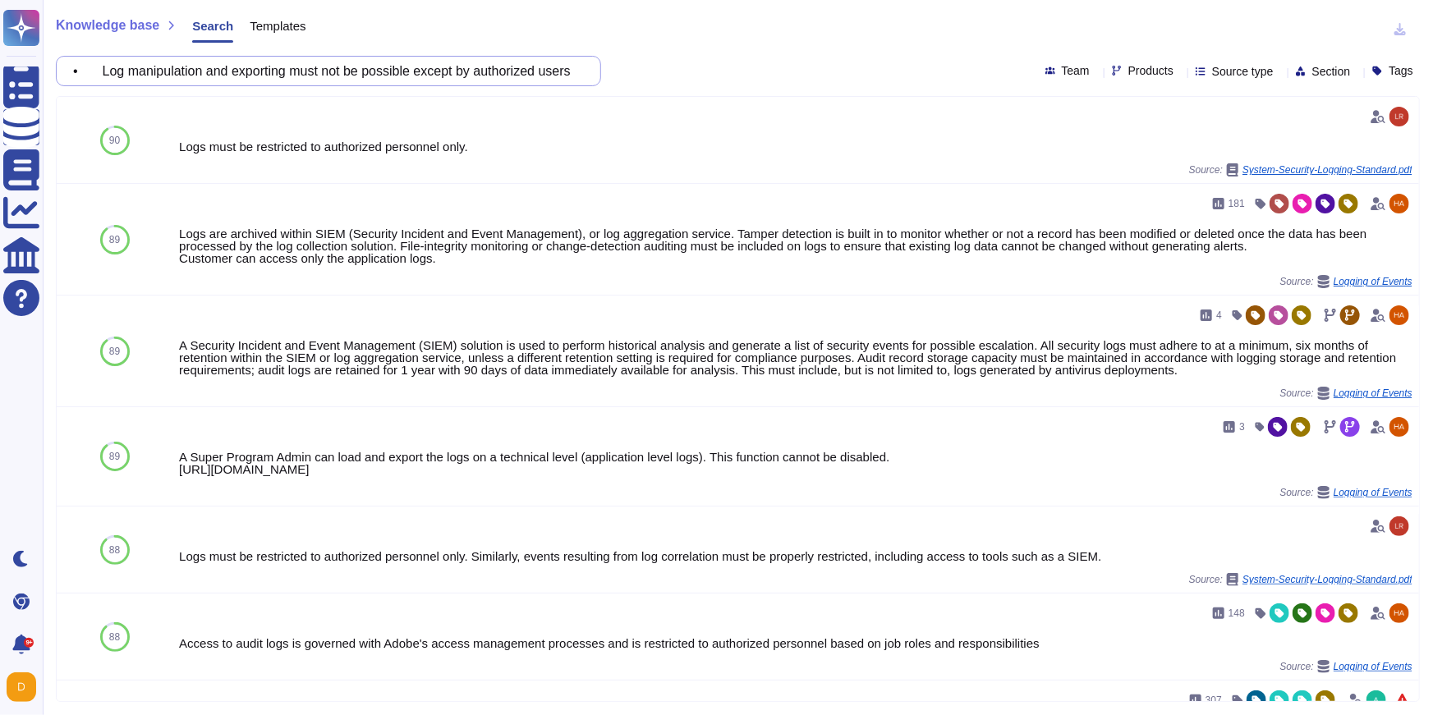
paste input "Time indications must be consistent across systems and temporal data must be pr…"
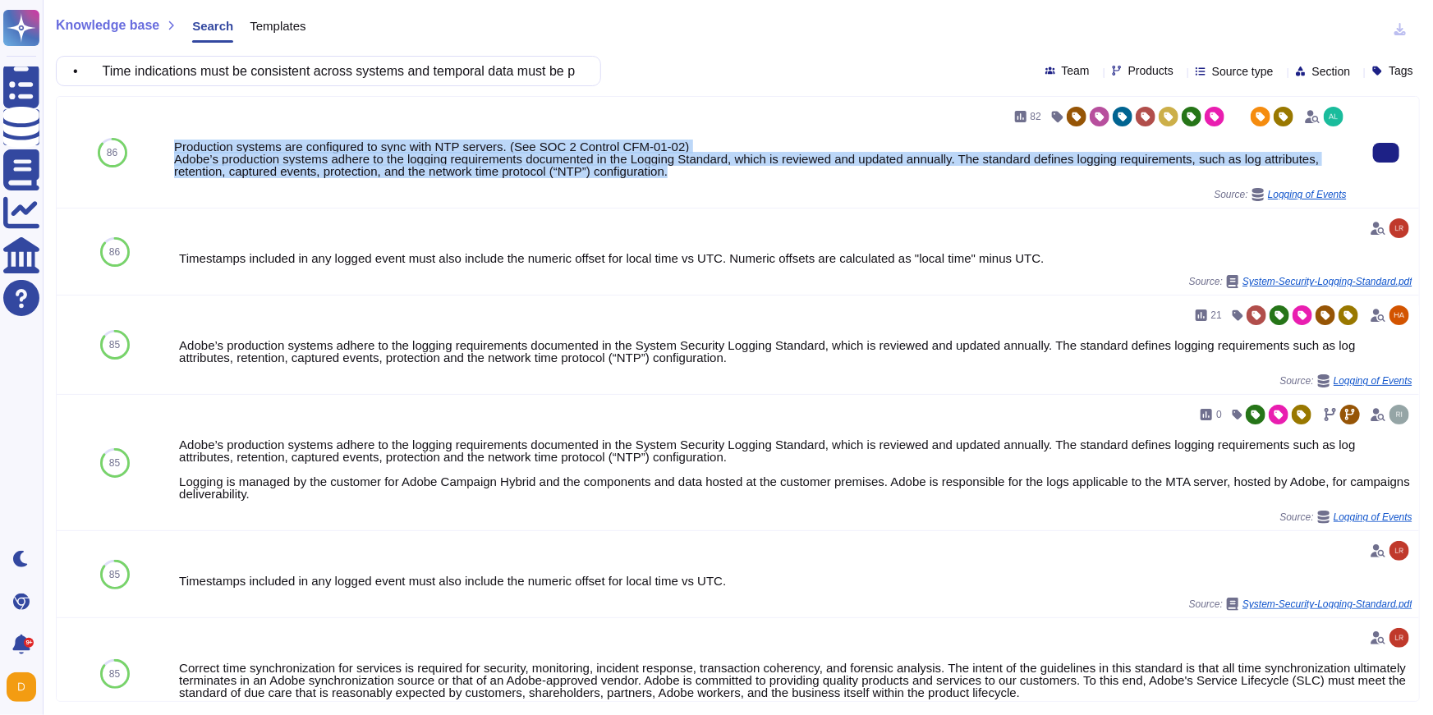
drag, startPoint x: 176, startPoint y: 144, endPoint x: 769, endPoint y: 177, distance: 594.0
click at [769, 177] on div "82 Production systems are configured to sync with NTP servers. (See SOC 2 Contr…" at bounding box center [760, 152] width 1173 height 98
copy div "Production systems are configured to sync with NTP servers. (See SOC 2 Control …"
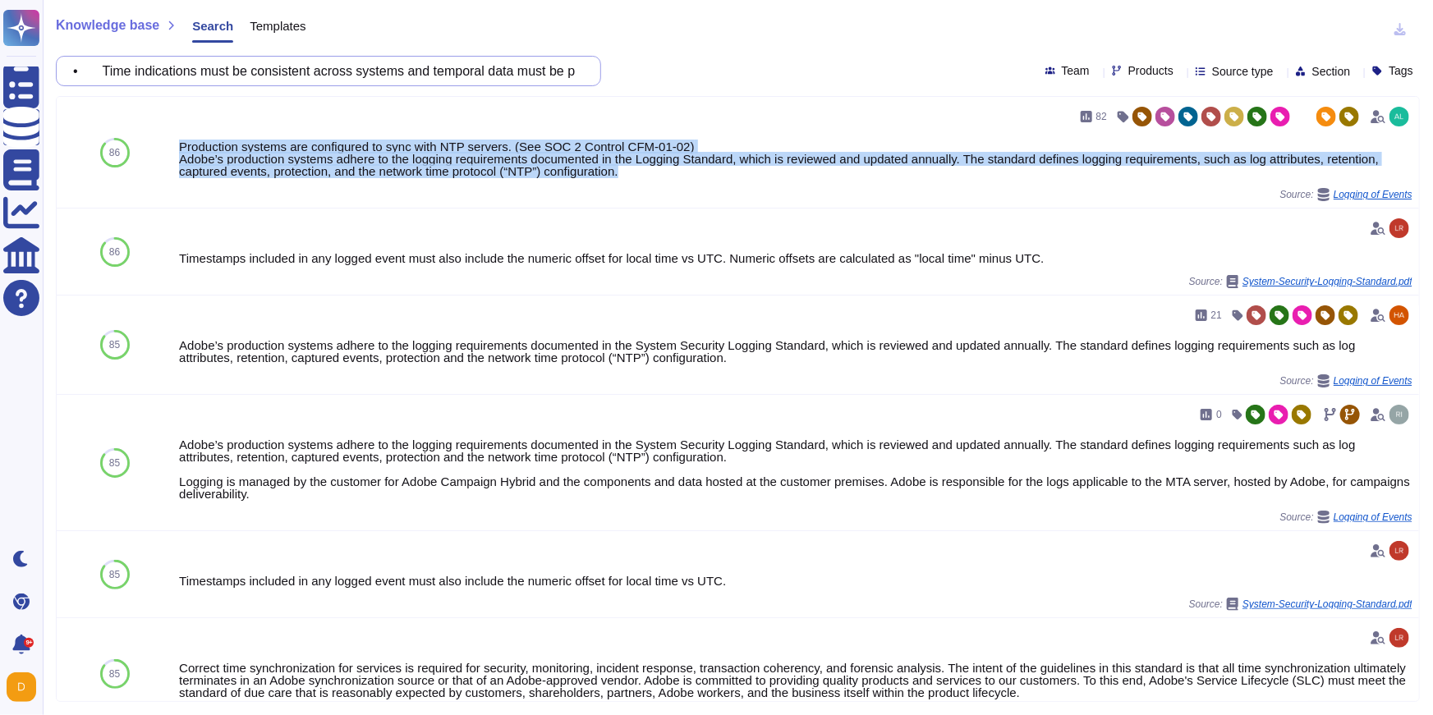
click at [433, 74] on input "• Time indications must be consistent across systems and temporal data must be …" at bounding box center [324, 71] width 519 height 29
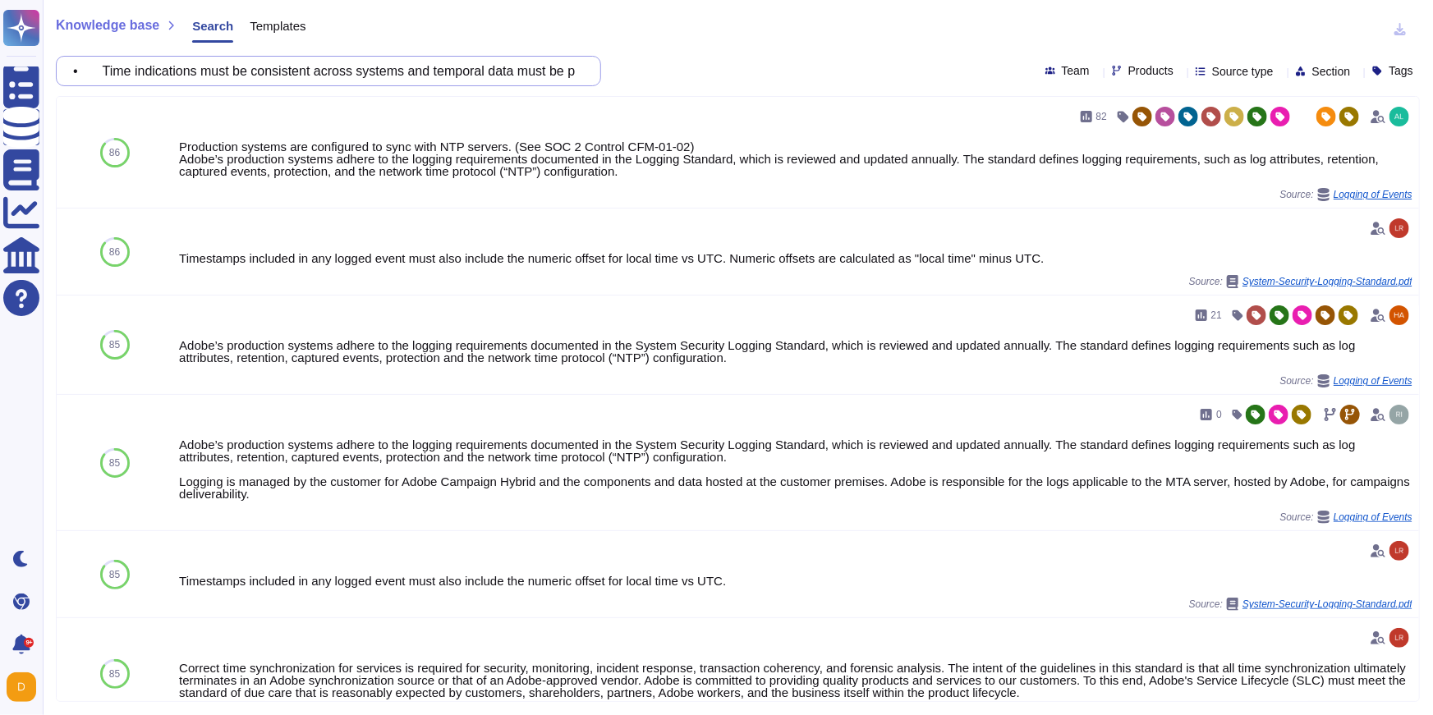
click at [433, 74] on input "• Time indications must be consistent across systems and temporal data must be …" at bounding box center [324, 71] width 519 height 29
paste input "Logs related to system administration activities must be protected from tamperi…"
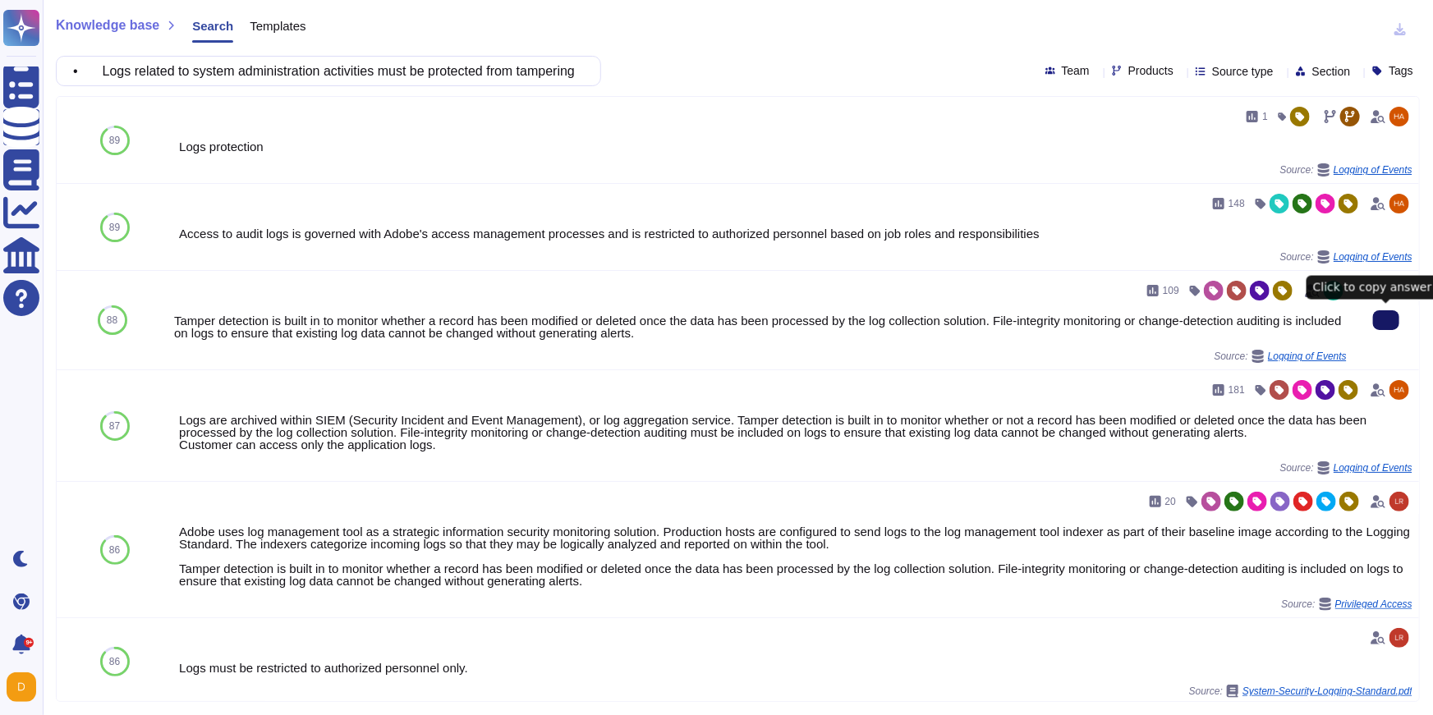
click at [1386, 320] on icon at bounding box center [1386, 320] width 0 height 0
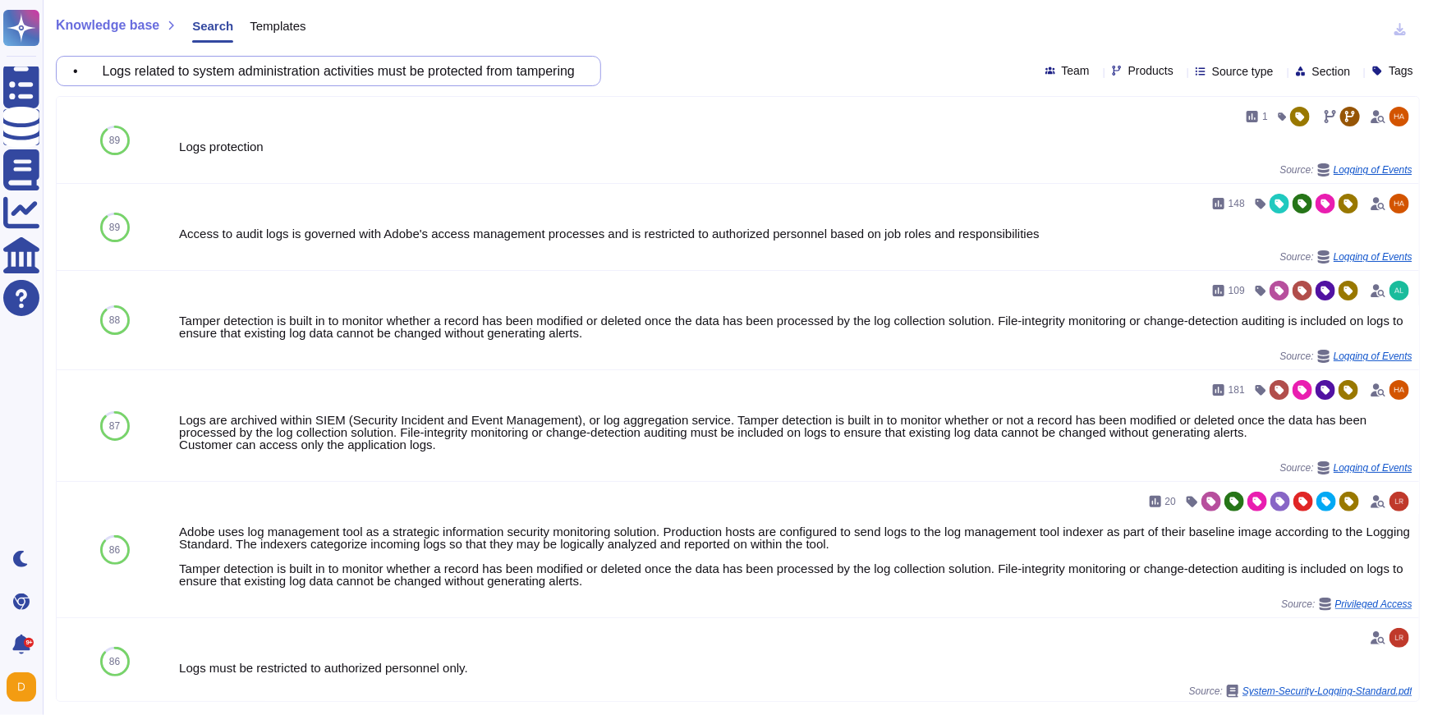
click at [402, 76] on input "• Logs related to system administration activities must be protected from tampe…" at bounding box center [324, 71] width 519 height 29
paste input "Technologies must be used on WEB-exposed resources to verify integrity of expos…"
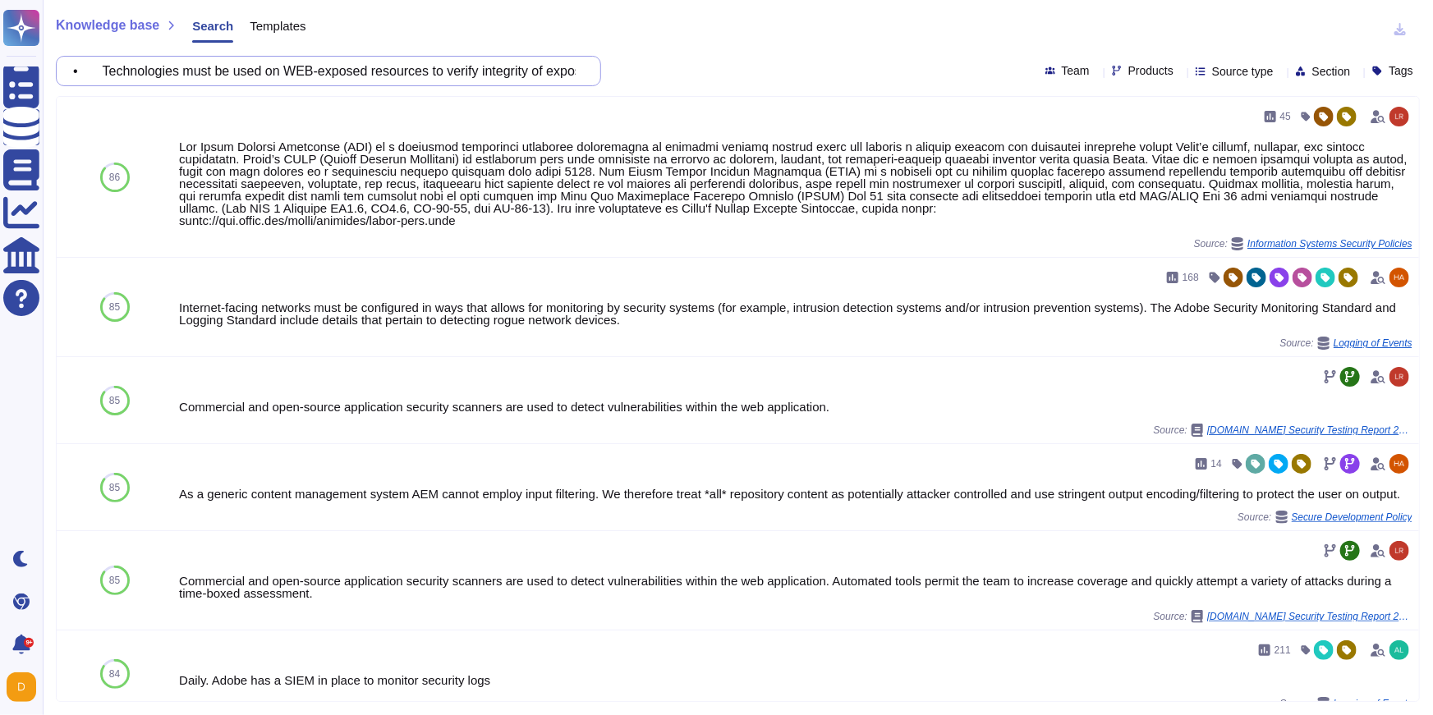
click at [417, 72] on input "• Technologies must be used on WEB-exposed resources to verify integrity of exp…" at bounding box center [324, 71] width 519 height 29
paste input "Logging mechanisms must allow timely, immutable tracking of every “business cri…"
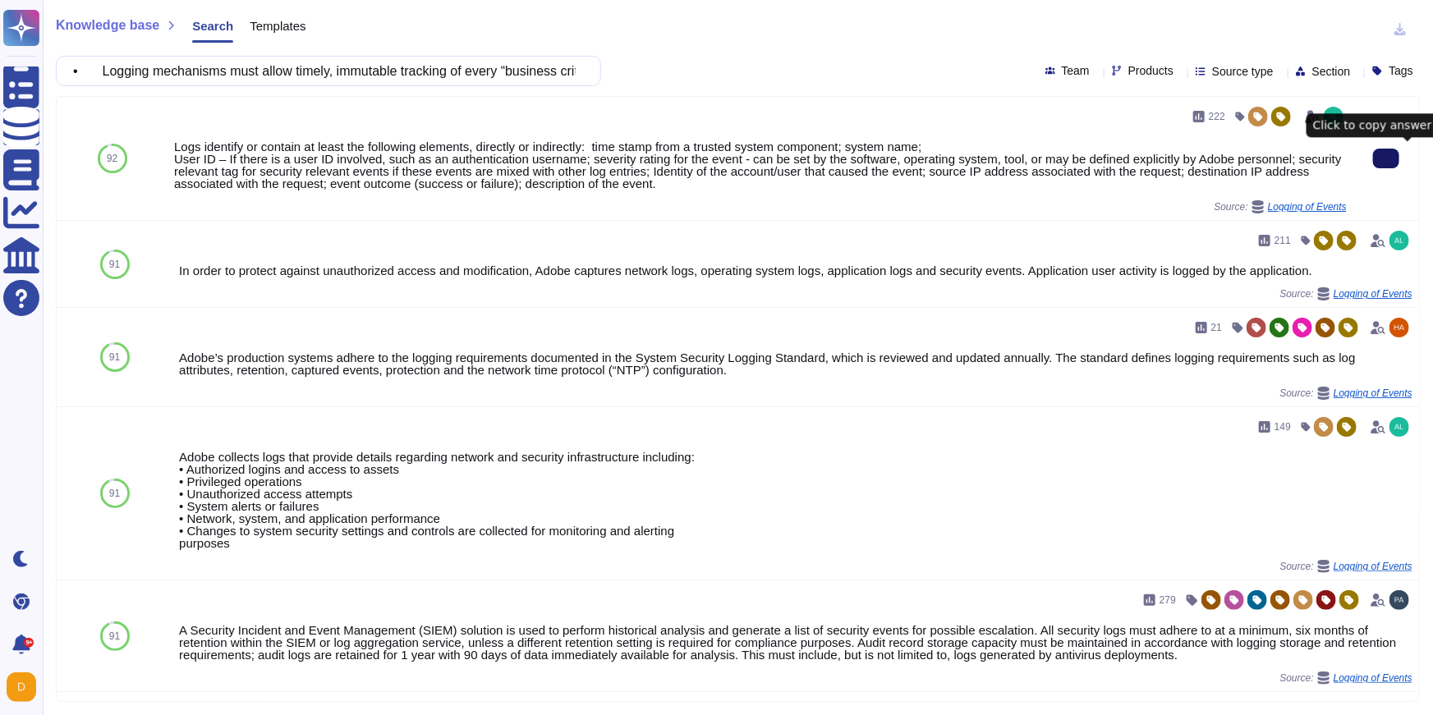
click at [1398, 159] on button at bounding box center [1386, 159] width 26 height 20
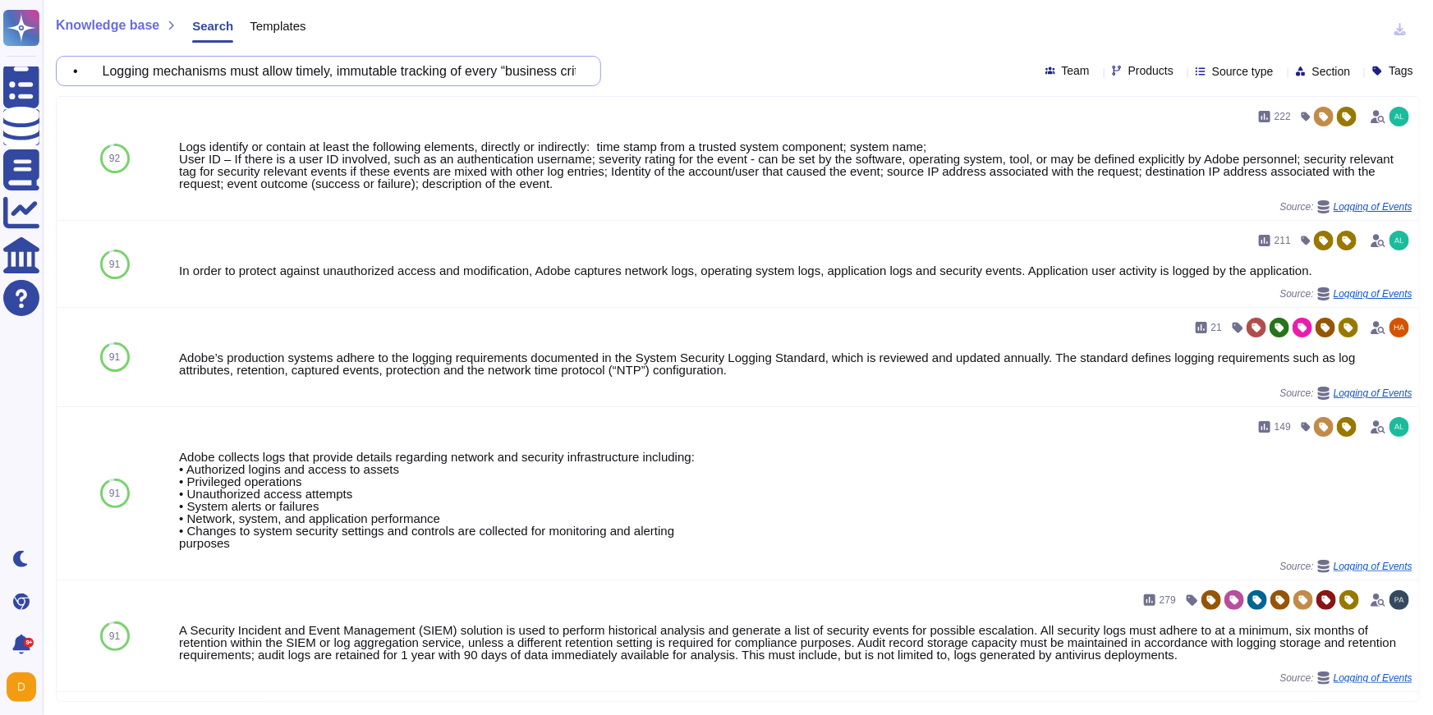
click at [435, 76] on input "• Logging mechanisms must allow timely, immutable tracking of every “business c…" at bounding box center [324, 71] width 519 height 29
paste input "When remote application access uses virtualization (e.g. Citrix), saving and ex…"
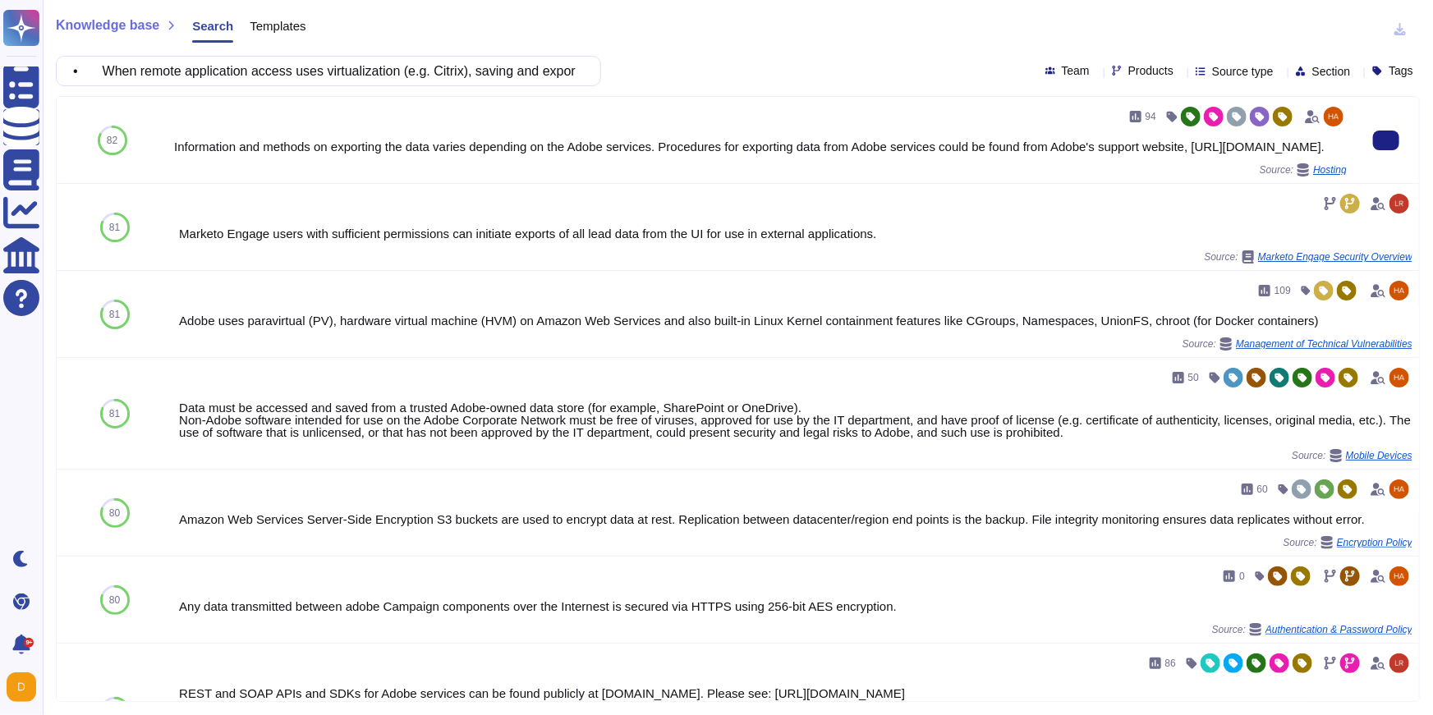
drag, startPoint x: 674, startPoint y: 146, endPoint x: 698, endPoint y: 155, distance: 25.5
click at [698, 153] on div "Information and methods on exporting the data varies depending on the Adobe ser…" at bounding box center [760, 146] width 1173 height 12
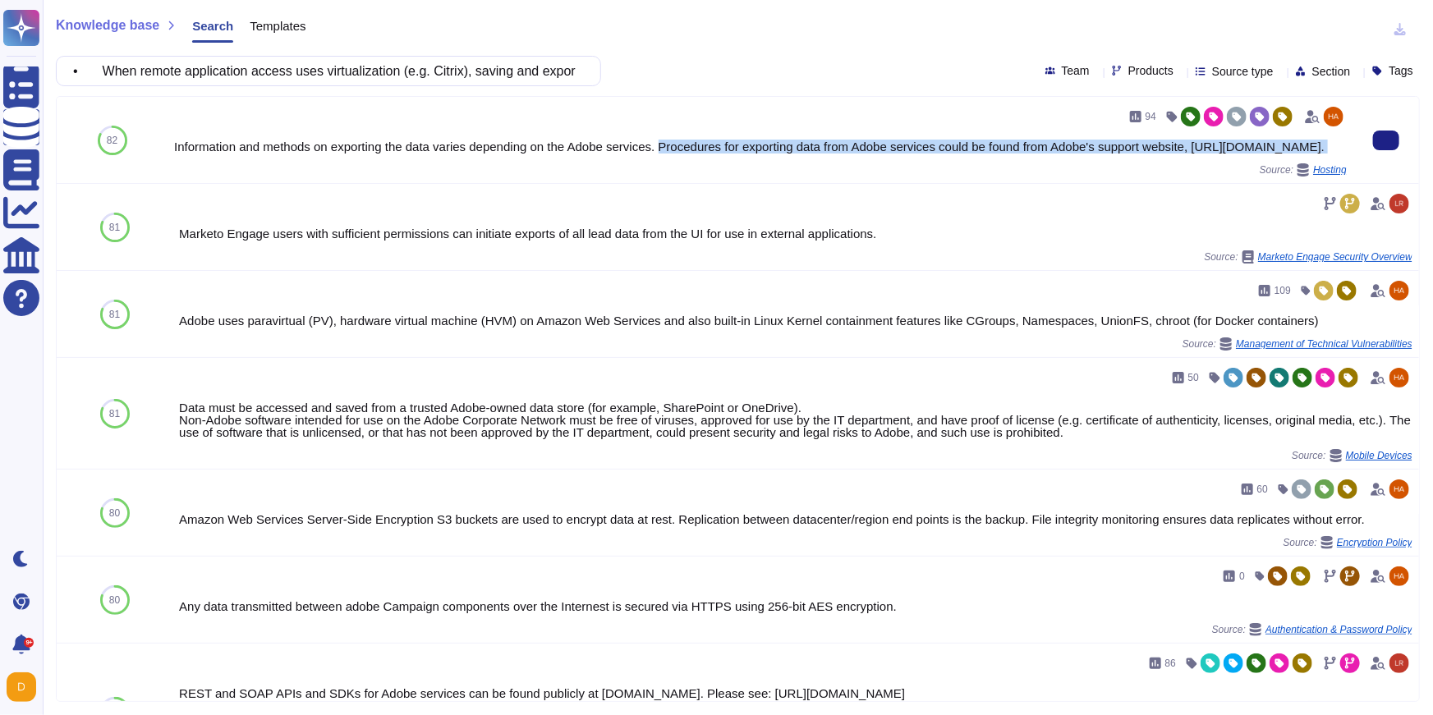
drag, startPoint x: 676, startPoint y: 148, endPoint x: 687, endPoint y: 177, distance: 31.7
click at [687, 177] on div "94 Information and methods on exporting the data varies depending on the Adobe …" at bounding box center [760, 139] width 1173 height 73
copy div "Procedures for exporting data from Adobe services could be found from Adobe's s…"
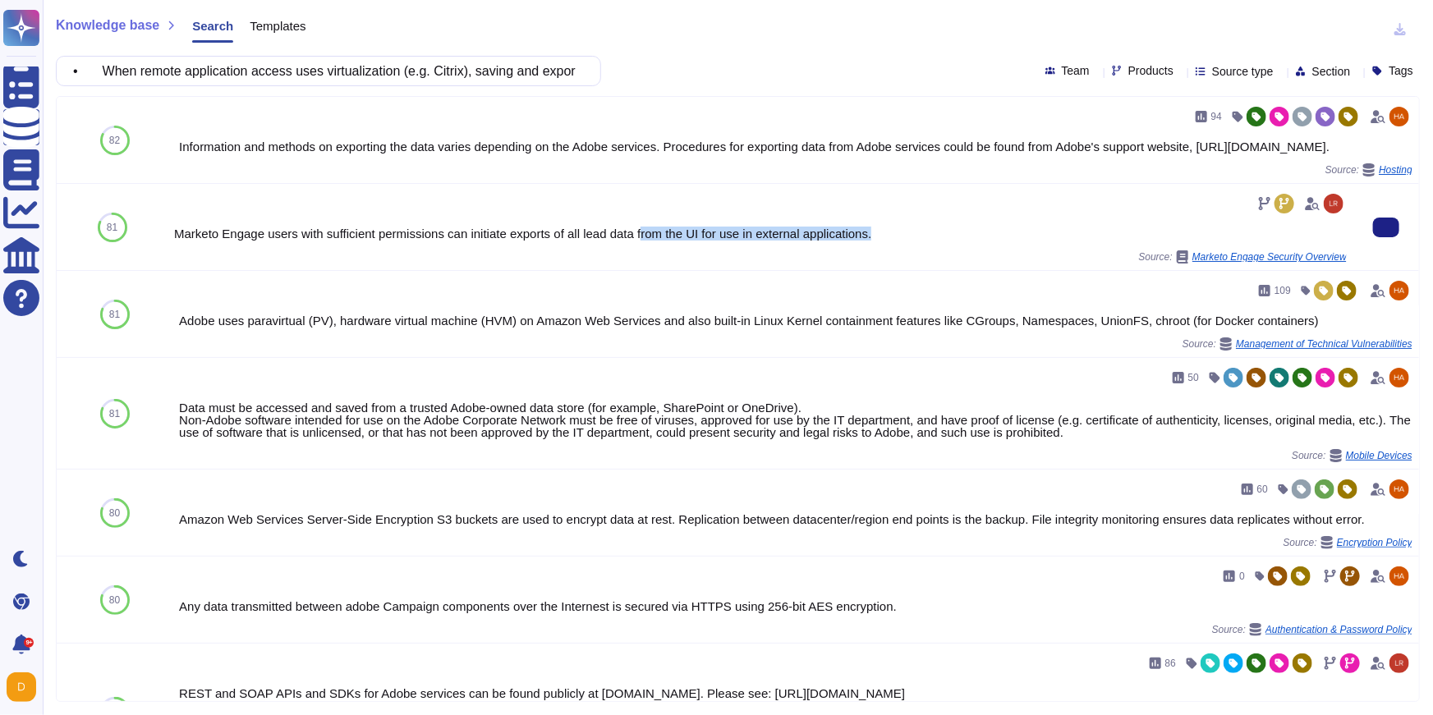
drag, startPoint x: 655, startPoint y: 248, endPoint x: 864, endPoint y: 252, distance: 209.5
click at [864, 240] on div "Marketo Engage users with sufficient permissions can initiate exports of all le…" at bounding box center [760, 234] width 1173 height 12
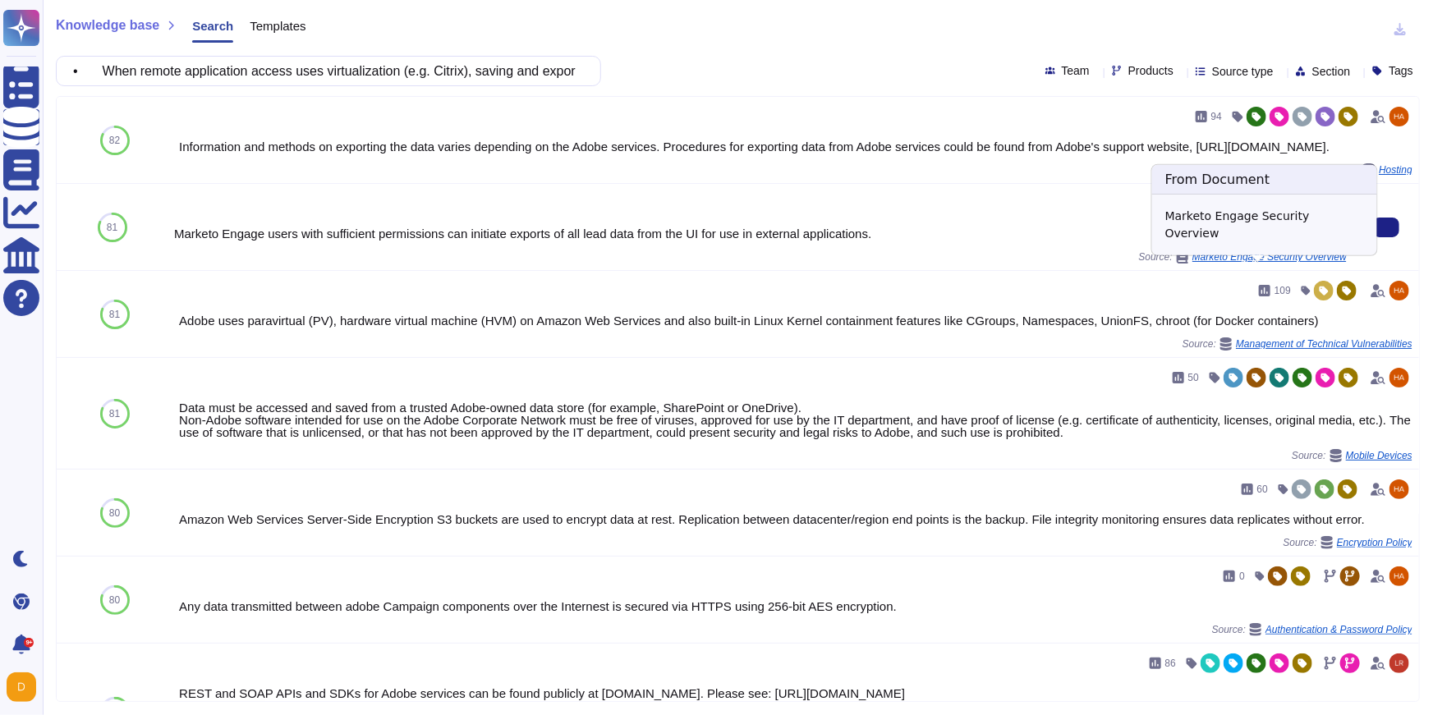
click at [970, 270] on div "Marketo Engage users with sufficient permissions can initiate exports of all le…" at bounding box center [761, 227] width 1186 height 86
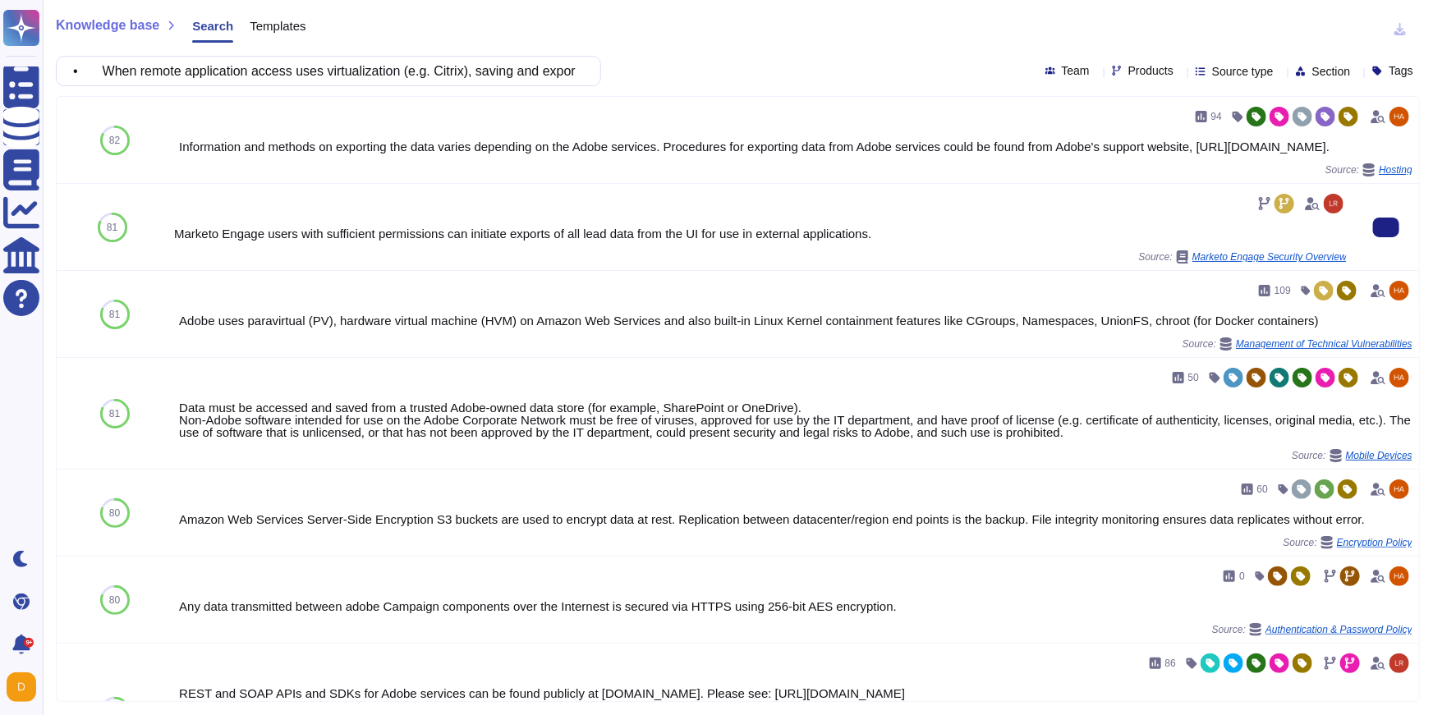
click at [899, 240] on div "Marketo Engage users with sufficient permissions can initiate exports of all le…" at bounding box center [760, 234] width 1173 height 12
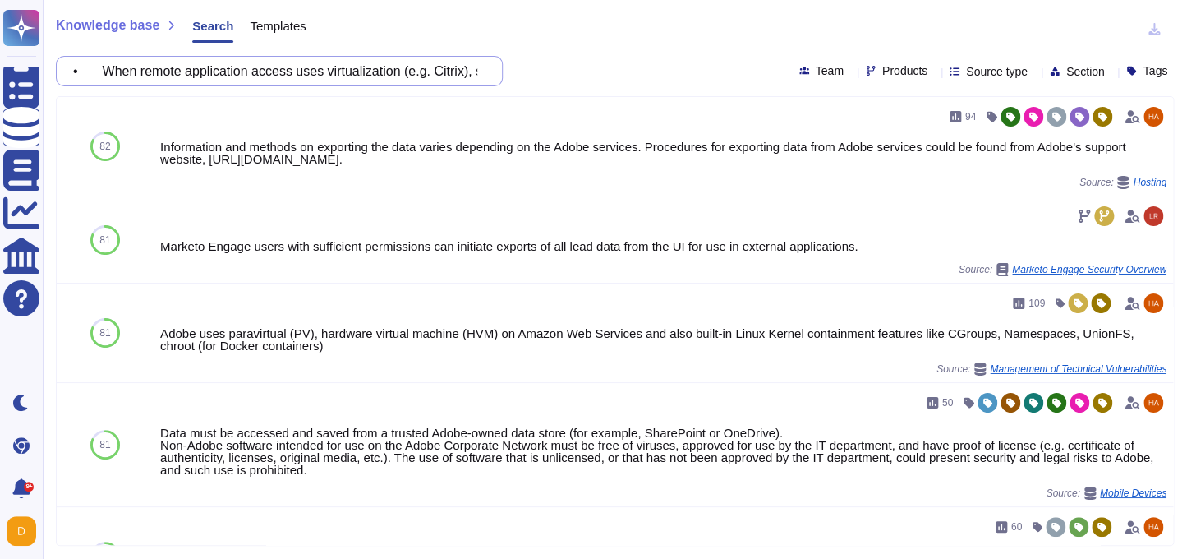
click at [346, 76] on input "• When remote application access uses virtualization (e.g. Citrix), saving and …" at bounding box center [275, 71] width 421 height 29
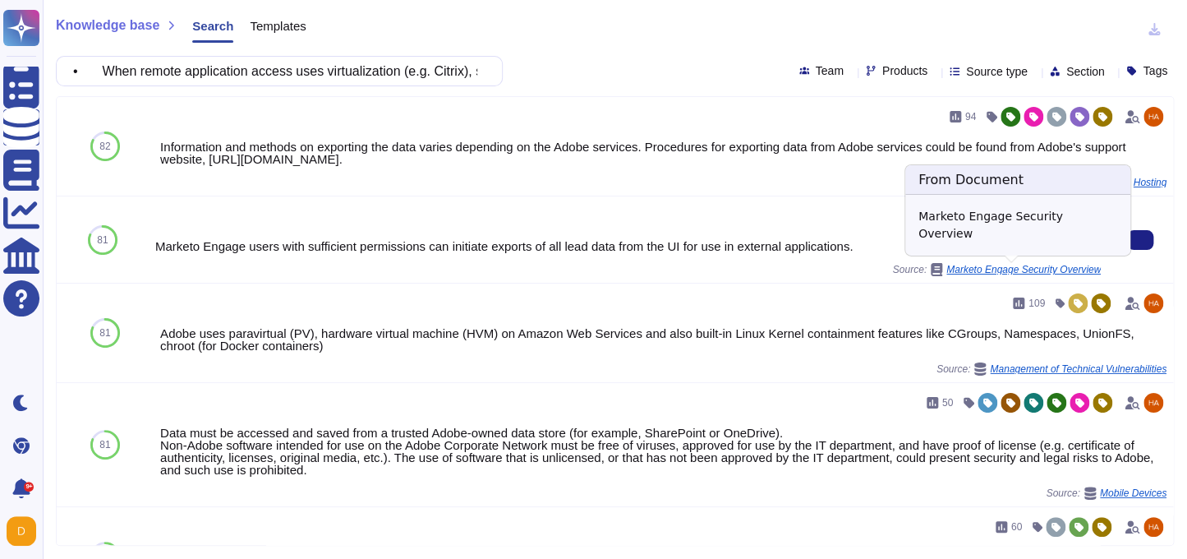
click at [1061, 269] on span "Marketo Engage Security Overview" at bounding box center [1023, 269] width 154 height 10
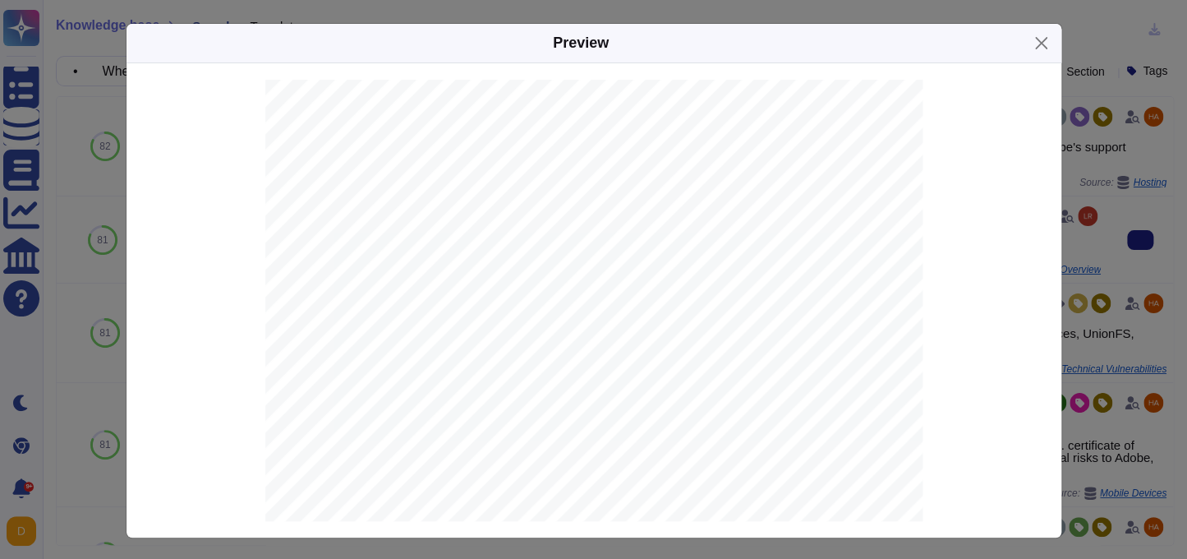
scroll to position [2, 0]
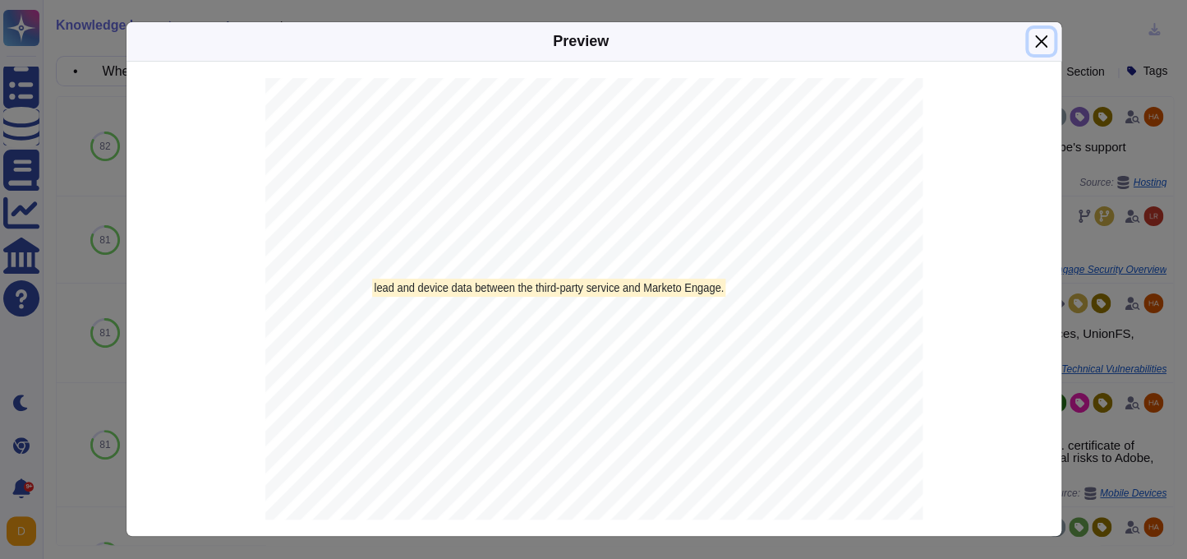
click at [1036, 45] on button "Close" at bounding box center [1040, 41] width 25 height 25
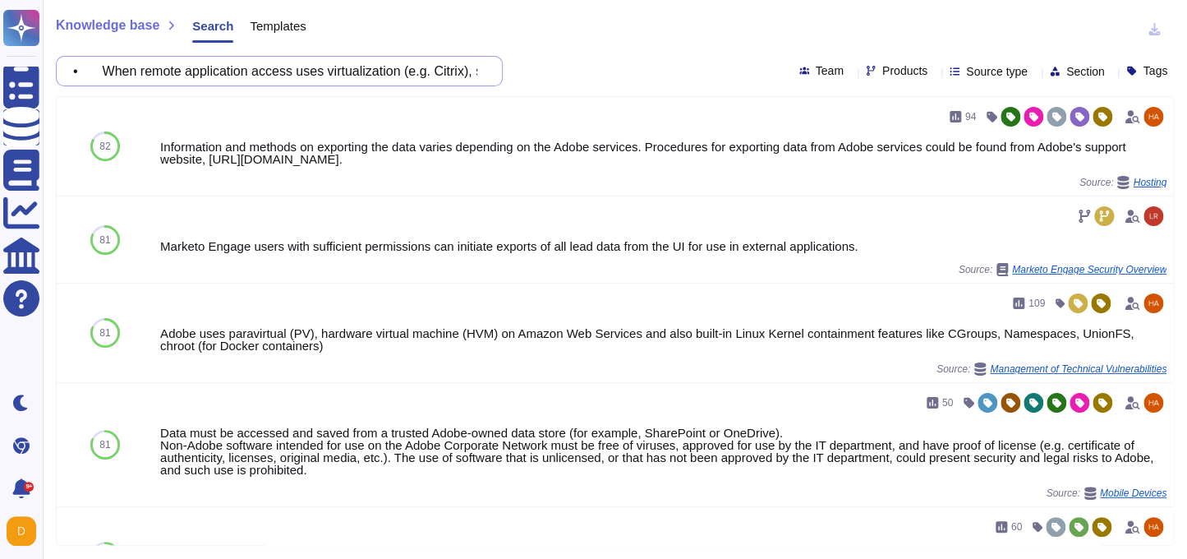
click at [237, 70] on input "• When remote application access uses virtualization (e.g. Citrix), saving and …" at bounding box center [275, 71] width 421 height 29
paste input "Supplier must provide for vulnerability reporting, resolution, and management p…"
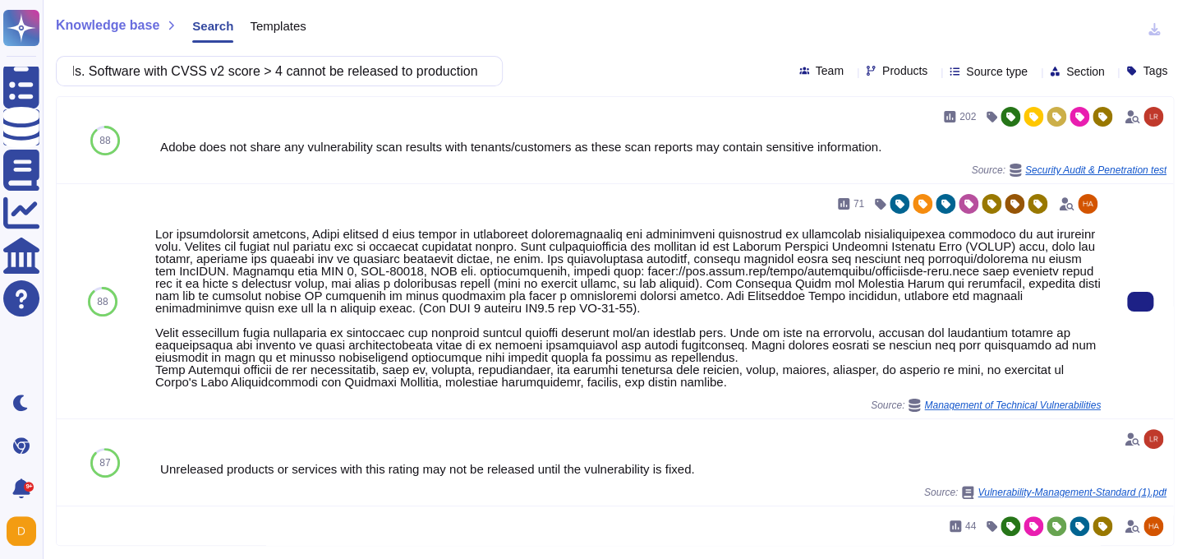
type input "• Supplier must provide for vulnerability reporting, resolution, and management…"
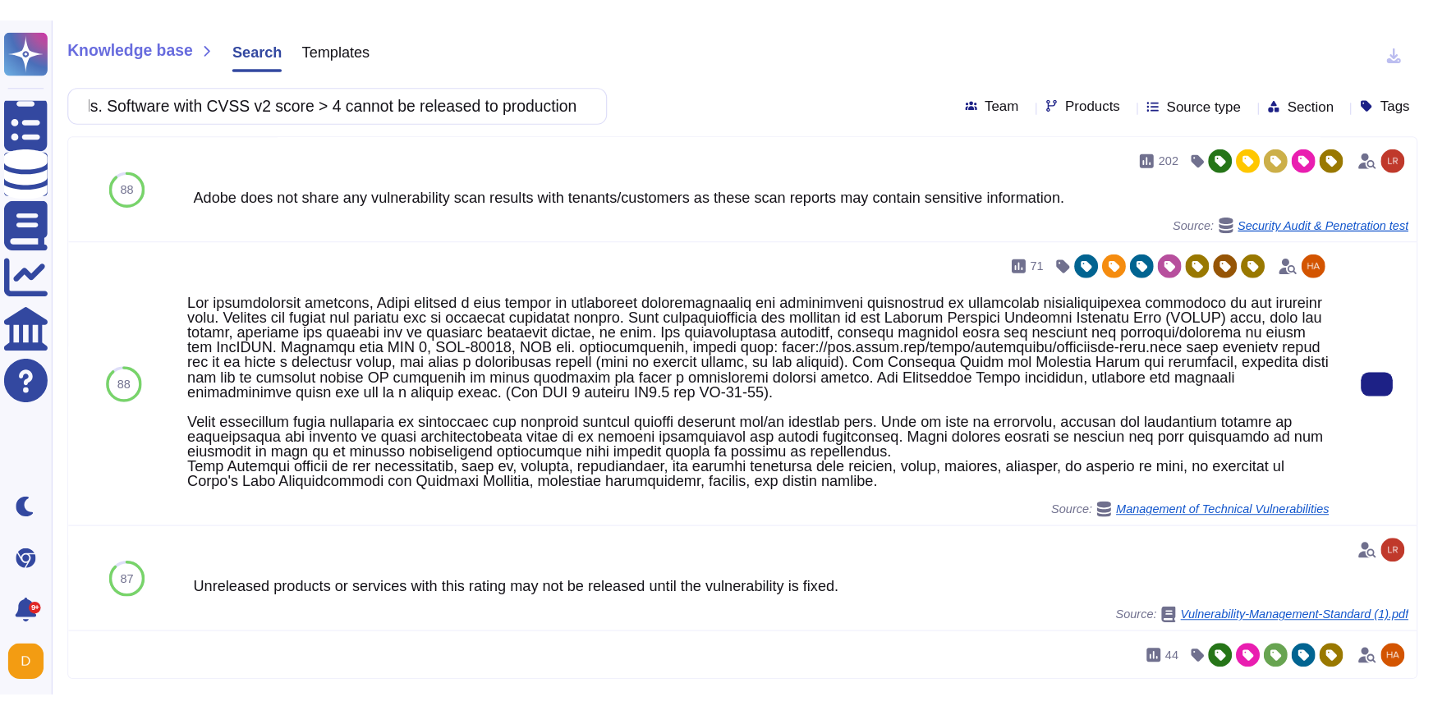
scroll to position [0, 0]
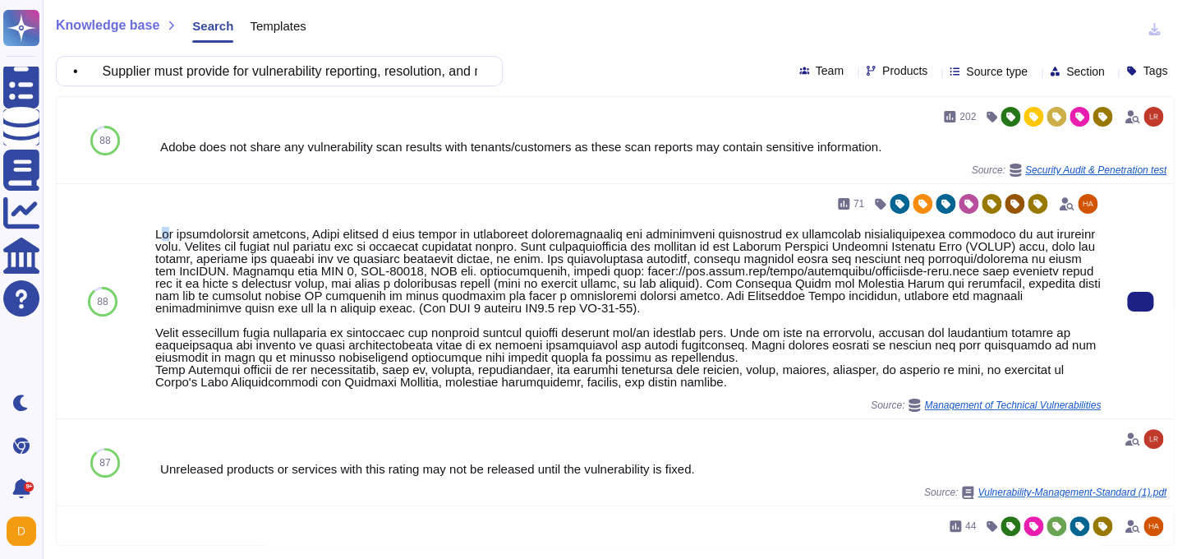
click at [161, 232] on div at bounding box center [627, 308] width 945 height 160
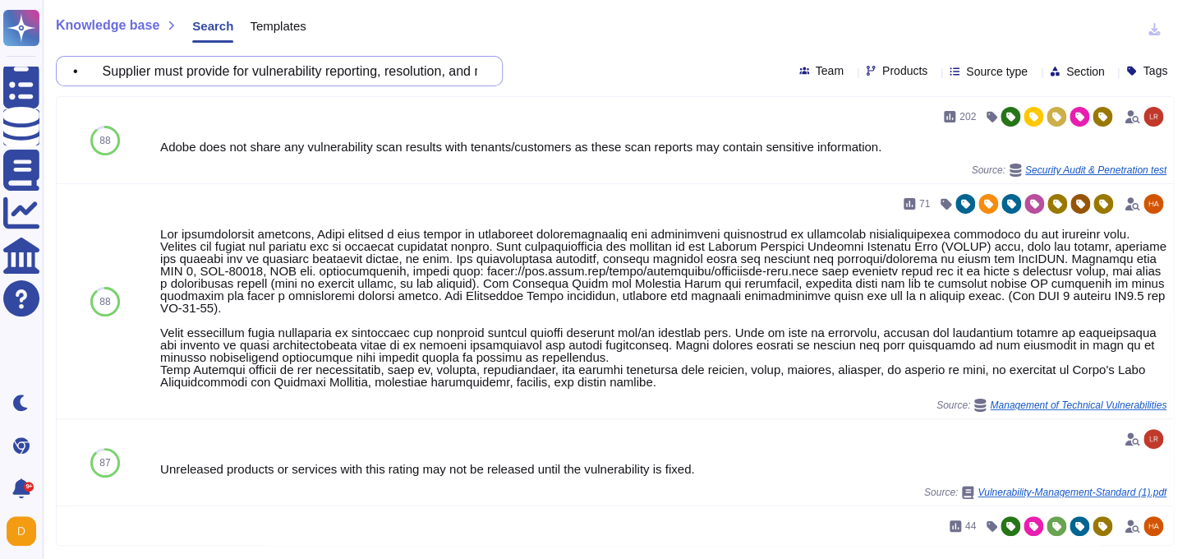
click at [376, 80] on input "• Supplier must provide for vulnerability reporting, resolution, and management…" at bounding box center [275, 71] width 421 height 29
paste input "TLS only, no plain transfers, API gateway only"
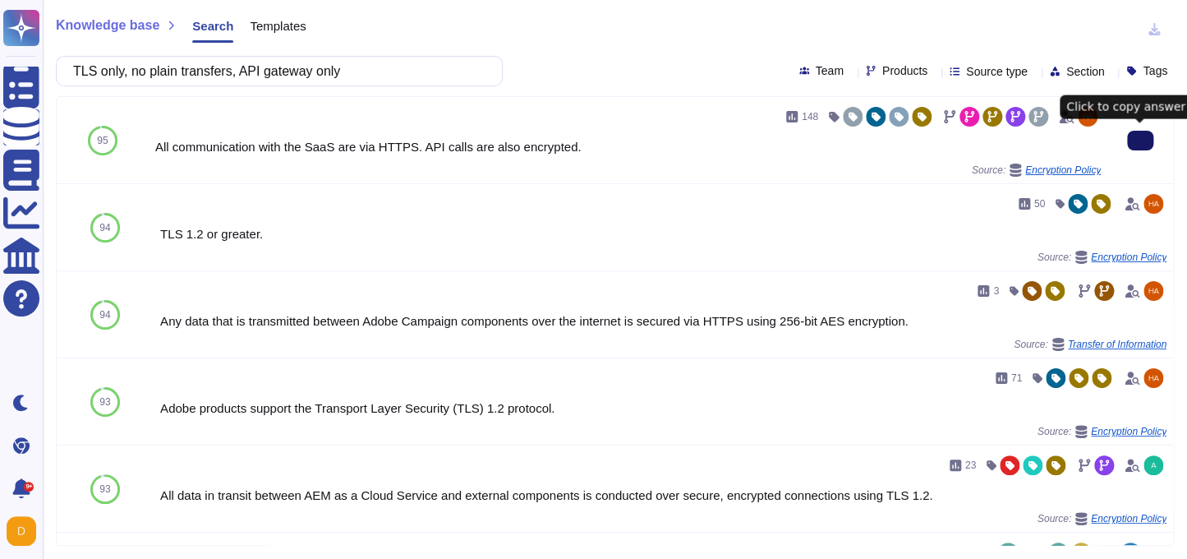
type input "TLS only, no plain transfers, API gateway only"
click at [1130, 132] on button at bounding box center [1140, 141] width 26 height 20
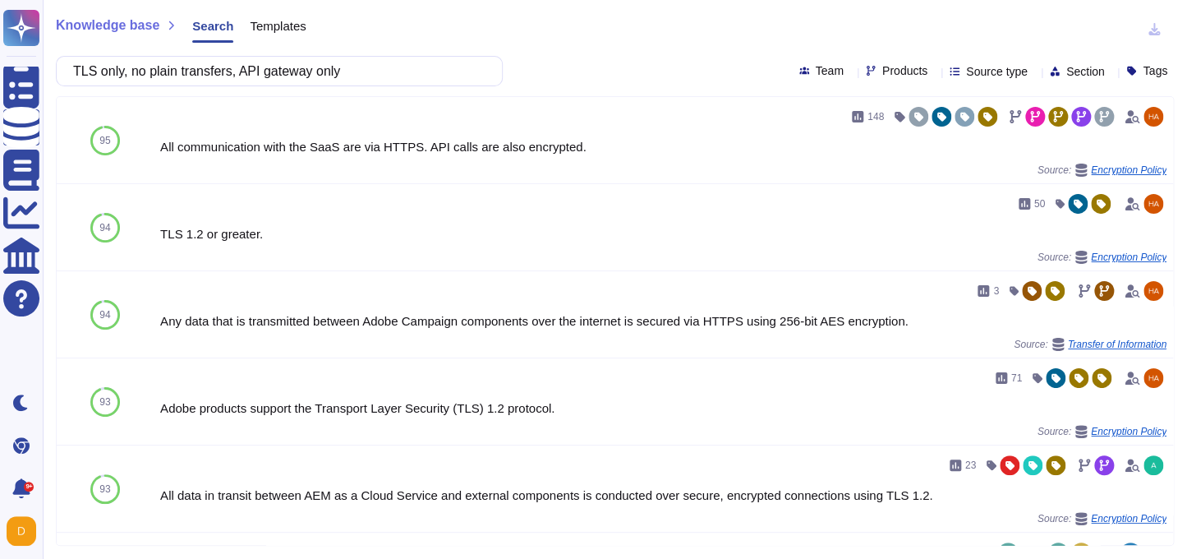
click at [882, 76] on span "Products" at bounding box center [904, 70] width 45 height 11
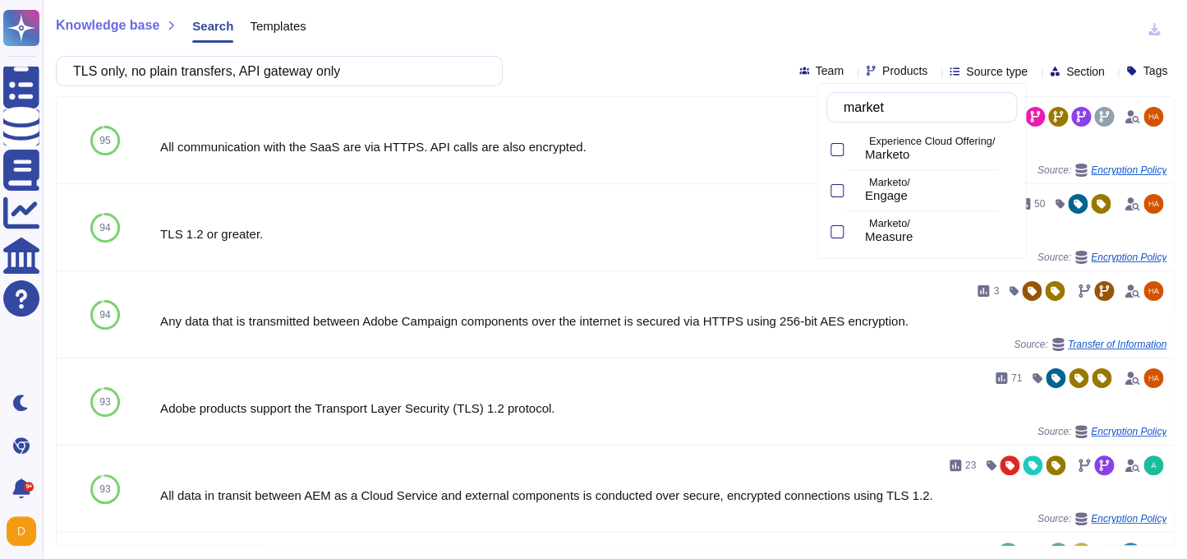
type input "marketo"
click at [855, 191] on icon at bounding box center [855, 191] width 0 height 0
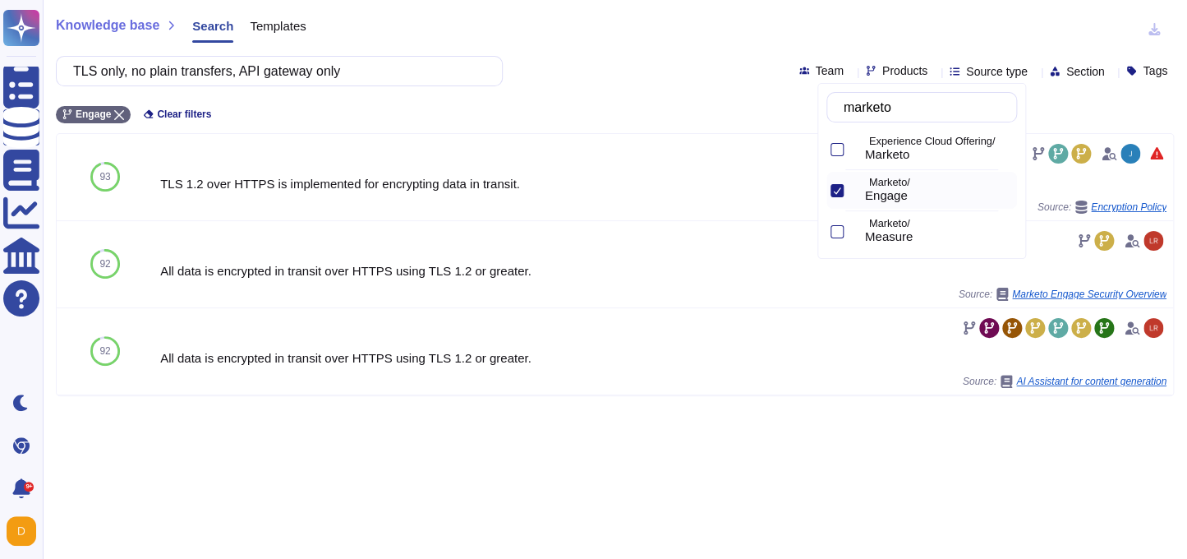
click at [283, 430] on div "Knowledge base Search Templates TLS only, no plain transfers, API gateway only …" at bounding box center [615, 279] width 1144 height 559
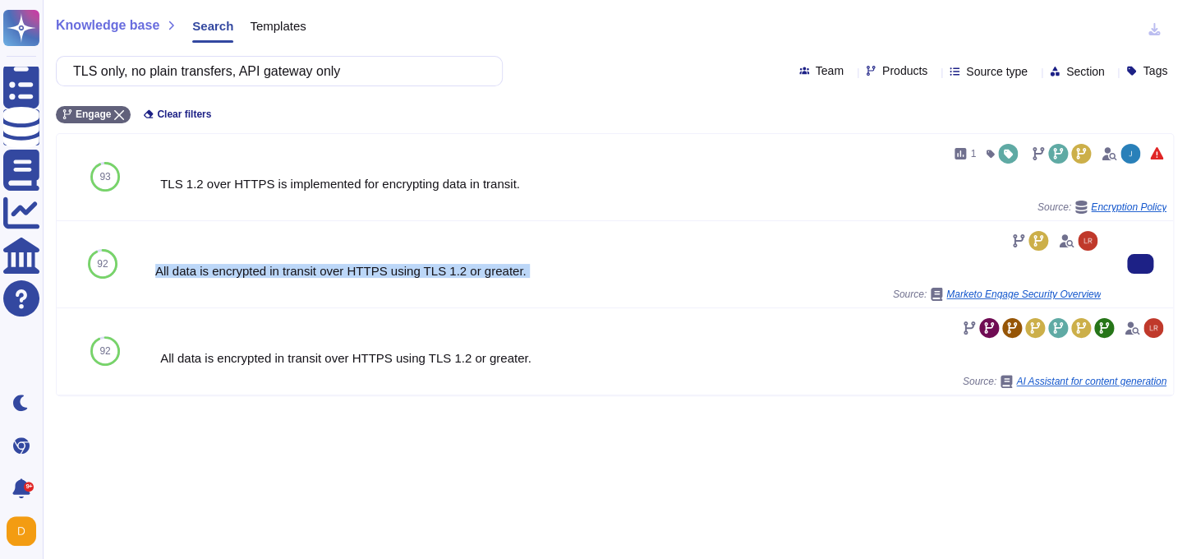
drag, startPoint x: 154, startPoint y: 271, endPoint x: 584, endPoint y: 286, distance: 430.7
click at [584, 286] on div "All data is encrypted in transit over HTTPS using TLS 1.2 or greater. Source: M…" at bounding box center [628, 264] width 959 height 86
click at [1152, 273] on button at bounding box center [1140, 264] width 26 height 20
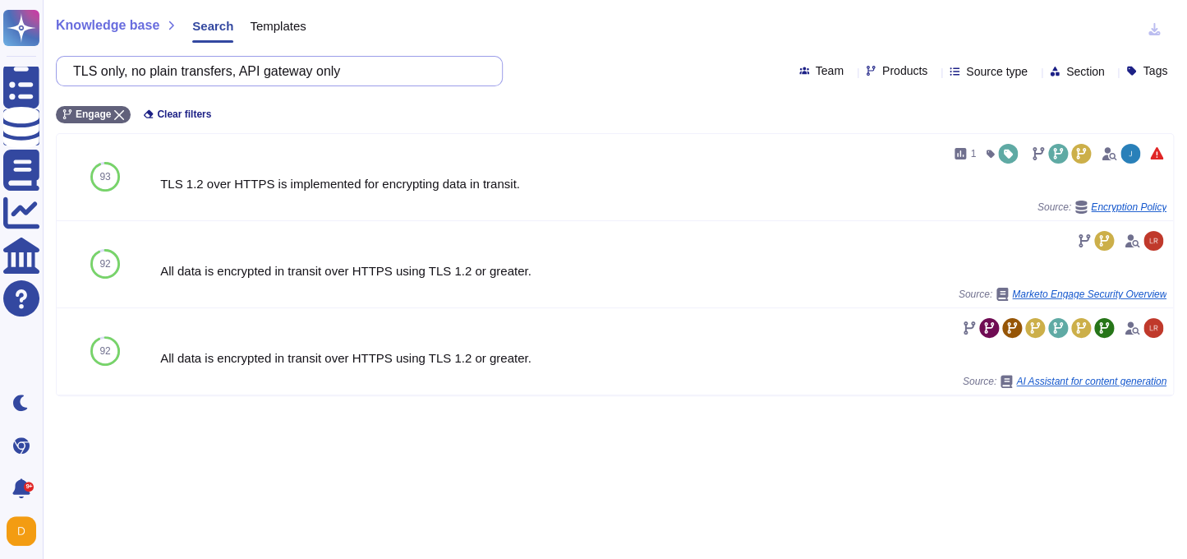
click at [339, 68] on input "TLS only, no plain transfers, API gateway only" at bounding box center [275, 71] width 421 height 29
paste input "Pen test, vulnerability scan, audit"
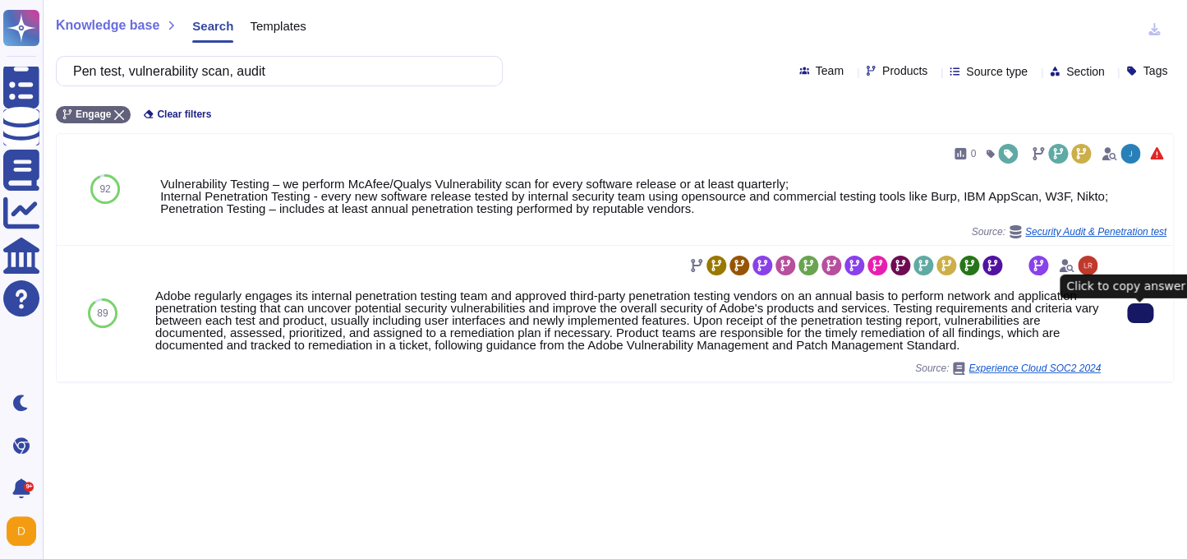
type input "Pen test, vulnerability scan, audit"
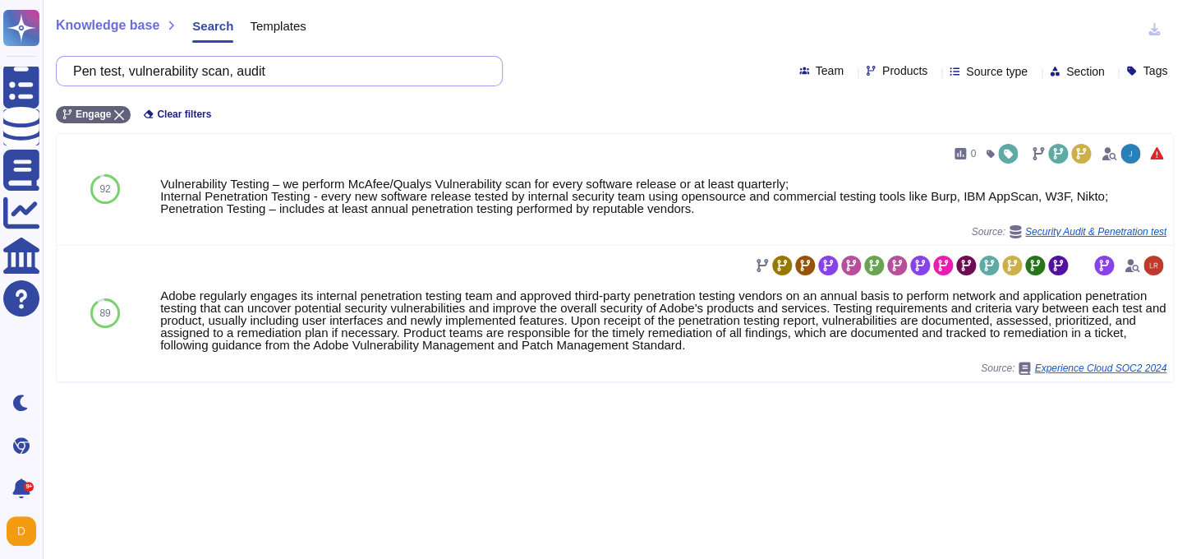
drag, startPoint x: 305, startPoint y: 73, endPoint x: -16, endPoint y: 58, distance: 320.7
click at [0, 58] on html "Questionnaires Knowledge Base Documents Analytics CAIQ / SIG Help Center Dark m…" at bounding box center [593, 279] width 1187 height 559
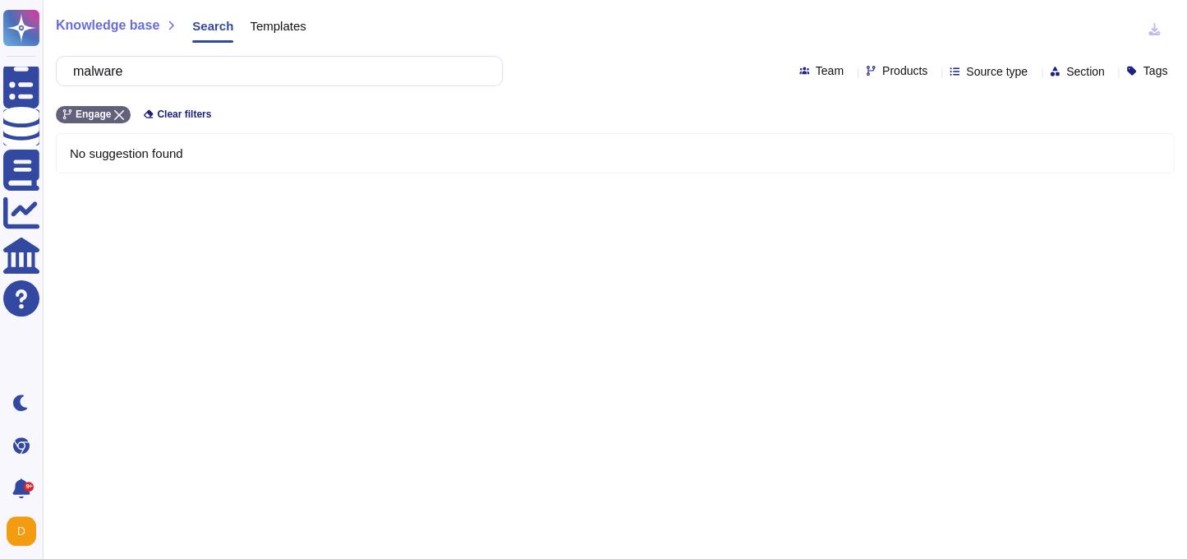
click at [880, 80] on div "malware Team Products Source type Section Tags" at bounding box center [615, 71] width 1118 height 30
click at [934, 72] on icon at bounding box center [934, 72] width 0 height 0
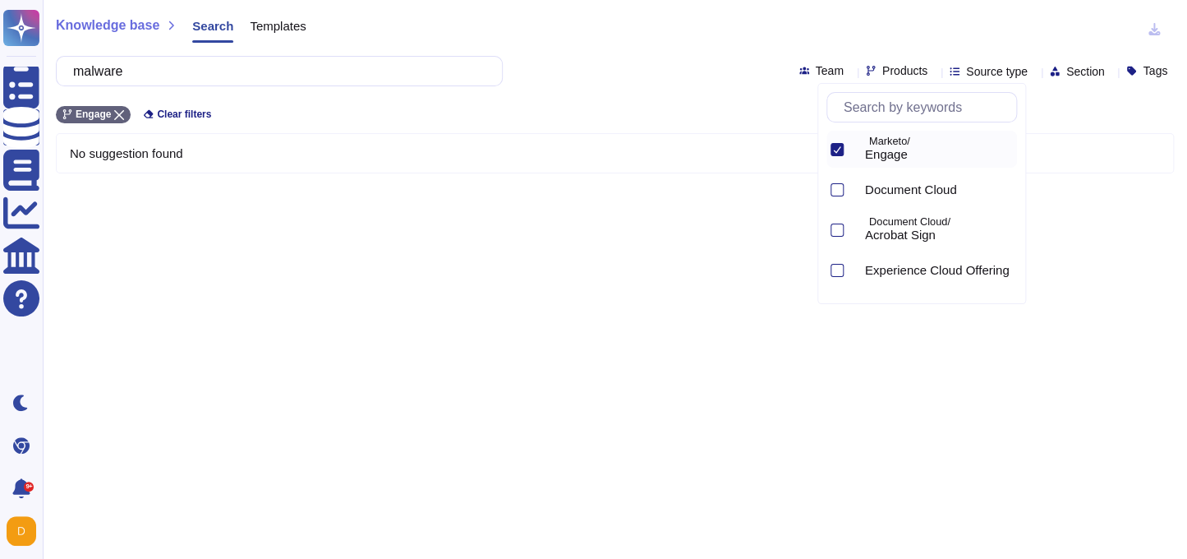
click at [838, 143] on div at bounding box center [836, 149] width 13 height 13
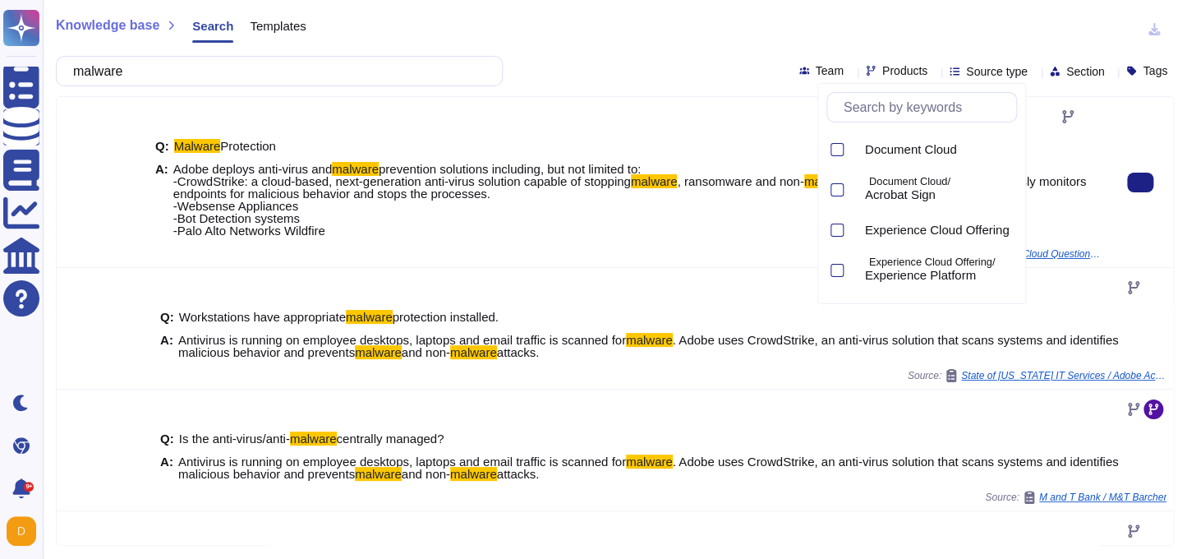
click at [701, 253] on div "Source: Royal Canin Sas / 2025 CGI Cloud Questionnaire v0.2" at bounding box center [627, 253] width 945 height 13
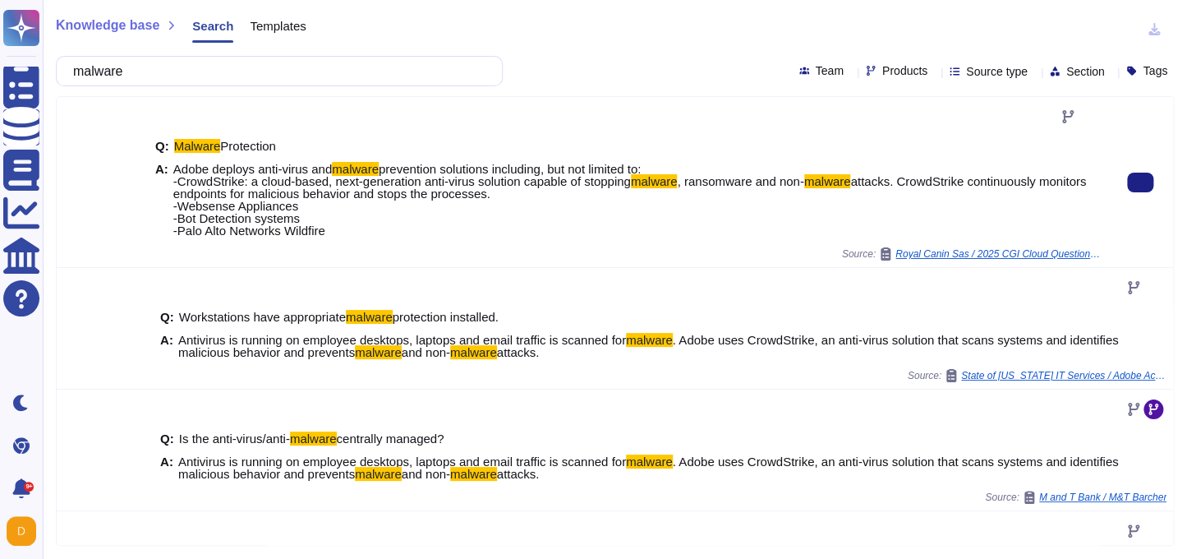
drag, startPoint x: 176, startPoint y: 169, endPoint x: 339, endPoint y: 230, distance: 174.4
click at [341, 231] on span "Adobe deploys anti-virus and malware prevention solutions including, but not li…" at bounding box center [636, 200] width 927 height 74
copy span "Adobe deploys anti-virus and malware prevention solutions including, but not li…"
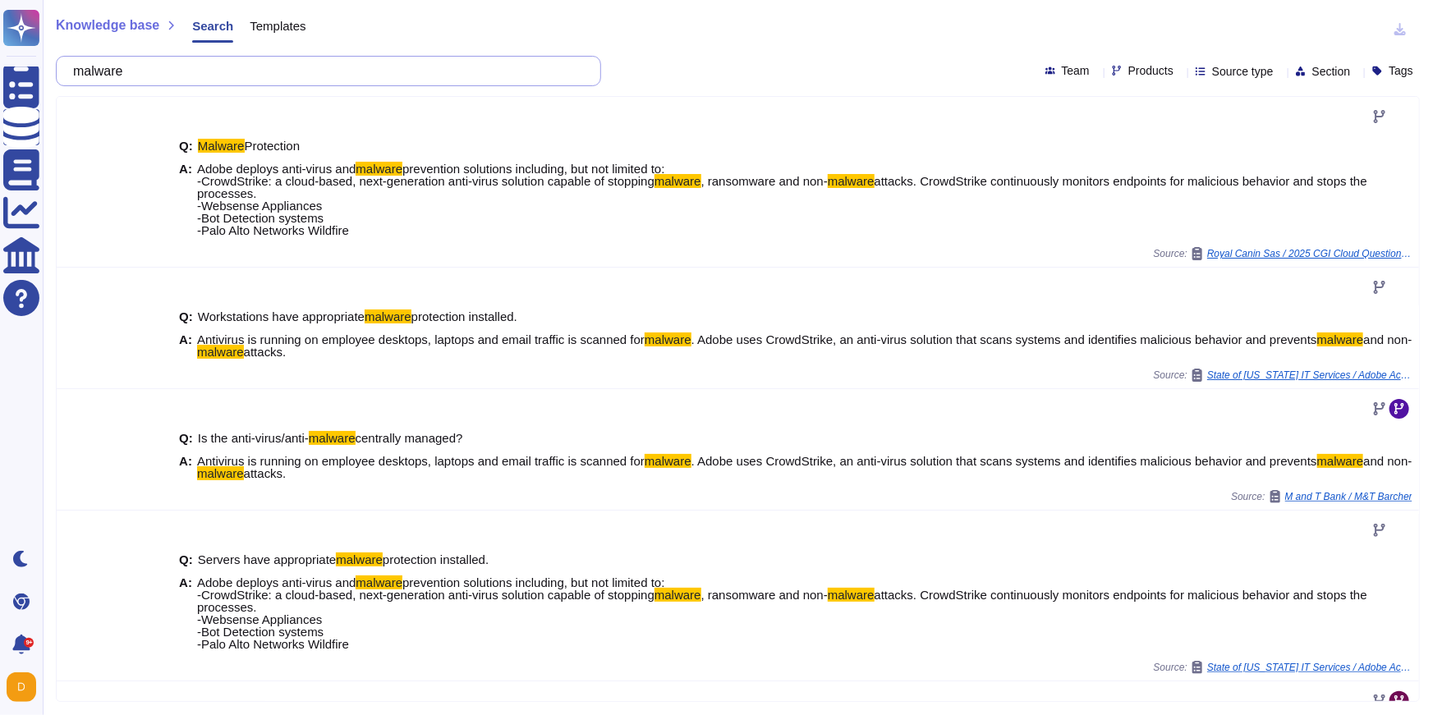
click at [315, 67] on input "malware" at bounding box center [324, 71] width 519 height 29
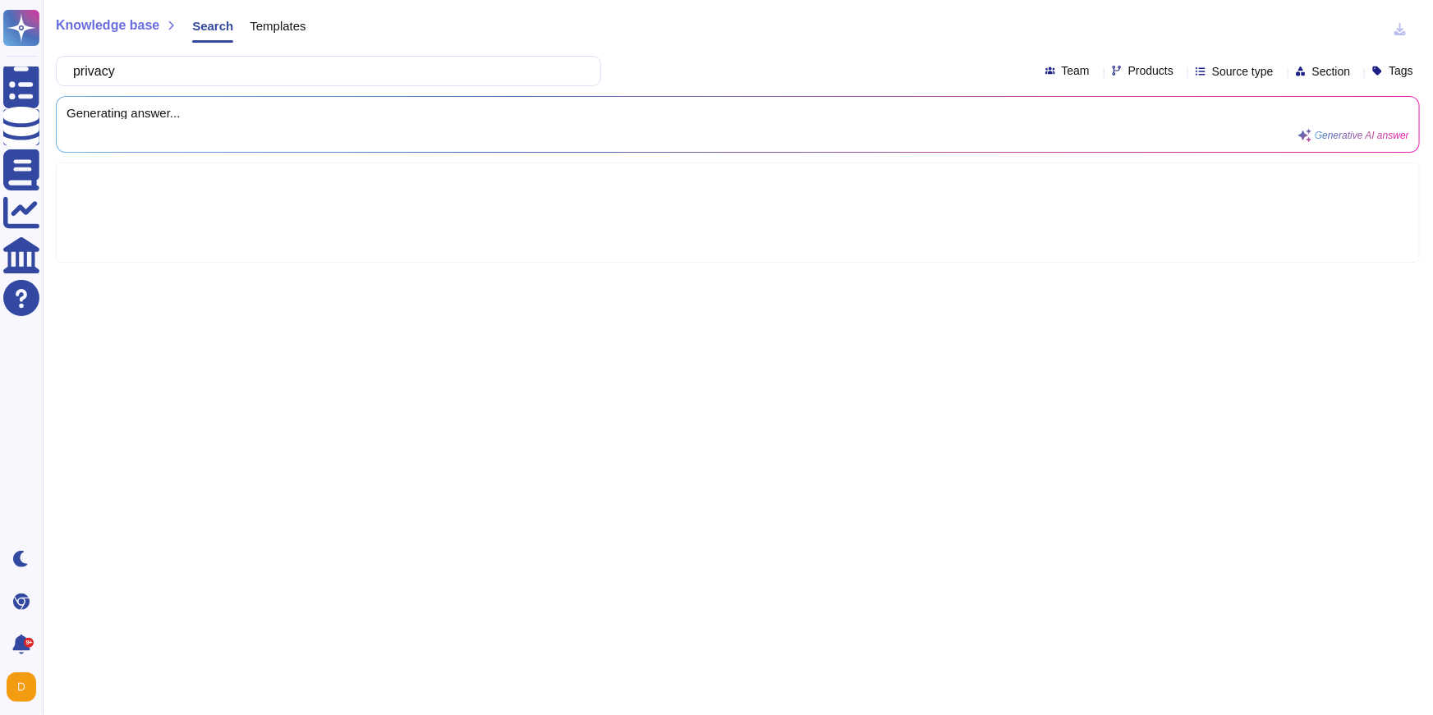
click at [1129, 68] on span "Products" at bounding box center [1151, 70] width 45 height 11
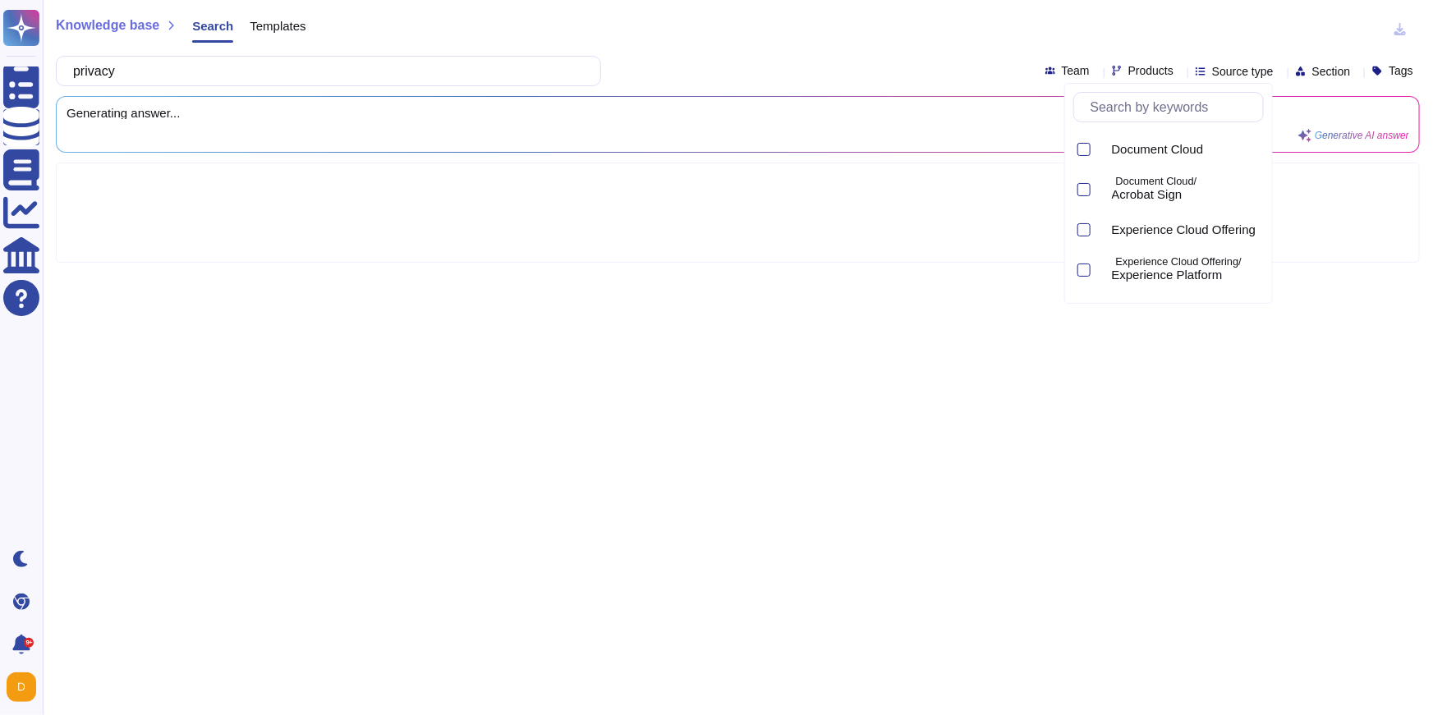
click at [882, 41] on div "Knowledge base Search Templates" at bounding box center [732, 29] width 1352 height 33
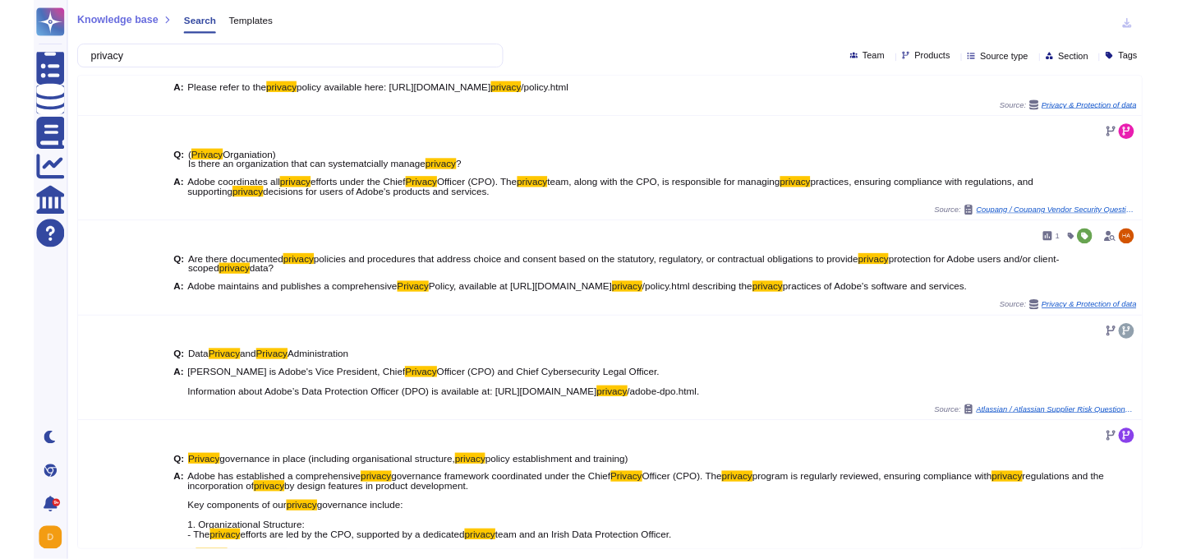
scroll to position [193, 0]
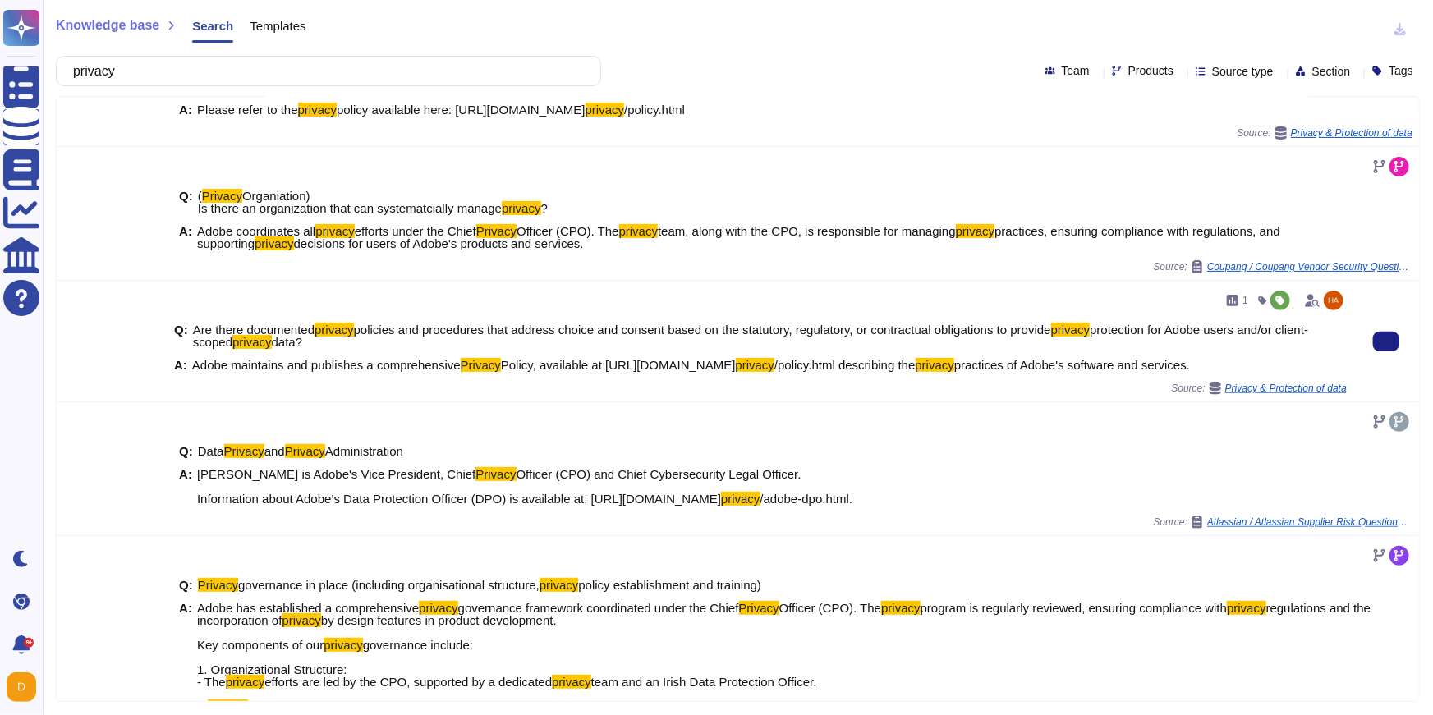
click at [562, 361] on span "Policy, available at https://www.adobe.com/" at bounding box center [618, 365] width 235 height 14
drag, startPoint x: 620, startPoint y: 367, endPoint x: 862, endPoint y: 358, distance: 241.7
click at [862, 359] on span "Adobe maintains and publishes a comprehensive Privacy Policy, available at http…" at bounding box center [691, 365] width 998 height 12
copy span "https://www.adobe.com/ privacy /policy.html"
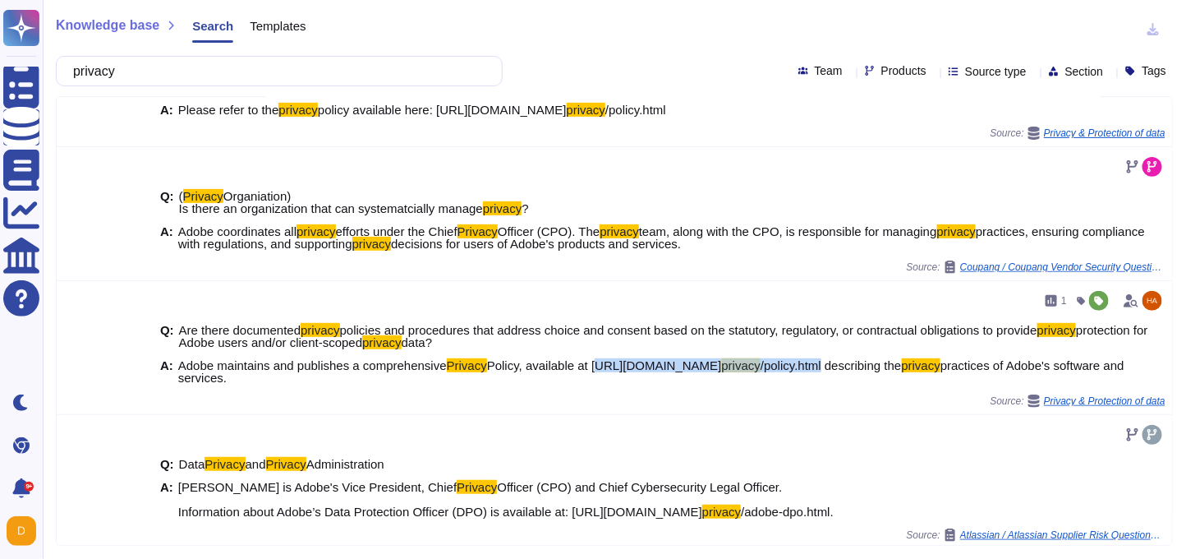
scroll to position [205, 0]
click at [149, 65] on input "privacy" at bounding box center [275, 71] width 421 height 29
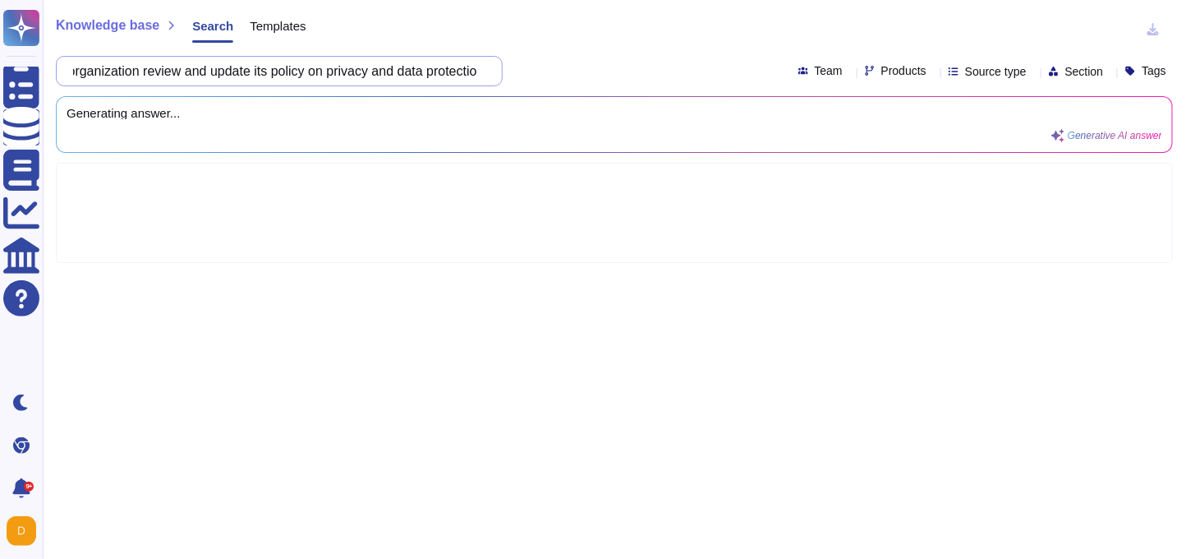
scroll to position [0, 163]
click at [199, 78] on input "how often does your organization review and update its policy on privacy and da…" at bounding box center [275, 71] width 421 height 29
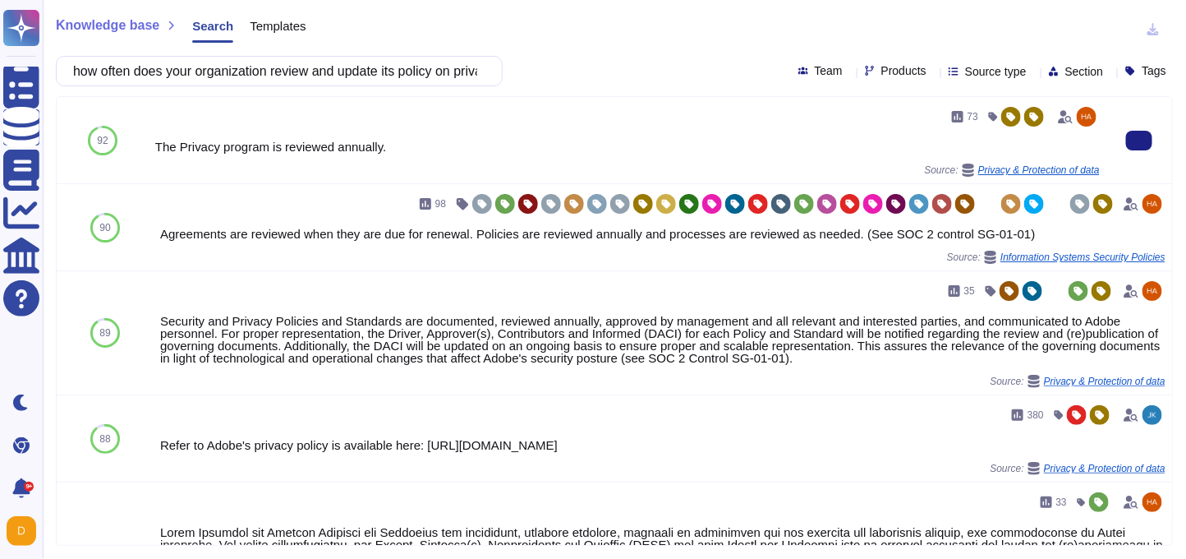
click at [157, 145] on div "The Privacy program is reviewed annually." at bounding box center [627, 146] width 945 height 12
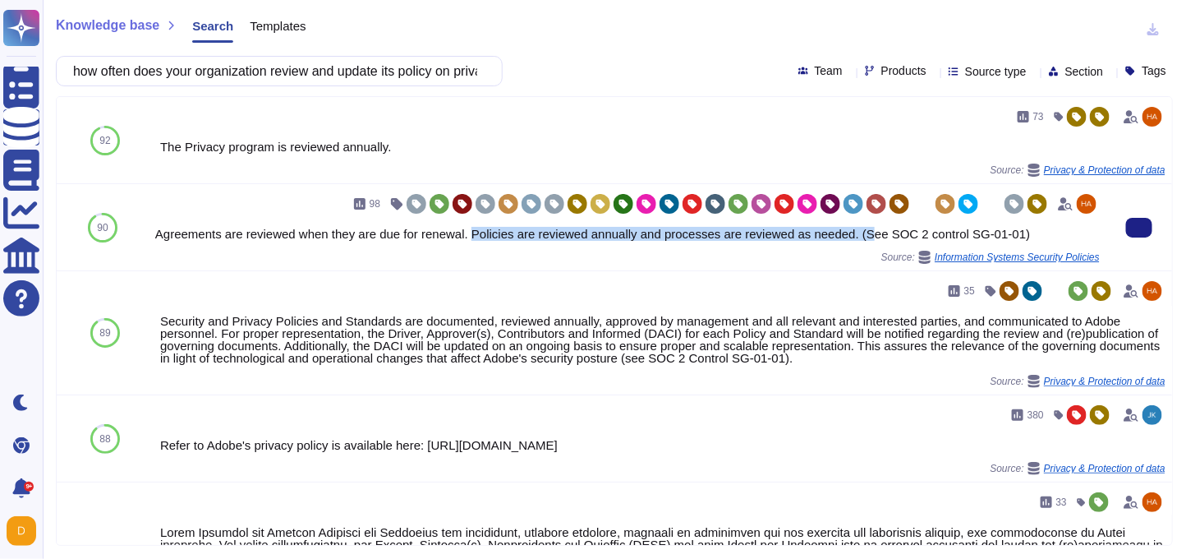
drag, startPoint x: 478, startPoint y: 233, endPoint x: 885, endPoint y: 230, distance: 407.4
click at [885, 230] on div "Agreements are reviewed when they are due for renewal. Policies are reviewed an…" at bounding box center [627, 234] width 945 height 12
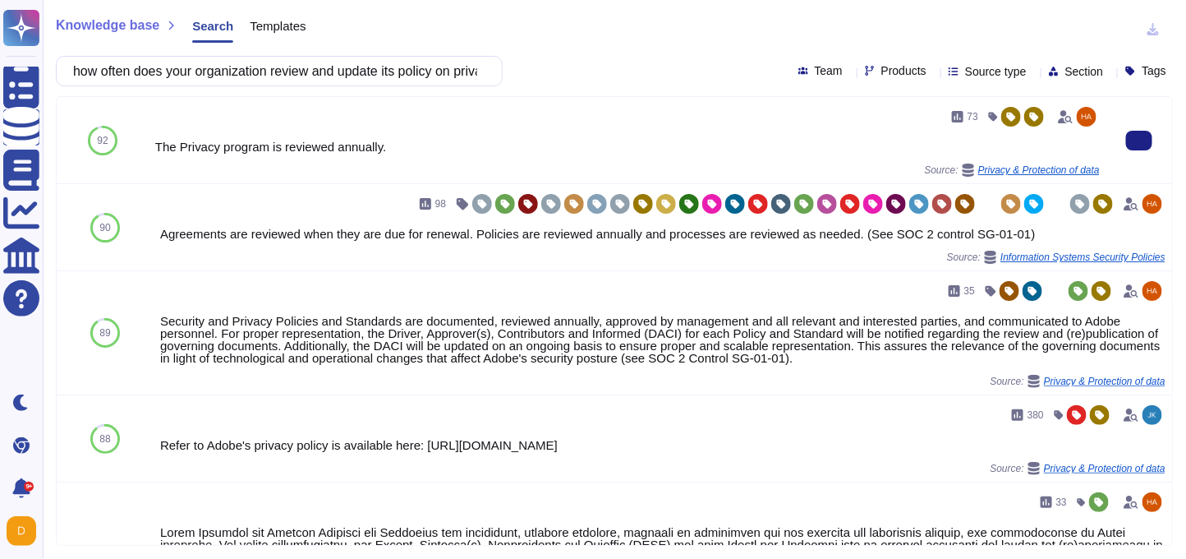
click at [343, 141] on div "The Privacy program is reviewed annually." at bounding box center [627, 146] width 945 height 12
copy div "The Privacy program is reviewed annually."
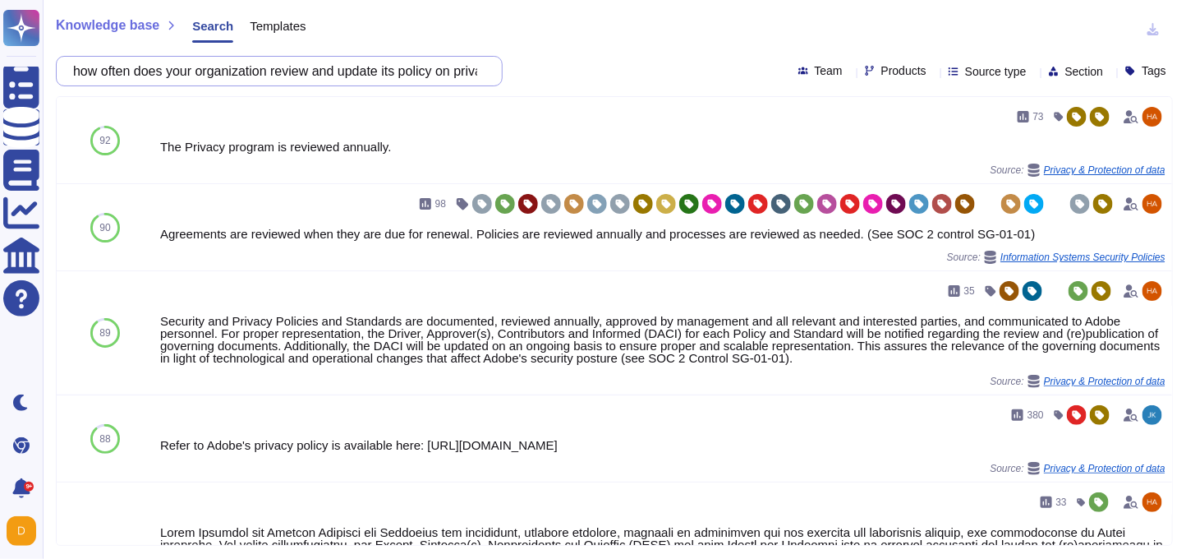
click at [257, 76] on input "how often does your organization review and update its policy on privacy and da…" at bounding box center [275, 71] width 421 height 29
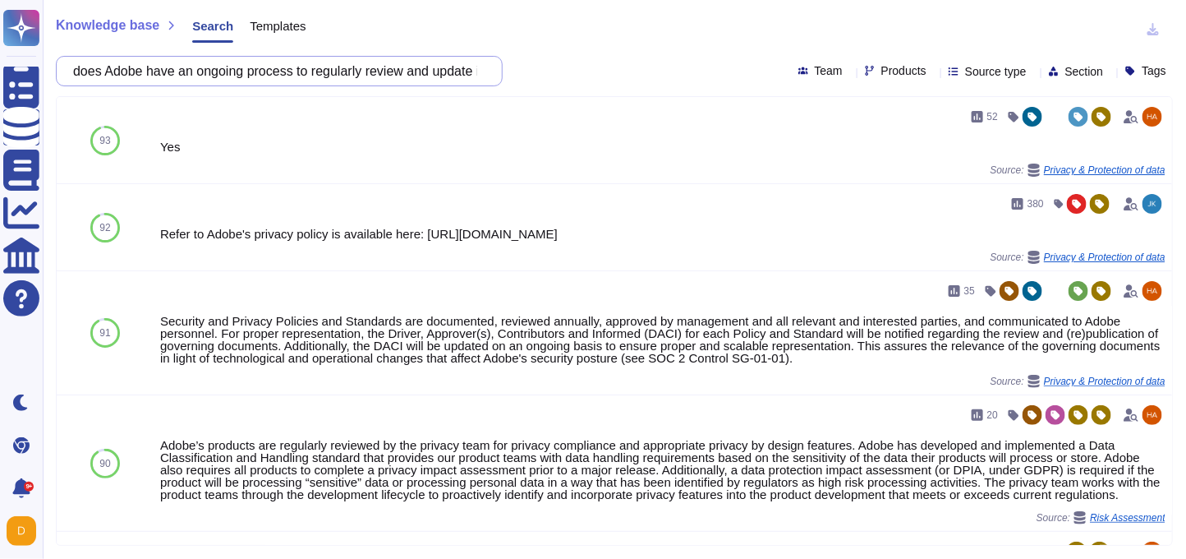
click at [263, 68] on input "does Adobe have an ongoing process to regularly review and update its privacy" at bounding box center [275, 71] width 421 height 29
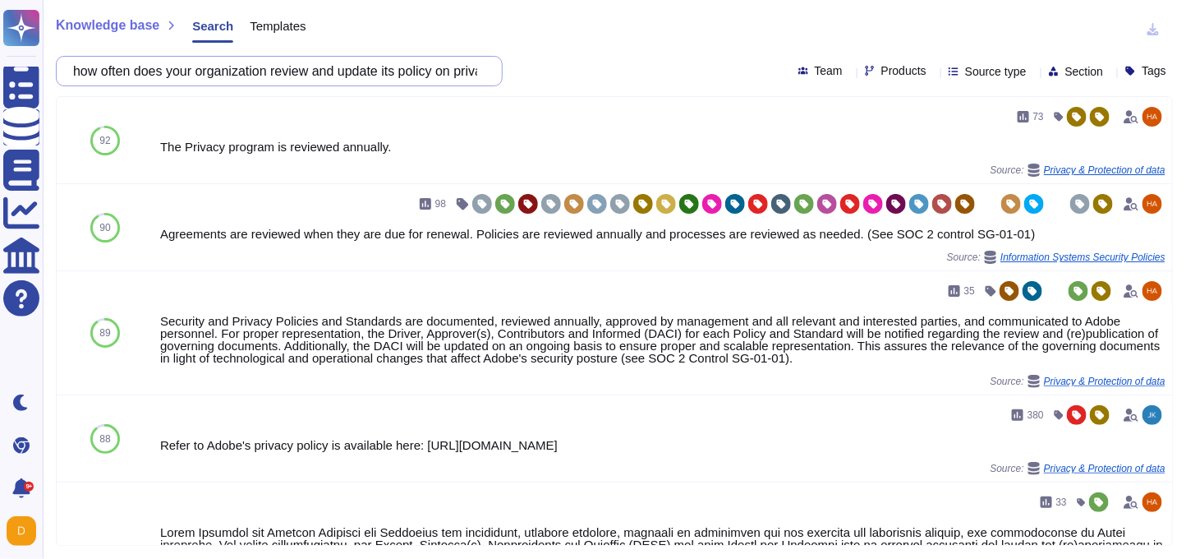
click at [439, 79] on input "how often does your organization review and update its policy on privacy and da…" at bounding box center [275, 71] width 421 height 29
drag, startPoint x: 295, startPoint y: 73, endPoint x: 530, endPoint y: 71, distance: 234.9
click at [531, 72] on div "how often does your organization review and update its policy on privacy and da…" at bounding box center [614, 71] width 1117 height 30
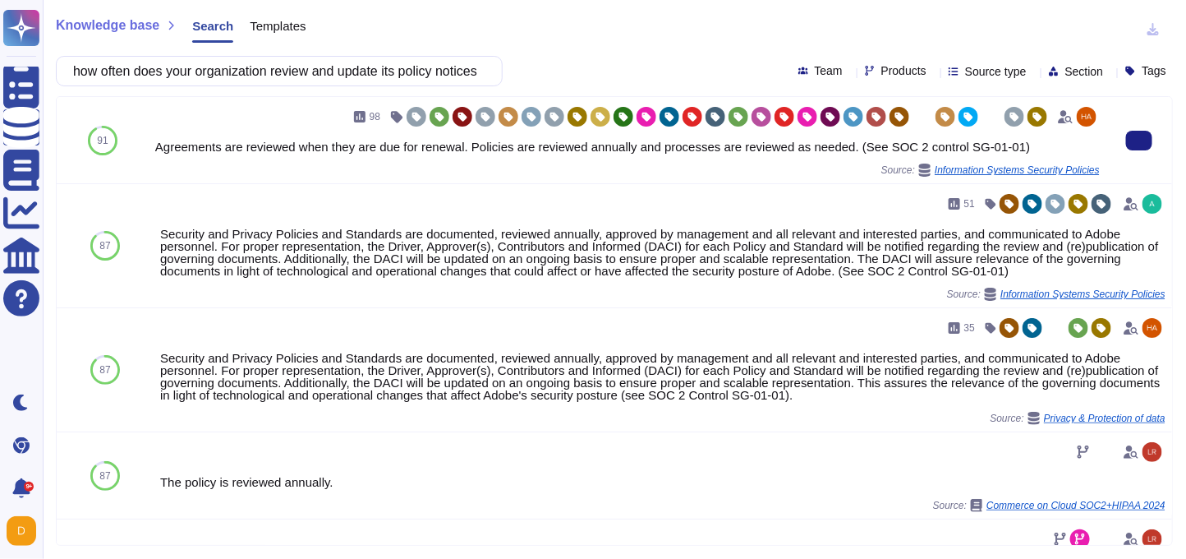
scroll to position [0, 0]
drag, startPoint x: 475, startPoint y: 146, endPoint x: 866, endPoint y: 145, distance: 391.0
click at [866, 145] on div "Agreements are reviewed when they are due for renewal. Policies are reviewed an…" at bounding box center [627, 146] width 945 height 12
copy div "Policies are reviewed annually and processes are reviewed as needed"
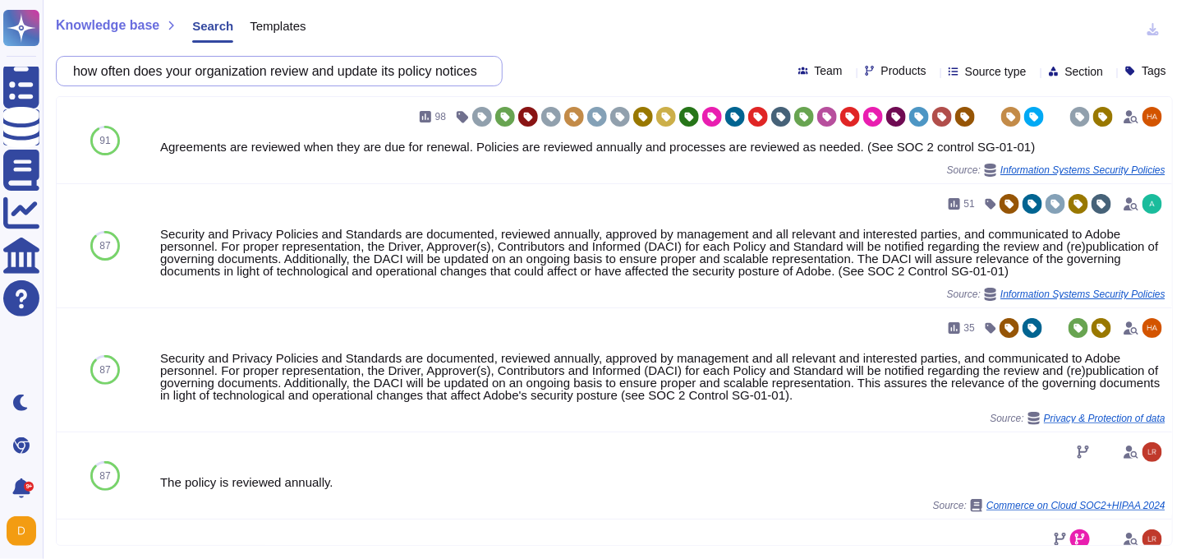
click at [292, 62] on input "how often does your organization review and update its policy notices" at bounding box center [275, 71] width 421 height 29
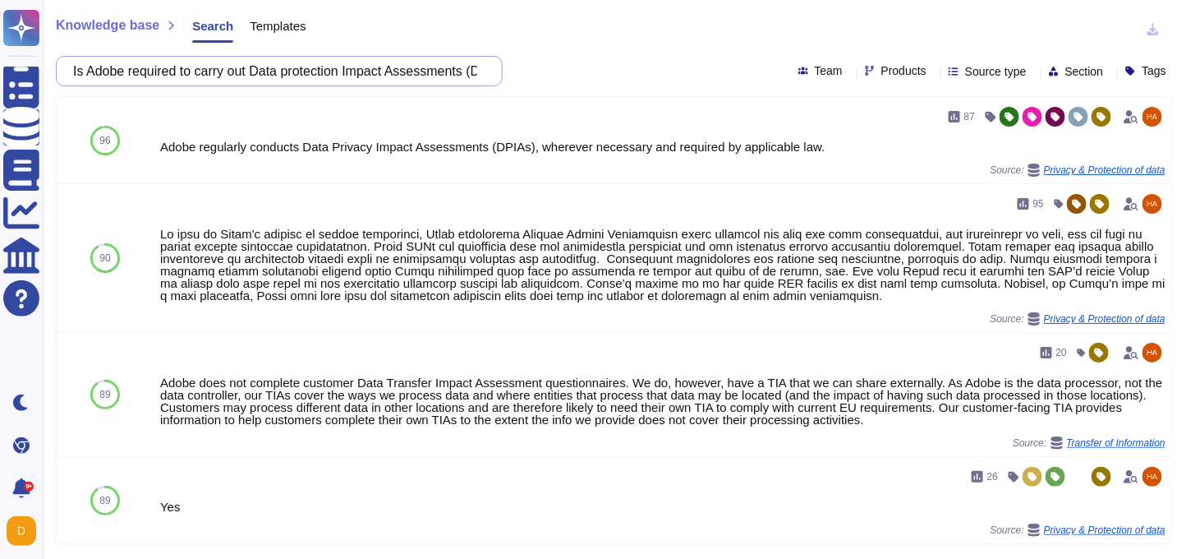
click at [307, 71] on input "Is Adobe required to carry out Data protection Impact Assessments (DPIA; Art 35…" at bounding box center [275, 71] width 421 height 29
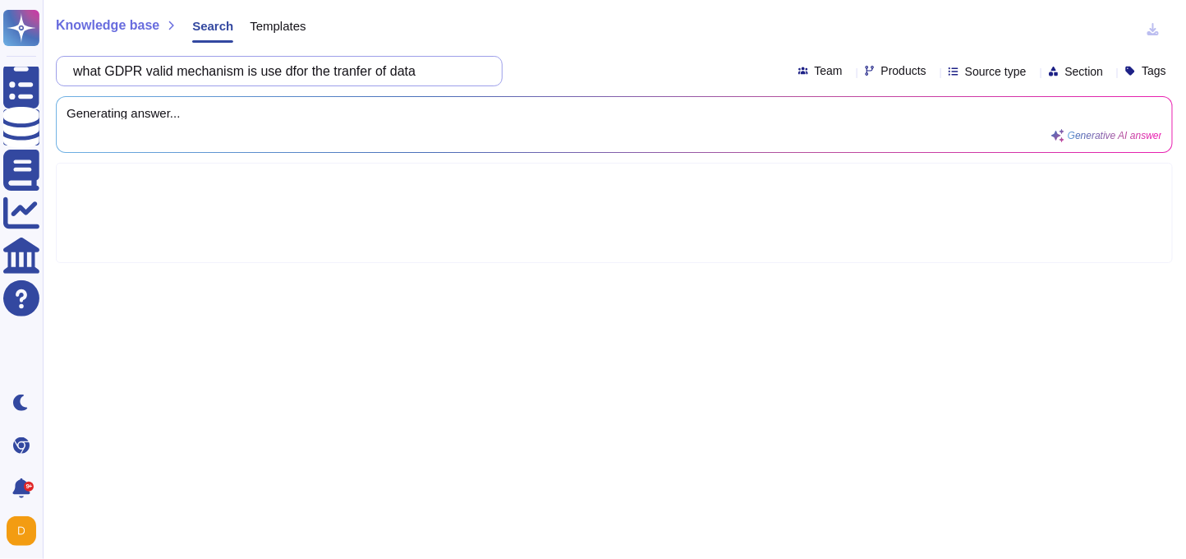
click at [309, 71] on input "what GDPR valid mechanism is use dfor the tranfer of data" at bounding box center [275, 71] width 421 height 29
click at [367, 73] on input "what GDPR valid mechanism is use for the tranfer of data" at bounding box center [275, 71] width 421 height 29
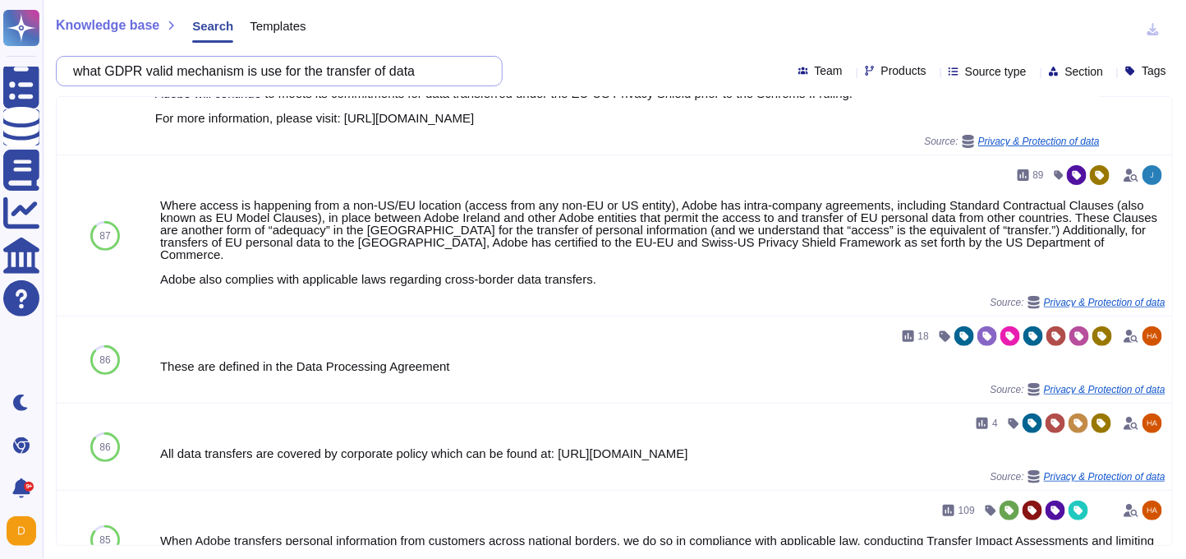
scroll to position [140, 0]
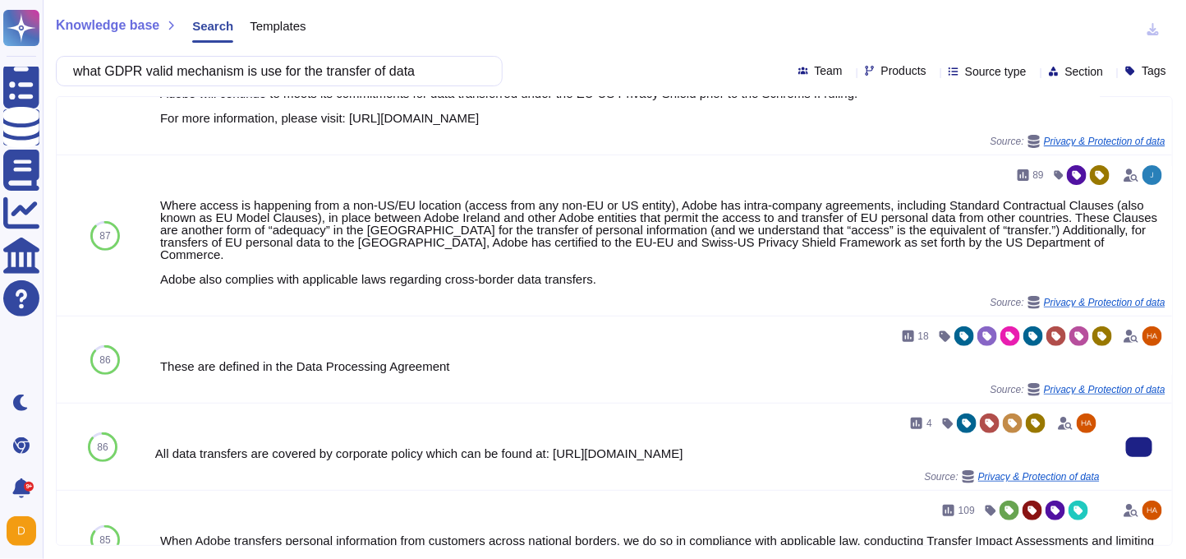
click at [536, 447] on div "All data transfers are covered by corporate policy which can be found at: https…" at bounding box center [627, 453] width 945 height 12
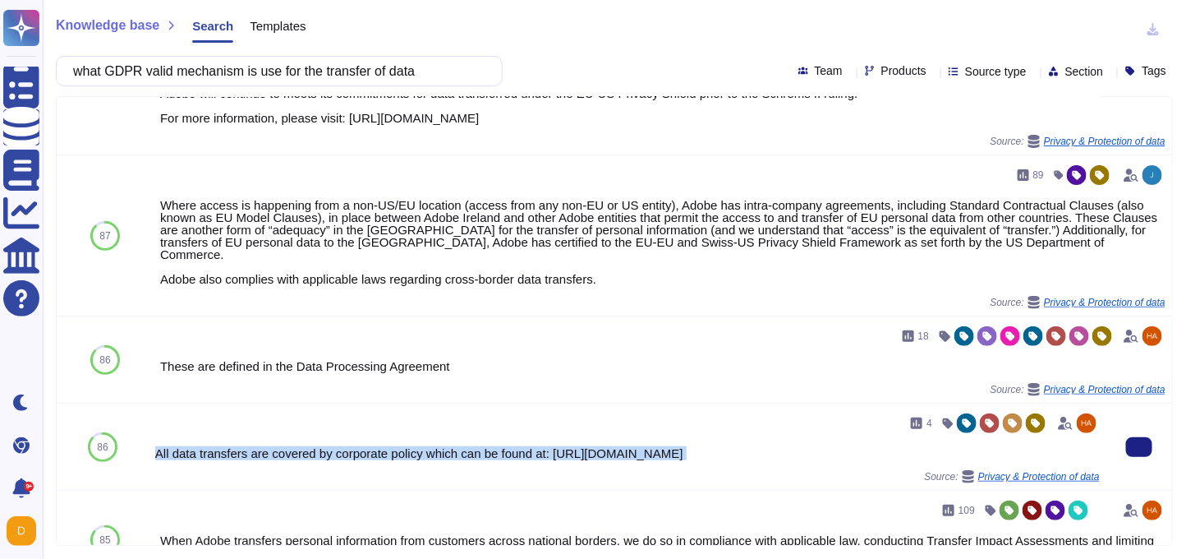
click at [536, 447] on div "All data transfers are covered by corporate policy which can be found at: https…" at bounding box center [627, 453] width 945 height 12
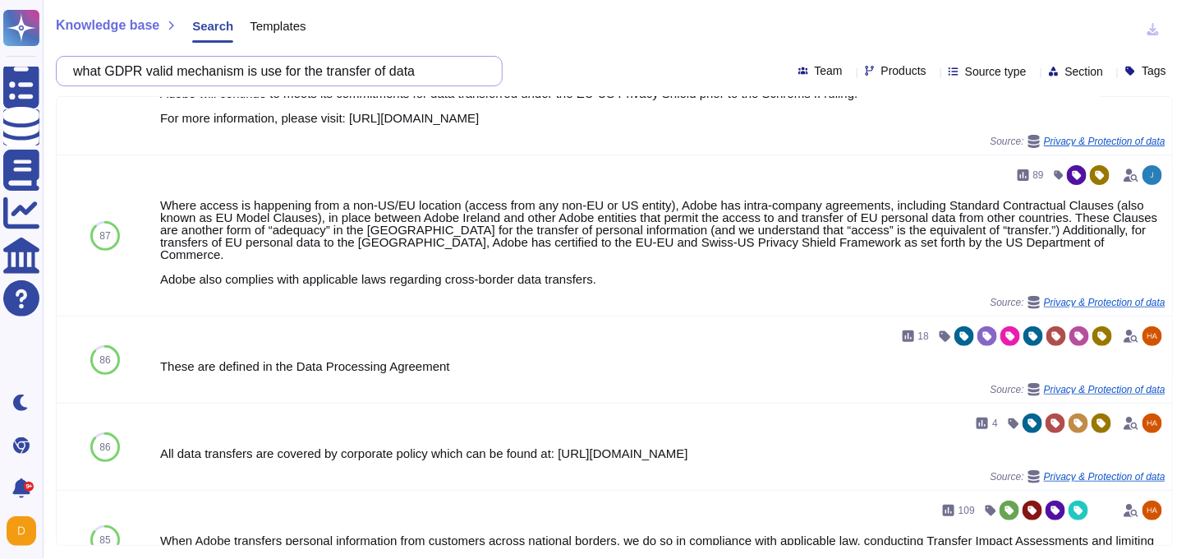
click at [184, 71] on input "what GDPR valid mechanism is use for the transfer of data" at bounding box center [275, 71] width 421 height 29
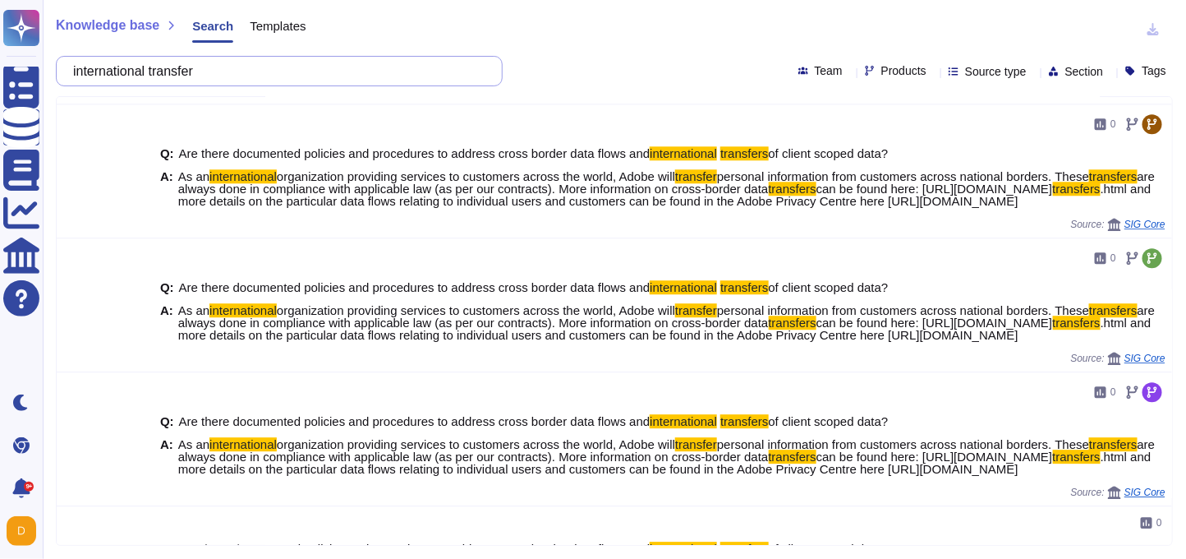
scroll to position [1476, 0]
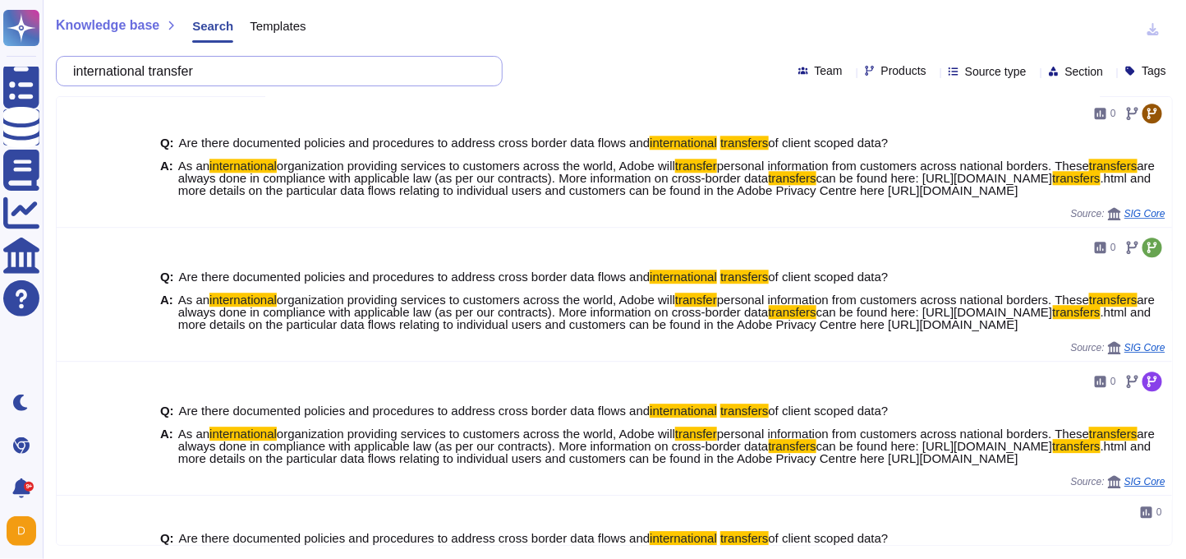
click at [293, 75] on input "international transfer" at bounding box center [275, 71] width 421 height 29
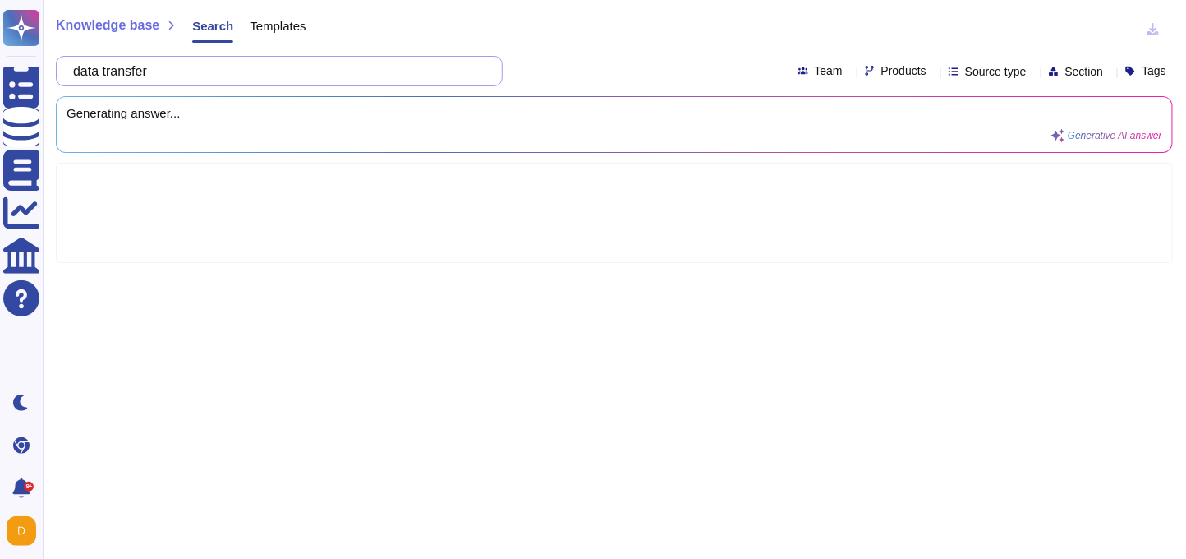
click at [182, 68] on input "data transfer" at bounding box center [275, 71] width 421 height 29
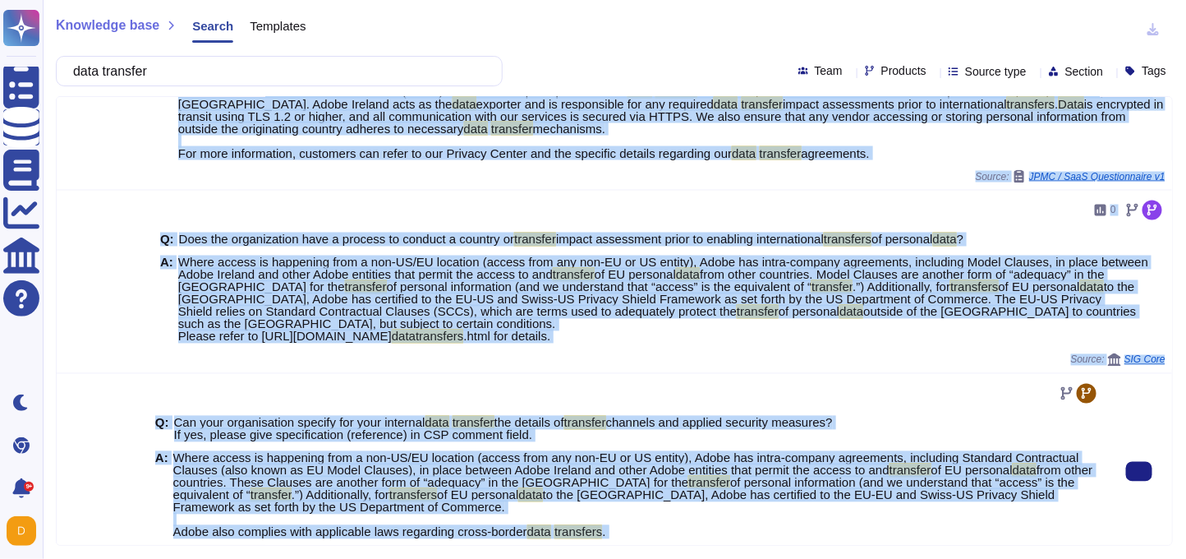
scroll to position [1016, 0]
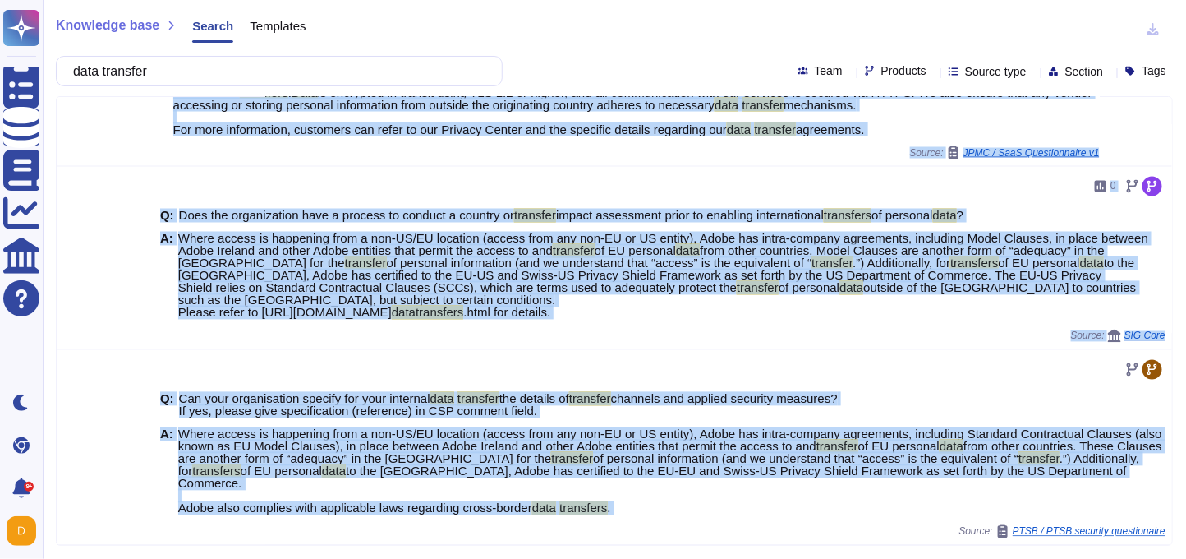
drag, startPoint x: 177, startPoint y: 383, endPoint x: 902, endPoint y: 150, distance: 761.6
click at [902, 136] on span "Adobe handles cross-border data transfers in compliance with applicable laws. W…" at bounding box center [636, 73] width 927 height 123
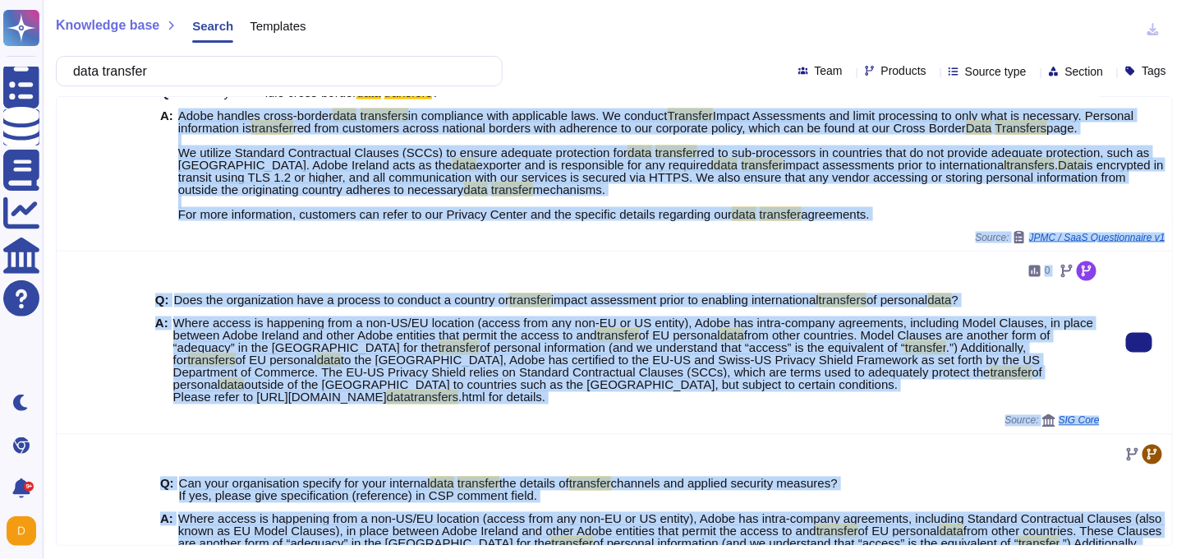
scroll to position [917, 0]
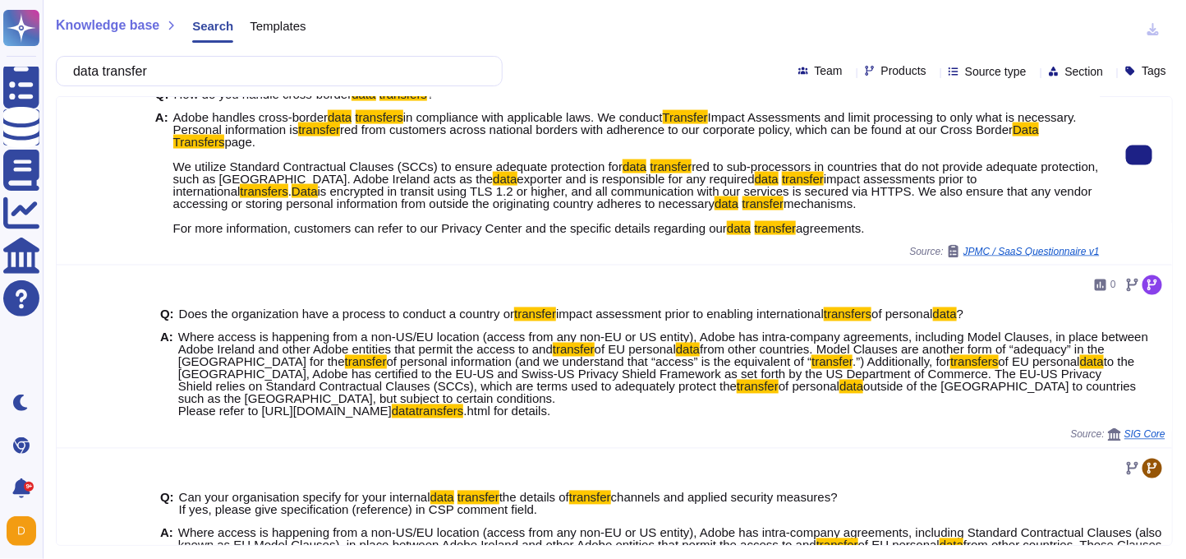
click at [755, 176] on span "exporter and is responsible for any required" at bounding box center [635, 179] width 237 height 14
drag, startPoint x: 690, startPoint y: 119, endPoint x: 854, endPoint y: 119, distance: 164.3
click at [854, 119] on span "Adobe handles cross-border data transfers in compliance with applicable laws. W…" at bounding box center [636, 172] width 927 height 123
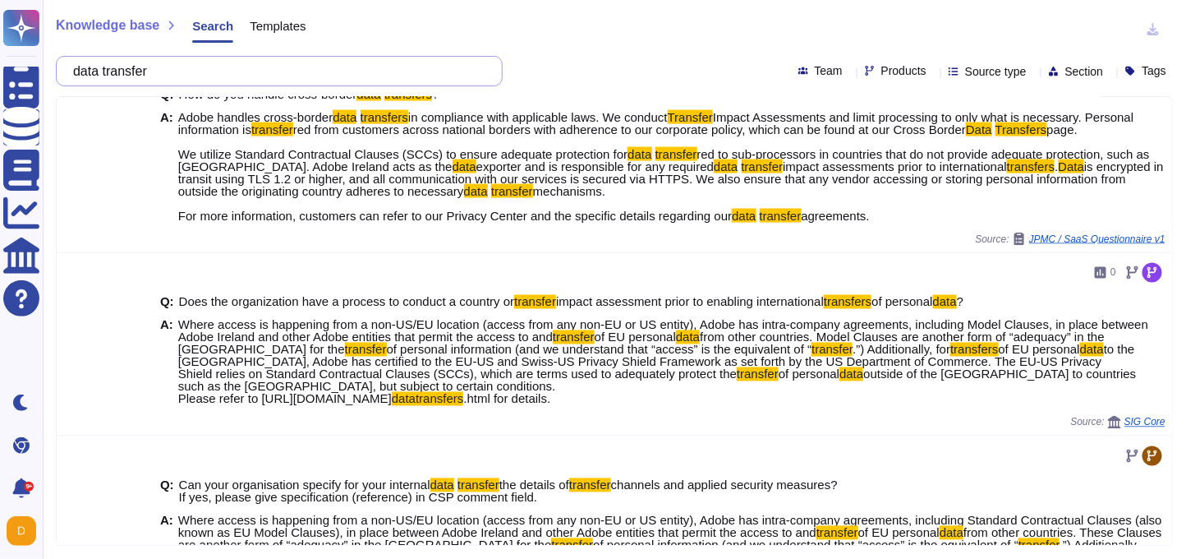
click at [260, 67] on input "data transfer" at bounding box center [275, 71] width 421 height 29
paste input "Transfer Impact Assessments"
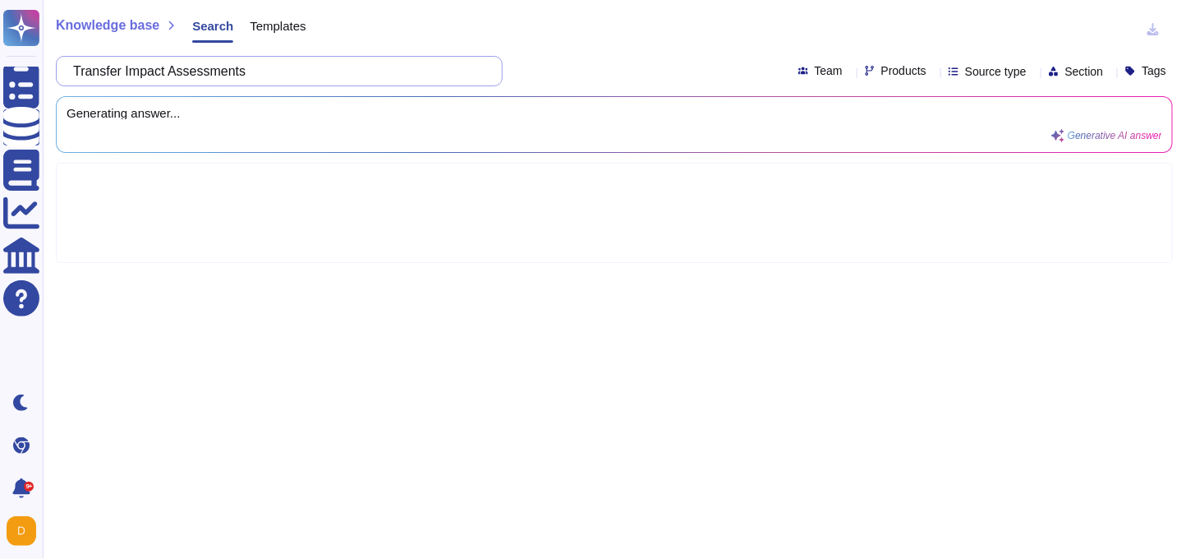
scroll to position [0, 0]
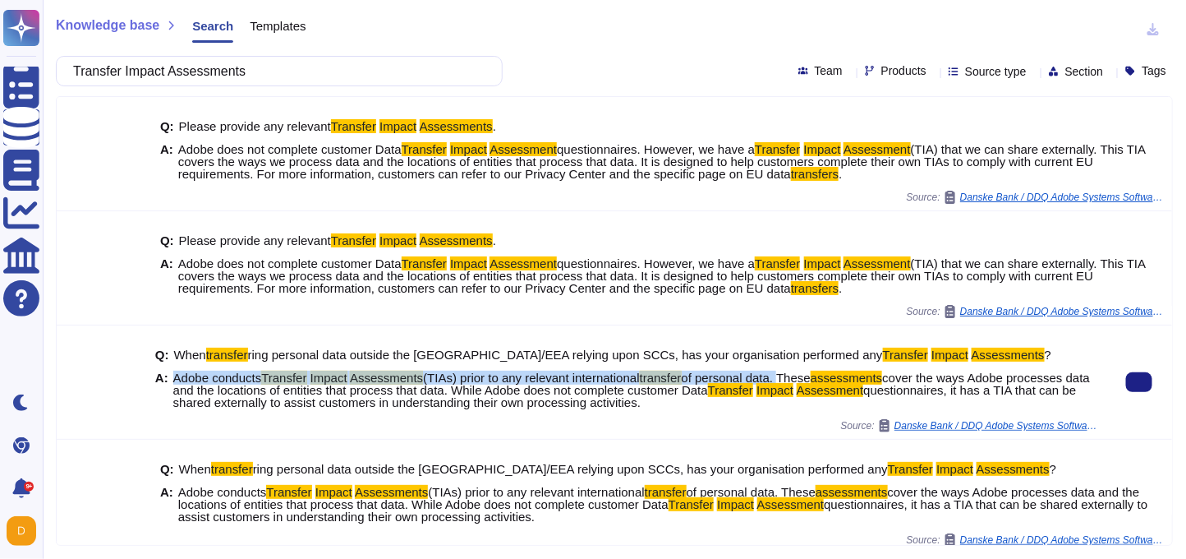
drag, startPoint x: 175, startPoint y: 379, endPoint x: 804, endPoint y: 379, distance: 629.2
click at [804, 379] on span "Adobe conducts Transfer Impact Assessments (TIAs) prior to any relevant interna…" at bounding box center [636, 389] width 927 height 37
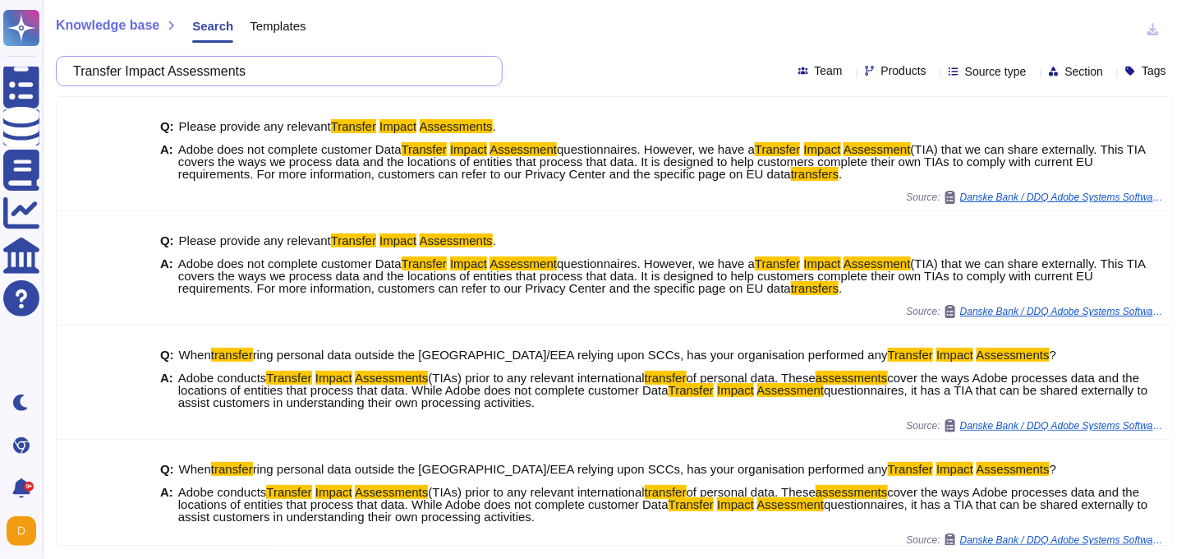
click at [272, 66] on input "Transfer Impact Assessments" at bounding box center [275, 71] width 421 height 29
paste input "evidence on how your organization ensures that subcontractors meet its security…"
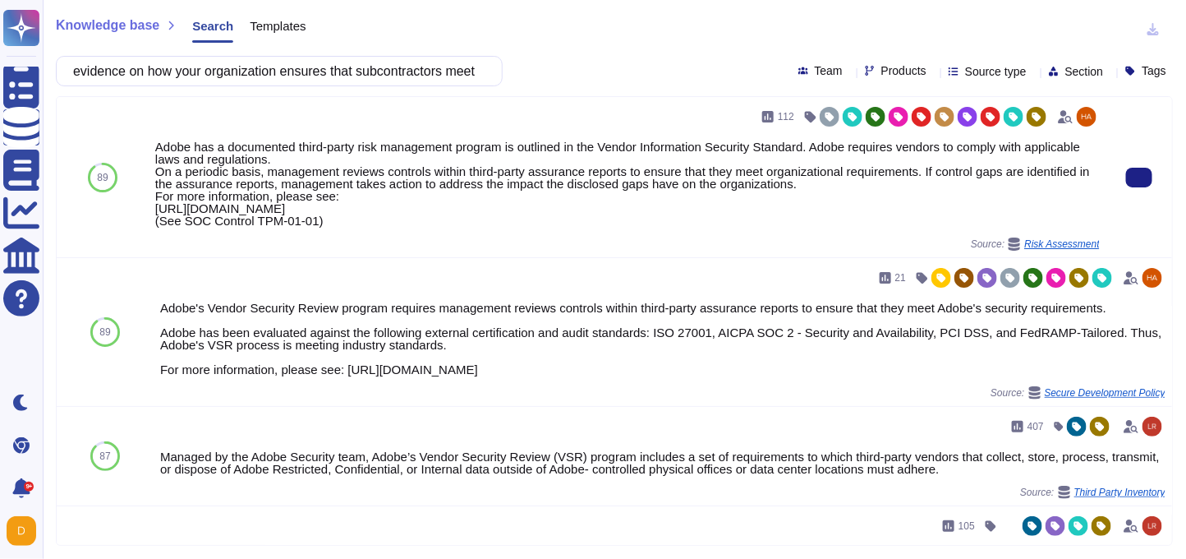
drag, startPoint x: 158, startPoint y: 211, endPoint x: 743, endPoint y: 211, distance: 585.6
click at [743, 211] on div "Adobe has a documented third-party risk management program is outlined in the V…" at bounding box center [627, 183] width 945 height 86
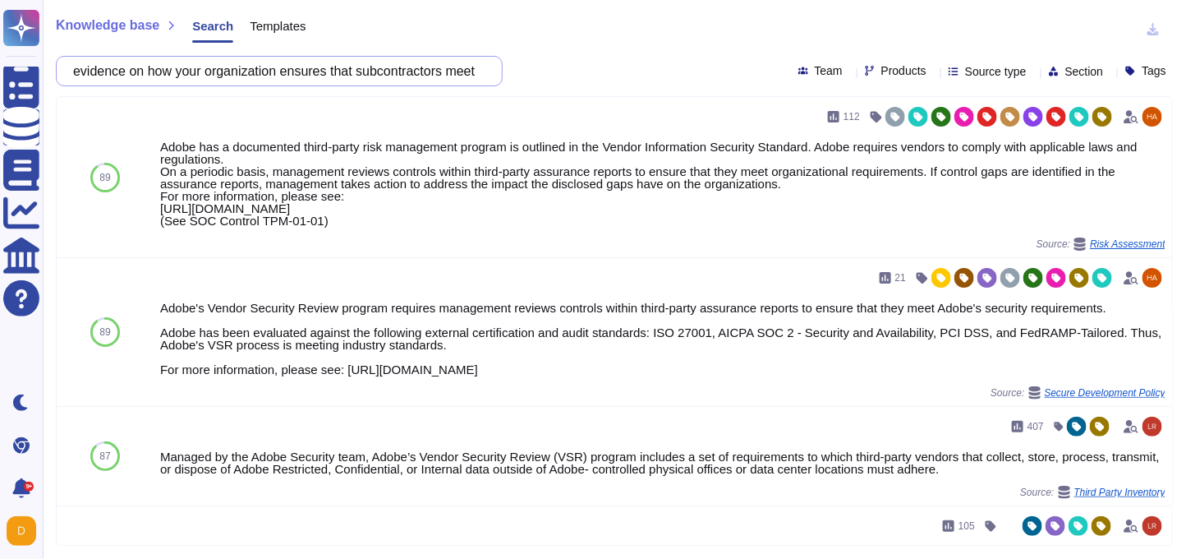
click at [306, 75] on input "evidence on how your organization ensures that subcontractors meet its security…" at bounding box center [275, 71] width 421 height 29
paste input "Have the AI systems or models you are providing to Belfius been registered in t…"
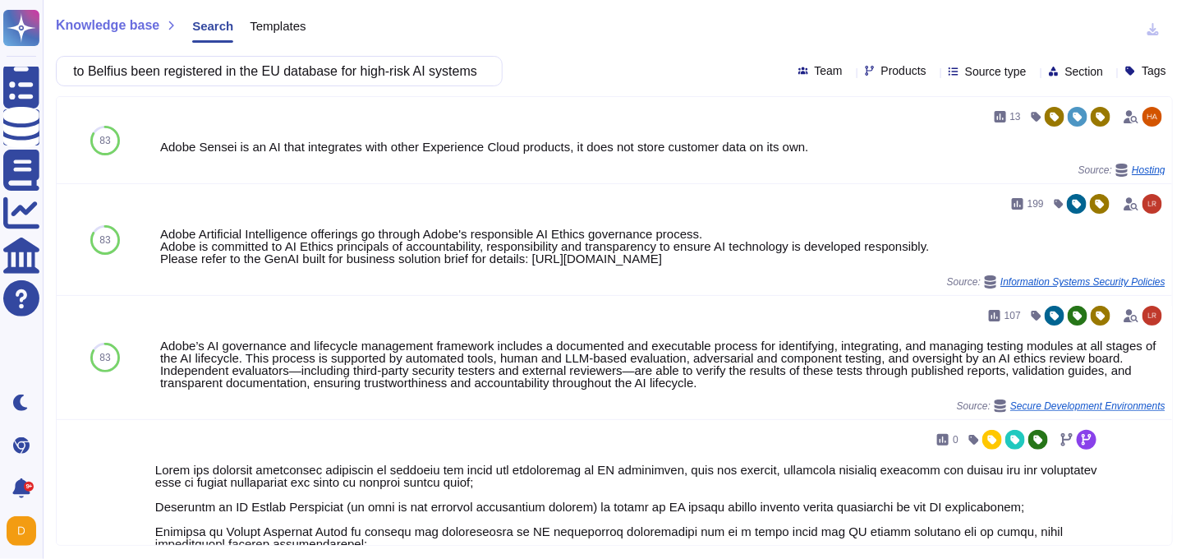
type input "Have the AI systems or models you are providing to Belfius been registered in t…"
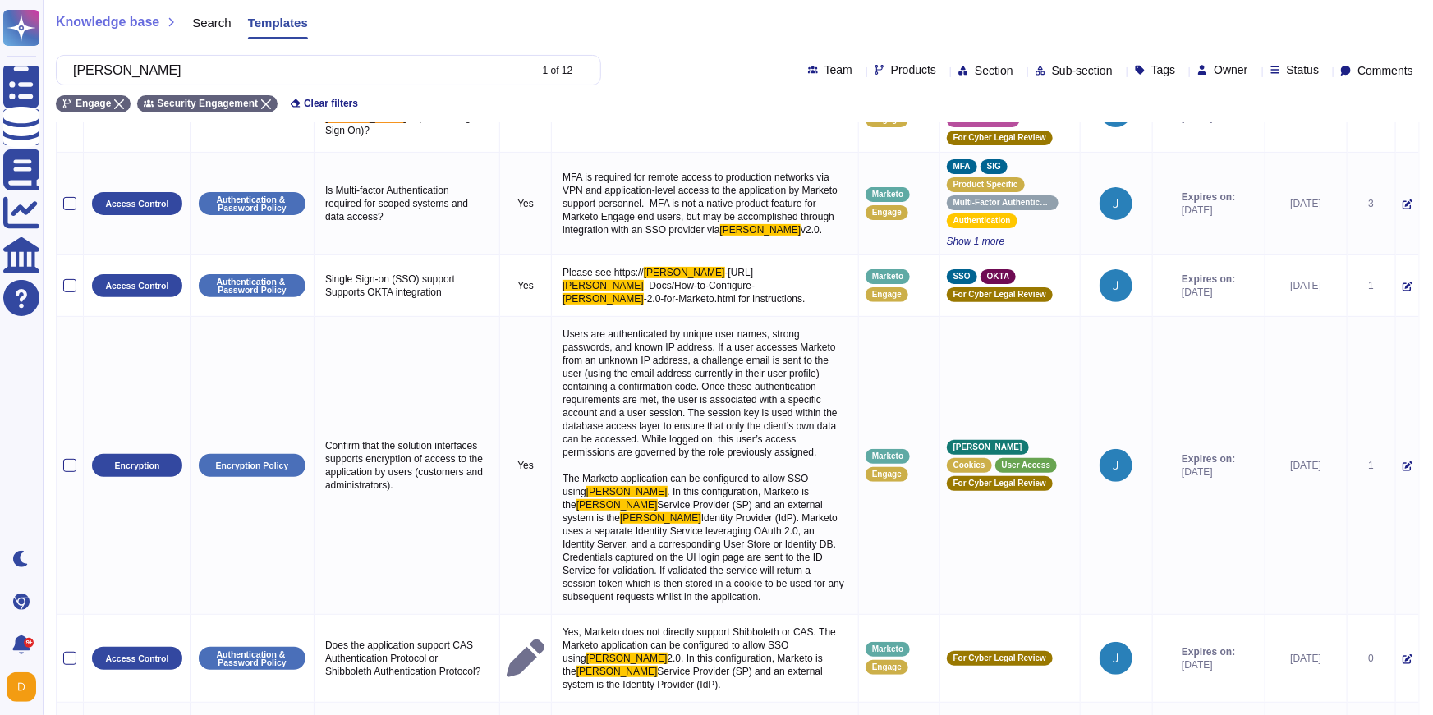
click at [340, 71] on input "[PERSON_NAME]" at bounding box center [296, 70] width 463 height 29
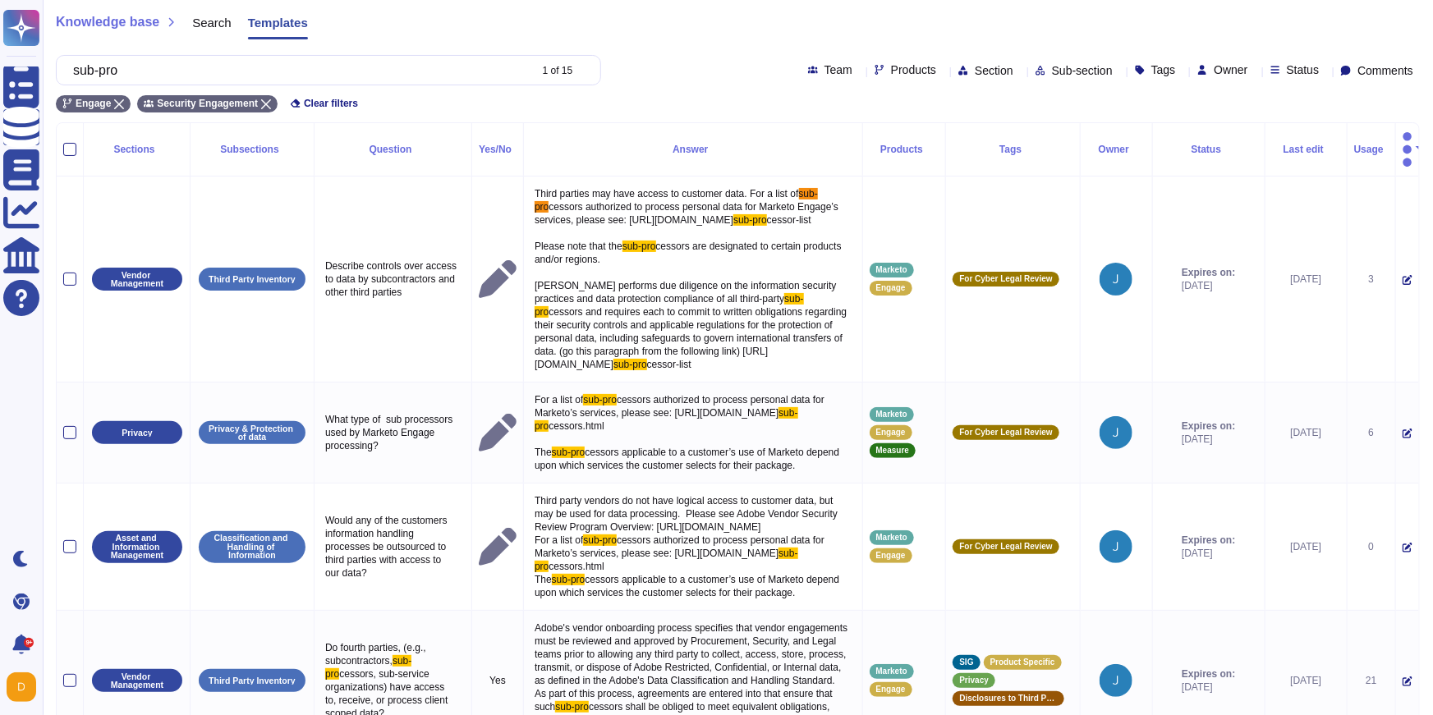
type input "sub-pro"
click at [871, 66] on div "Team Products Section Sub-section Tags Owner Status Comments" at bounding box center [1114, 70] width 612 height 13
click at [943, 71] on icon at bounding box center [943, 71] width 0 height 0
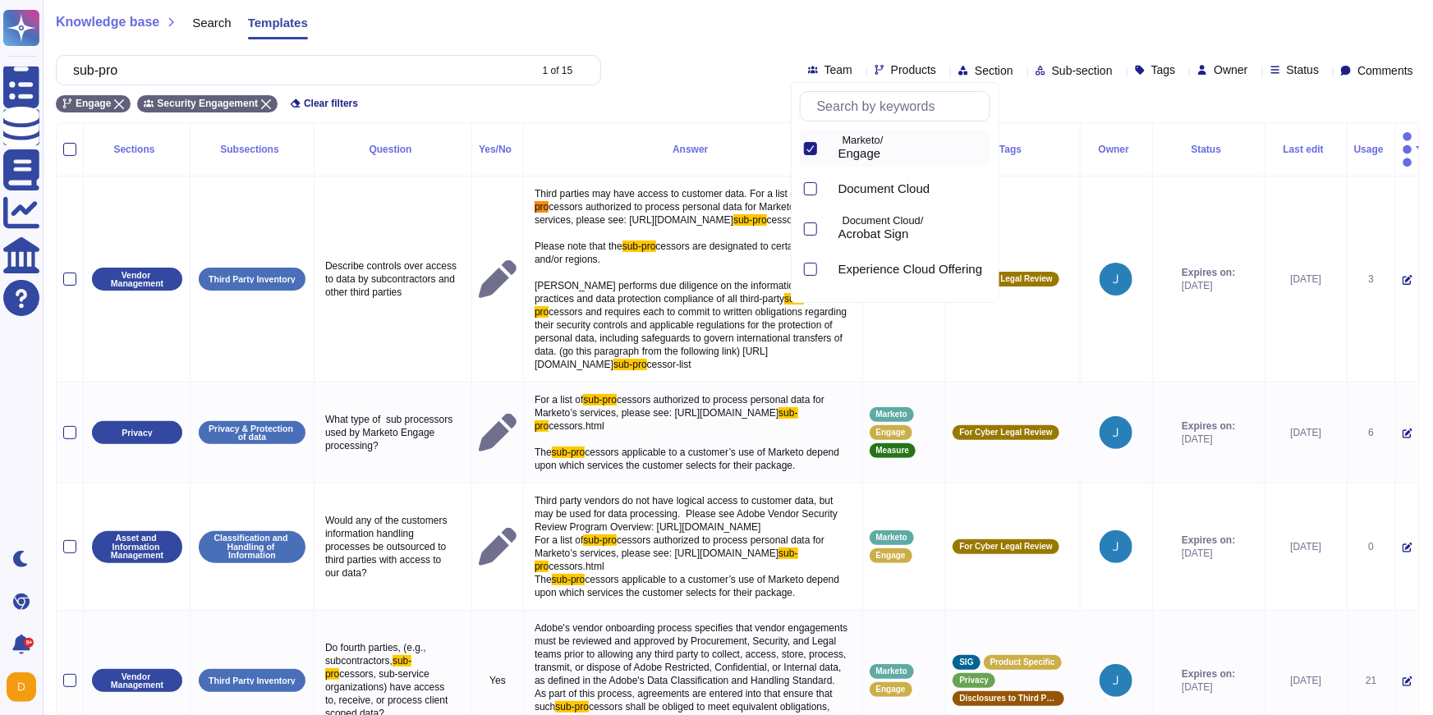
click at [816, 149] on div at bounding box center [810, 148] width 13 height 13
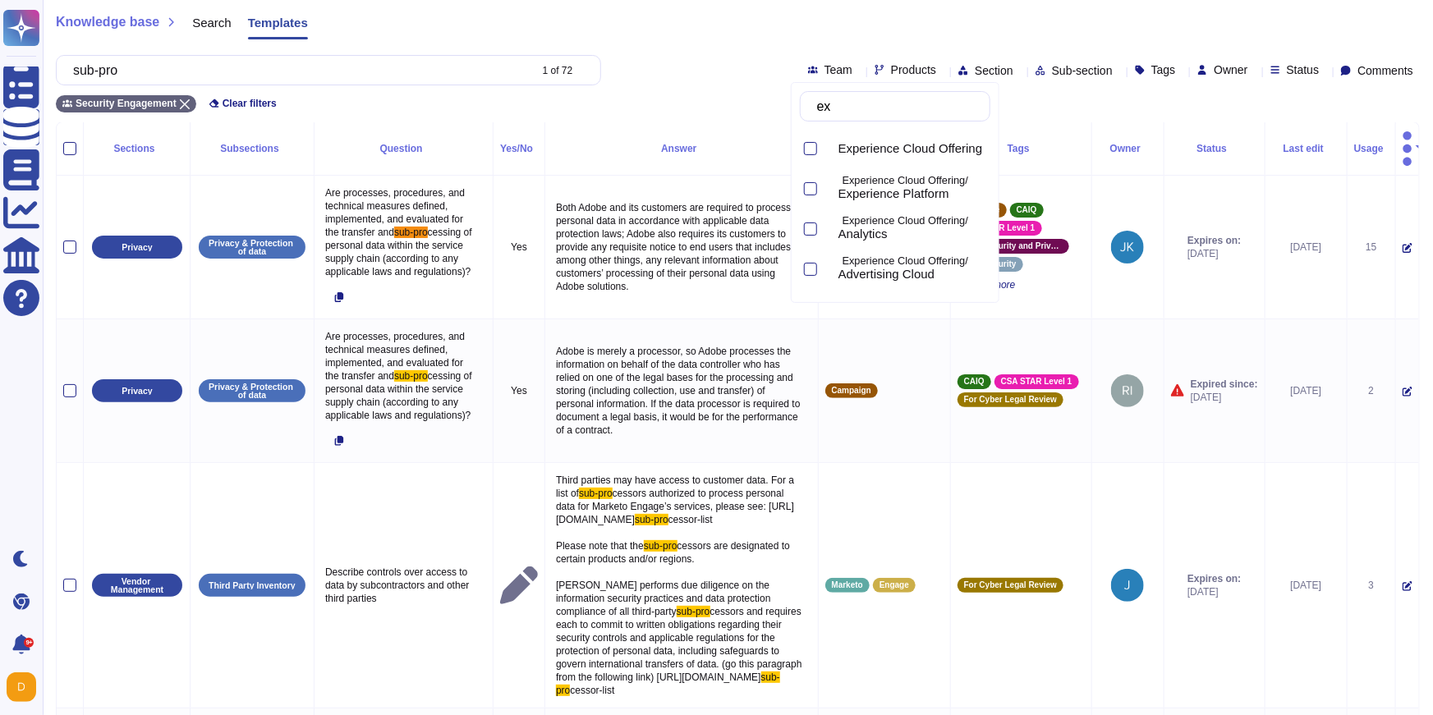
type input "exp"
click at [817, 149] on div "Experience Cloud Offering" at bounding box center [895, 148] width 191 height 37
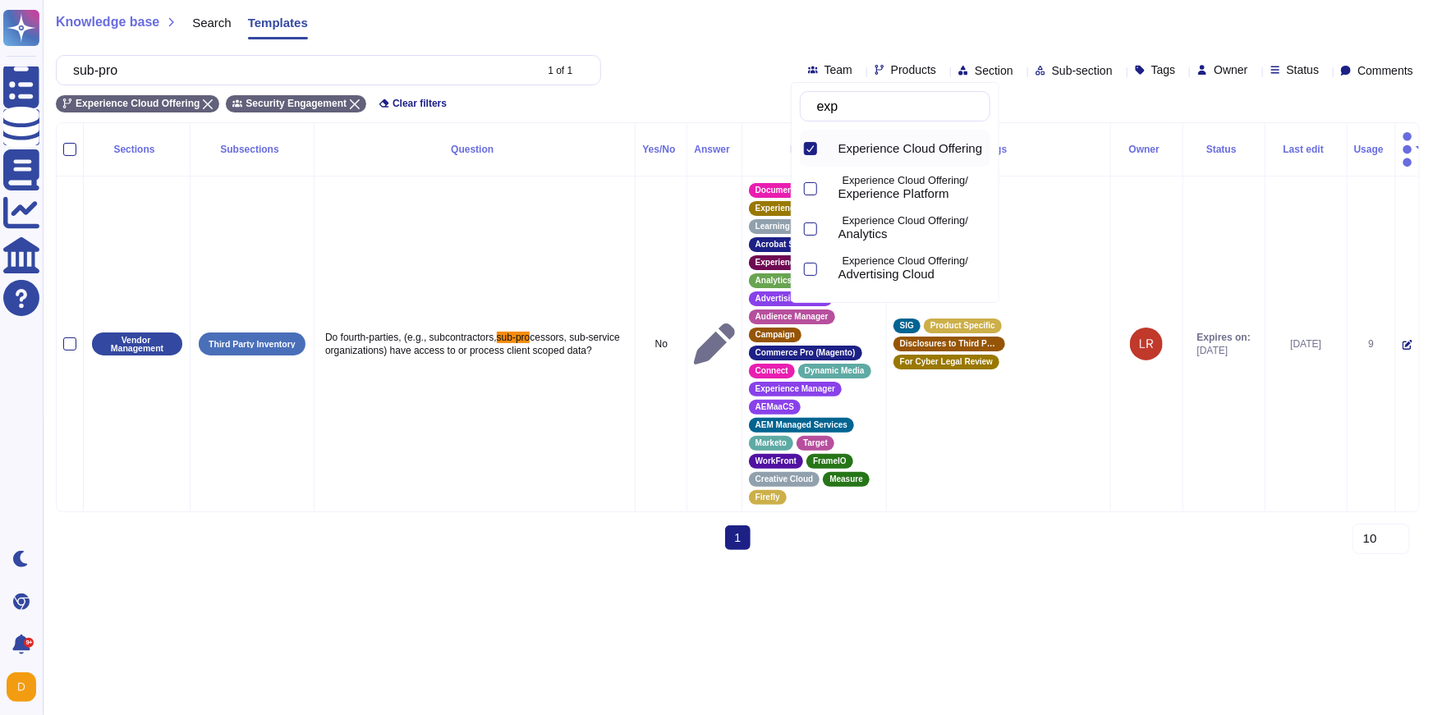
scroll to position [0, 0]
click at [817, 189] on div "Experience Cloud Offering/ Experience Platform" at bounding box center [895, 188] width 191 height 37
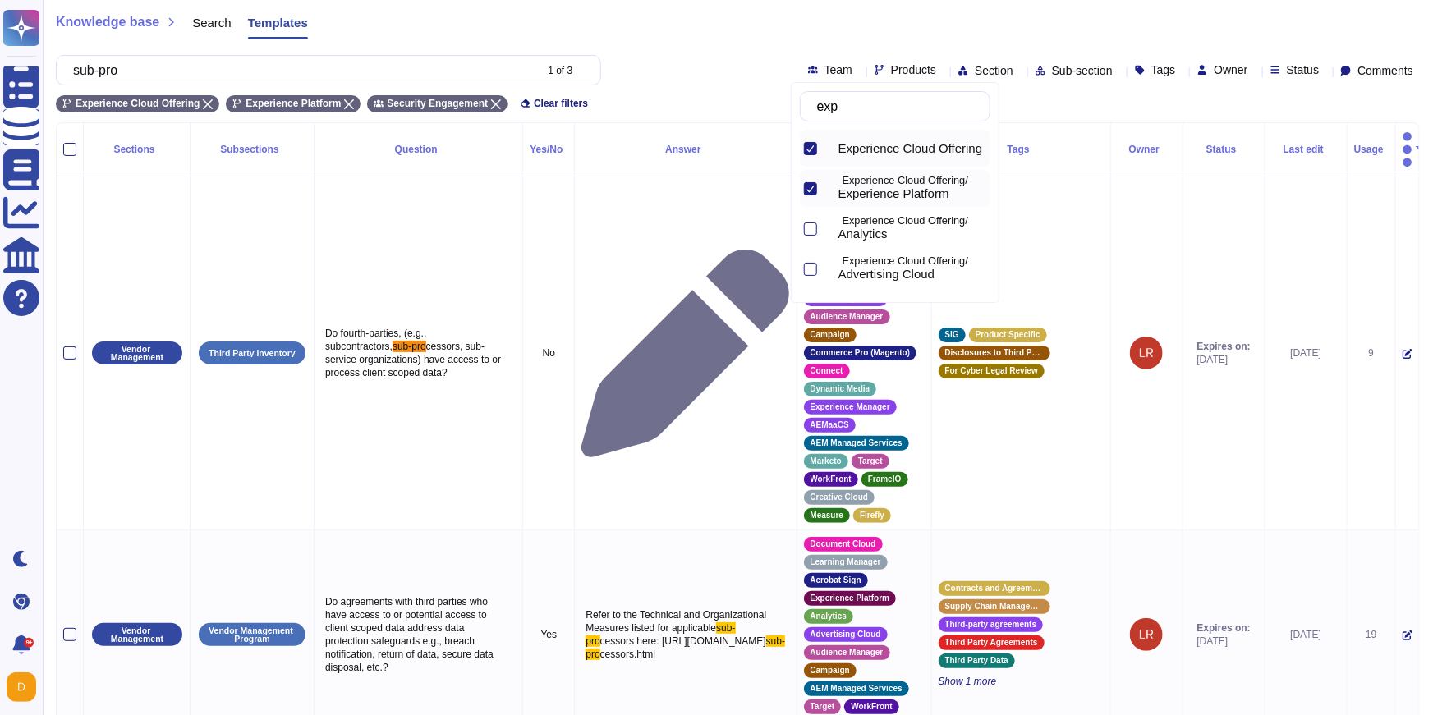
click at [814, 153] on div at bounding box center [810, 148] width 13 height 13
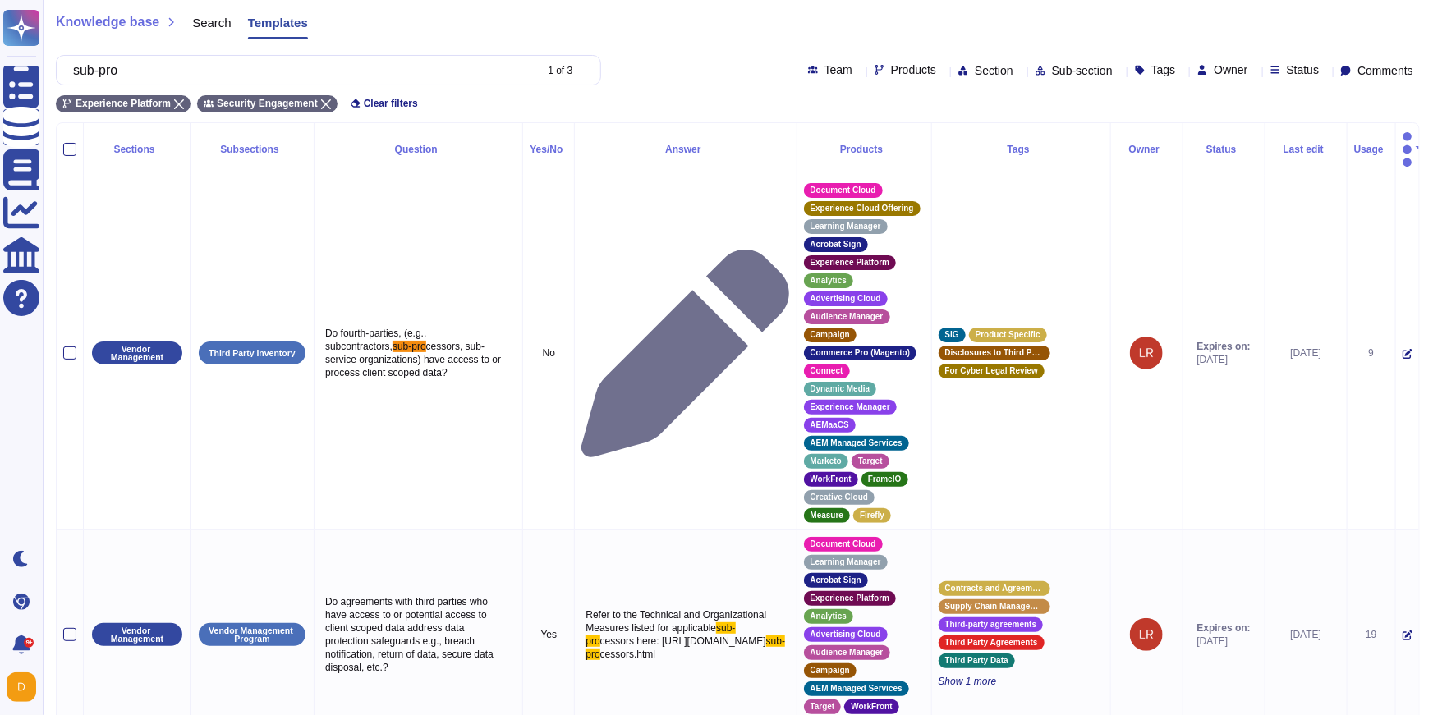
click at [705, 90] on div "Experience Platform Security Engagement Clear filters" at bounding box center [738, 98] width 1364 height 27
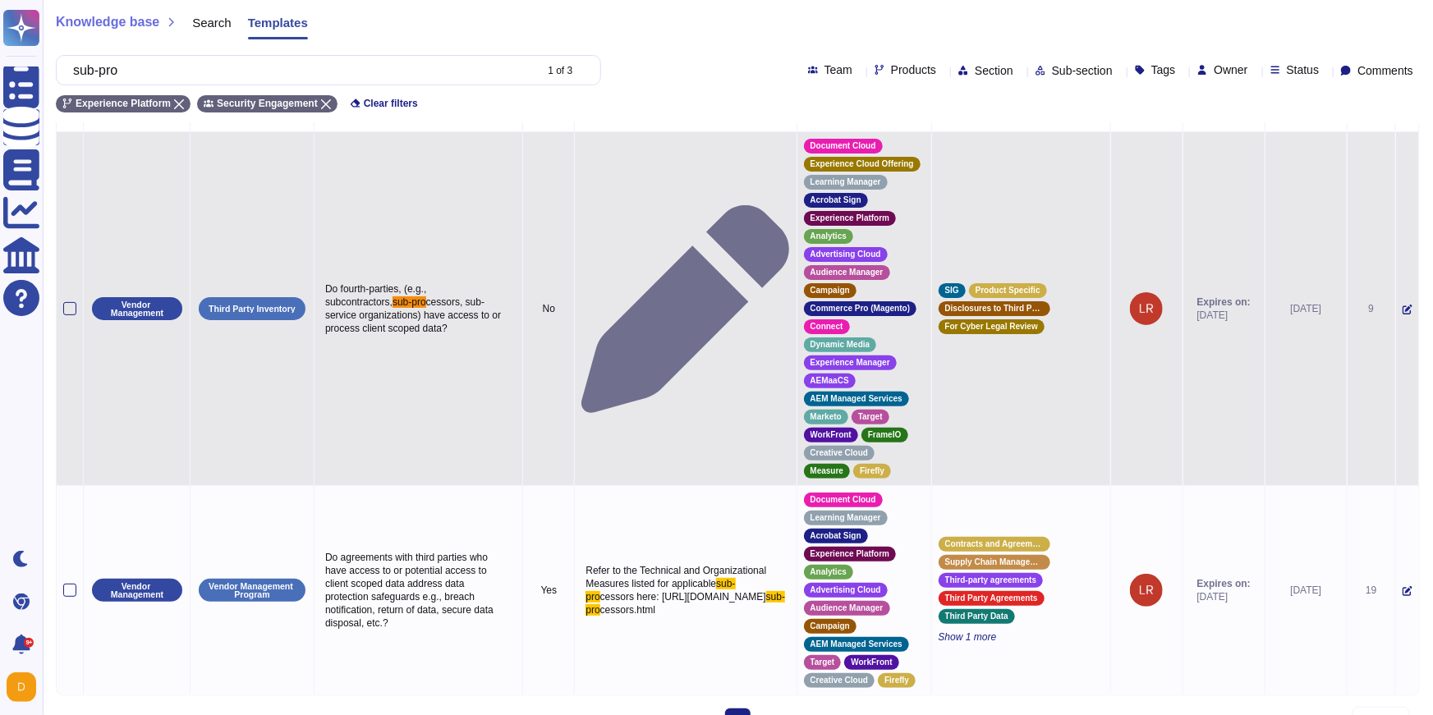
scroll to position [54, 0]
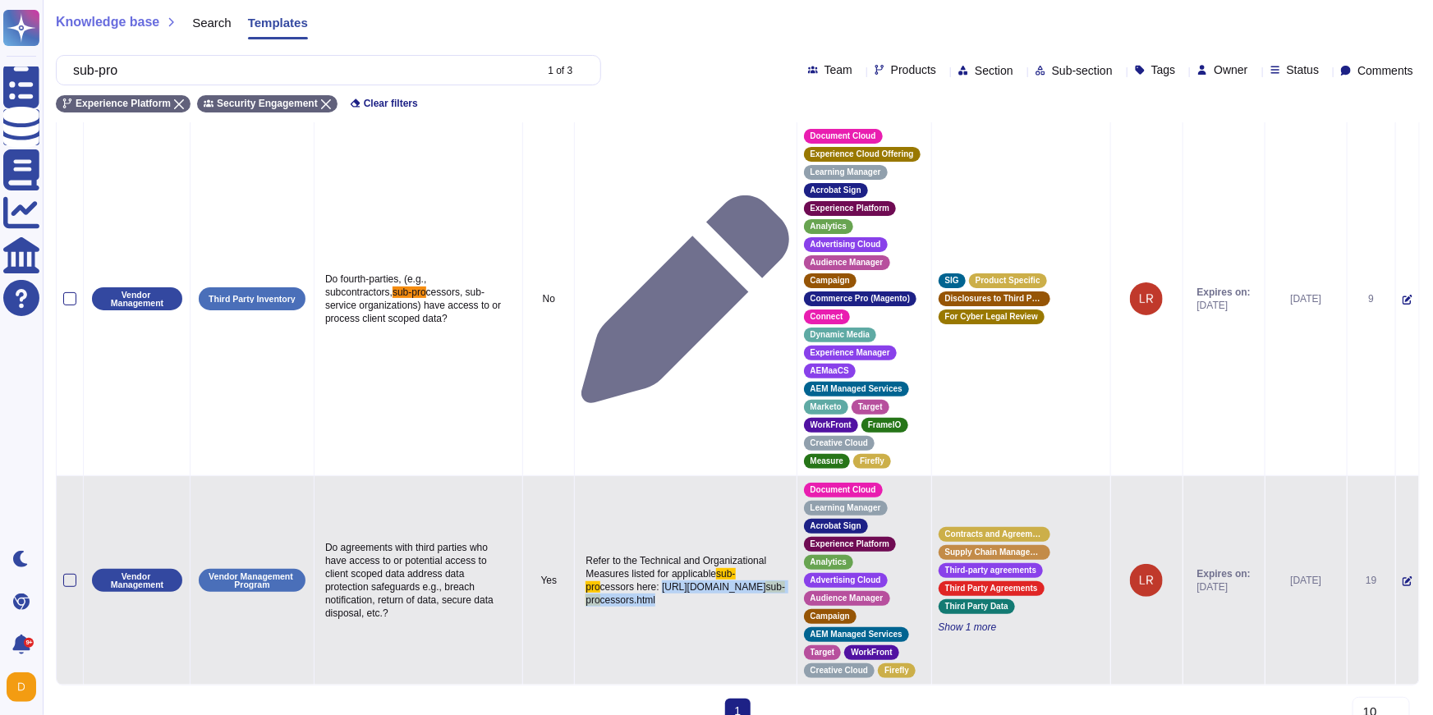
drag, startPoint x: 570, startPoint y: 572, endPoint x: 648, endPoint y: 587, distance: 79.6
click at [648, 587] on p "Refer to the Technical and Organizational Measures listed for applicable sub-pr…" at bounding box center [686, 580] width 208 height 61
copy p "[URL][DOMAIN_NAME] sub-pro cessors.html"
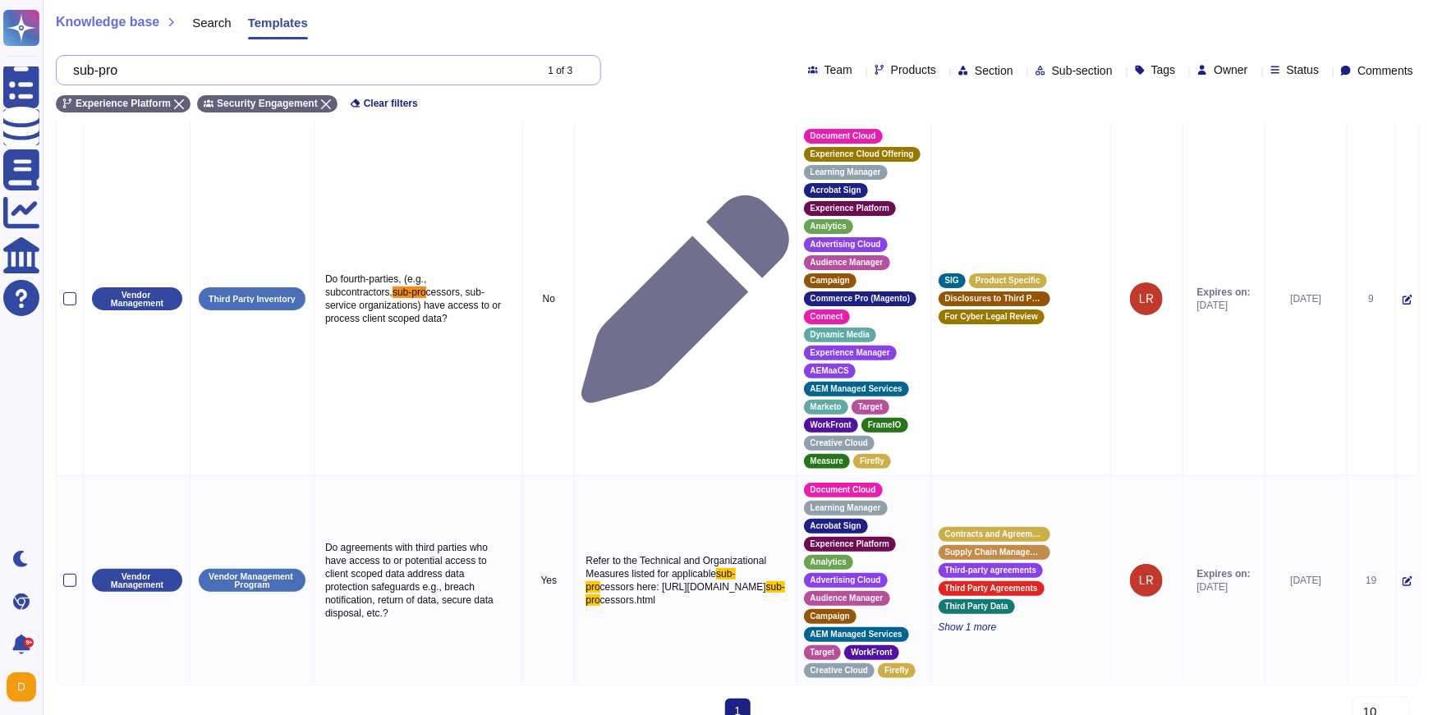
click at [228, 74] on input "sub-pro" at bounding box center [299, 70] width 468 height 29
click at [943, 71] on icon at bounding box center [943, 71] width 0 height 0
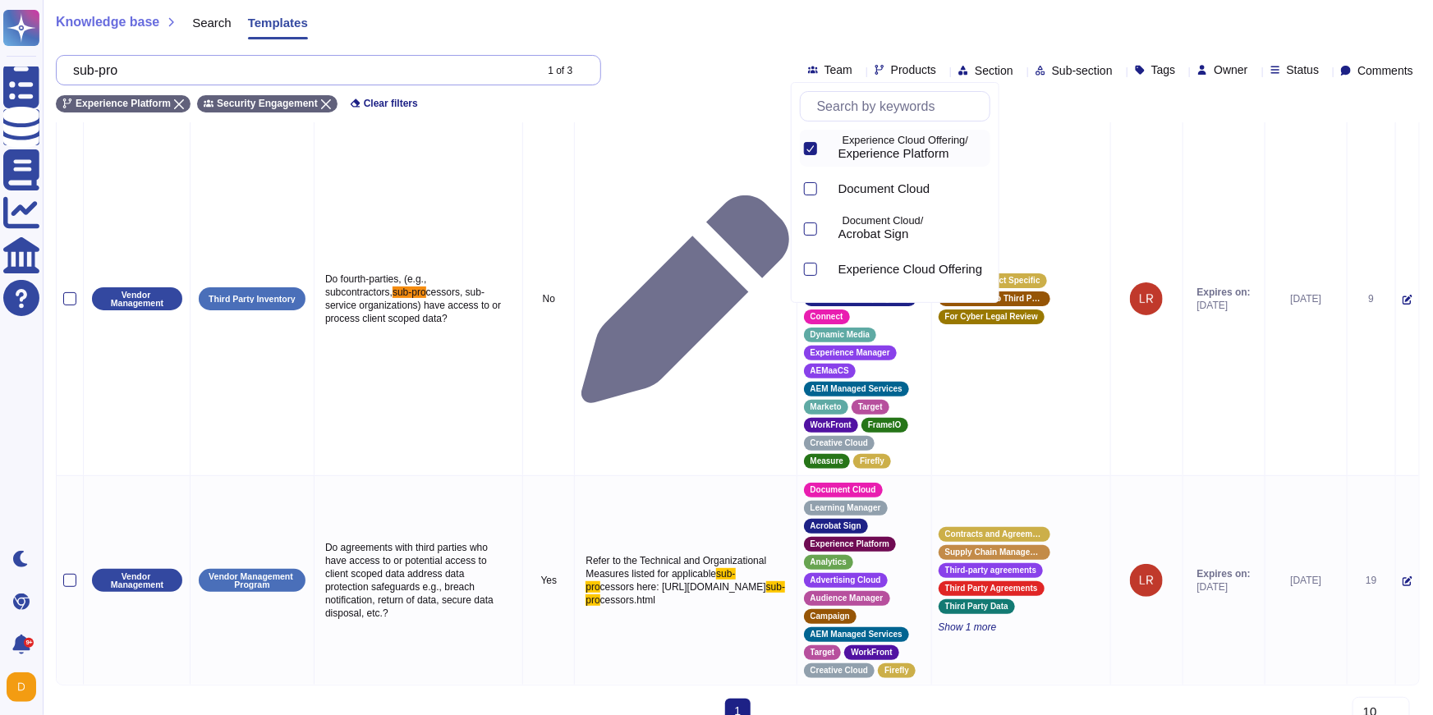
click at [375, 71] on input "sub-pro" at bounding box center [299, 70] width 468 height 29
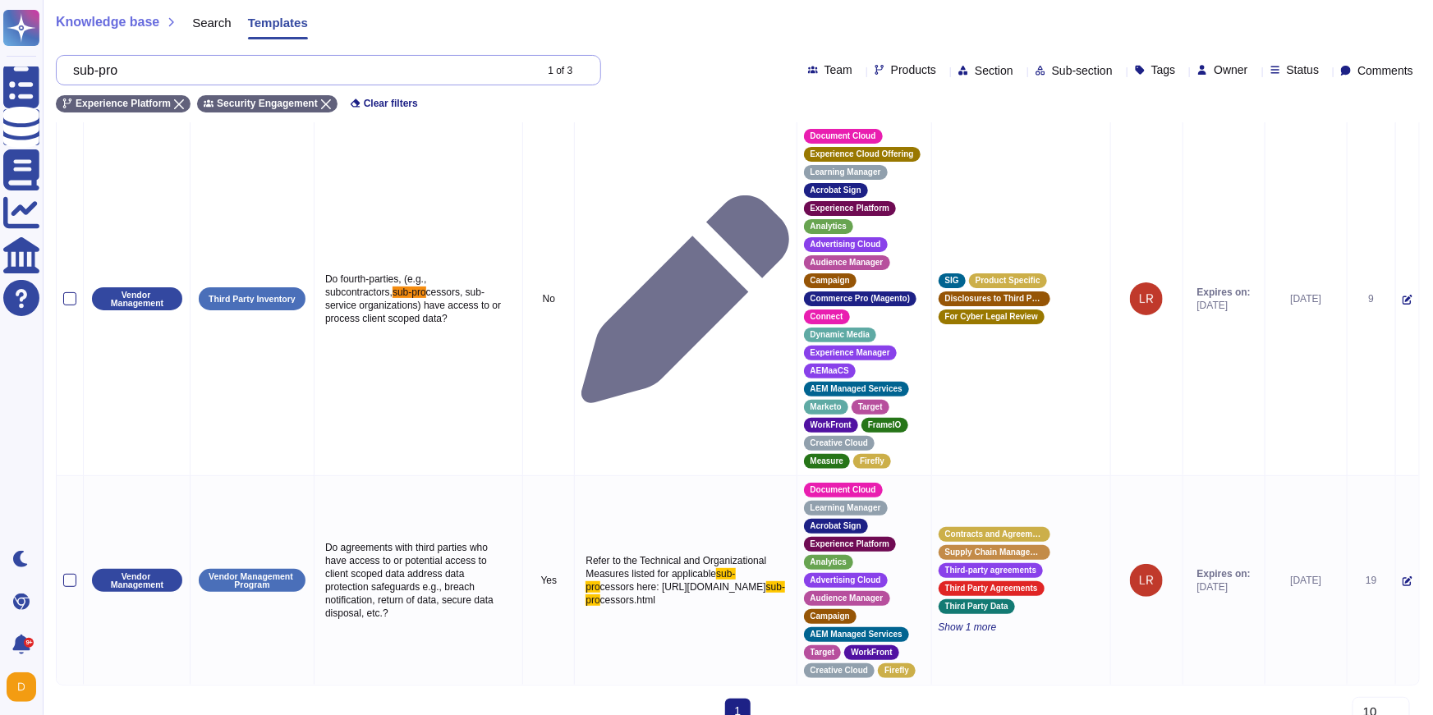
click at [375, 71] on input "sub-pro" at bounding box center [299, 70] width 468 height 29
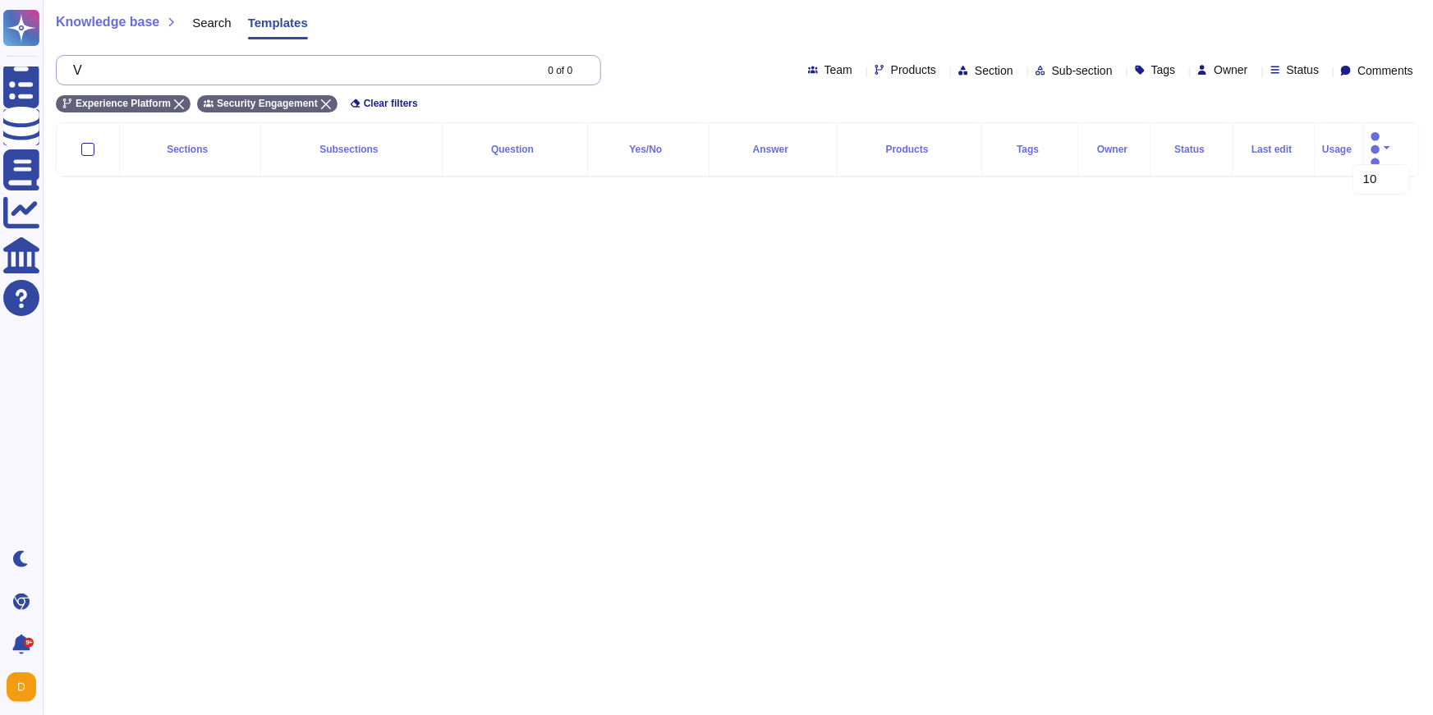
scroll to position [0, 0]
click at [364, 58] on input "VSR" at bounding box center [299, 70] width 468 height 29
type input "V"
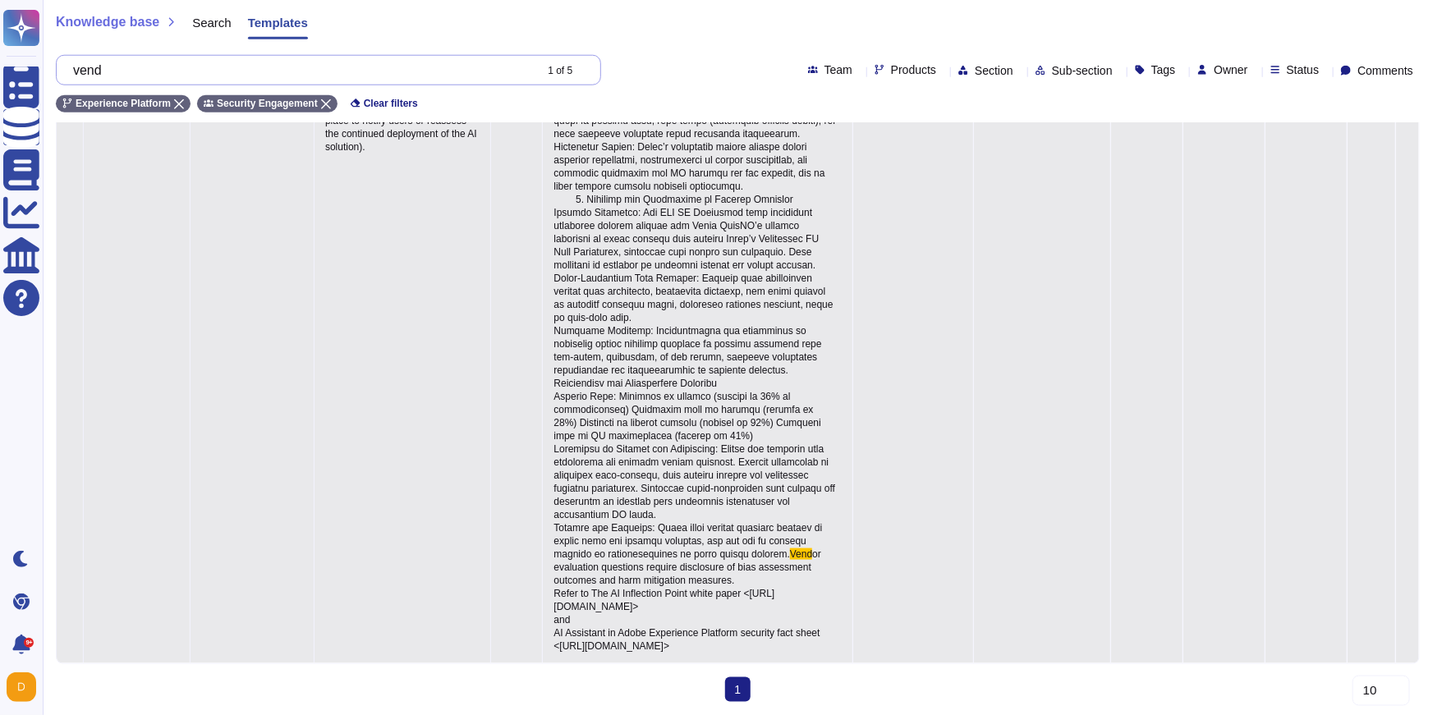
scroll to position [949, 0]
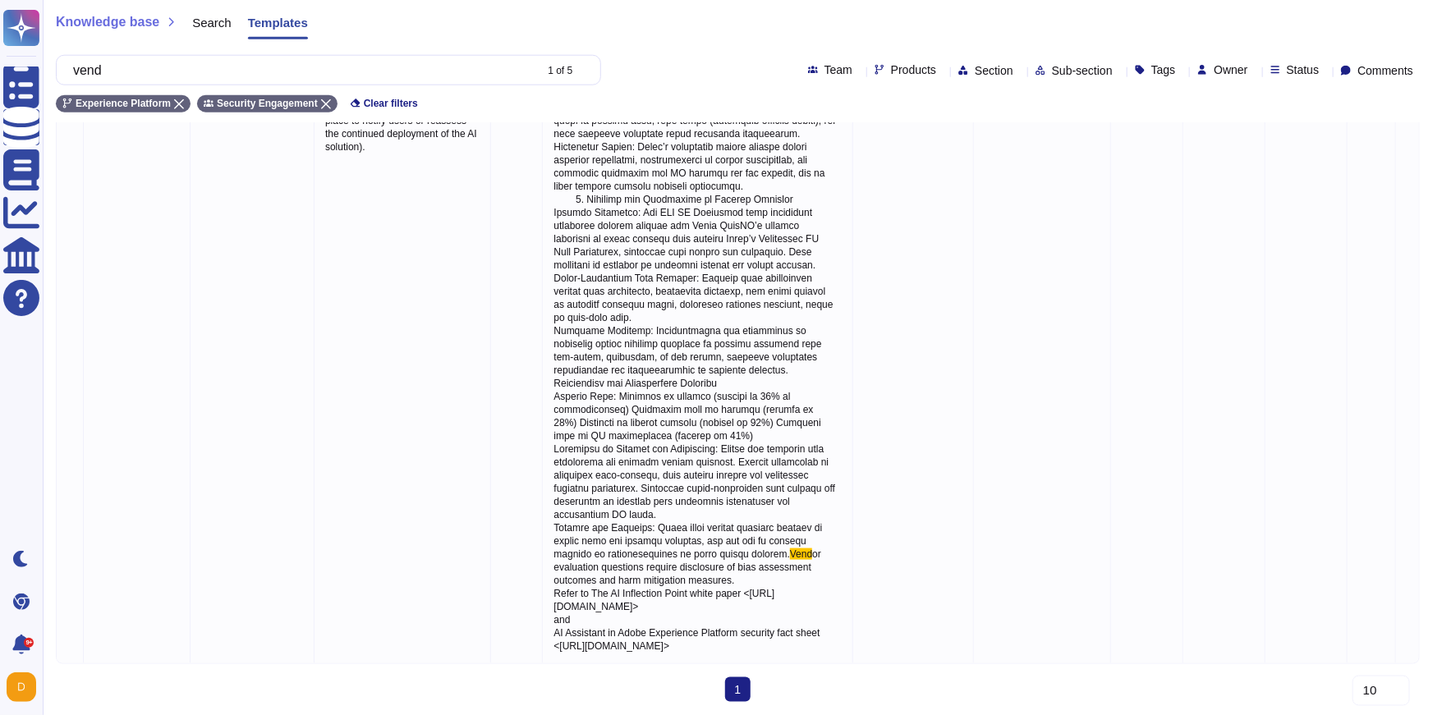
click at [891, 71] on span "Products" at bounding box center [913, 69] width 45 height 11
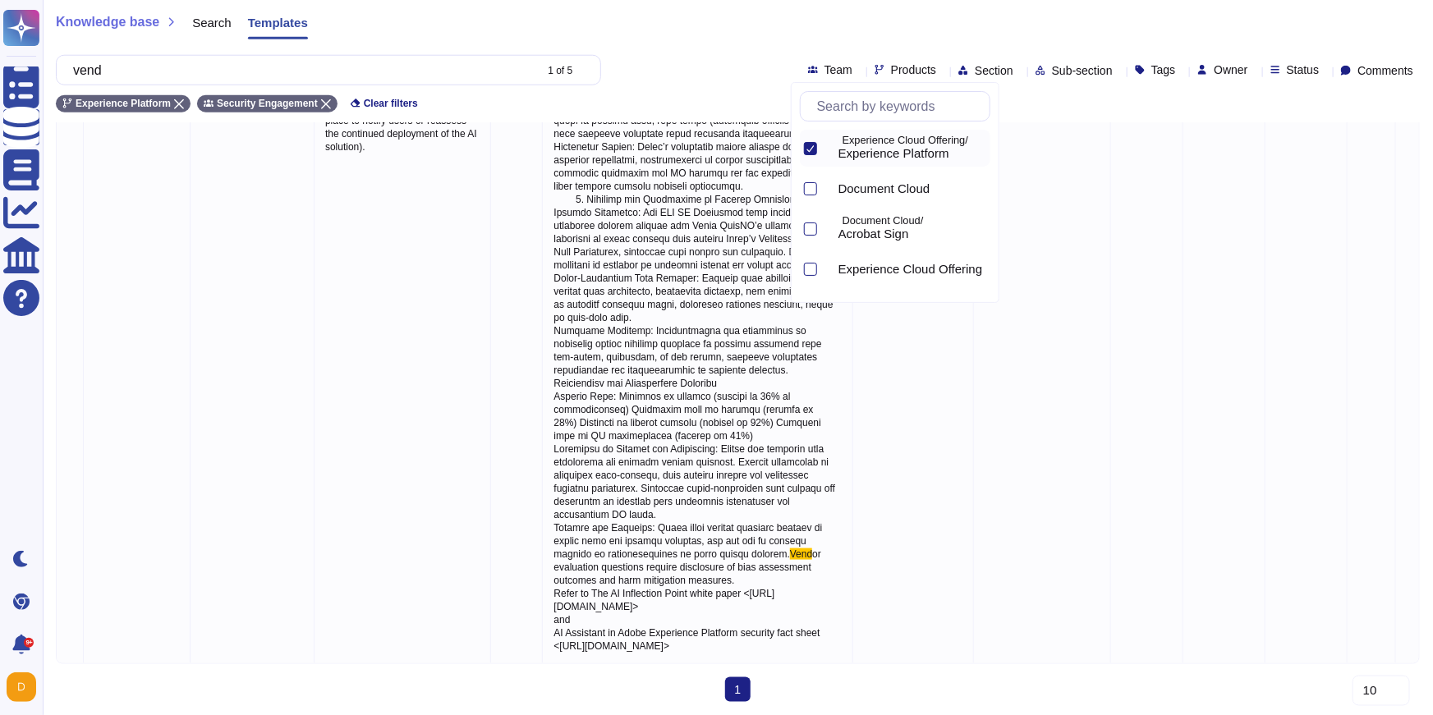
click at [812, 142] on label at bounding box center [810, 148] width 13 height 13
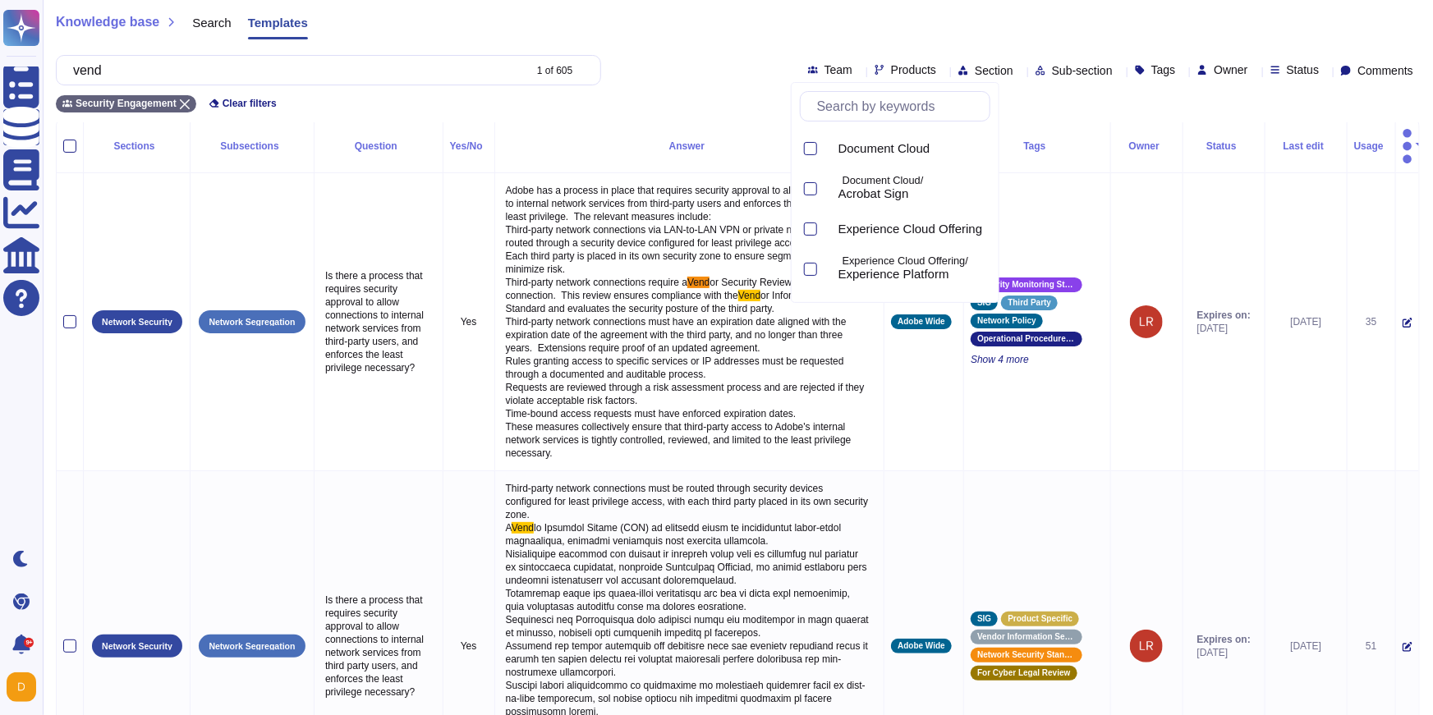
scroll to position [0, 0]
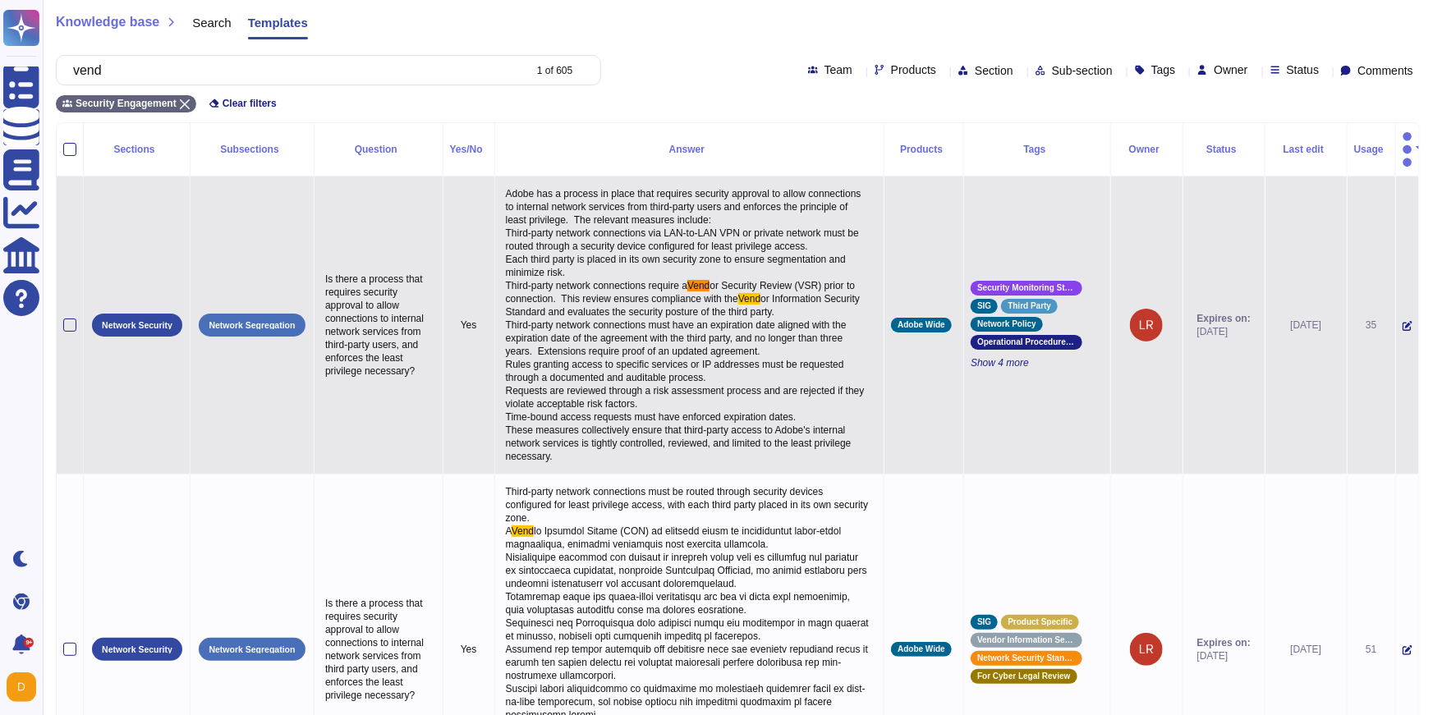
click at [583, 387] on span "or Information Security Standard and evaluates the security posture of the thir…" at bounding box center [686, 377] width 361 height 169
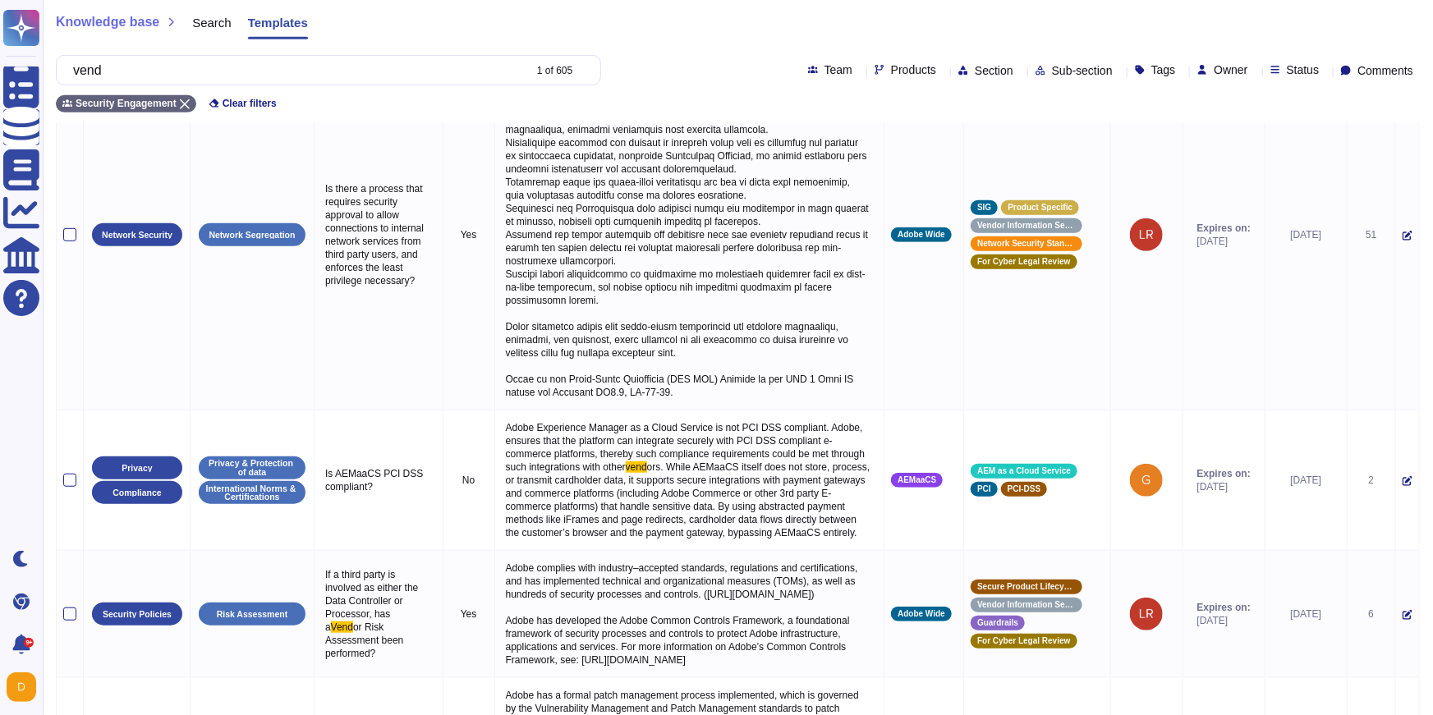
scroll to position [431, 0]
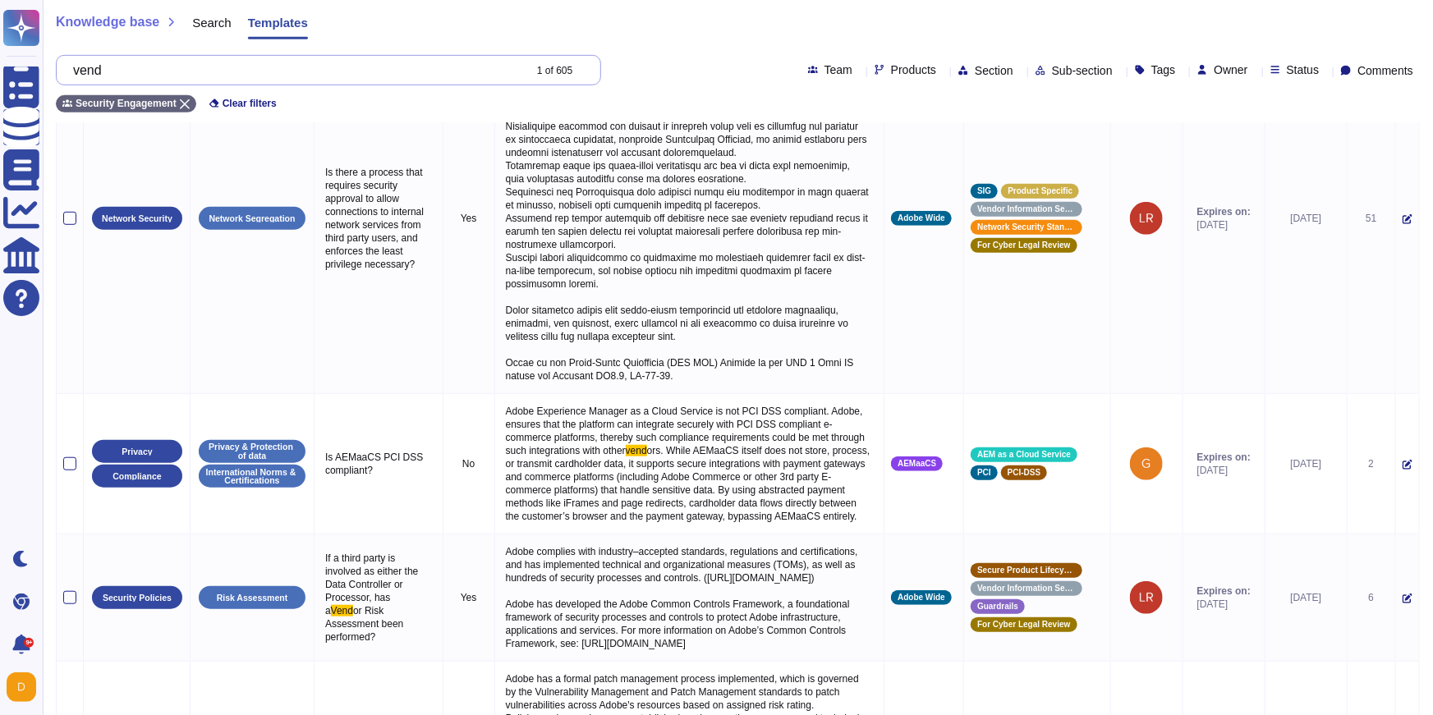
click at [249, 77] on input "vend" at bounding box center [294, 70] width 458 height 29
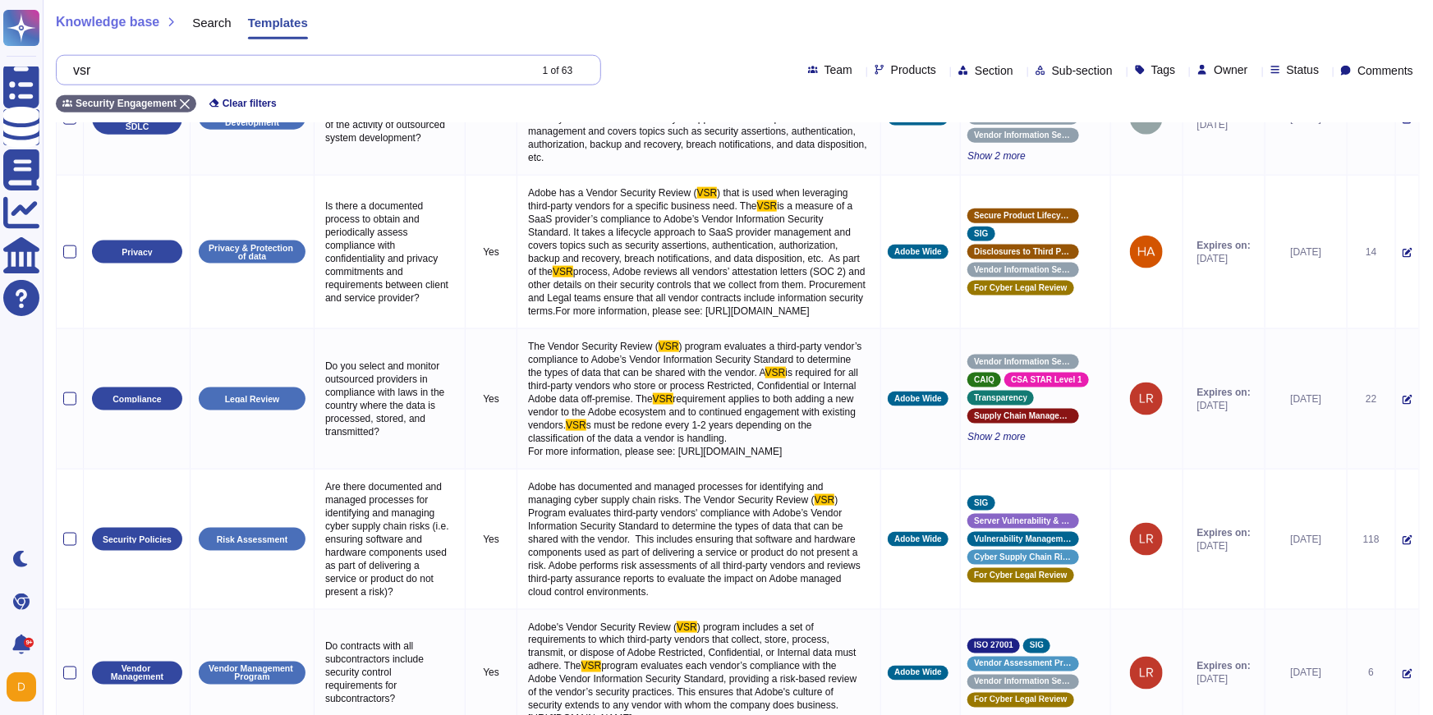
scroll to position [943, 0]
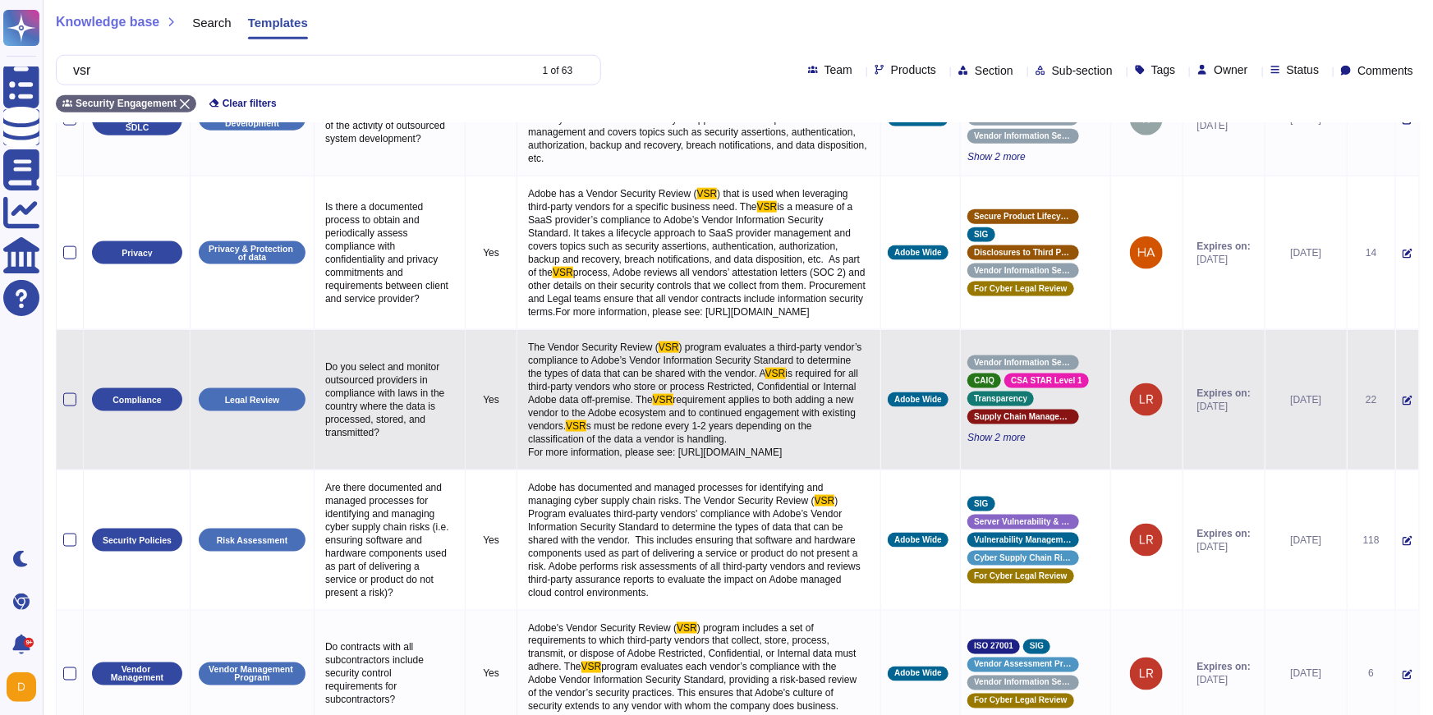
type input "vsr"
drag, startPoint x: 706, startPoint y: 600, endPoint x: 531, endPoint y: 458, distance: 226.0
click at [531, 458] on p "The Vendor Security Review ( VSR ) program evaluates a third-party vendor’s com…" at bounding box center [699, 400] width 350 height 126
copy p "The Vendor Security Review ( VSR ) program evaluates a third-party vendor’s com…"
